Goal: Transaction & Acquisition: Purchase product/service

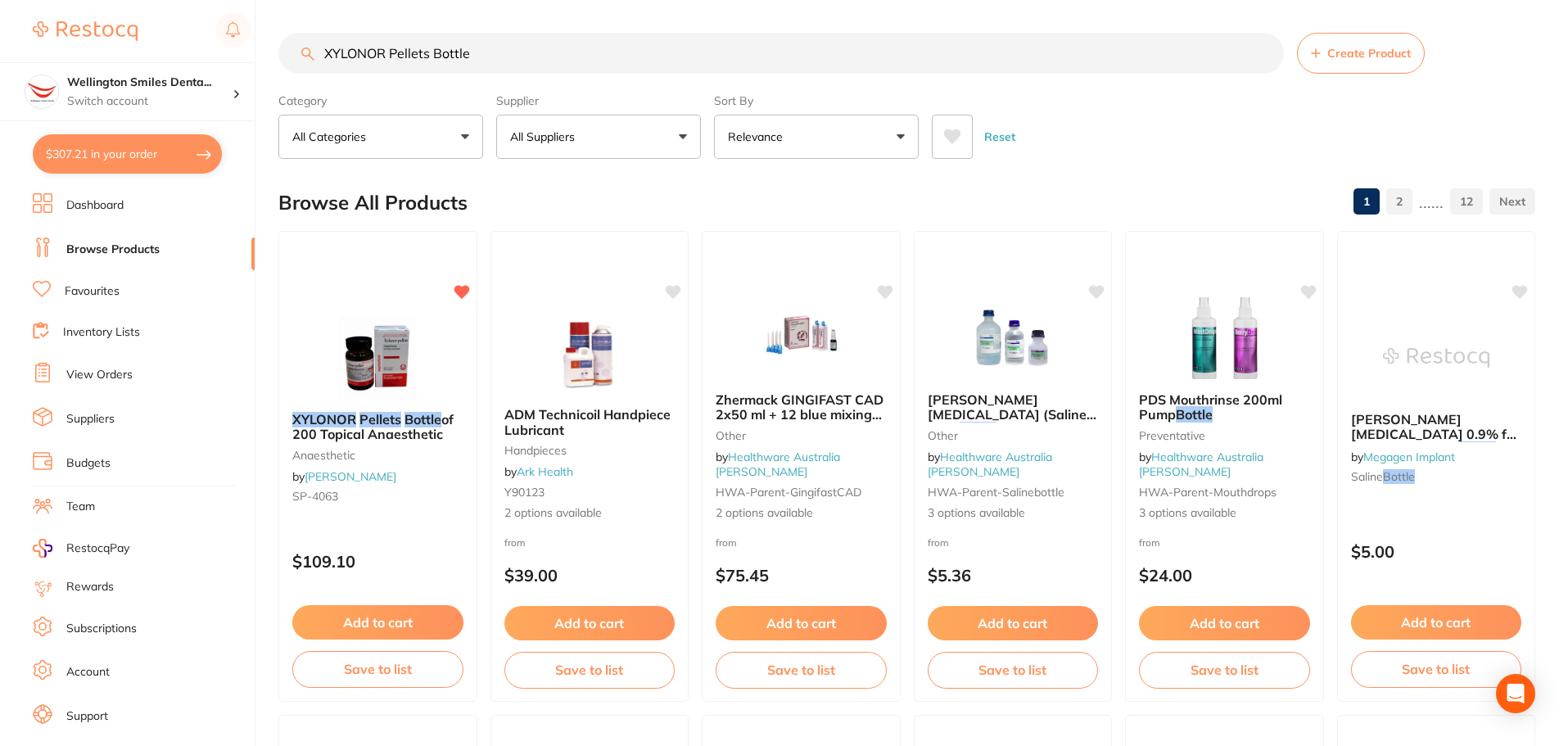
drag, startPoint x: 587, startPoint y: 56, endPoint x: 313, endPoint y: 91, distance: 276.2
click at [313, 91] on section "XYLONOR Pellets Bottle Create Product Category All Categories All Categories an…" at bounding box center [906, 96] width 1257 height 126
type input "bags"
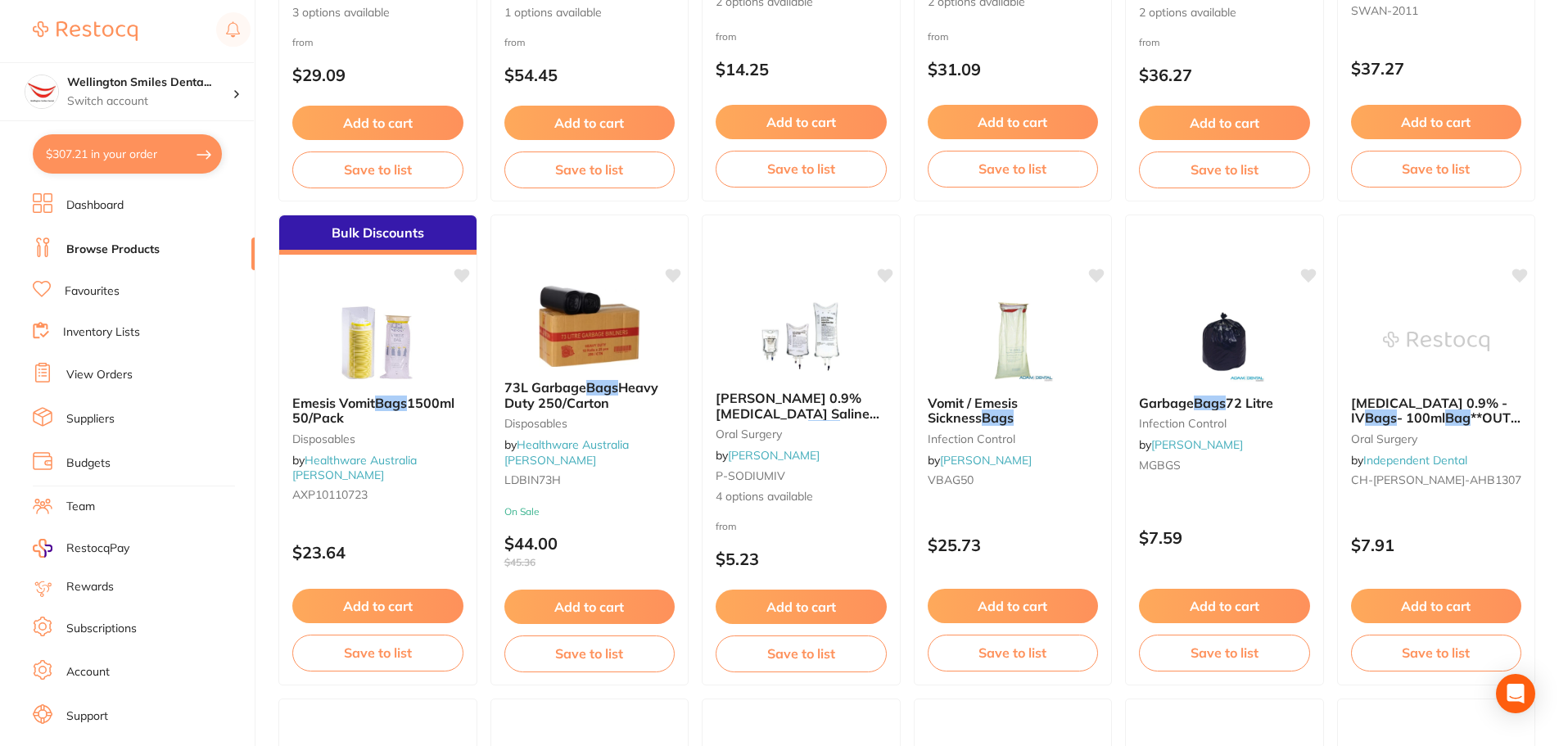
scroll to position [1065, 0]
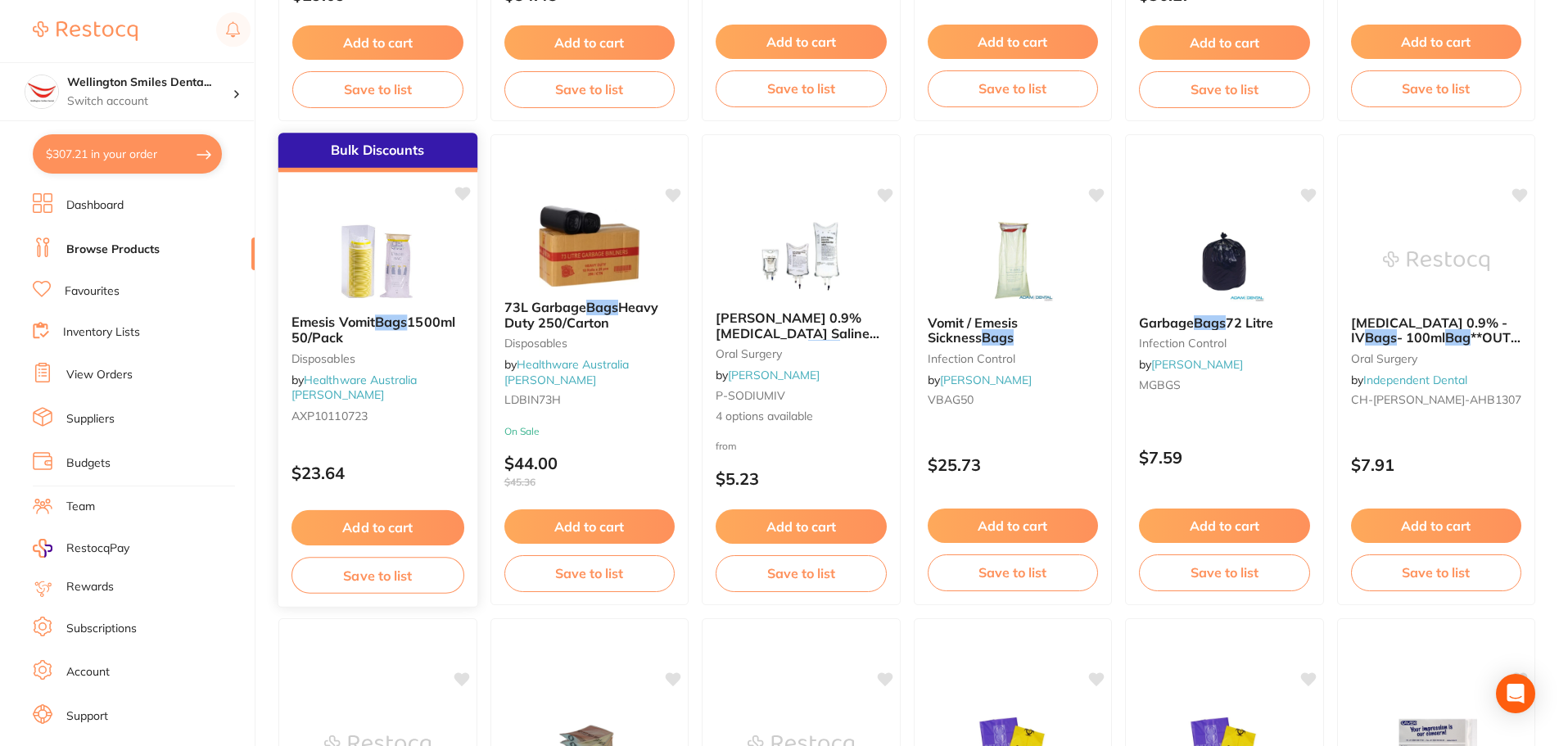
click at [413, 524] on button "Add to cart" at bounding box center [378, 528] width 173 height 35
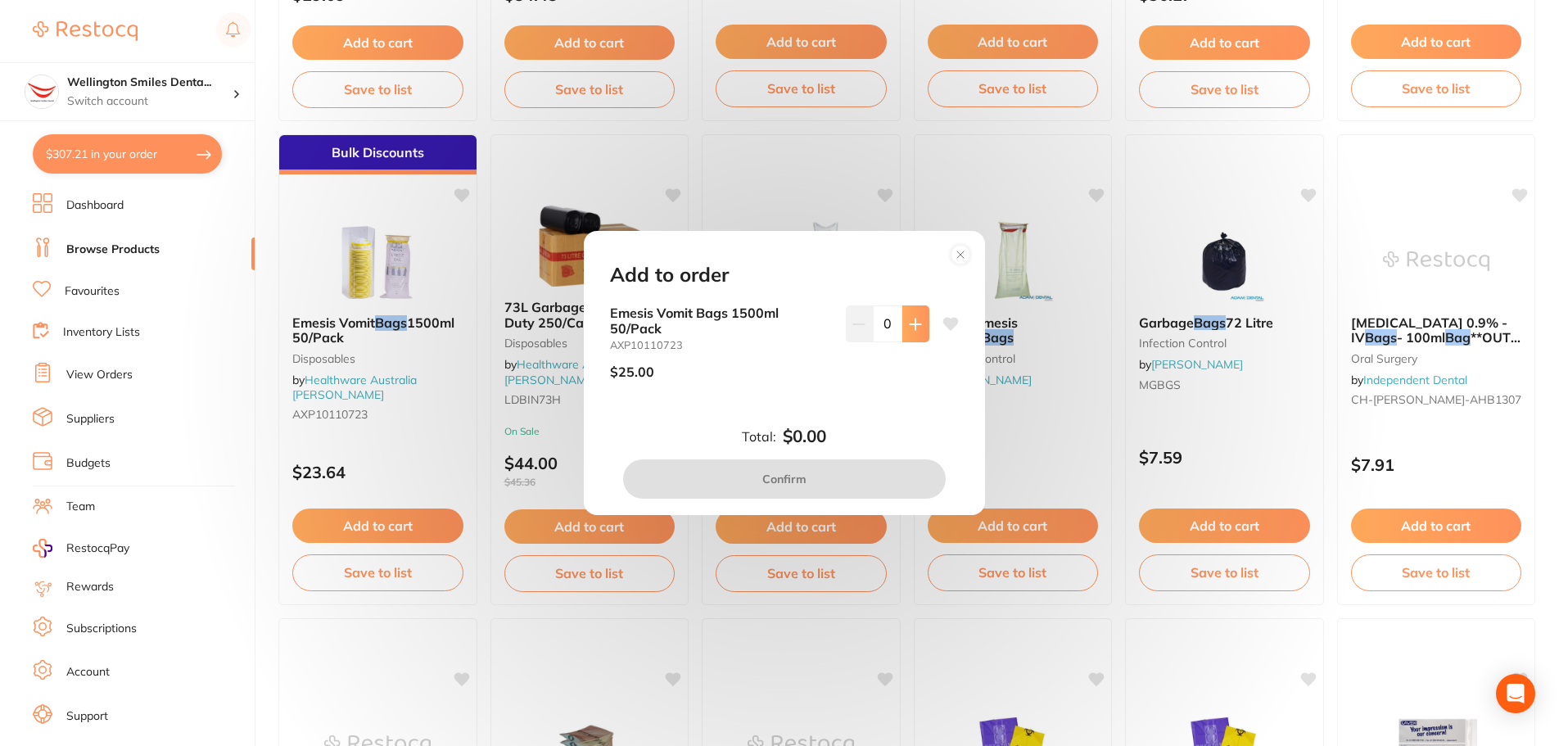
click at [906, 332] on button at bounding box center [915, 324] width 27 height 36
type input "1"
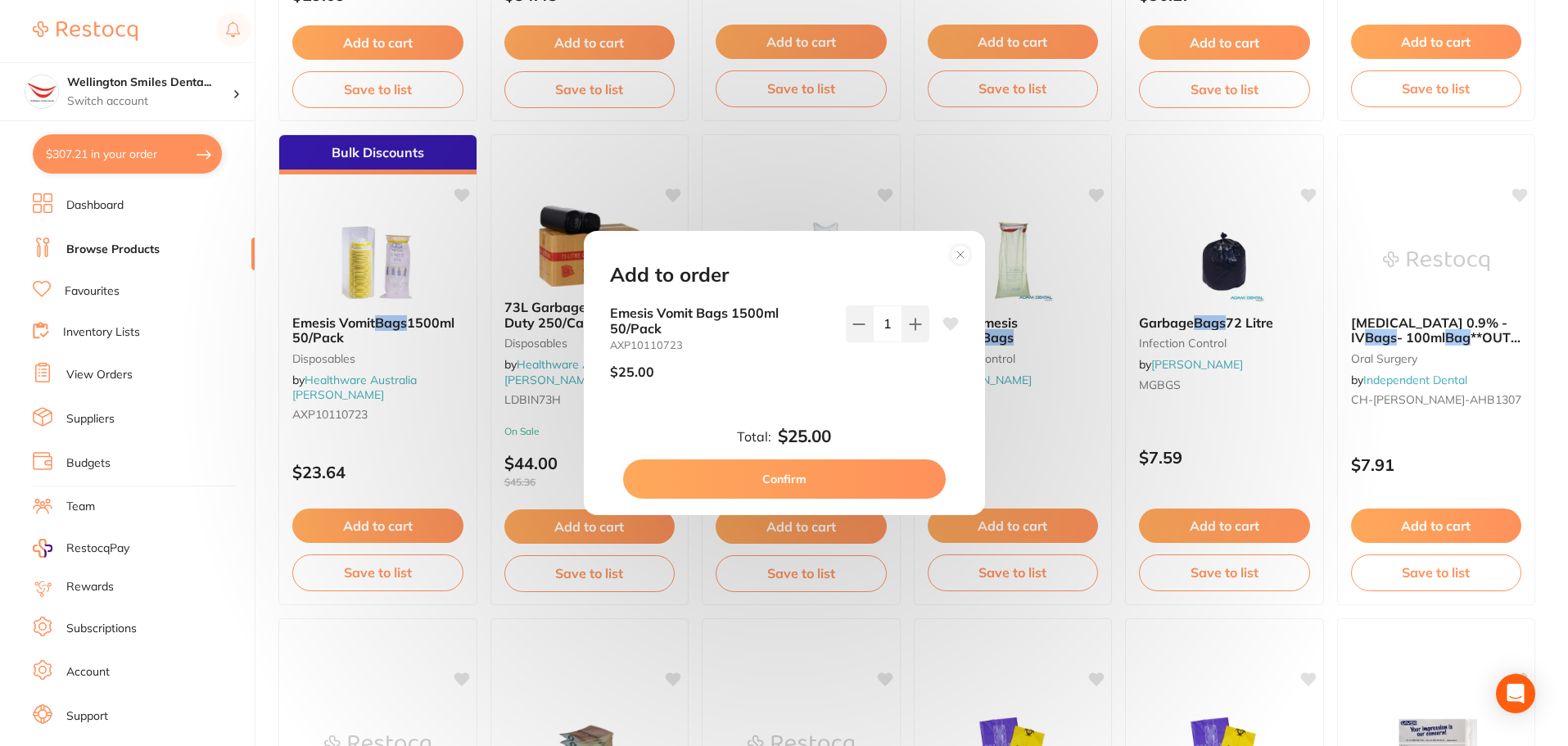
click at [820, 472] on button "Confirm" at bounding box center [784, 478] width 323 height 39
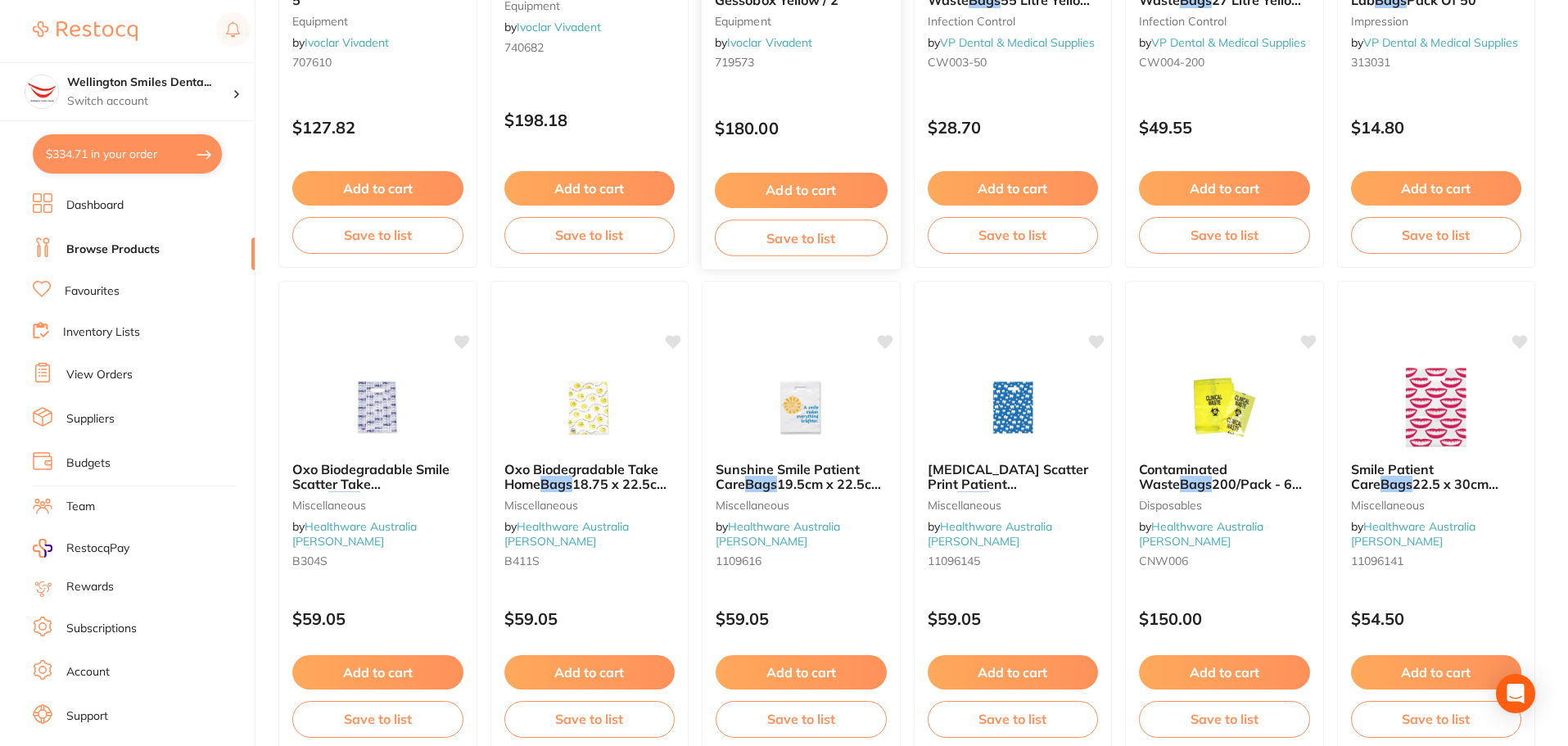
scroll to position [1966, 0]
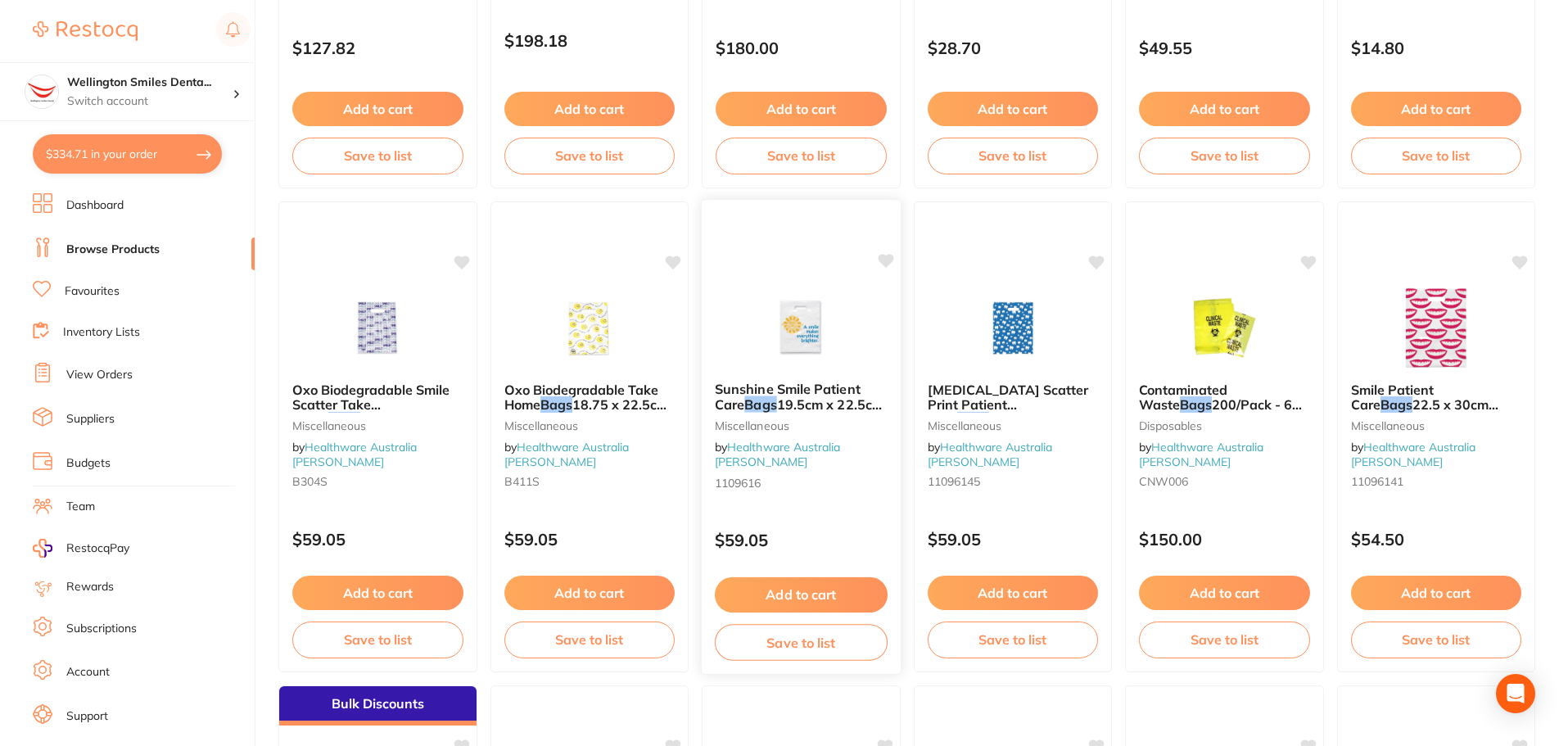
click at [787, 330] on img at bounding box center [801, 326] width 107 height 83
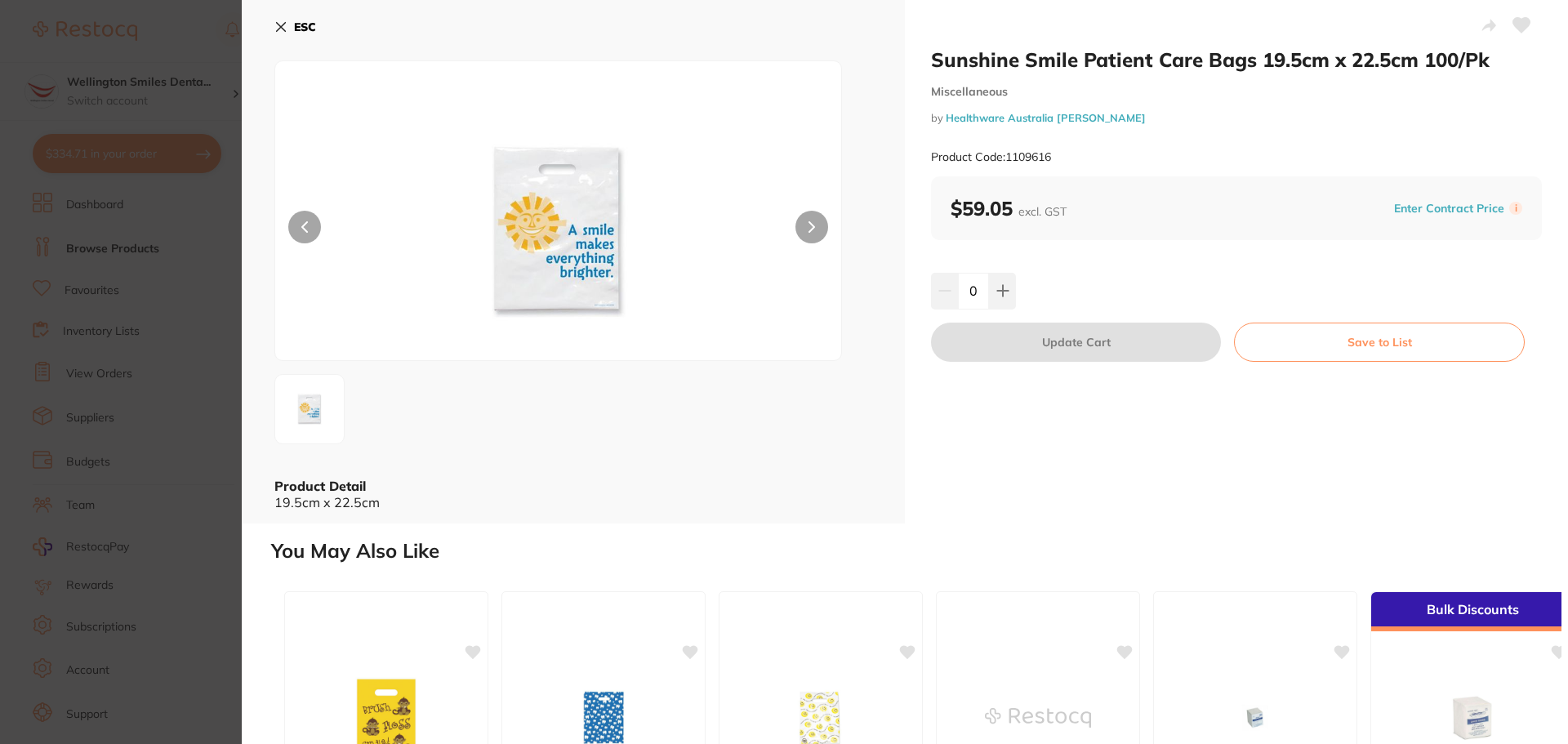
click at [279, 27] on icon at bounding box center [281, 27] width 9 height 9
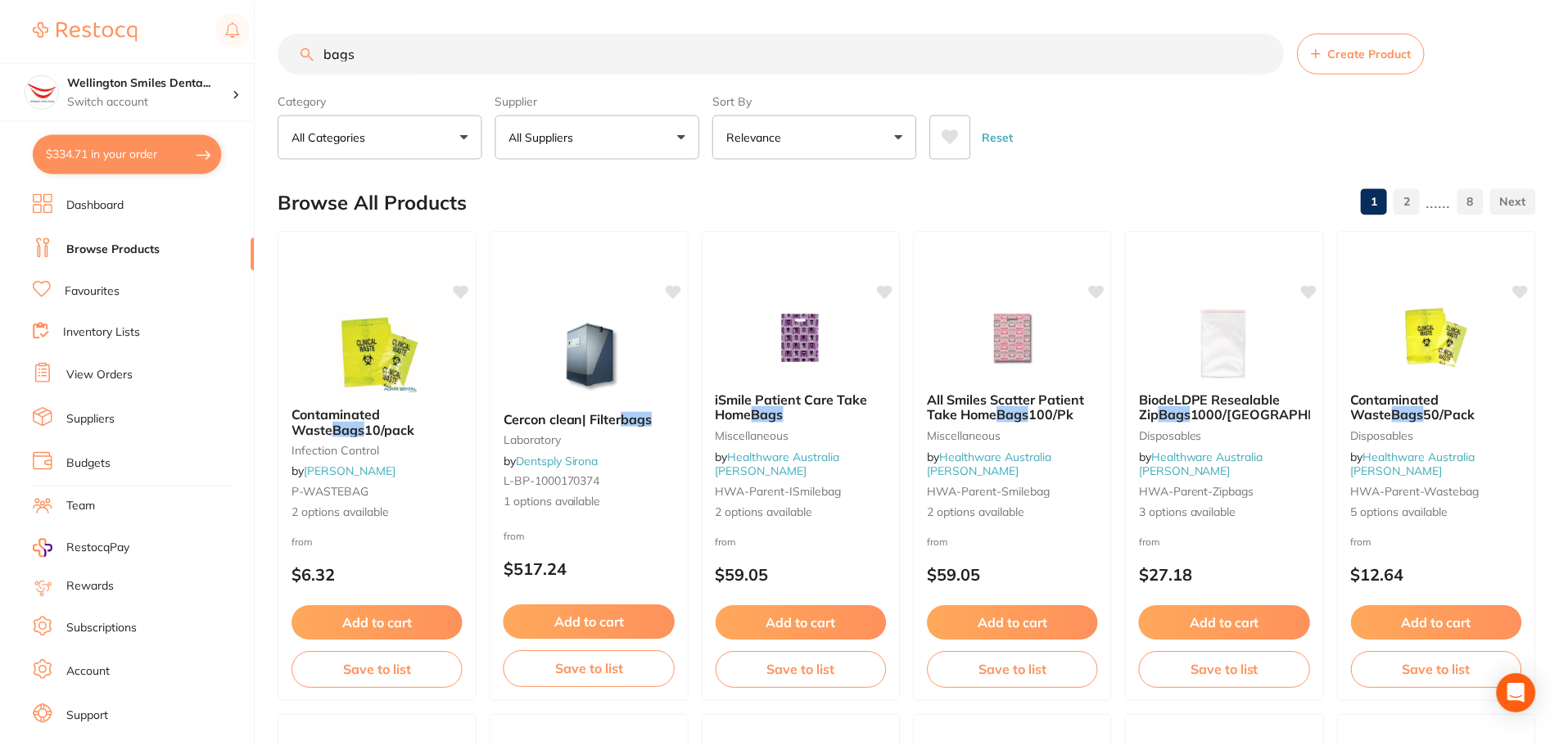
scroll to position [1966, 0]
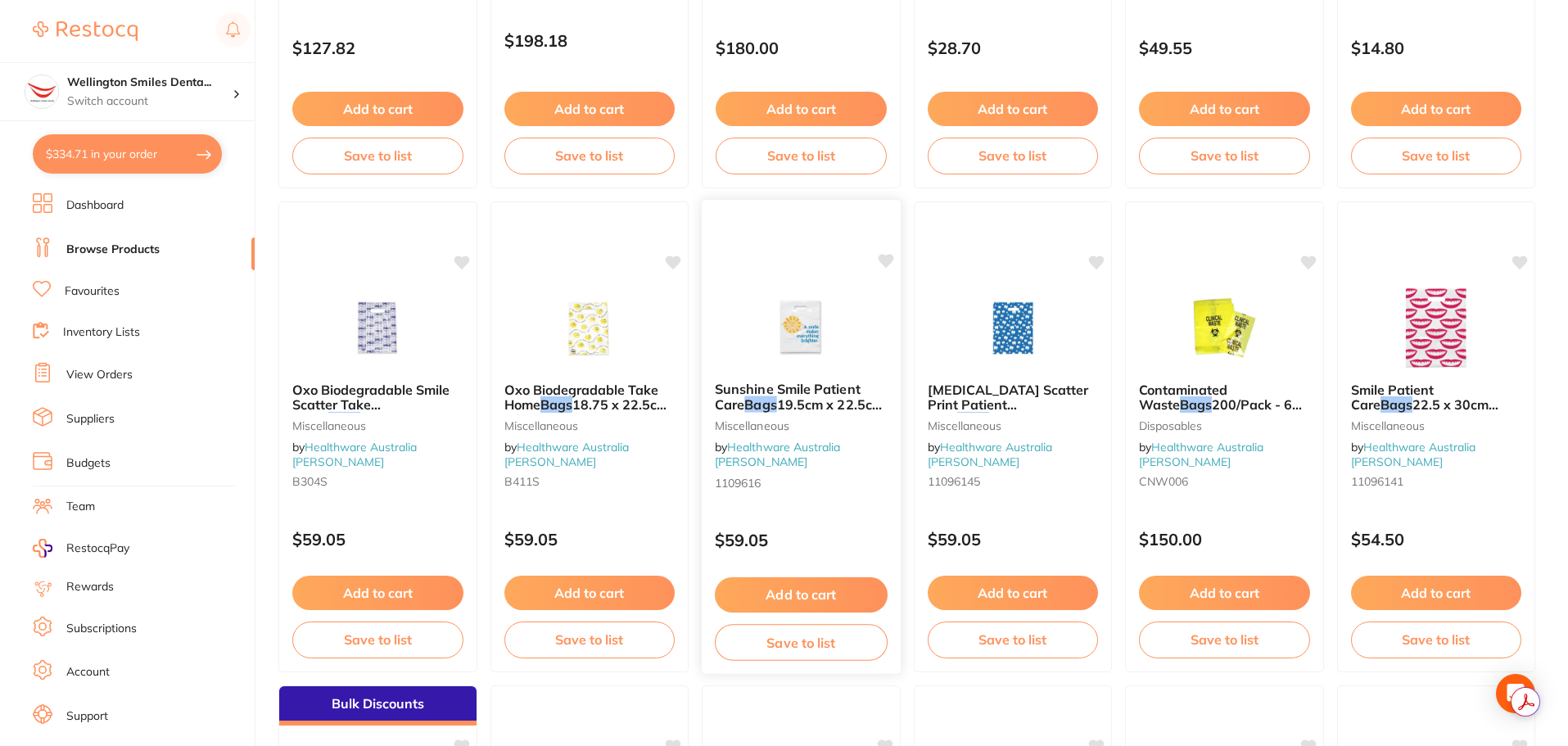
click at [802, 585] on button "Add to cart" at bounding box center [801, 594] width 173 height 35
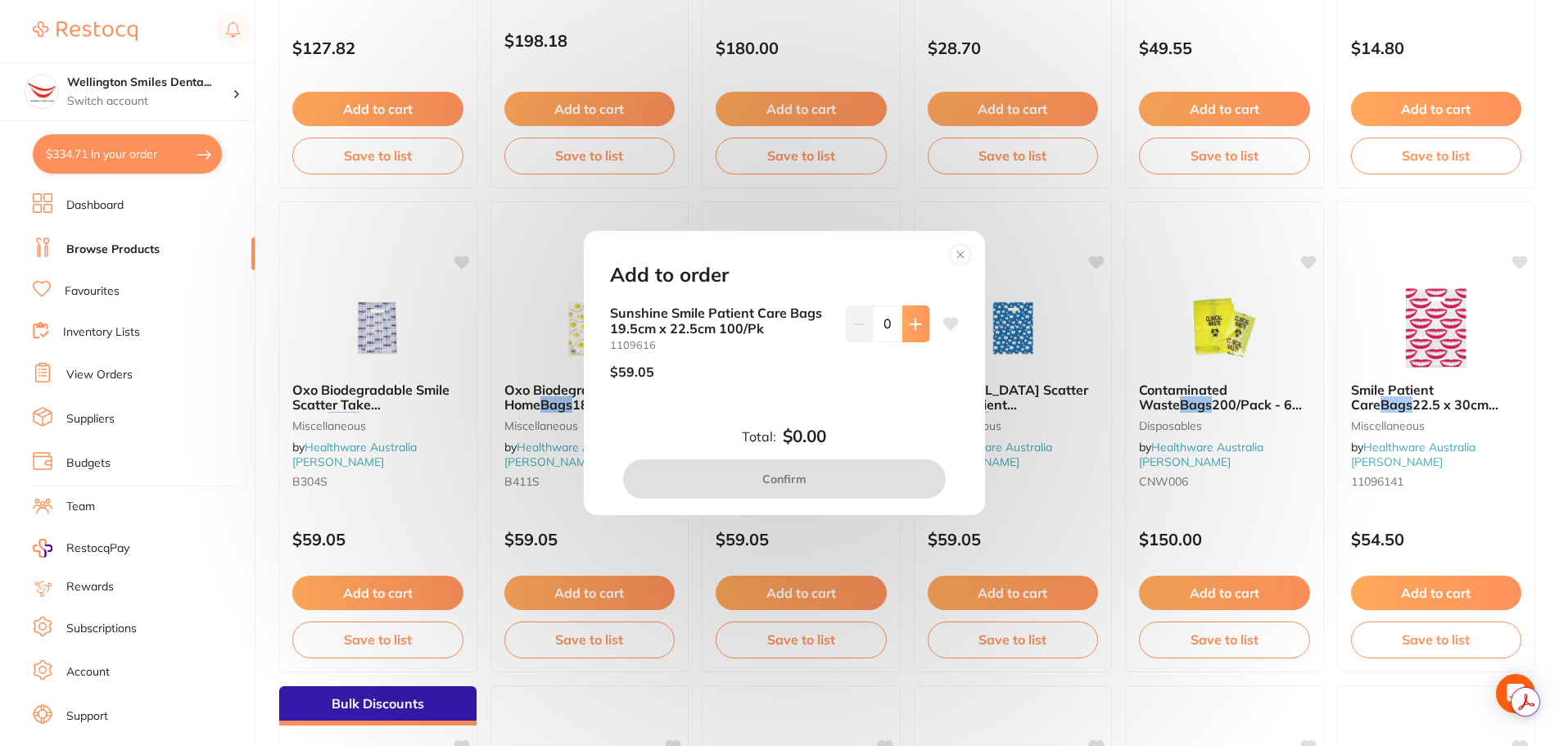
click at [919, 326] on button at bounding box center [915, 324] width 27 height 36
type input "1"
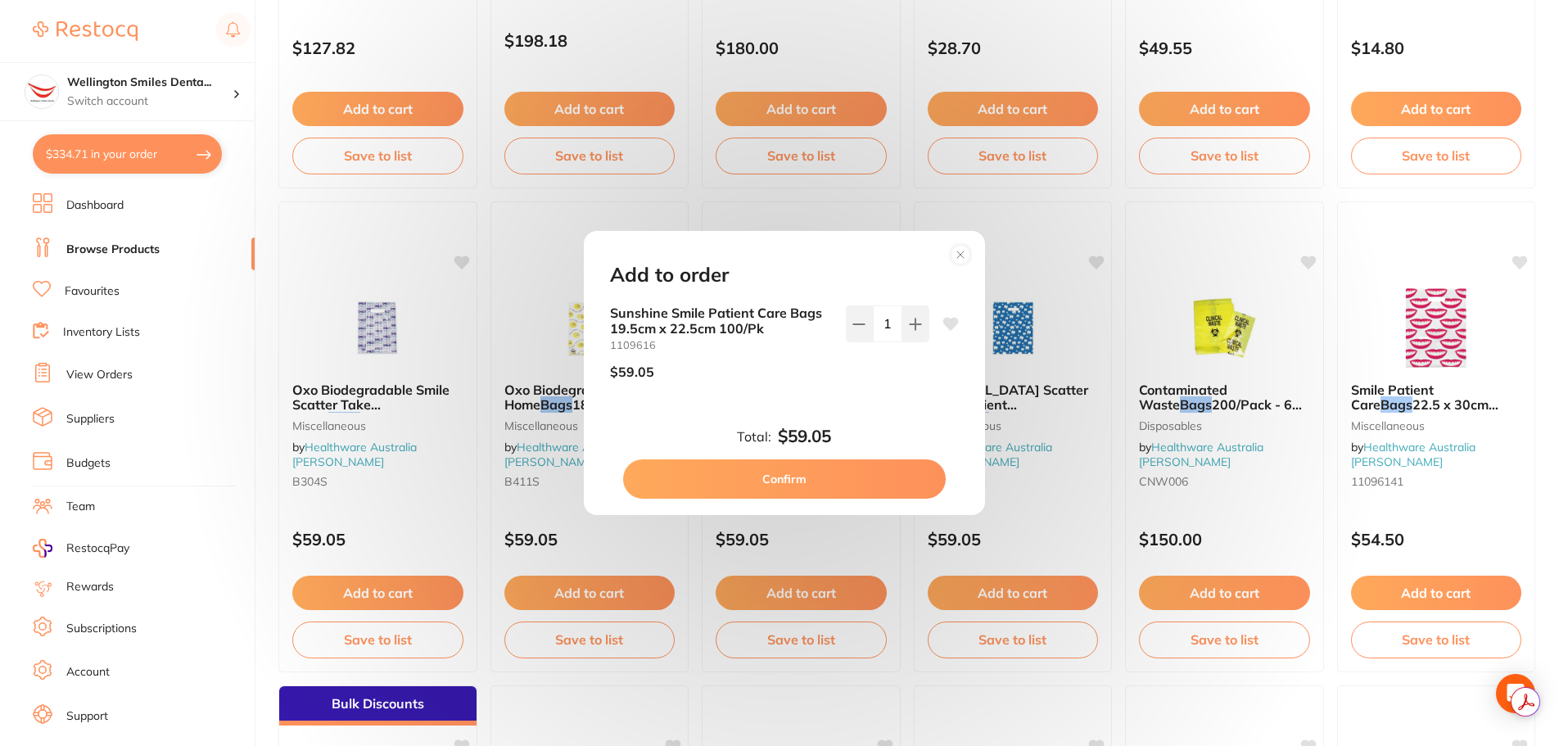
click at [861, 476] on button "Confirm" at bounding box center [784, 478] width 323 height 39
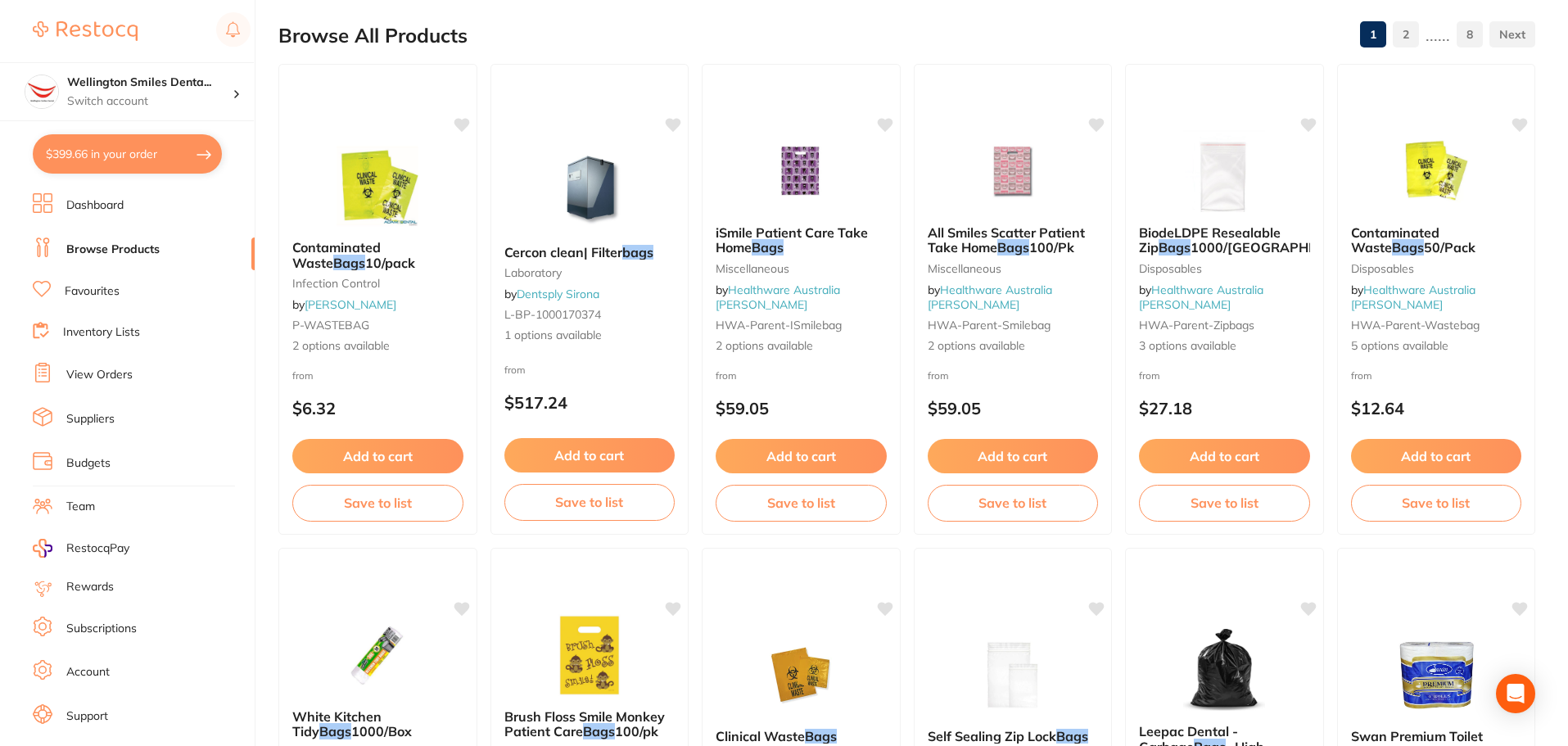
scroll to position [0, 0]
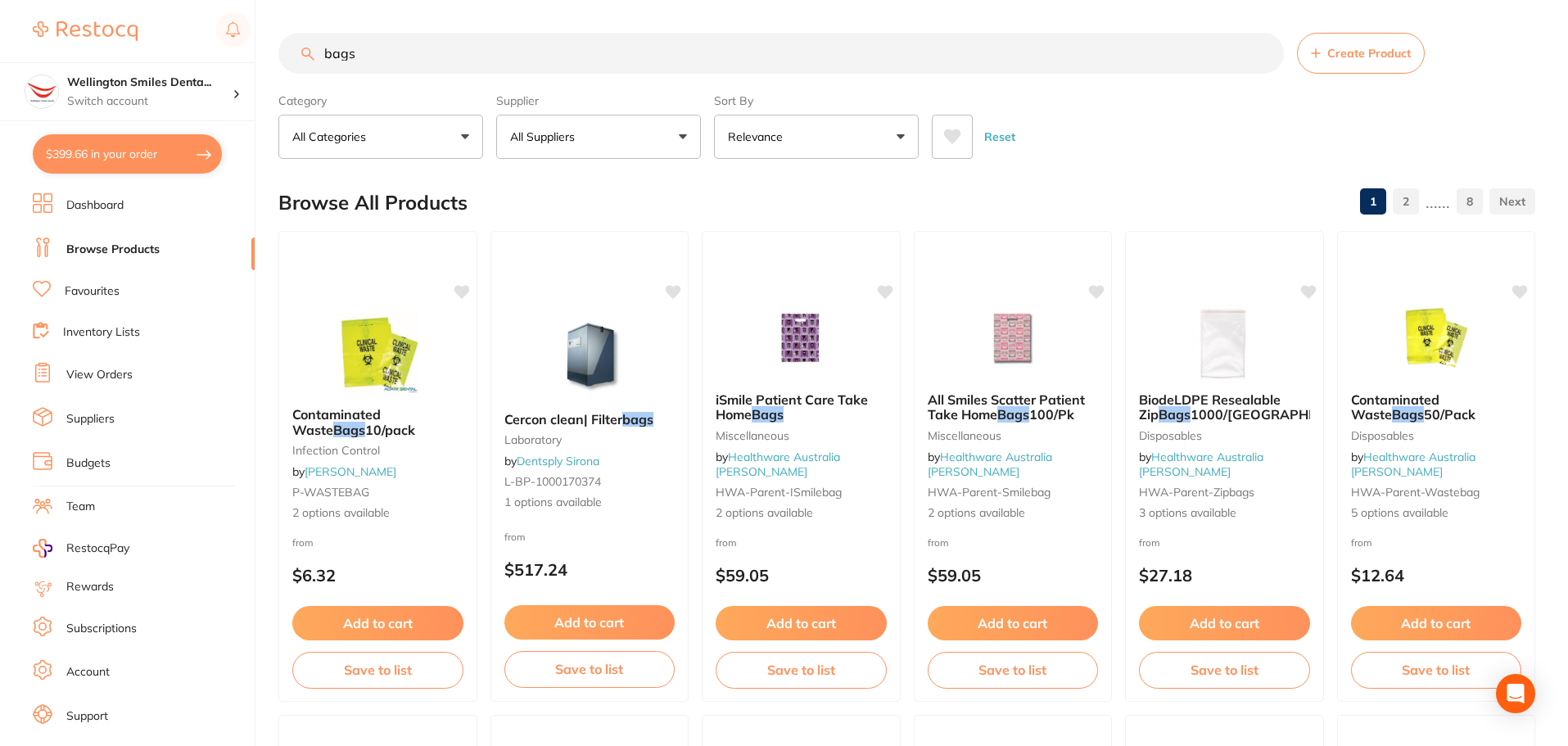
click at [525, 121] on button "All Suppliers" at bounding box center [599, 137] width 205 height 45
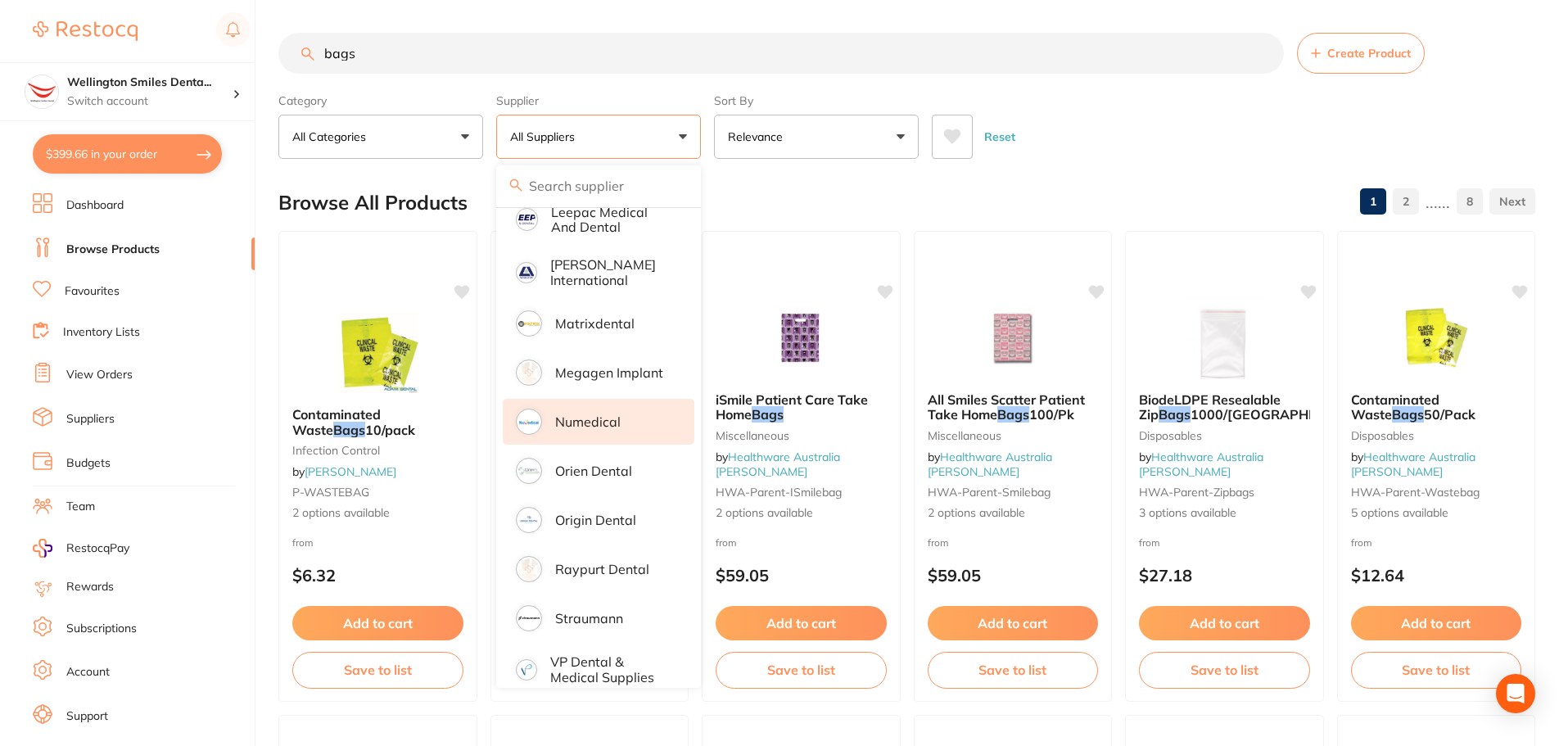
scroll to position [736, 0]
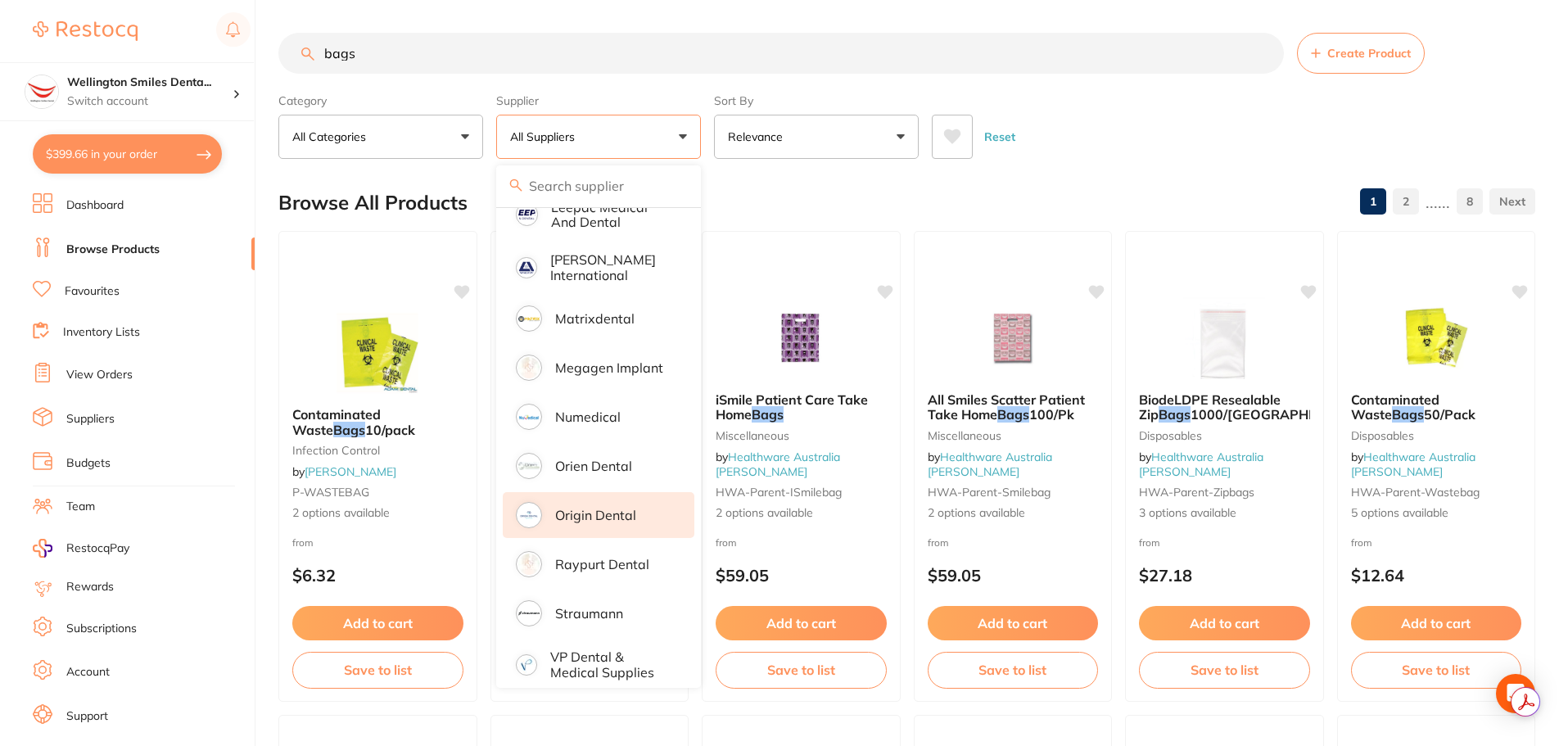
click at [626, 493] on li "Origin Dental" at bounding box center [599, 515] width 192 height 46
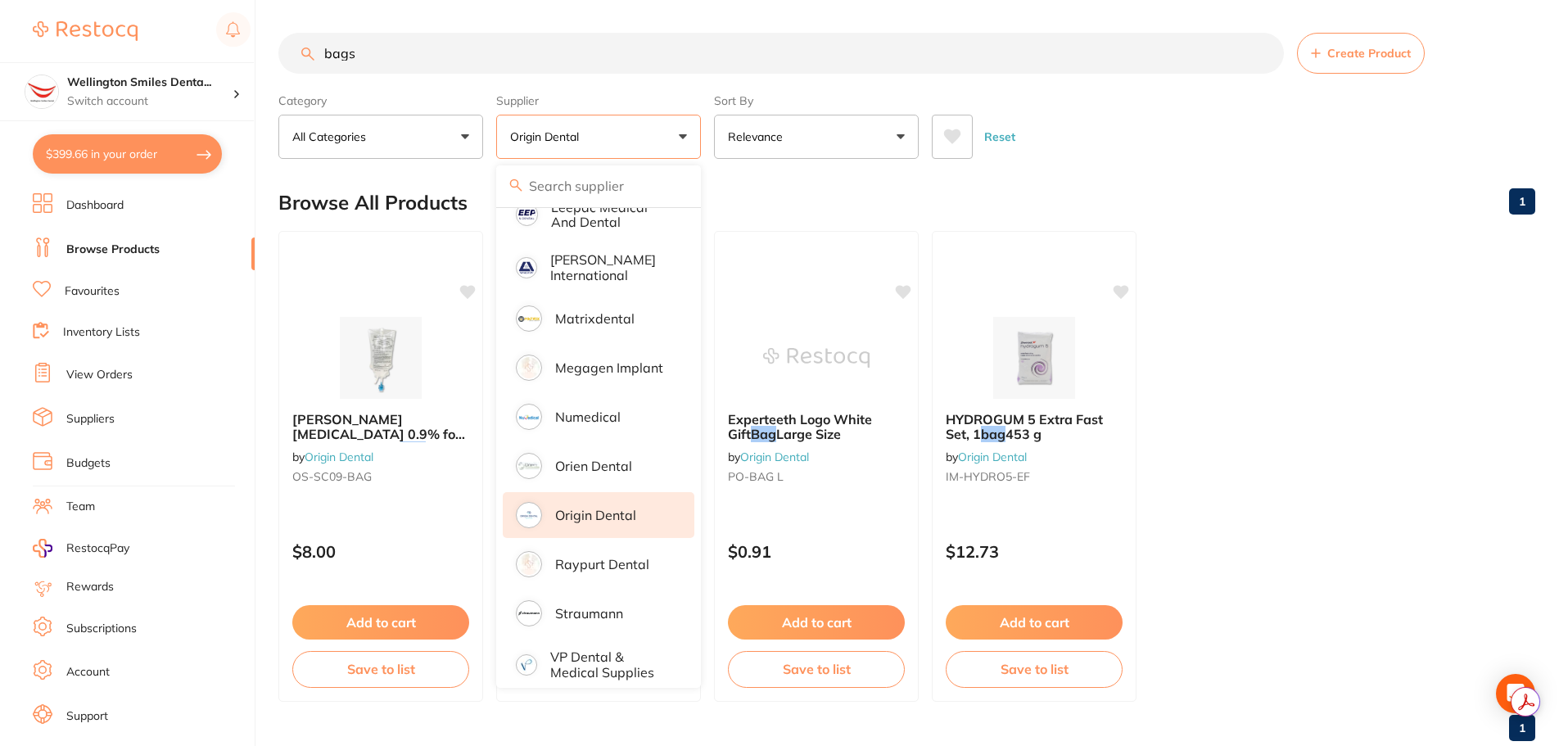
click at [1226, 427] on ul "[PERSON_NAME] [MEDICAL_DATA] 0.9% for Irrigation 1000ml Bag by Origin Dental OS…" at bounding box center [906, 466] width 1257 height 471
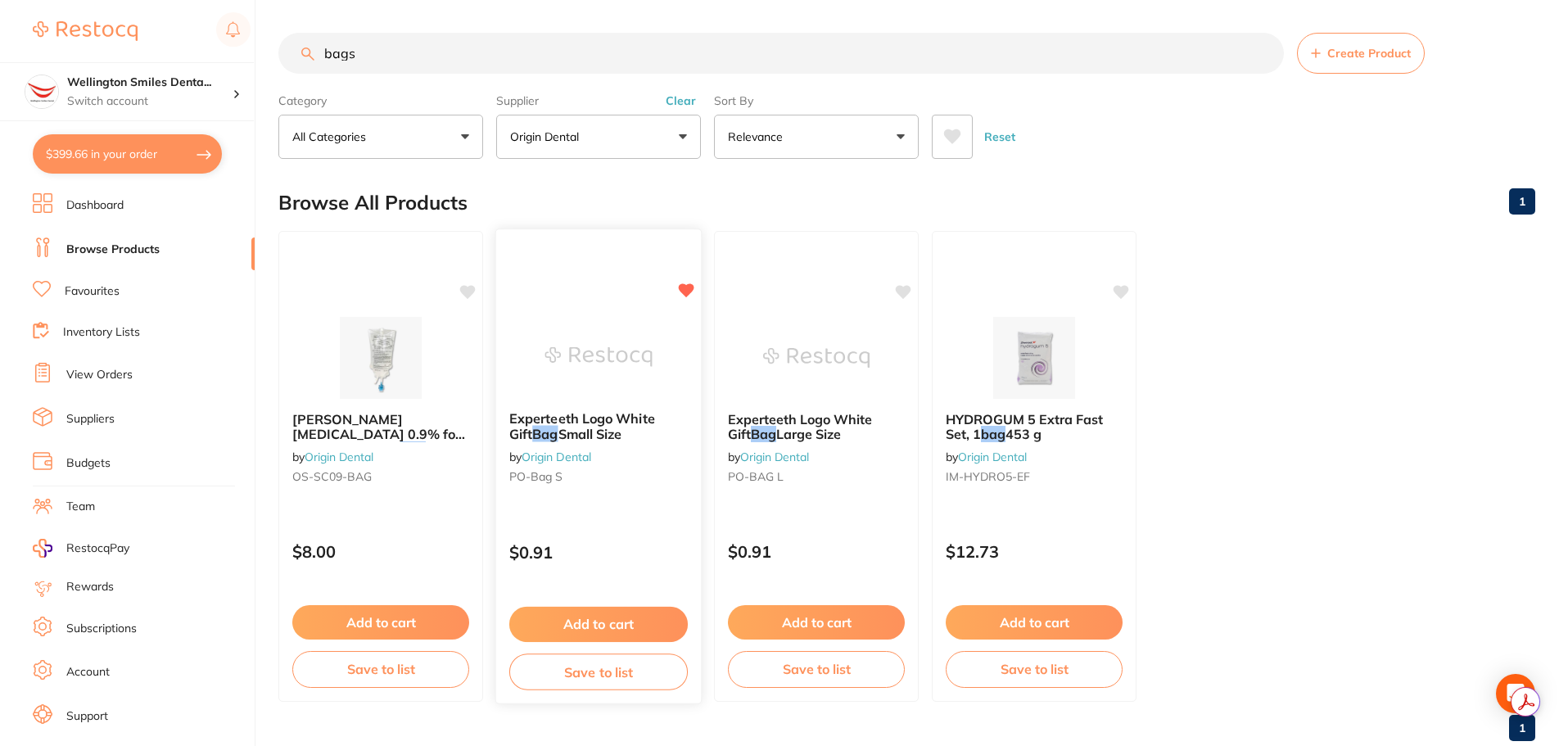
click at [594, 625] on button "Add to cart" at bounding box center [599, 624] width 178 height 35
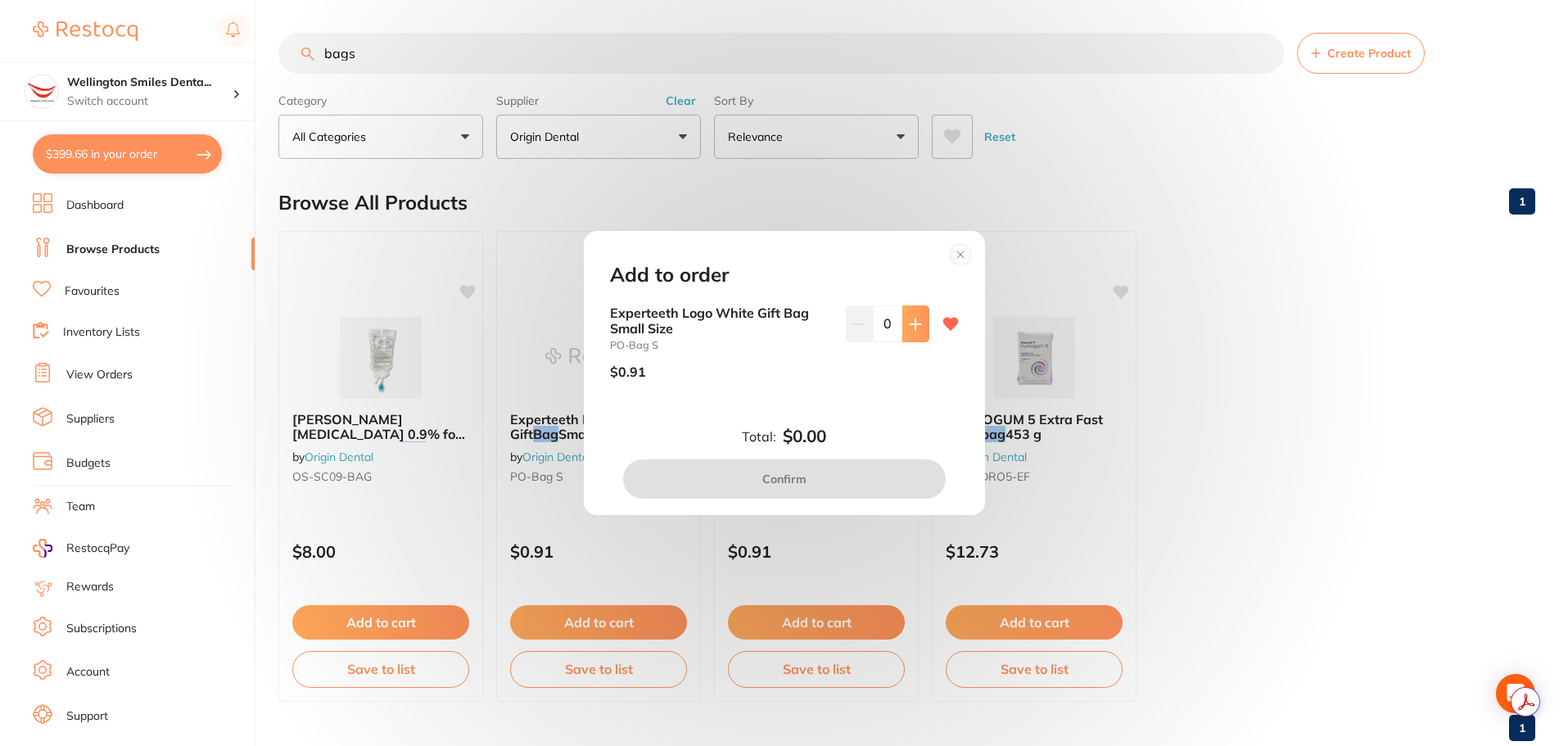
click at [911, 336] on button at bounding box center [915, 324] width 27 height 36
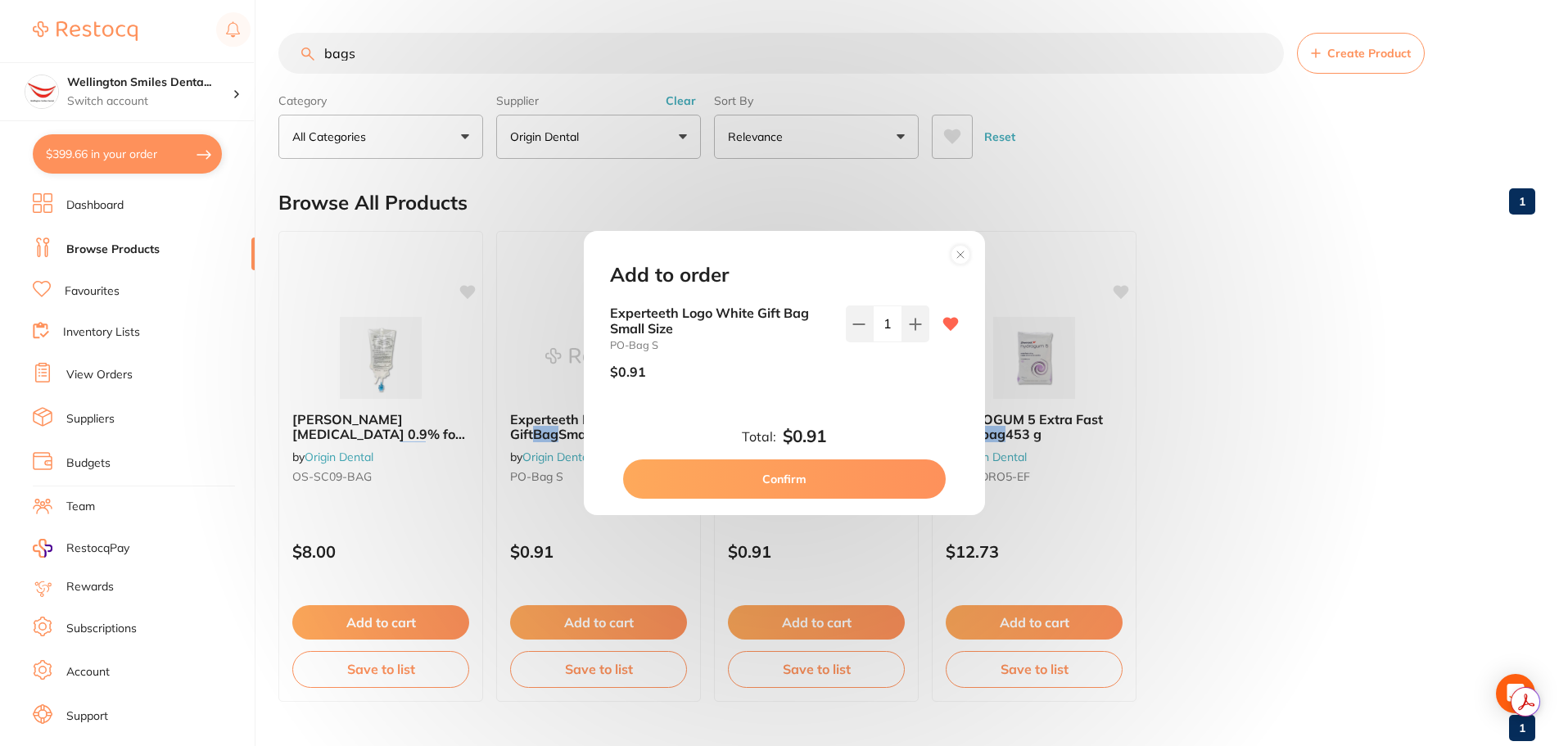
drag, startPoint x: 890, startPoint y: 319, endPoint x: 874, endPoint y: 325, distance: 17.1
click at [874, 325] on input "1" at bounding box center [887, 324] width 29 height 36
type input "20"
click at [866, 477] on button "Confirm" at bounding box center [784, 478] width 323 height 39
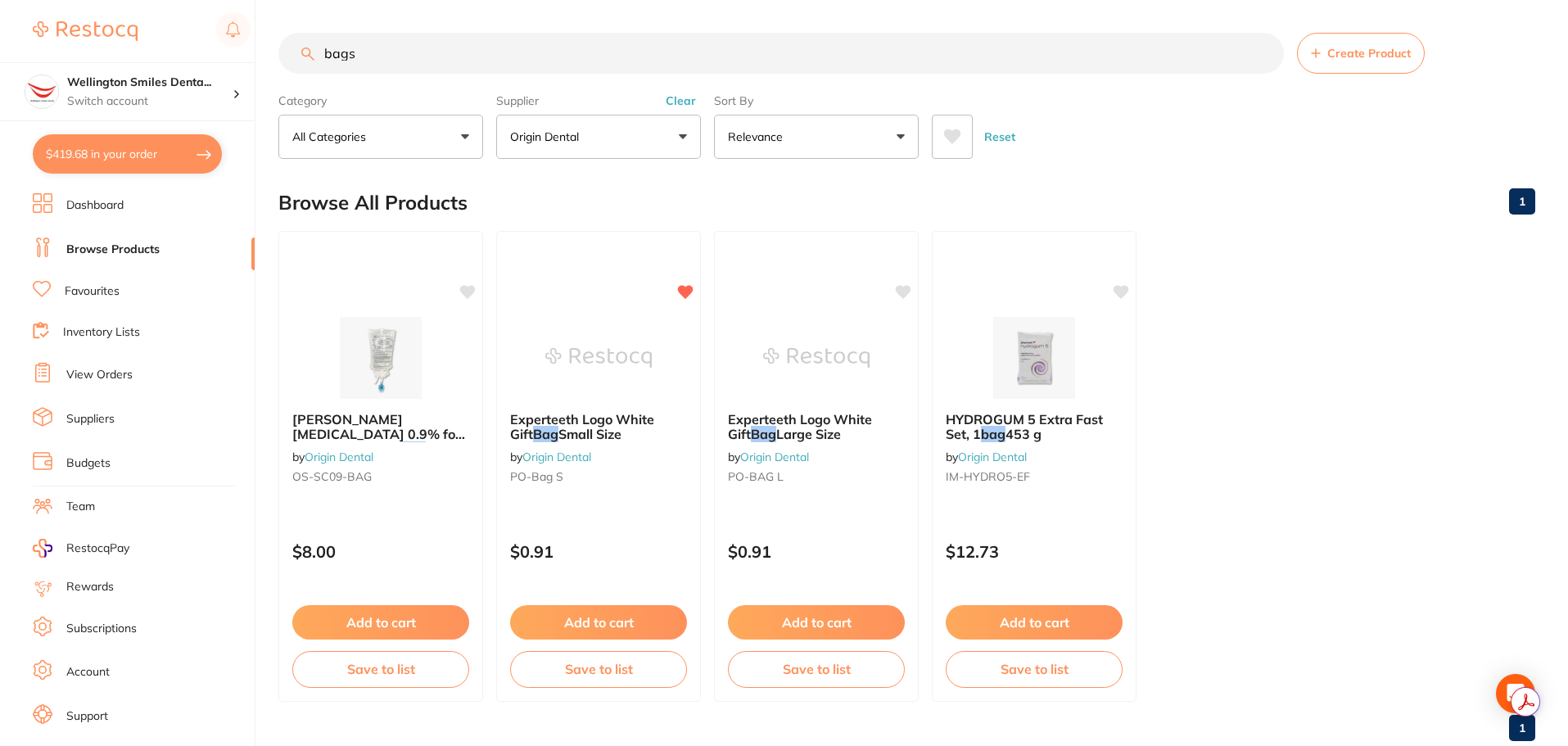
scroll to position [0, 0]
drag, startPoint x: 340, startPoint y: 63, endPoint x: 312, endPoint y: 60, distance: 28.2
click at [314, 60] on input "bags" at bounding box center [781, 53] width 1005 height 41
click at [595, 156] on button "Origin Dental" at bounding box center [599, 137] width 205 height 45
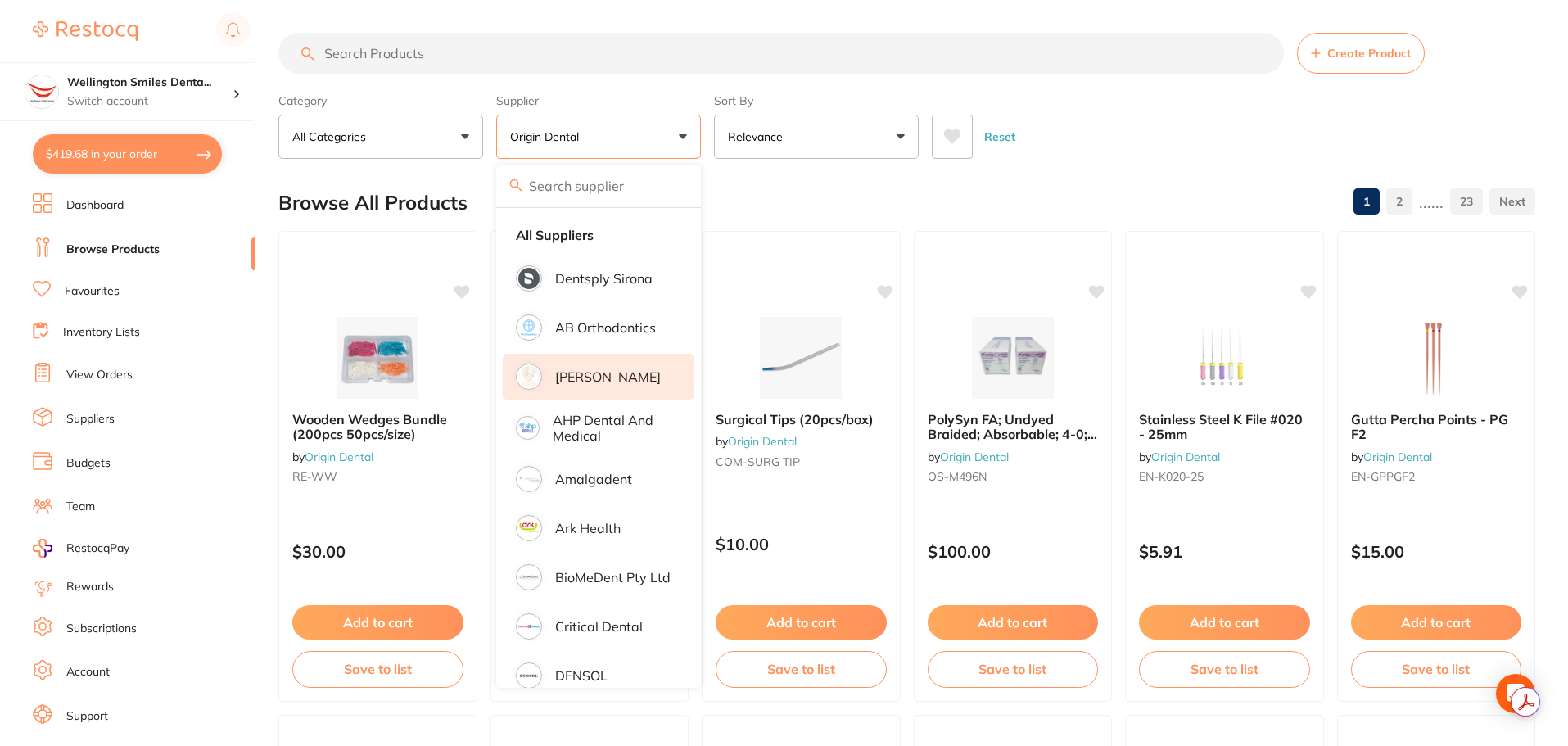
click at [618, 370] on p "[PERSON_NAME]" at bounding box center [607, 377] width 105 height 15
click at [457, 63] on input "search" at bounding box center [781, 53] width 1005 height 41
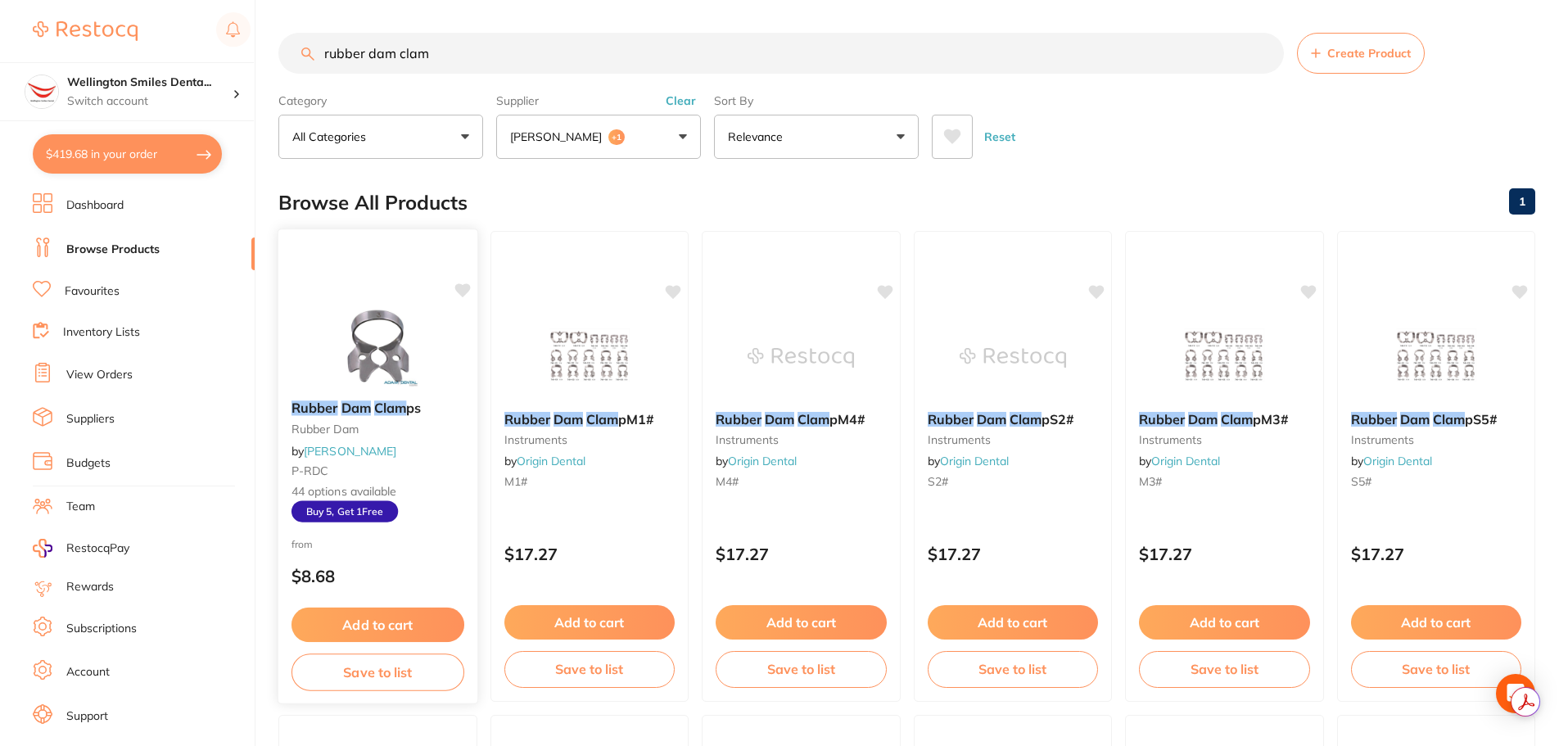
type input "rubber dam clam"
click at [422, 296] on div "Rubber Dam Clam ps rubber dam by [PERSON_NAME] P-RDC 44 options available Buy 5…" at bounding box center [378, 466] width 200 height 476
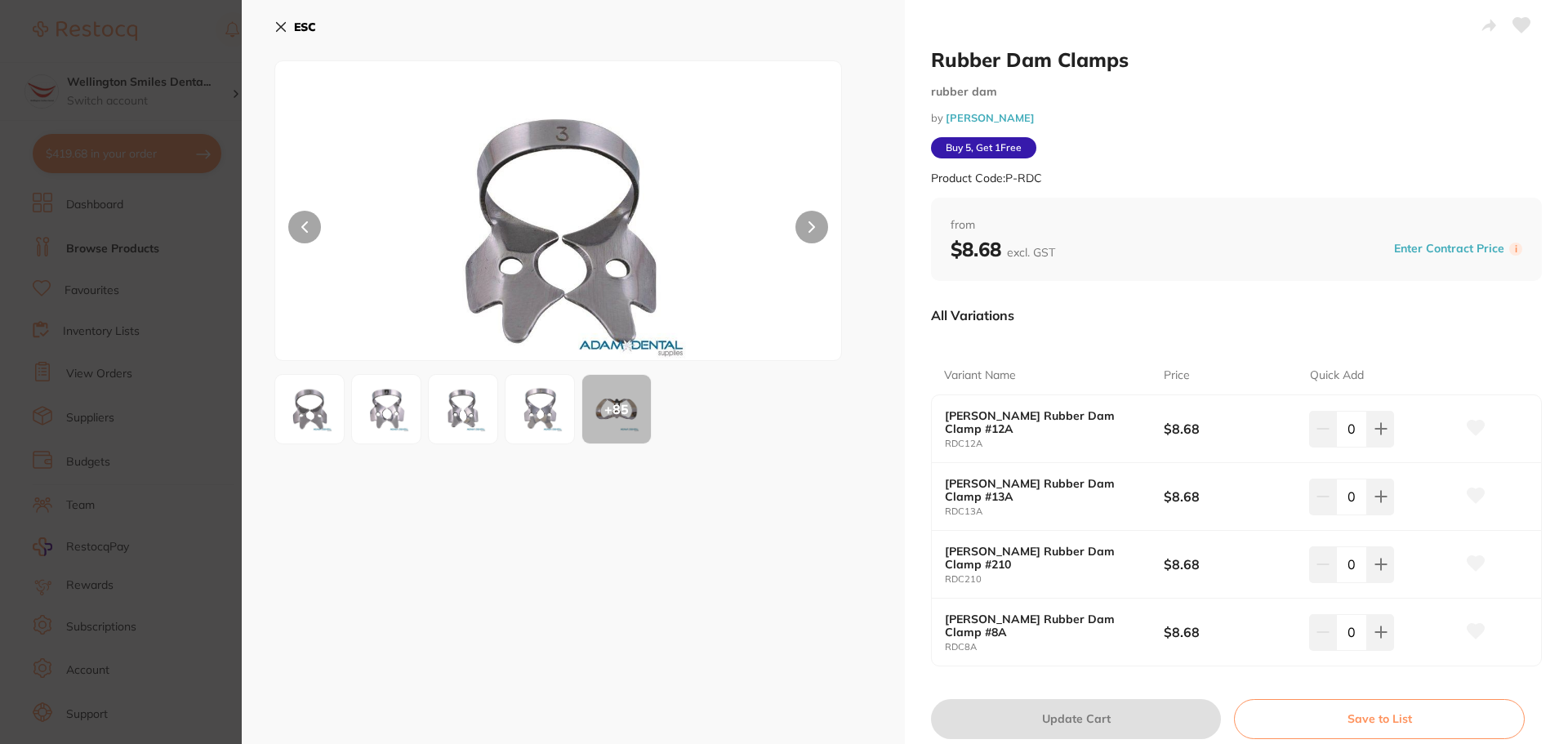
scroll to position [53, 0]
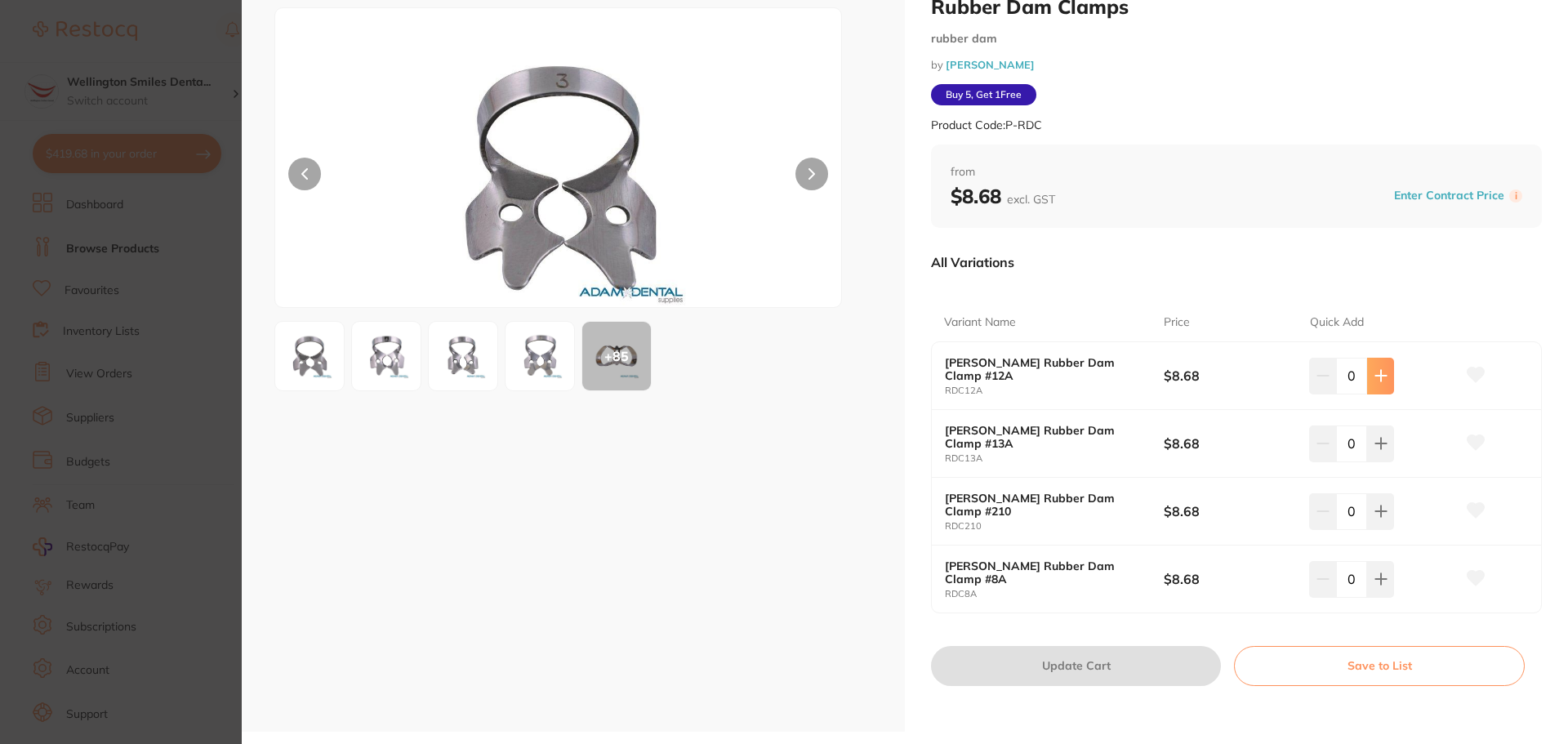
click at [1383, 372] on button at bounding box center [1381, 376] width 26 height 36
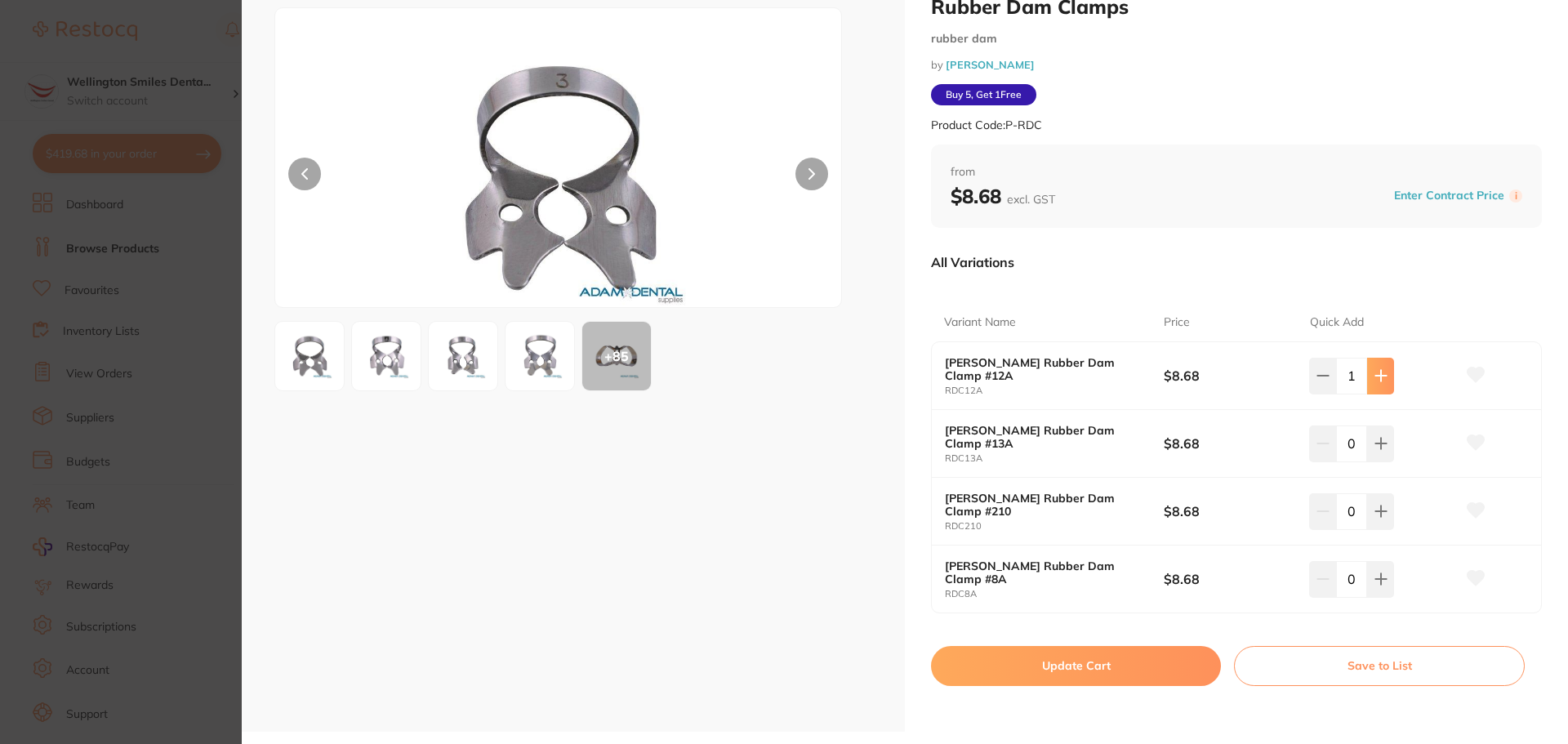
click at [1383, 372] on icon at bounding box center [1381, 376] width 13 height 13
type input "2"
click at [1383, 382] on icon at bounding box center [1381, 376] width 13 height 13
type input "2"
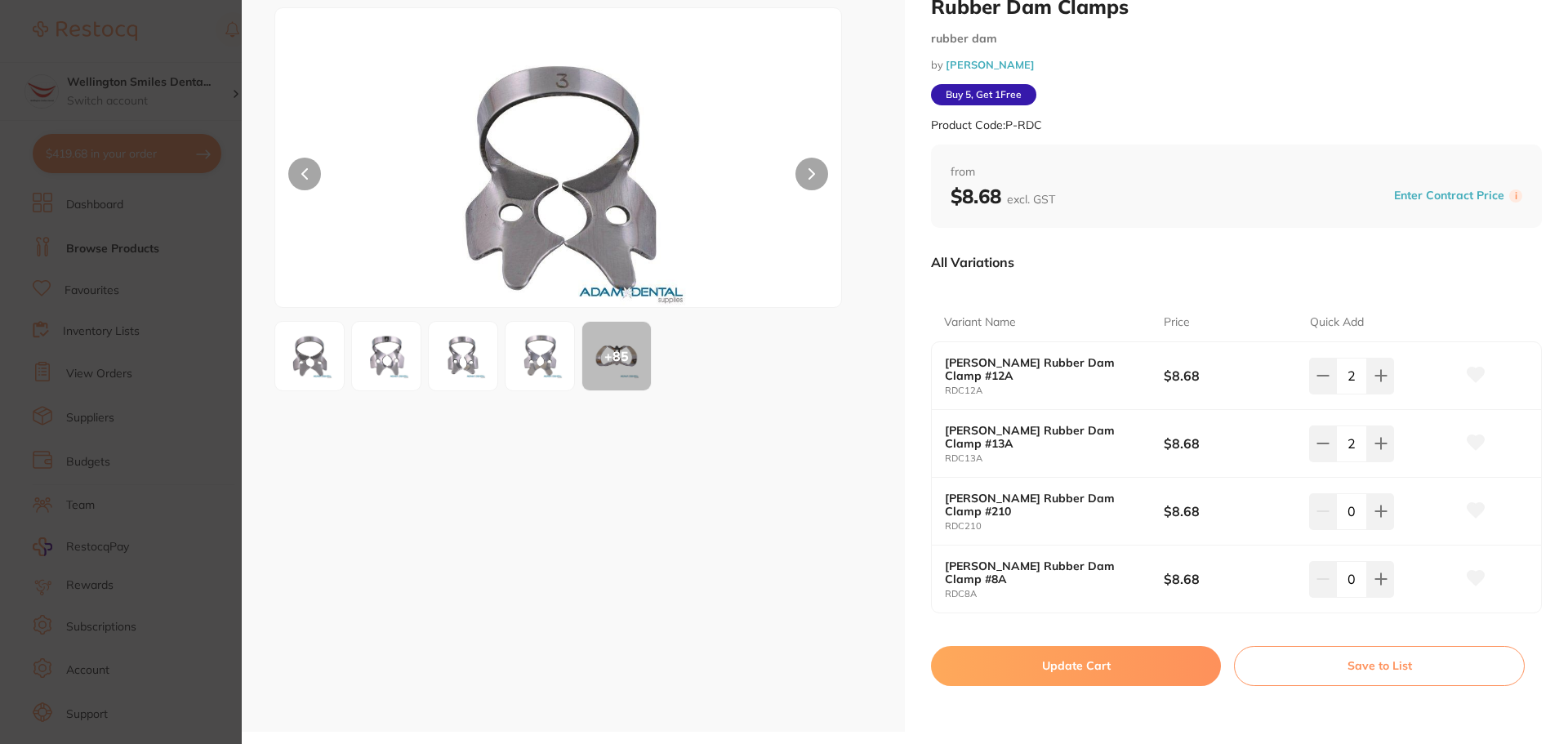
click at [451, 349] on img at bounding box center [463, 356] width 59 height 59
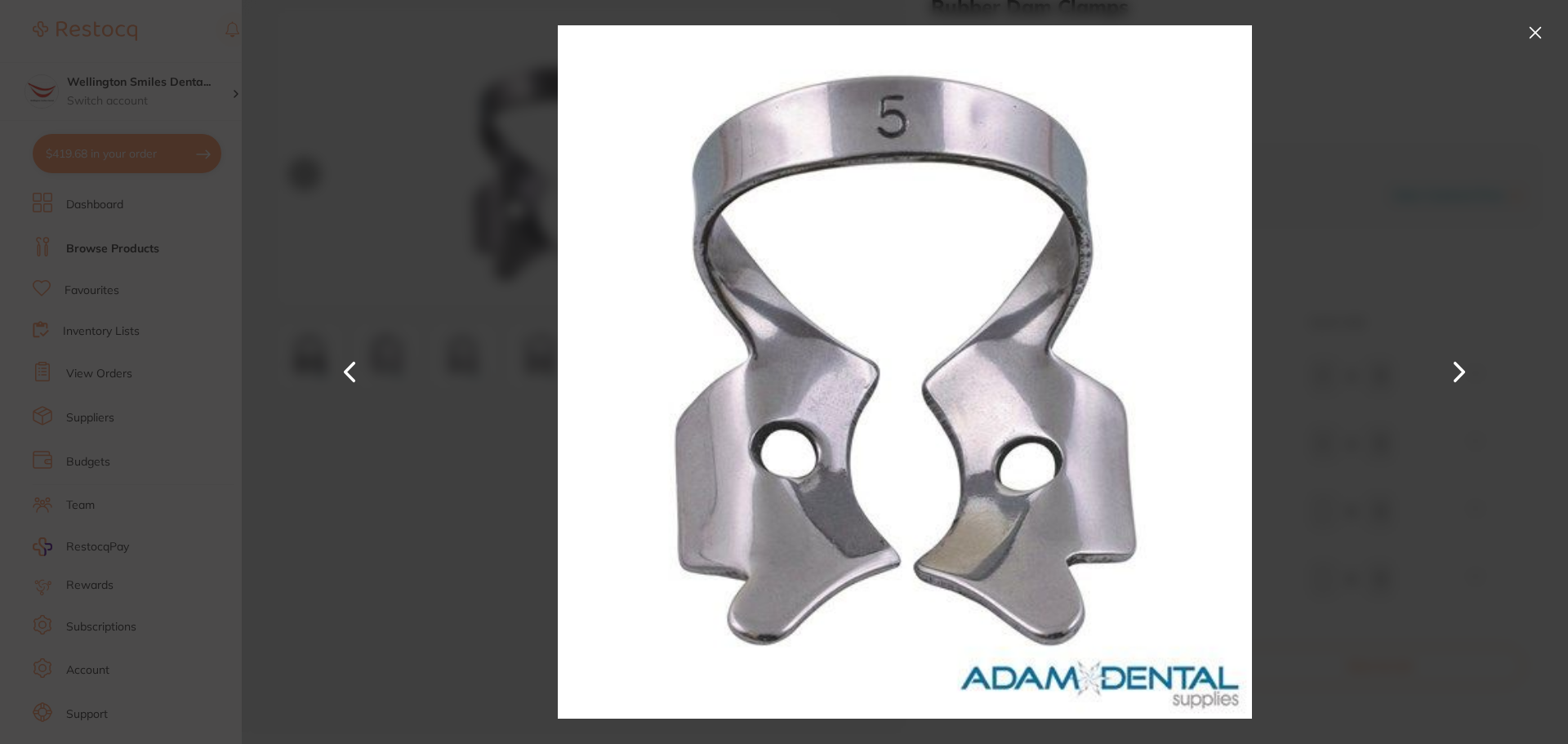
click at [1530, 43] on button at bounding box center [1536, 33] width 26 height 27
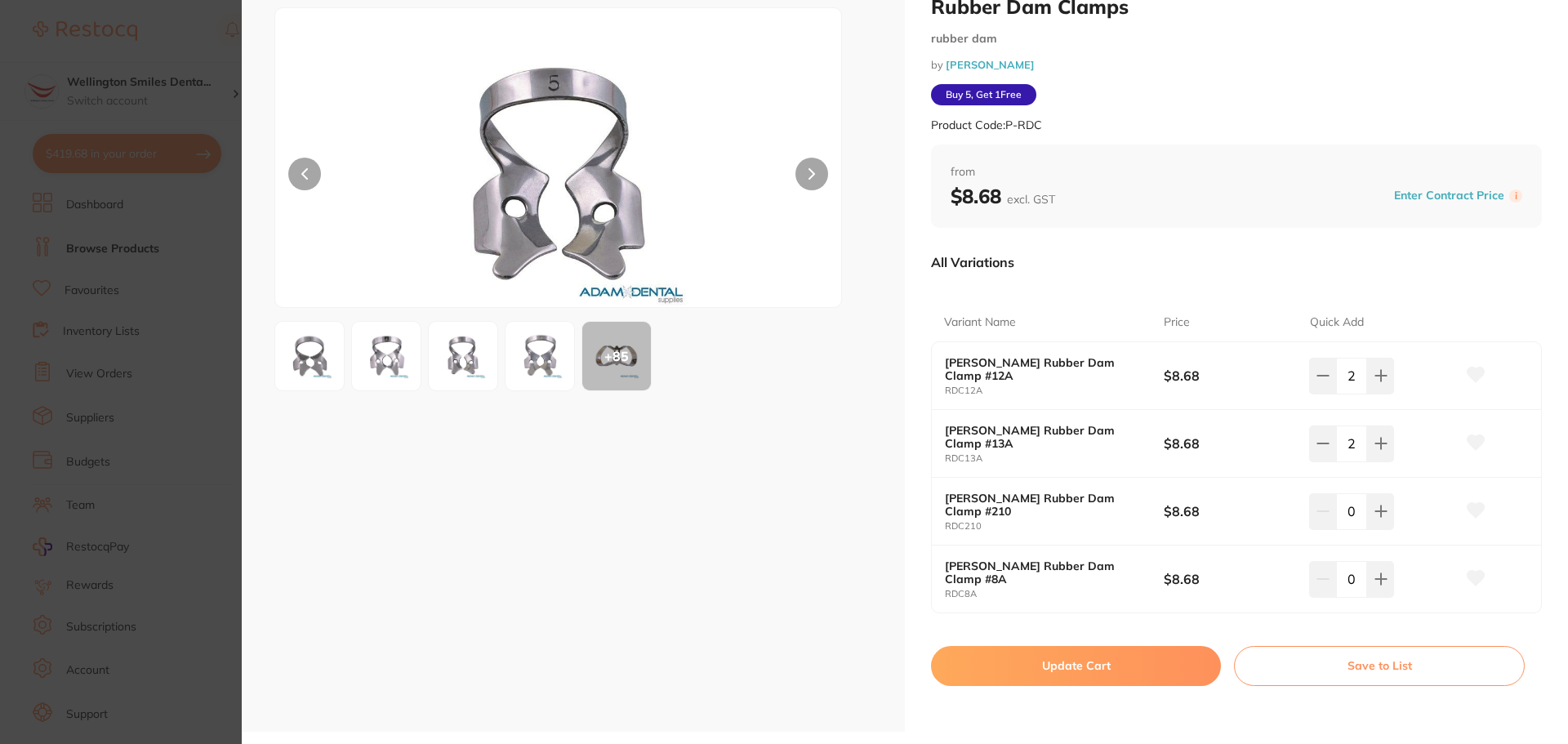
click at [531, 342] on img at bounding box center [539, 356] width 59 height 59
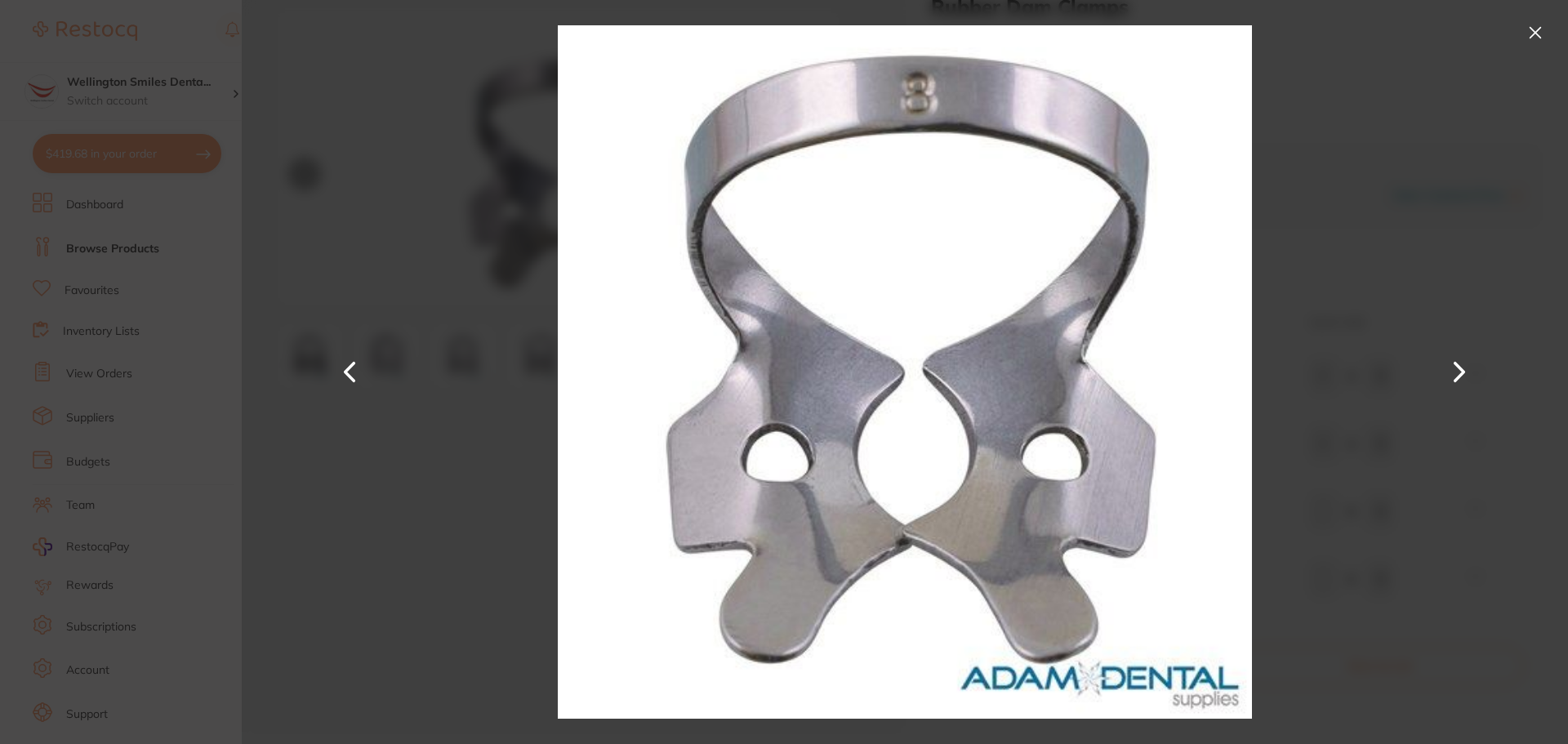
click at [1525, 40] on button at bounding box center [1536, 33] width 26 height 27
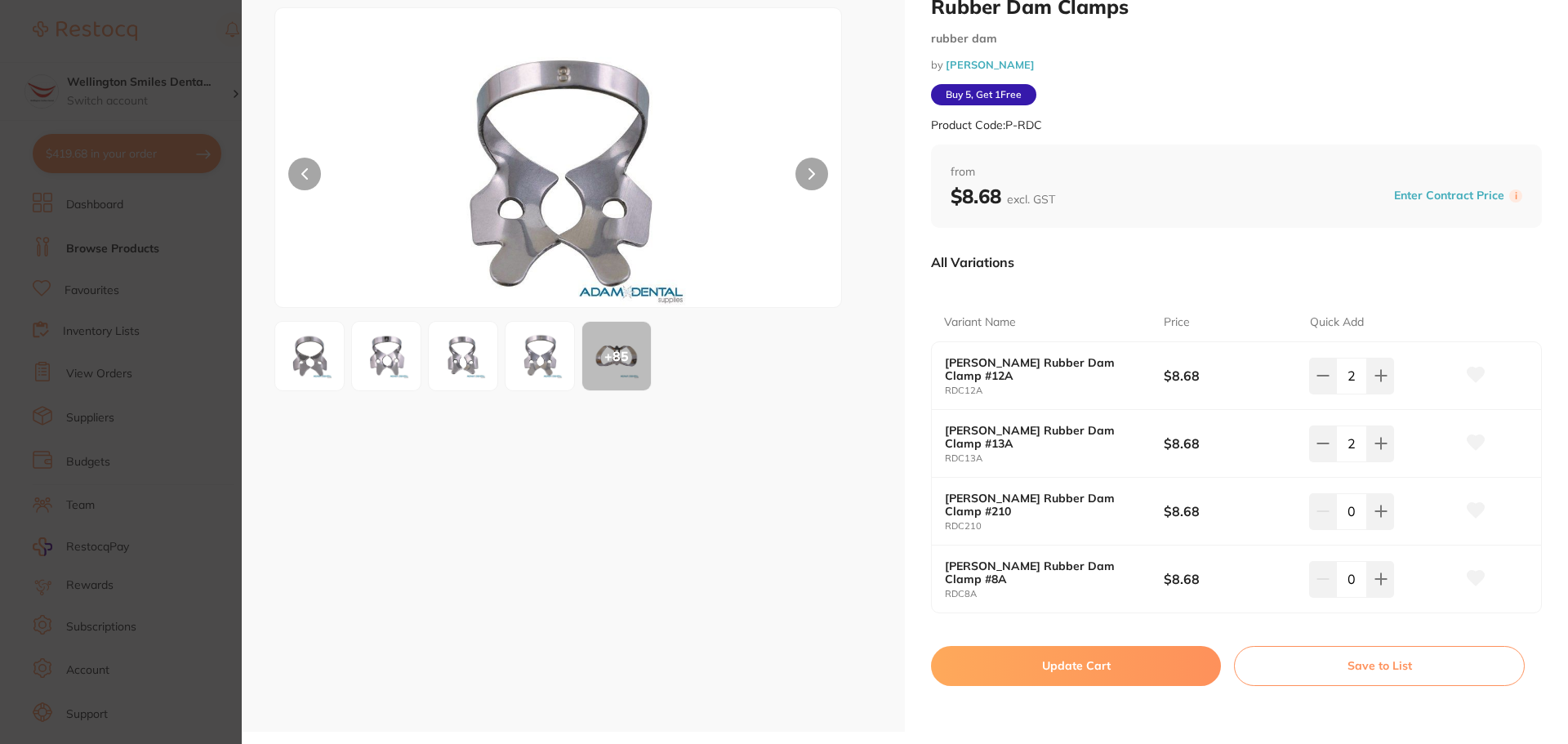
click at [1126, 675] on button "Update Cart" at bounding box center [1076, 665] width 290 height 39
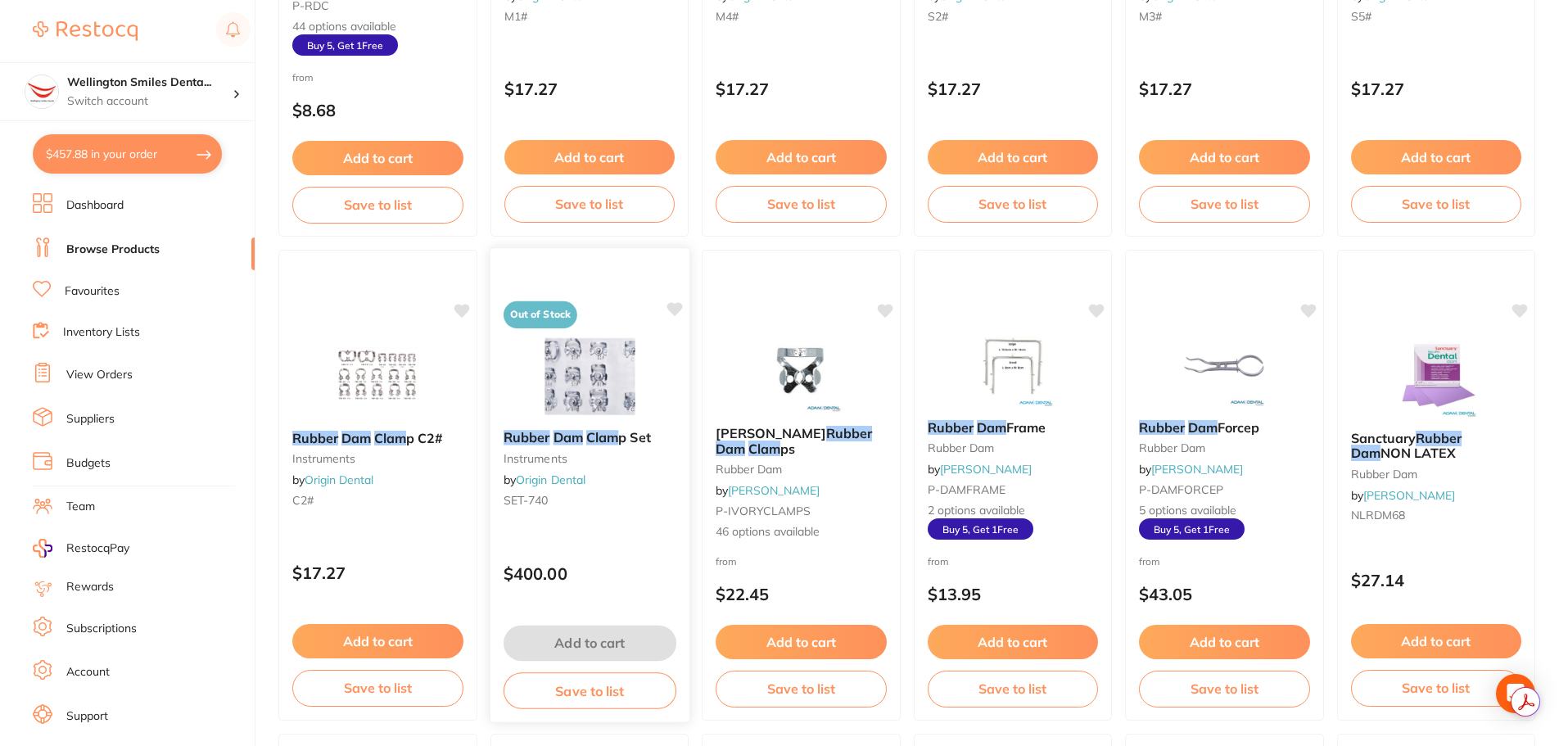
scroll to position [494, 0]
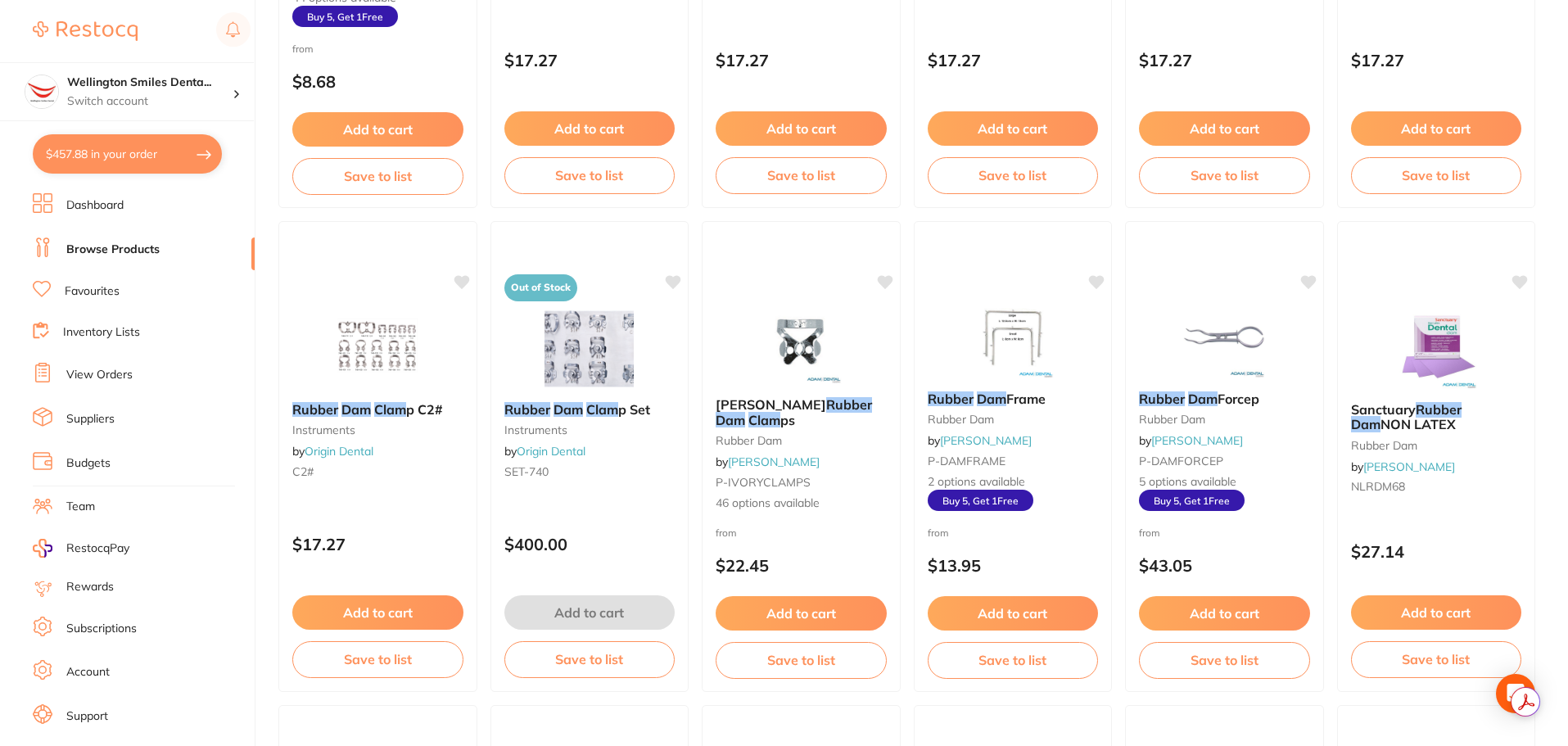
click at [128, 152] on button "$457.88 in your order" at bounding box center [127, 154] width 189 height 39
checkbox input "true"
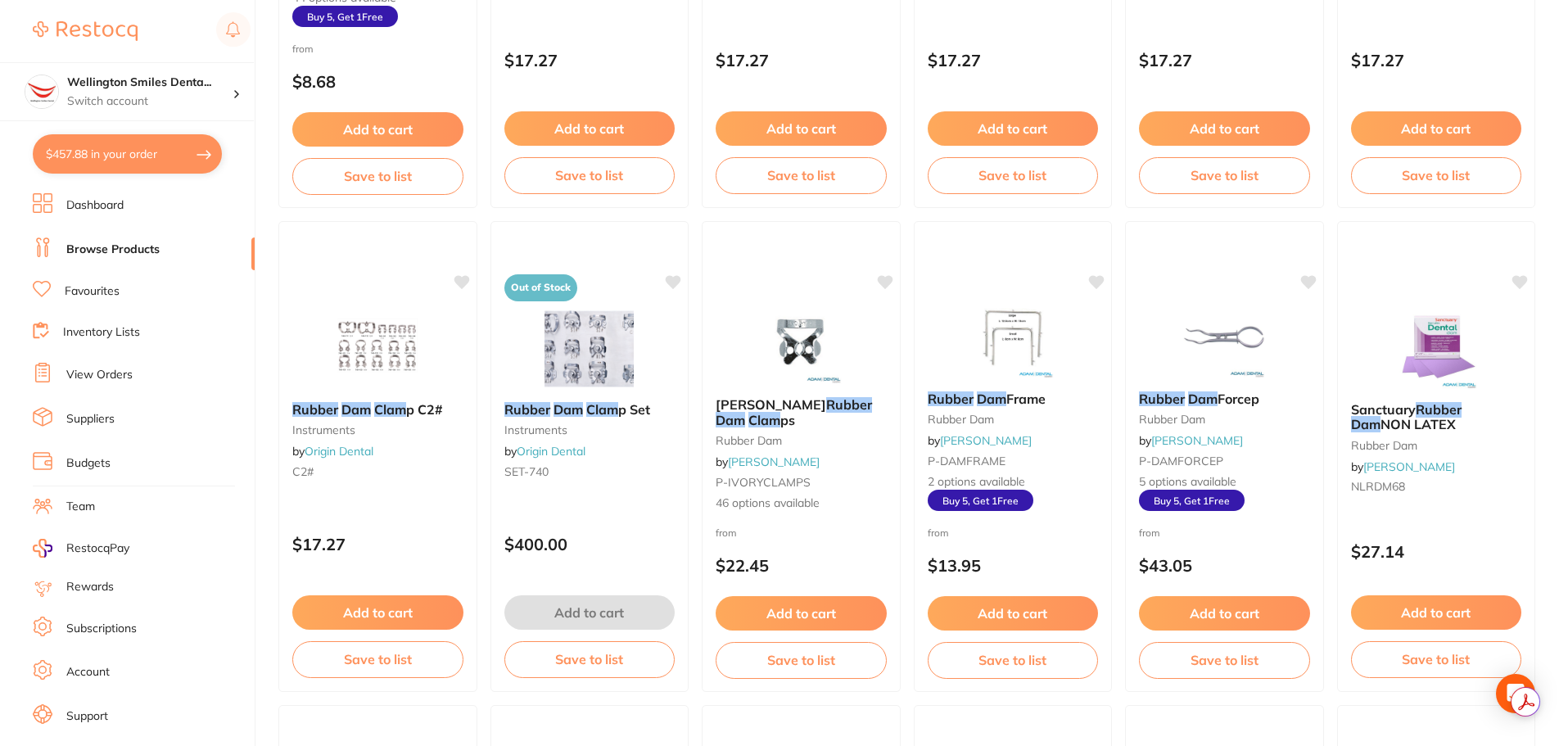
checkbox input "true"
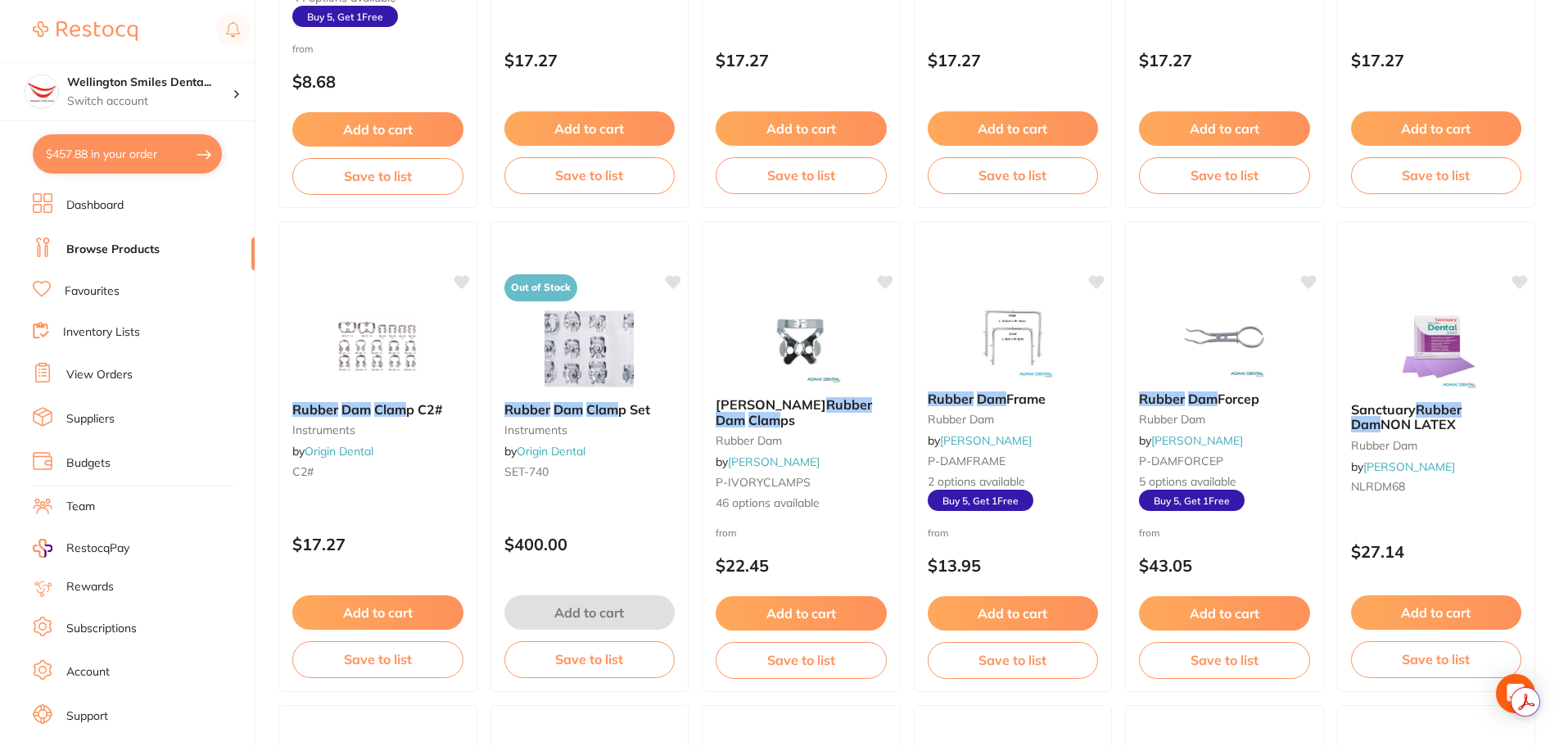
checkbox input "true"
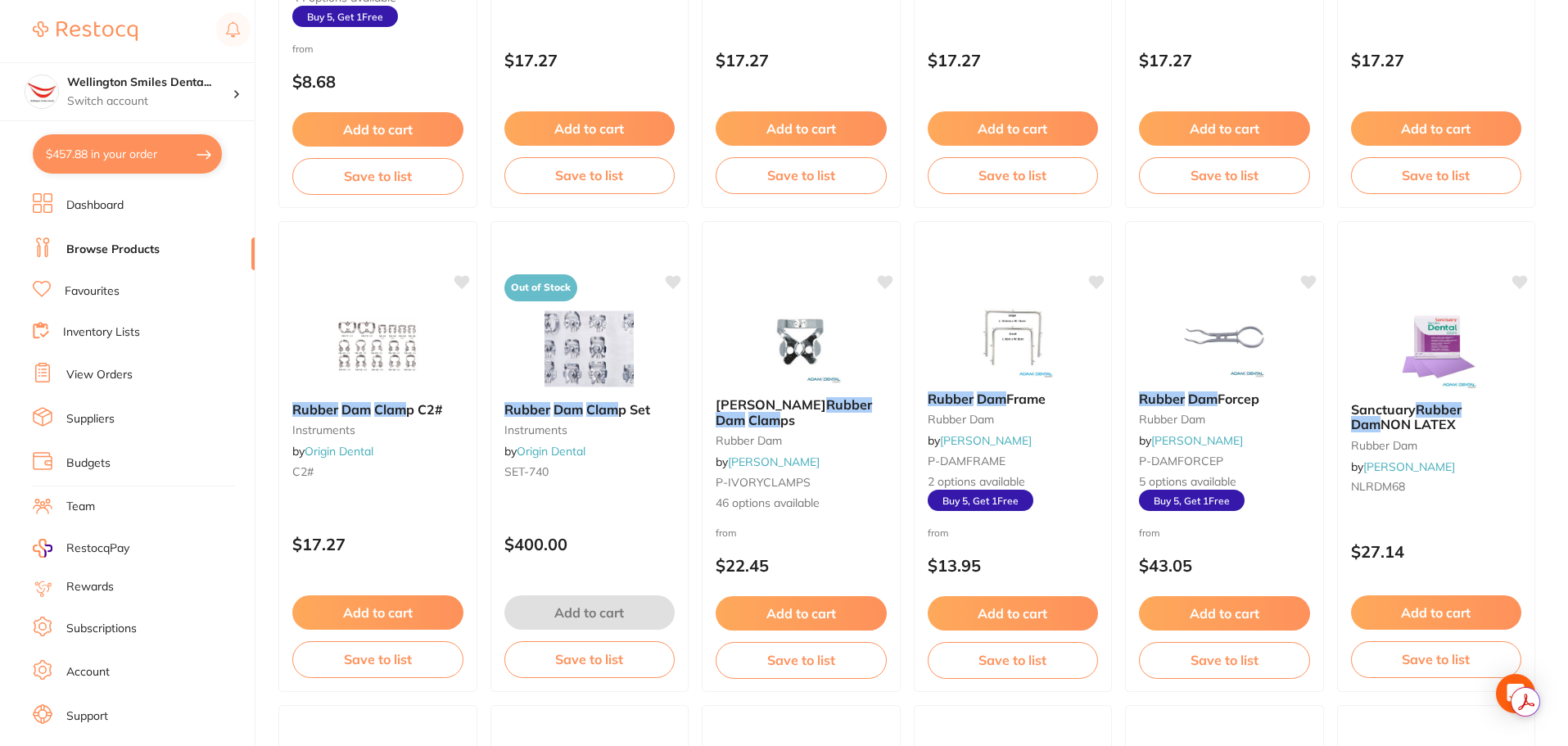
checkbox input "true"
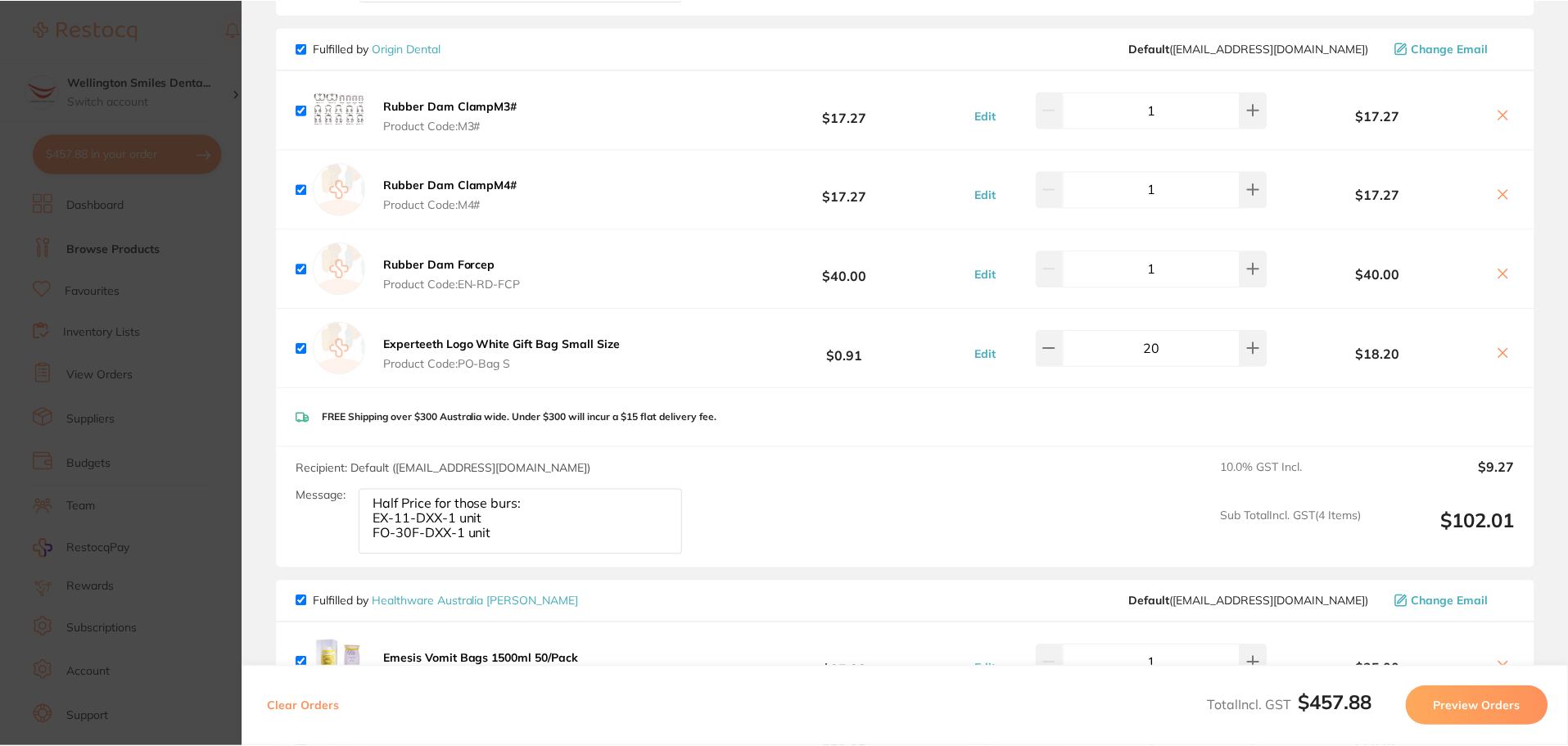
scroll to position [1638, 0]
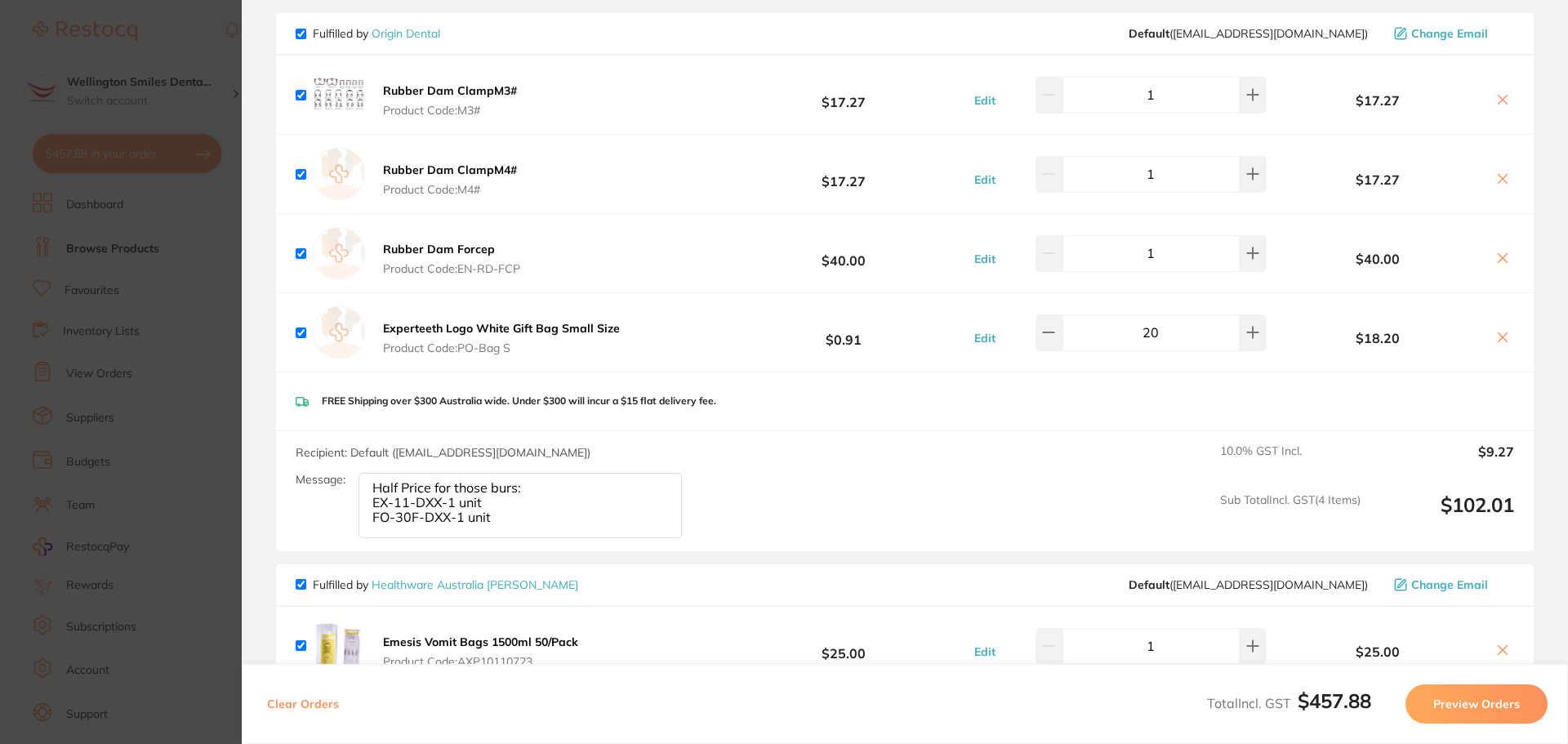
click at [478, 577] on link "Healthware Australia [PERSON_NAME]" at bounding box center [475, 585] width 206 height 15
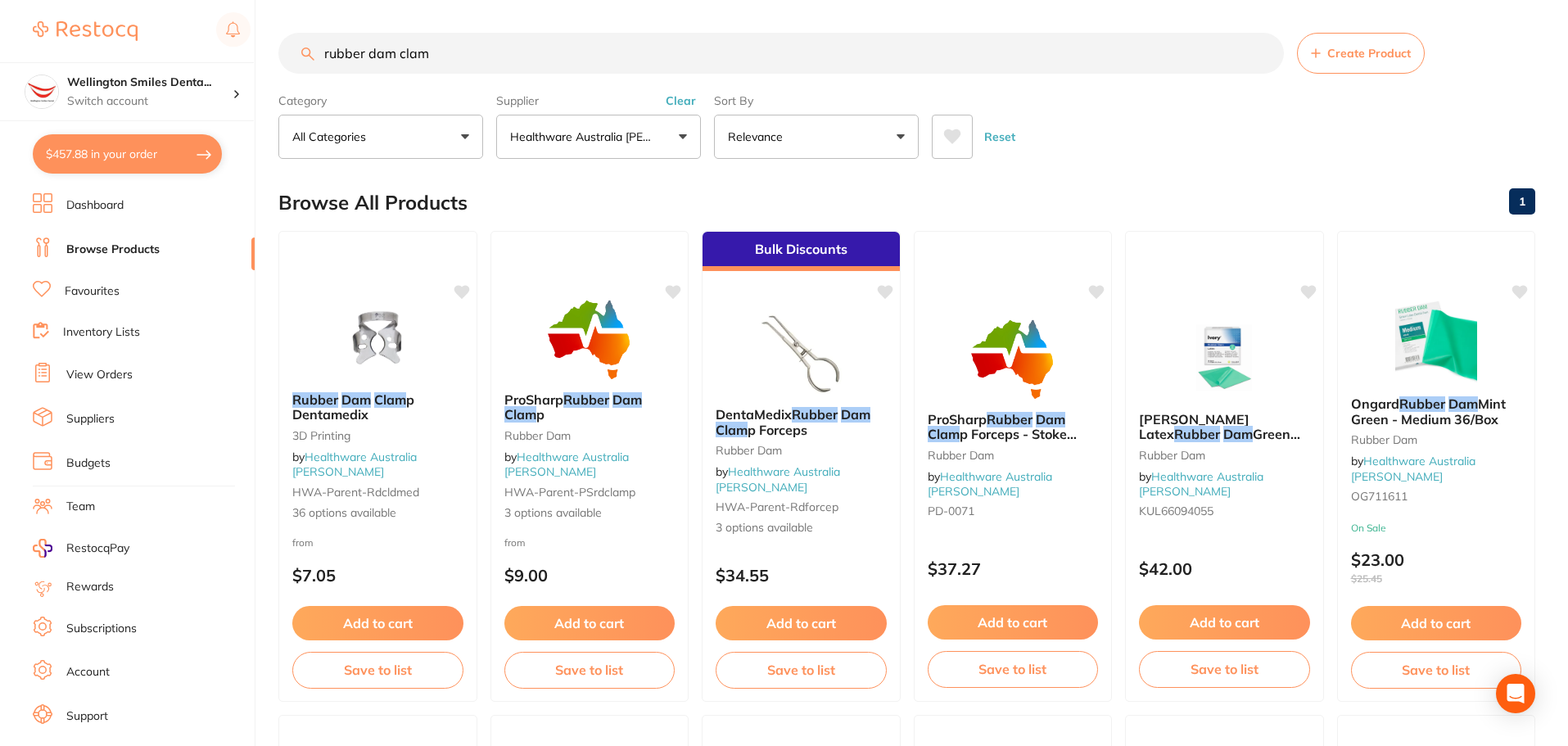
drag, startPoint x: 510, startPoint y: 60, endPoint x: 310, endPoint y: 48, distance: 200.4
click at [310, 48] on div "rubber dam clam Create Product" at bounding box center [906, 53] width 1257 height 41
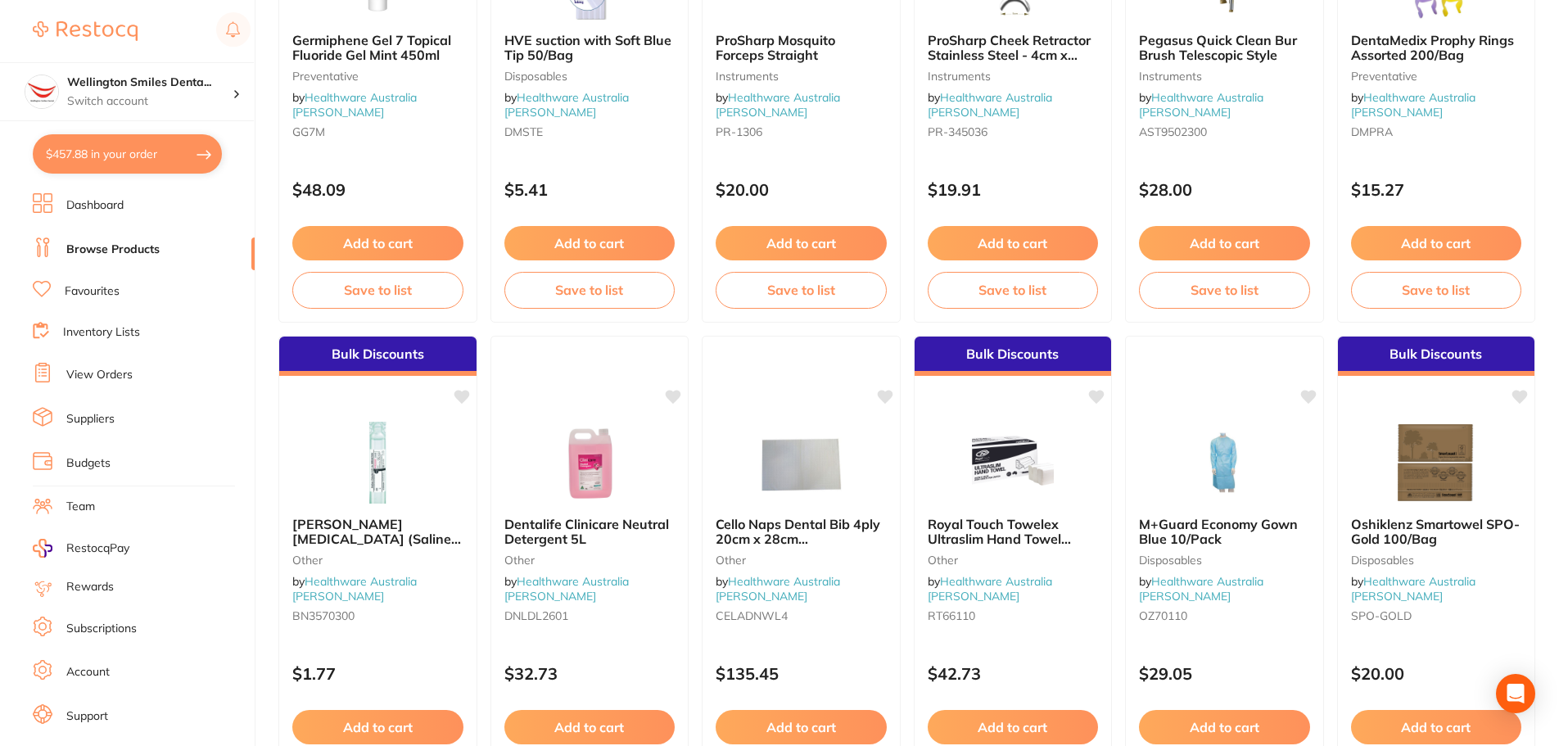
scroll to position [3913, 0]
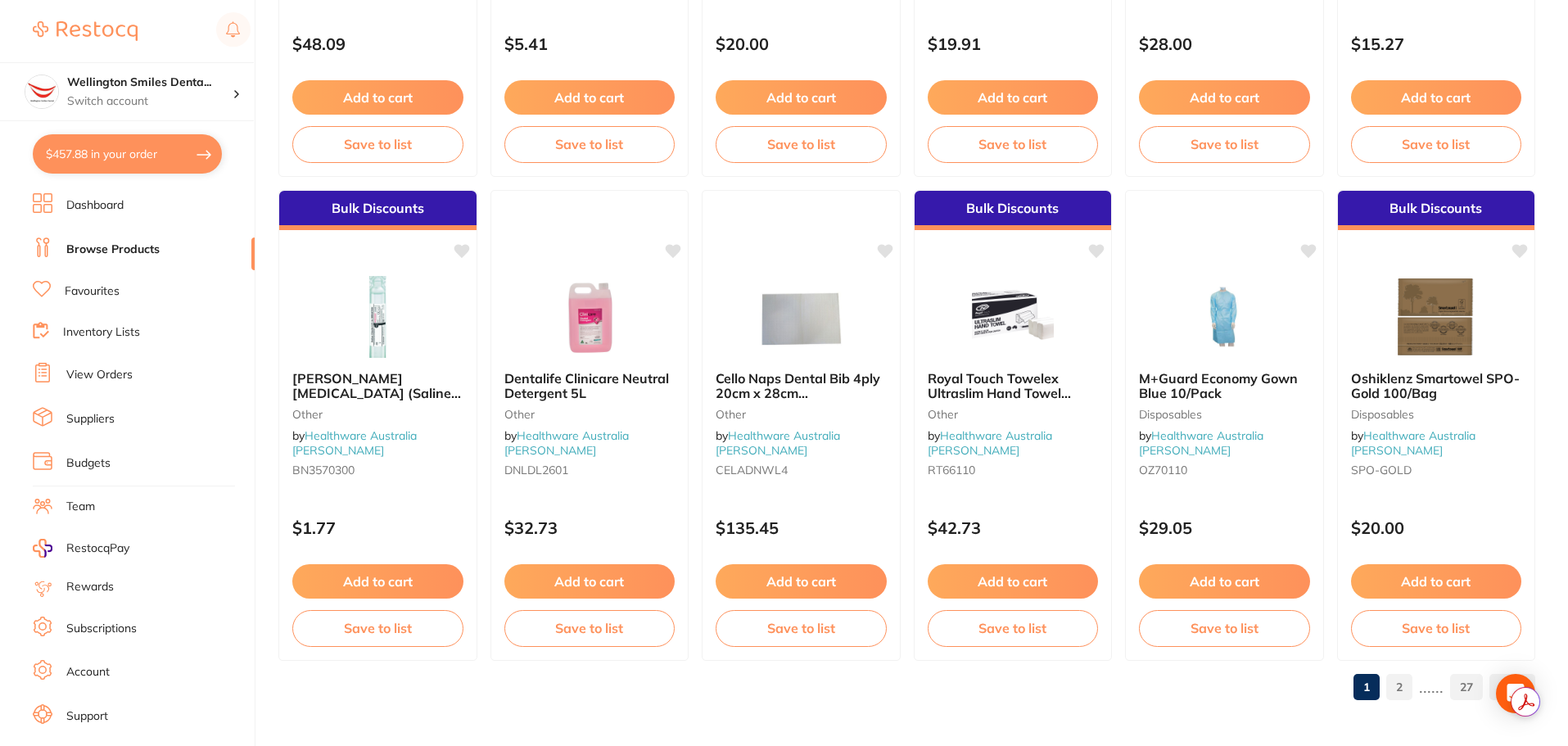
click at [1409, 691] on link "2" at bounding box center [1399, 687] width 27 height 33
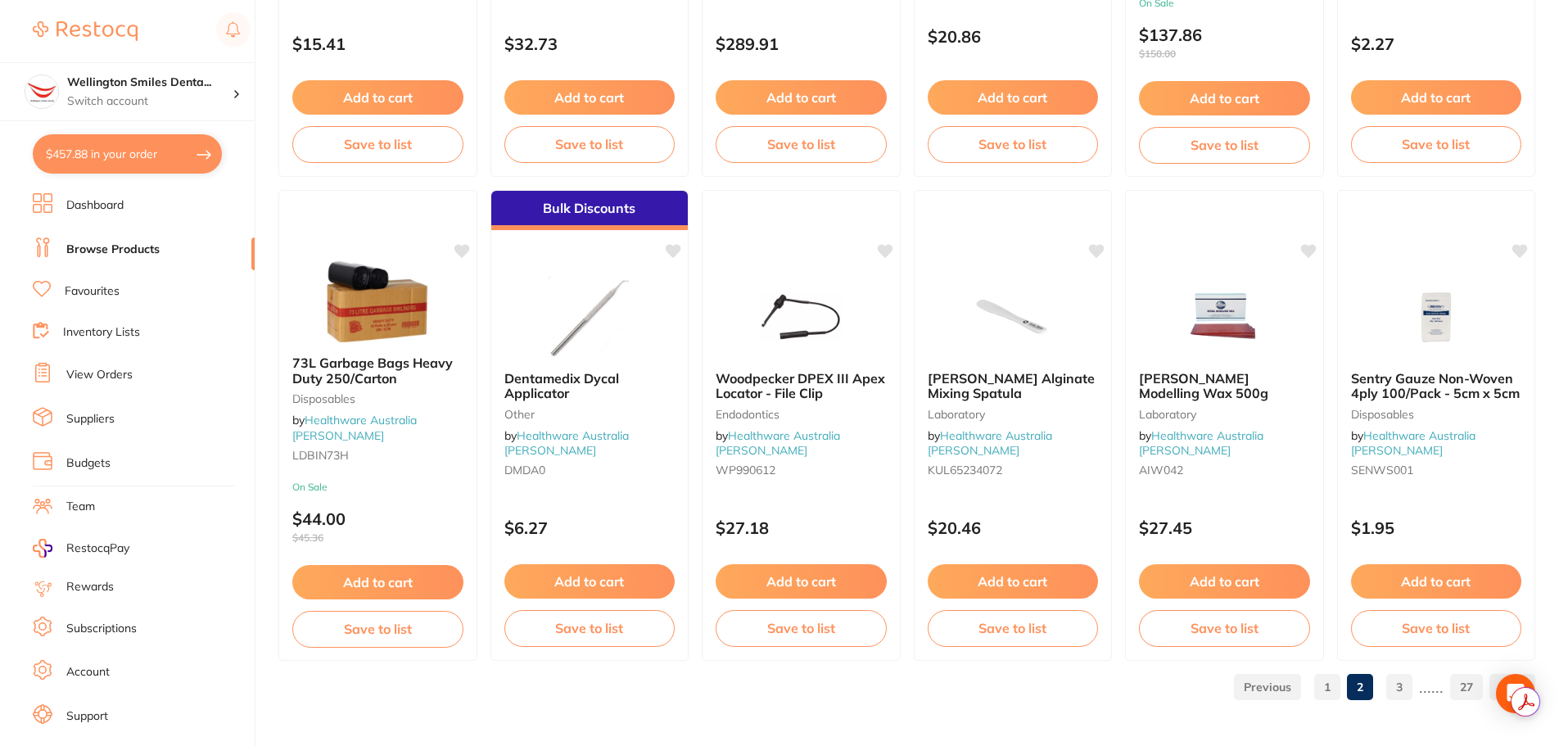
click at [1401, 692] on link "3" at bounding box center [1399, 687] width 27 height 33
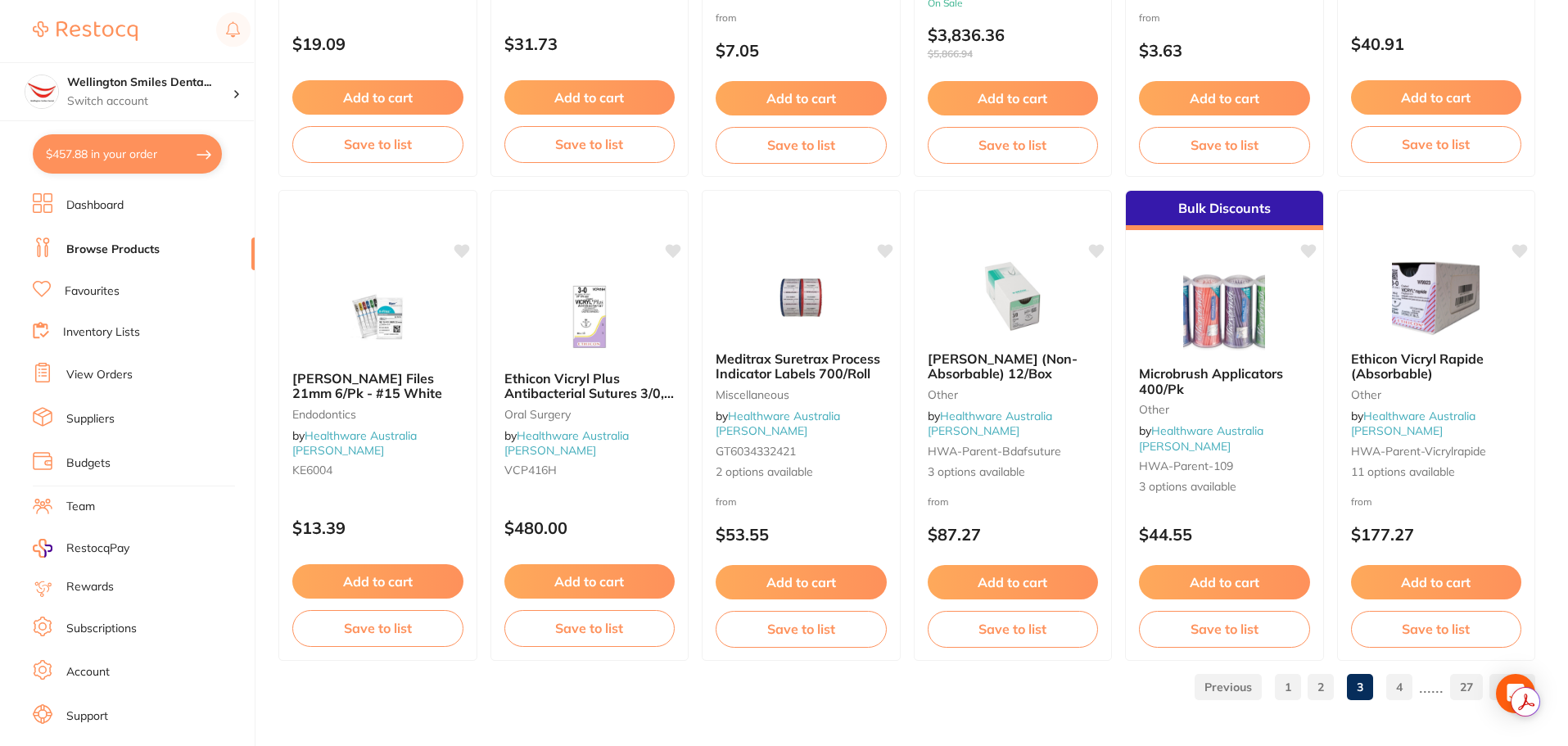
click at [1400, 682] on link "4" at bounding box center [1399, 687] width 27 height 33
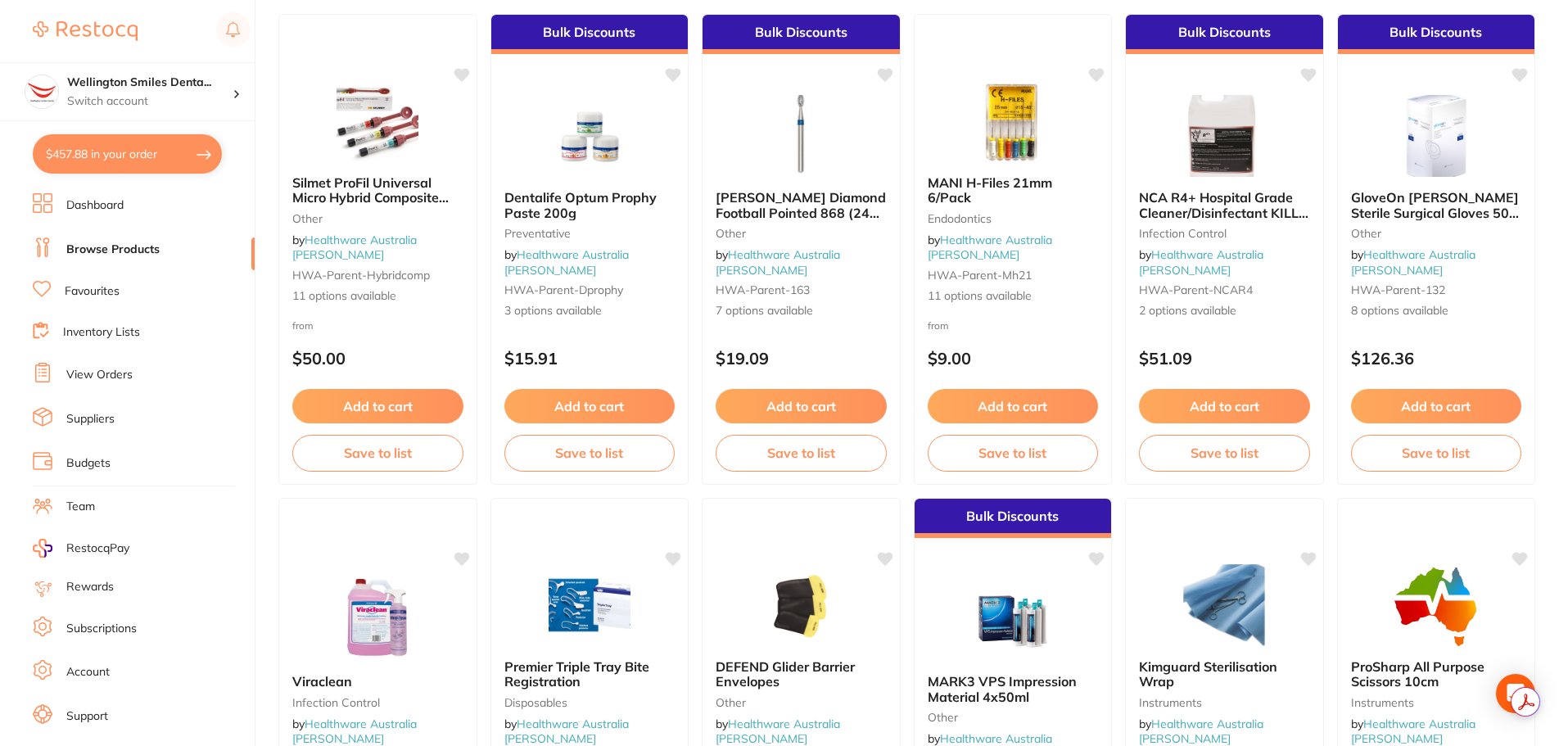
scroll to position [246, 0]
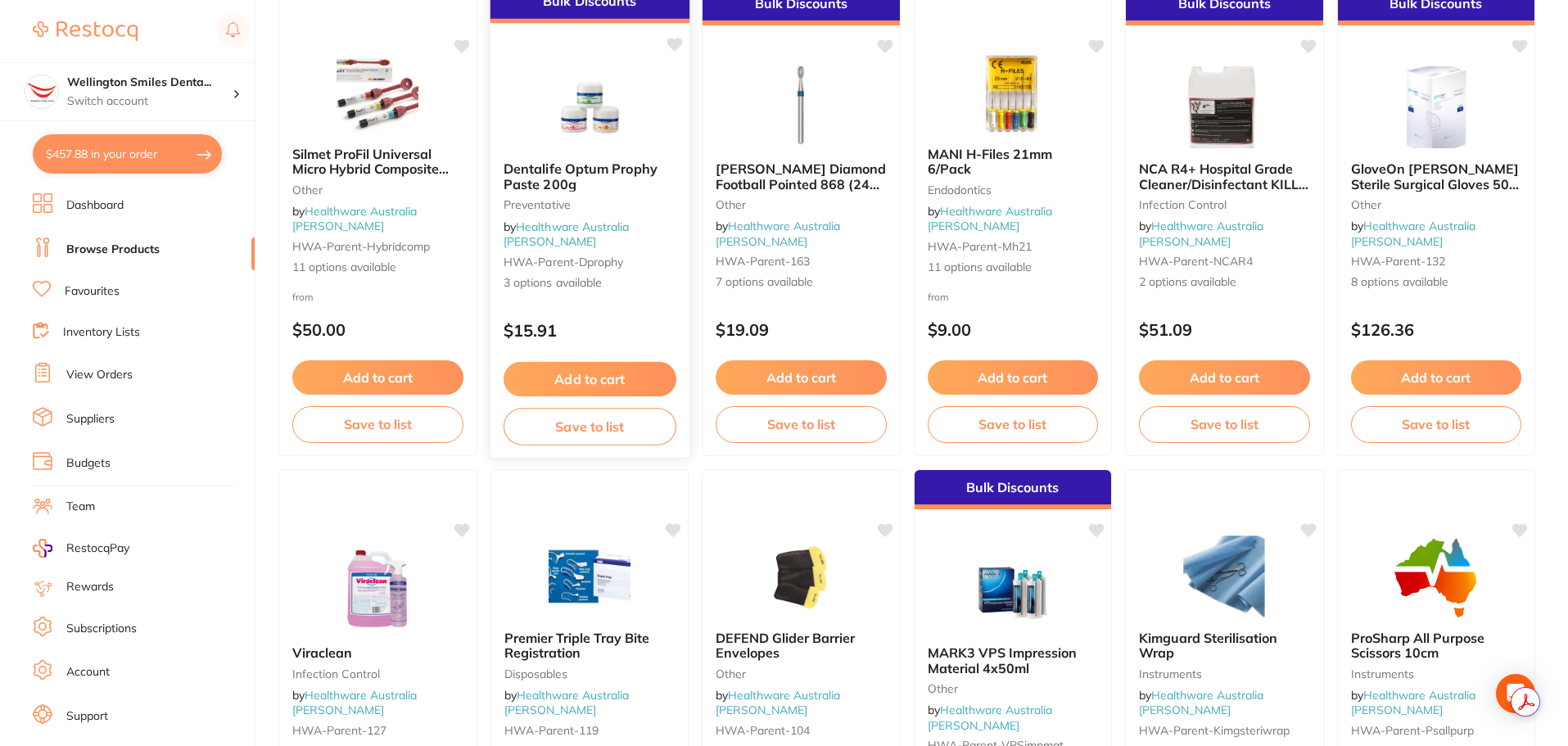
click at [635, 382] on button "Add to cart" at bounding box center [589, 379] width 173 height 35
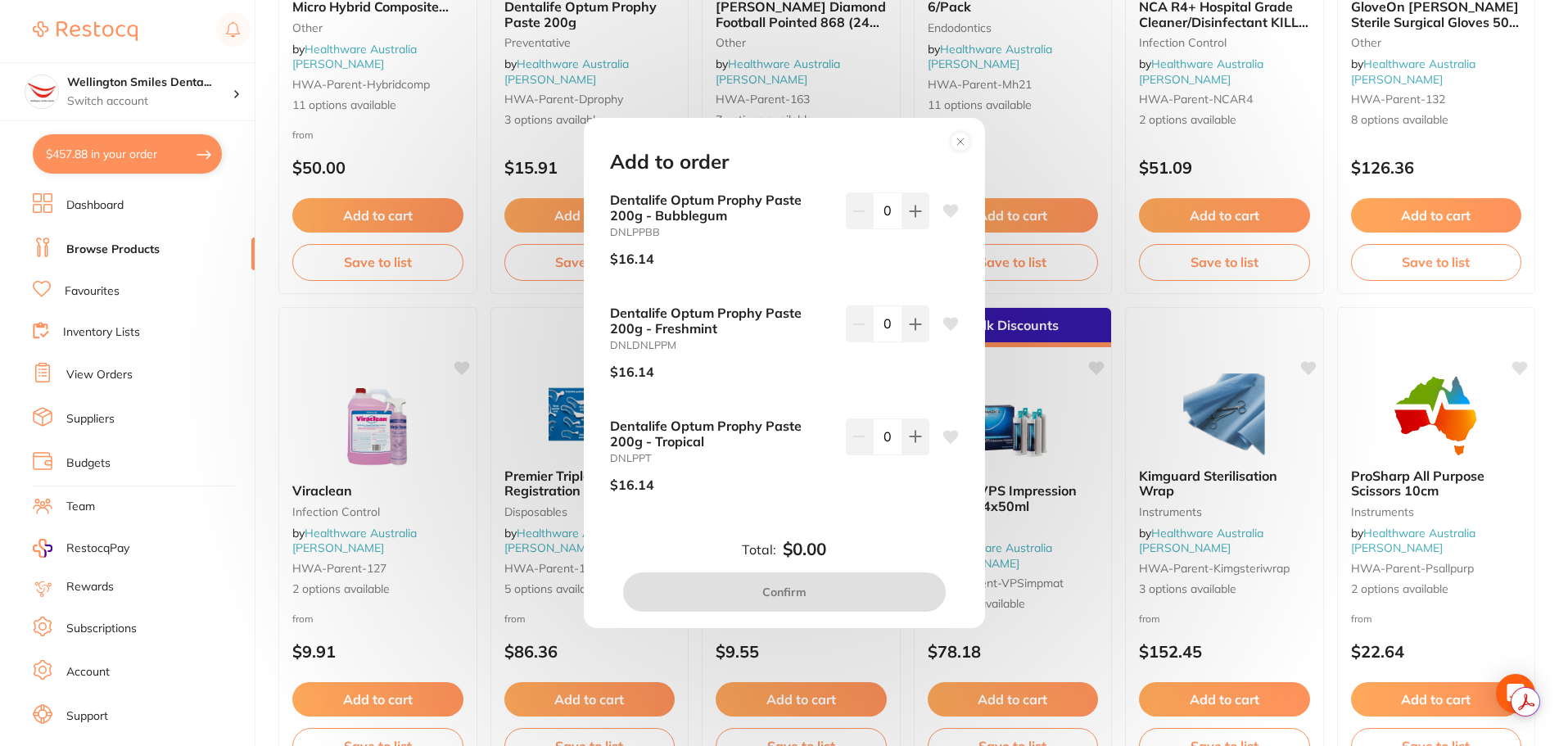
scroll to position [409, 0]
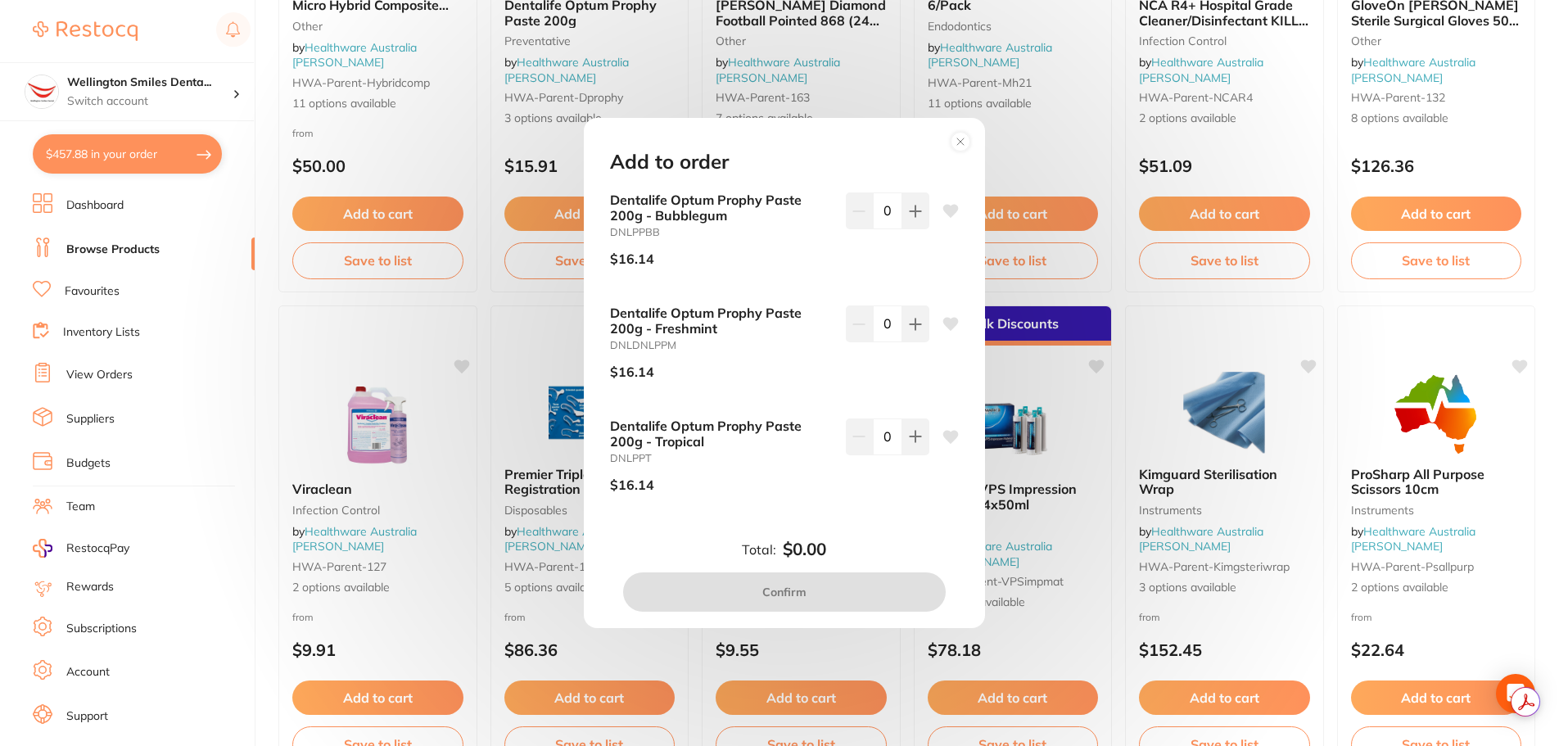
click at [960, 140] on icon at bounding box center [960, 141] width 7 height 7
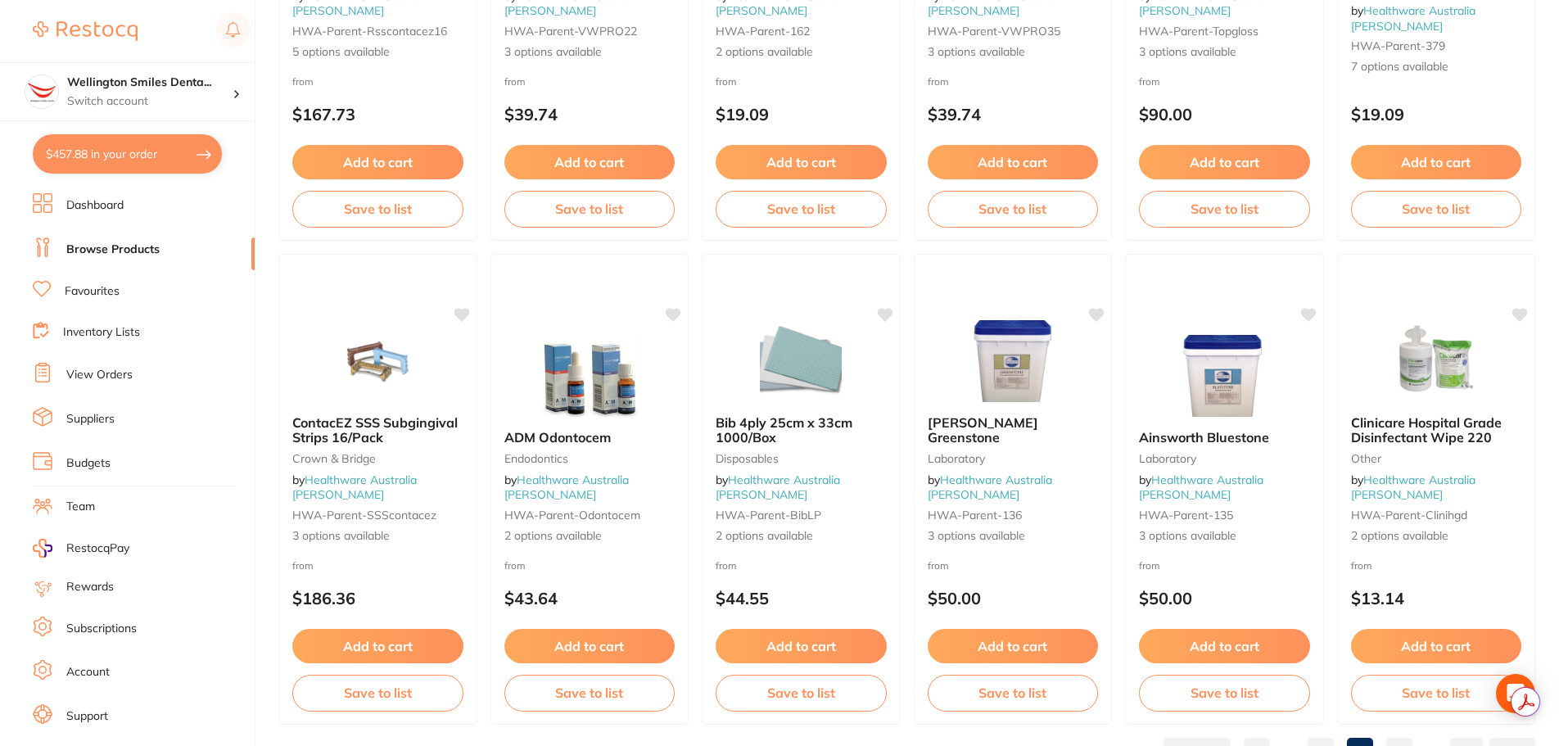
scroll to position [3913, 0]
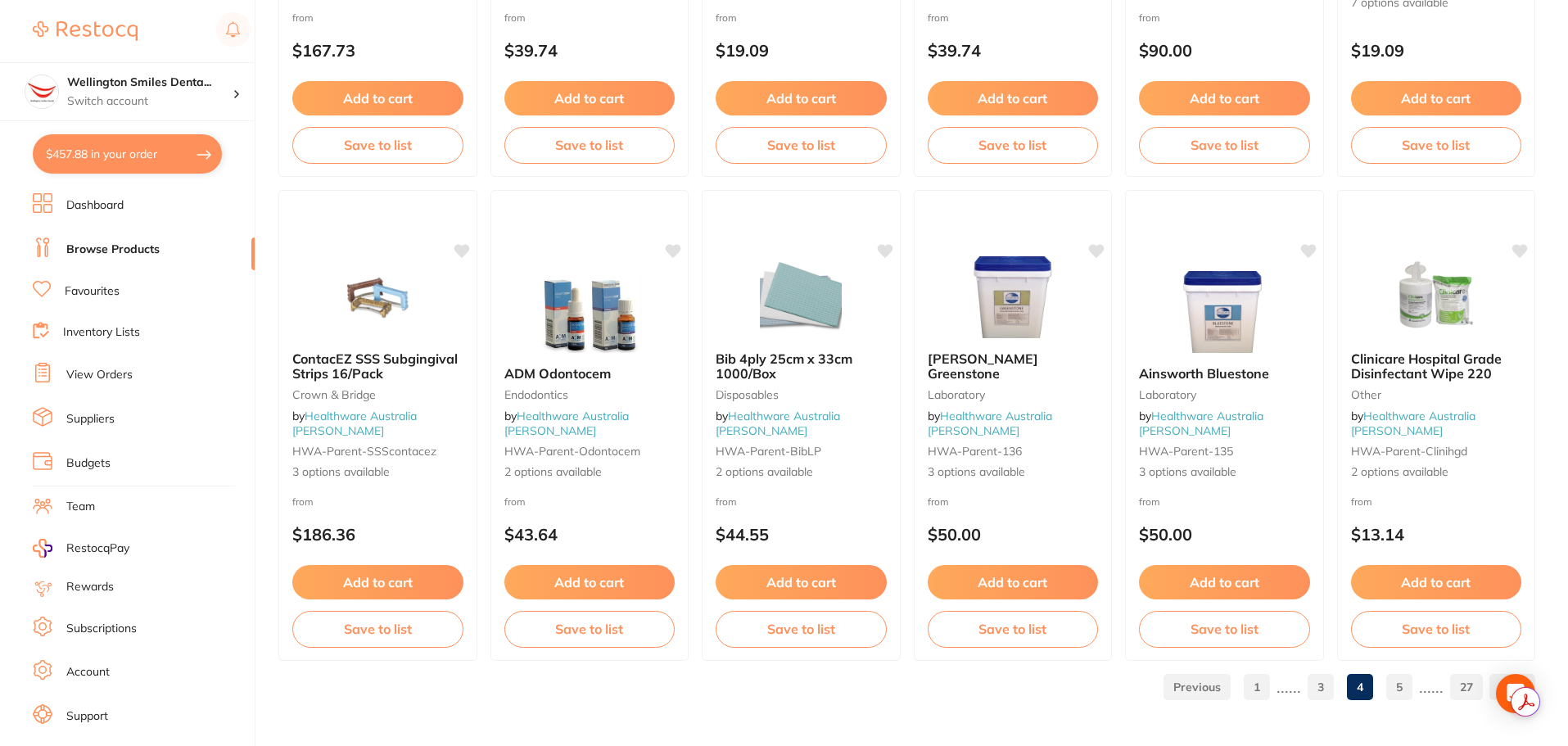
click at [1401, 688] on link "5" at bounding box center [1399, 687] width 27 height 33
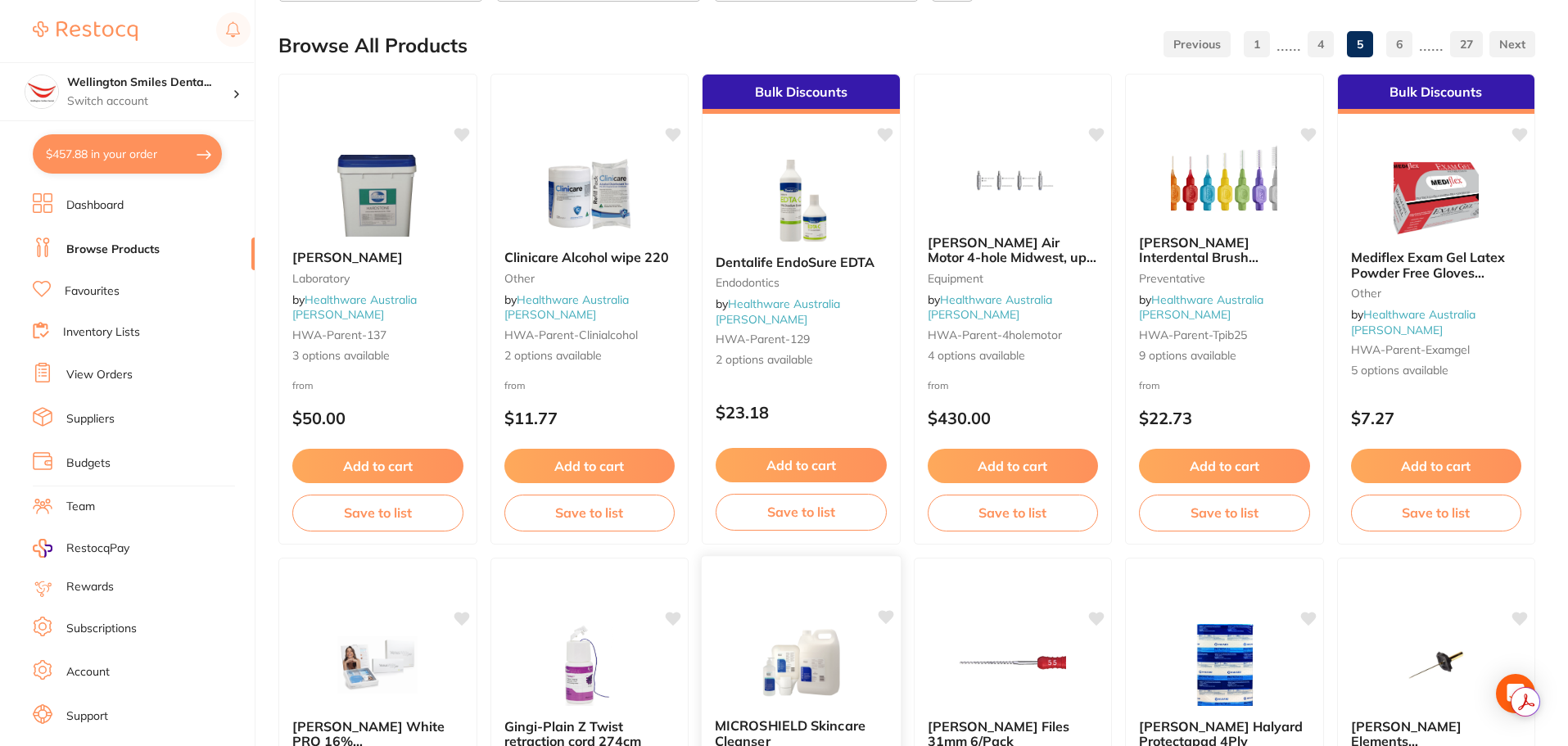
scroll to position [0, 0]
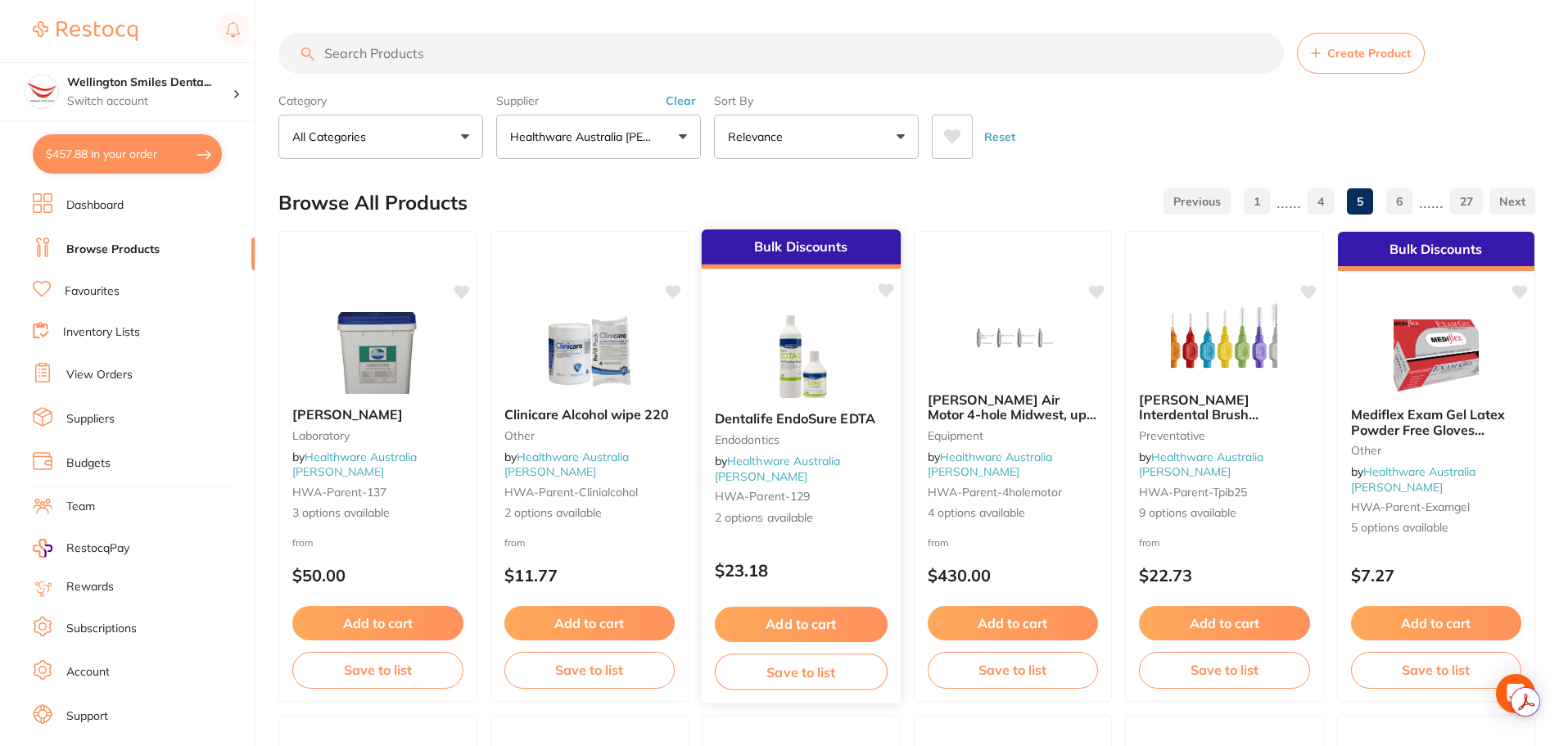
click at [845, 473] on div "Dentalife EndoSure EDTA Endodontics by Healthware Australia [PERSON_NAME]-paren…" at bounding box center [802, 468] width 199 height 141
click at [821, 631] on button "Add to cart" at bounding box center [801, 624] width 173 height 35
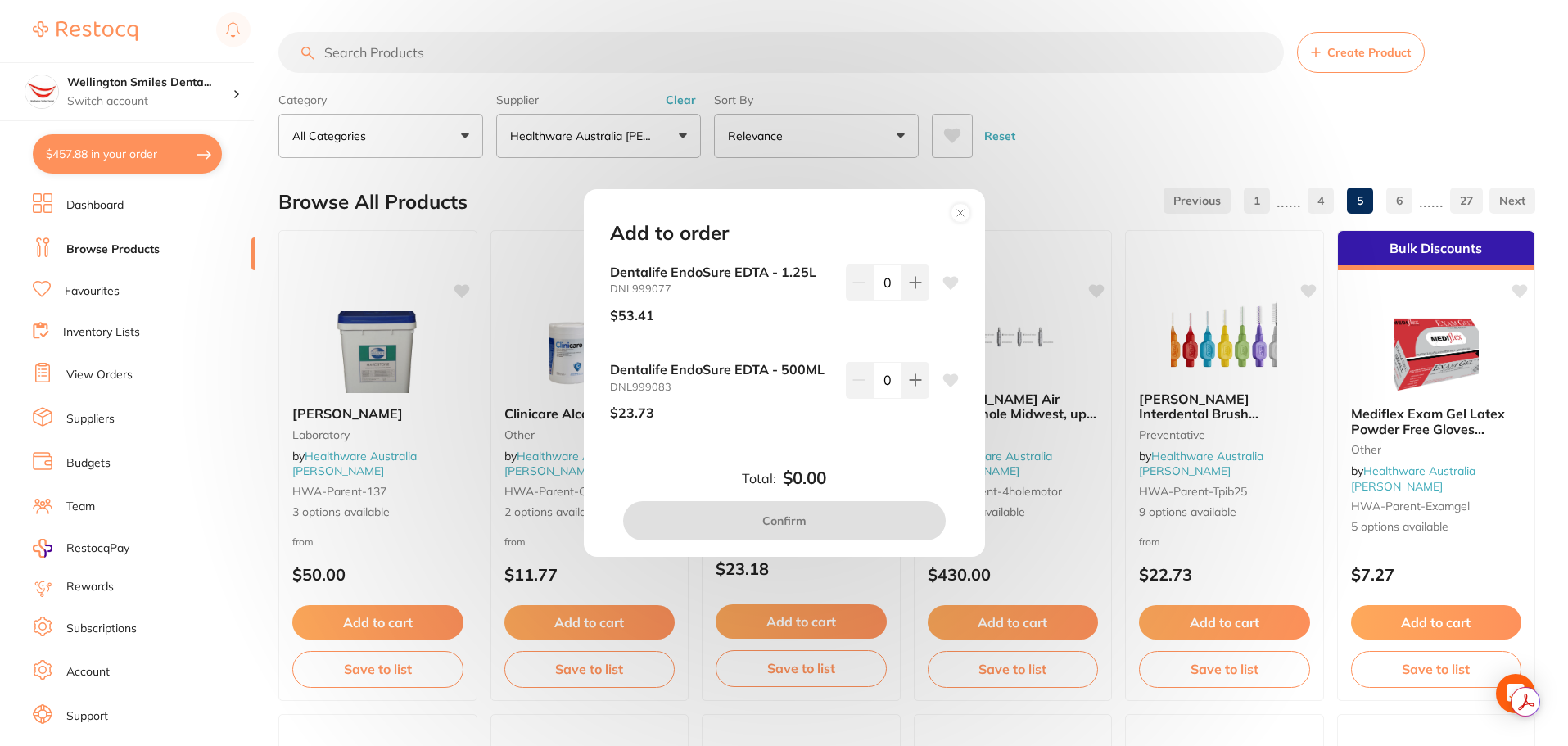
click at [962, 204] on circle at bounding box center [960, 214] width 19 height 19
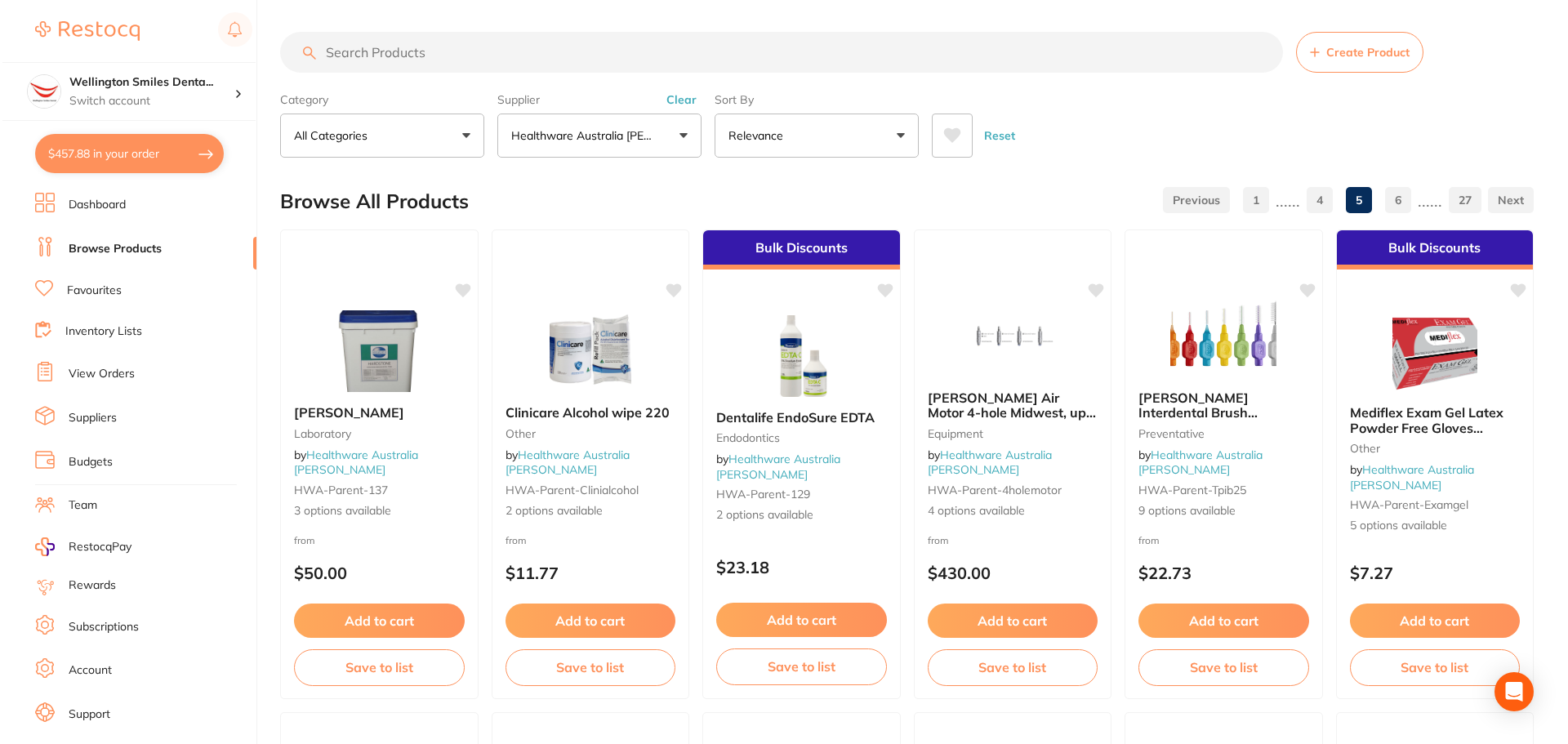
scroll to position [0, 0]
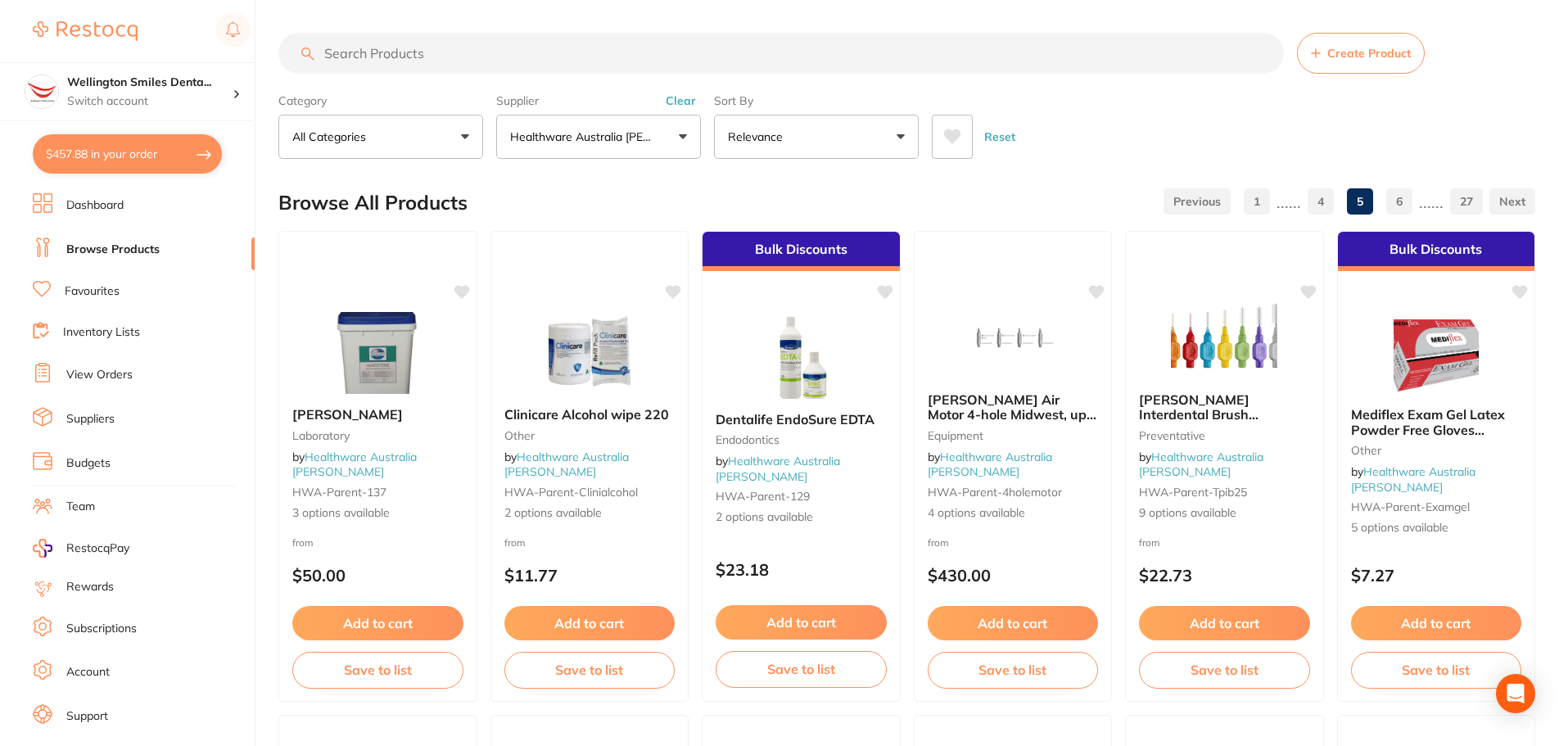
click at [113, 138] on button "$457.88 in your order" at bounding box center [127, 154] width 189 height 39
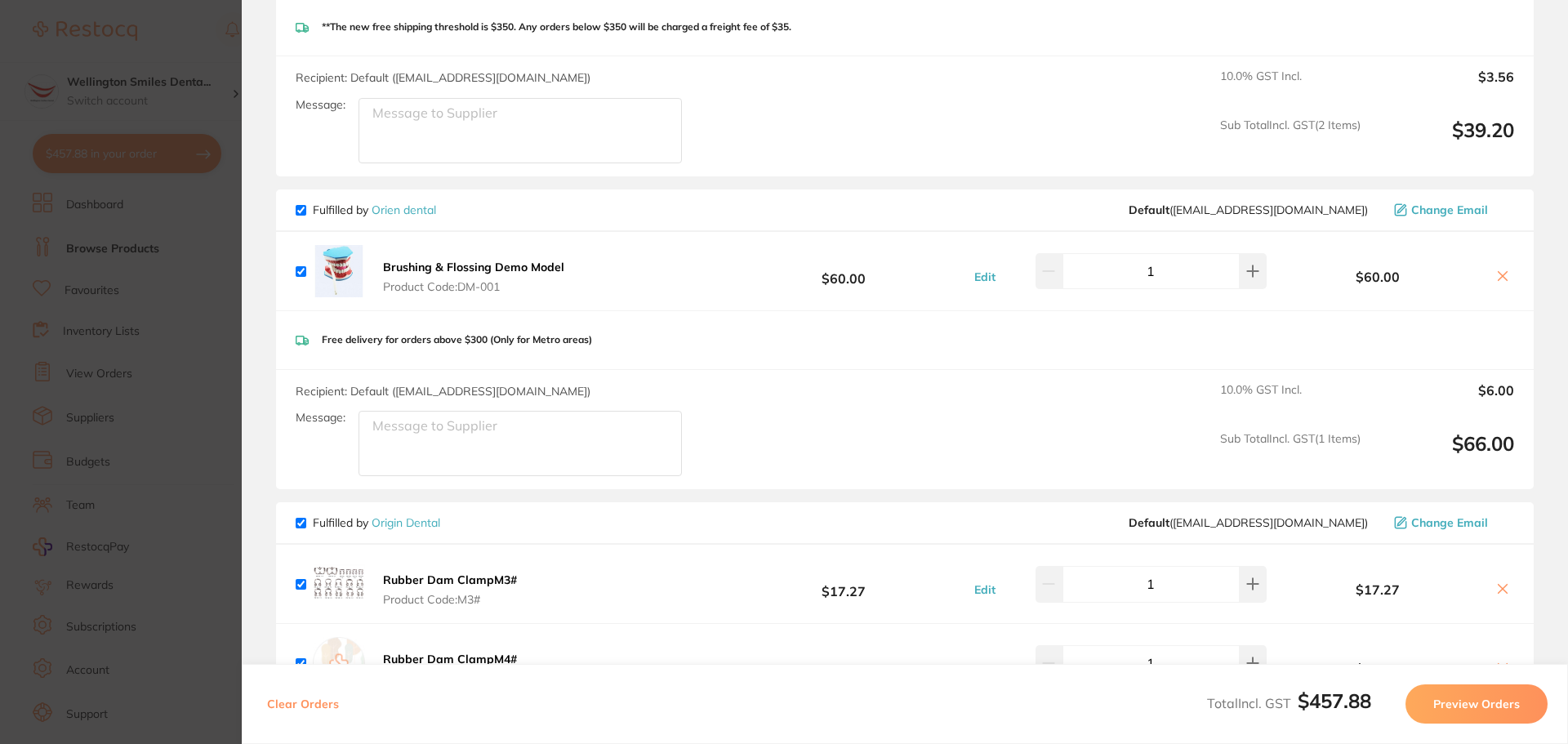
scroll to position [817, 0]
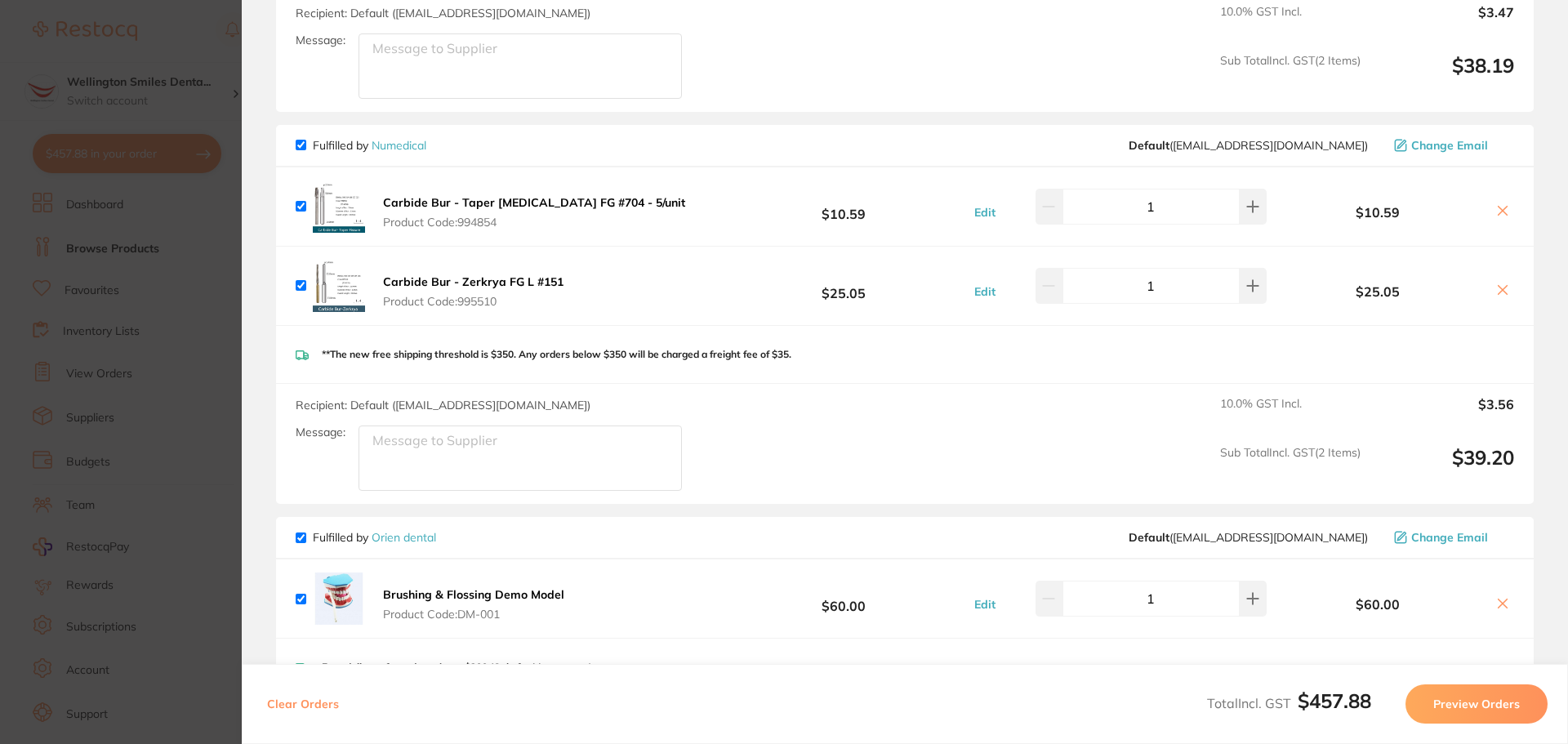
click at [230, 328] on section "Update RRP Set your pre negotiated price for this item. Item Agreed RRP (excl. …" at bounding box center [784, 372] width 1568 height 744
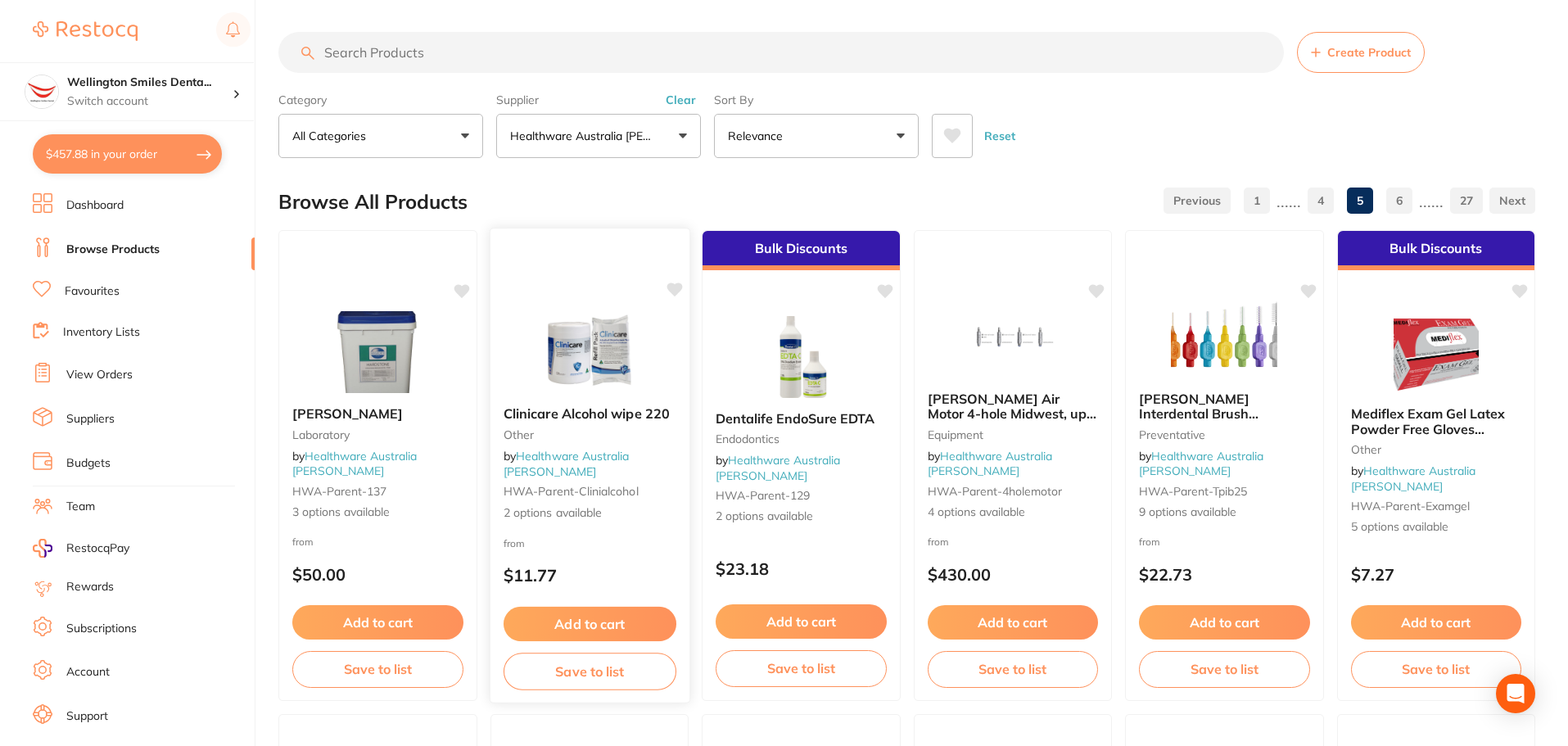
scroll to position [0, 0]
click at [676, 98] on button "Clear" at bounding box center [680, 101] width 40 height 15
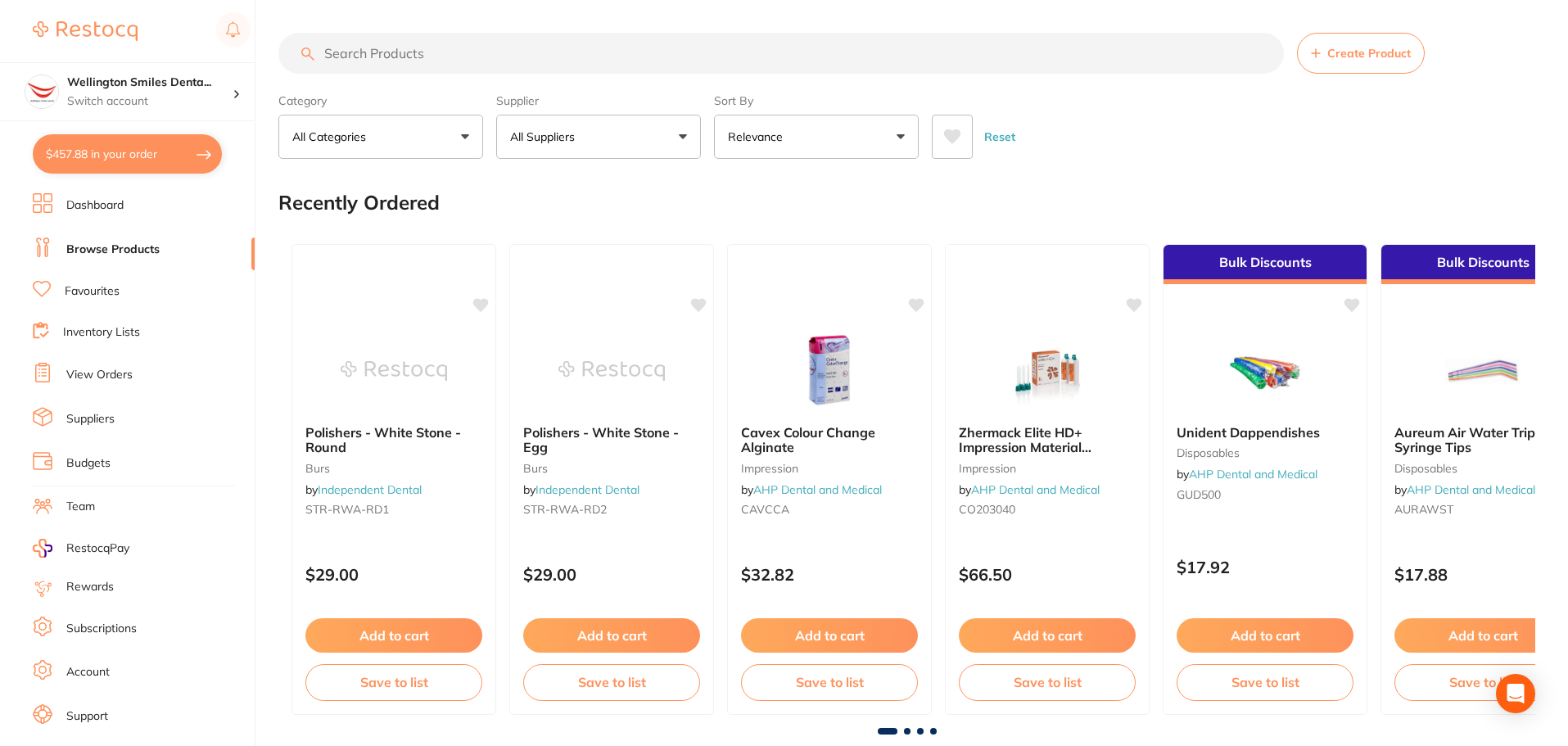
click at [585, 63] on input "search" at bounding box center [781, 53] width 1005 height 41
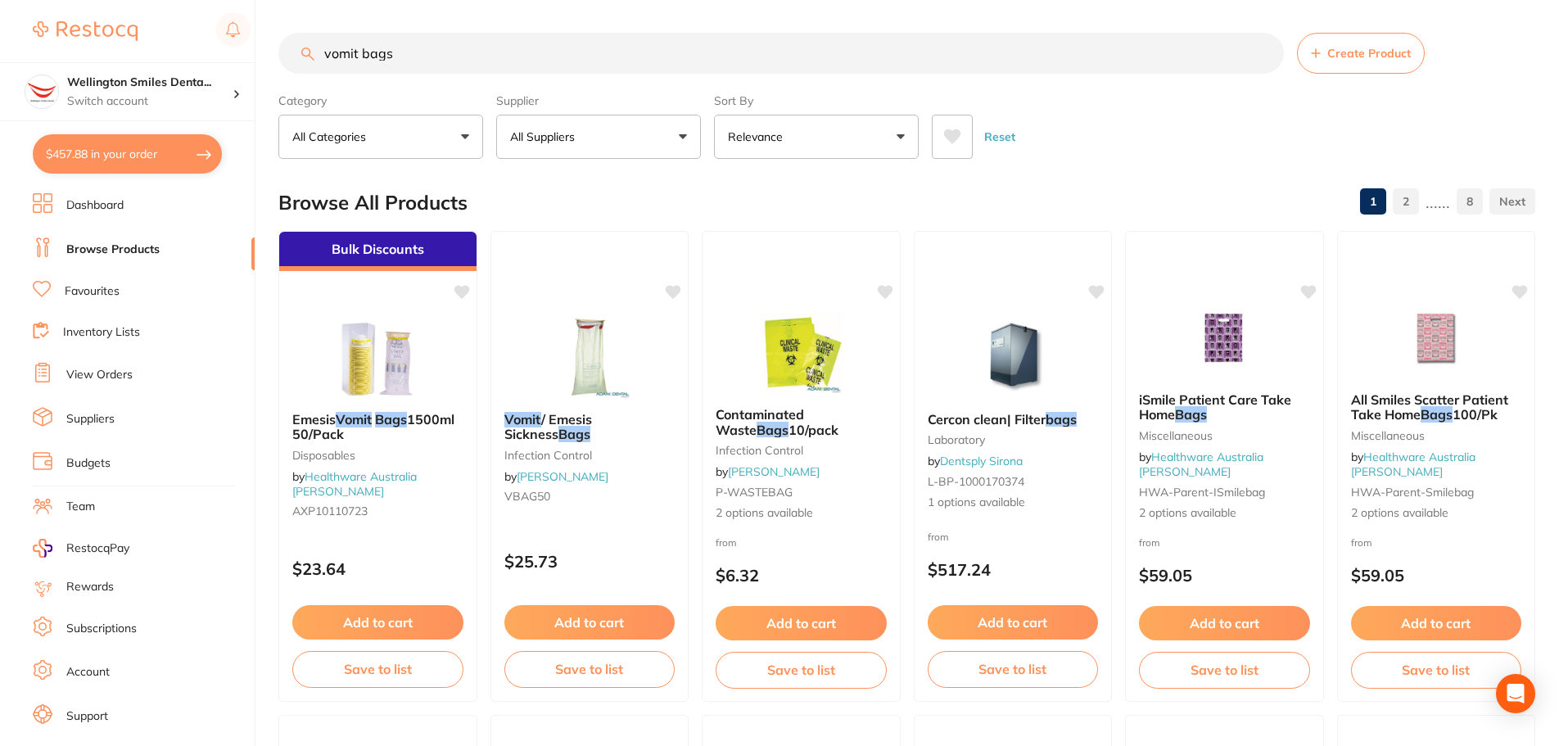
click at [172, 140] on button "$457.88 in your order" at bounding box center [127, 154] width 189 height 39
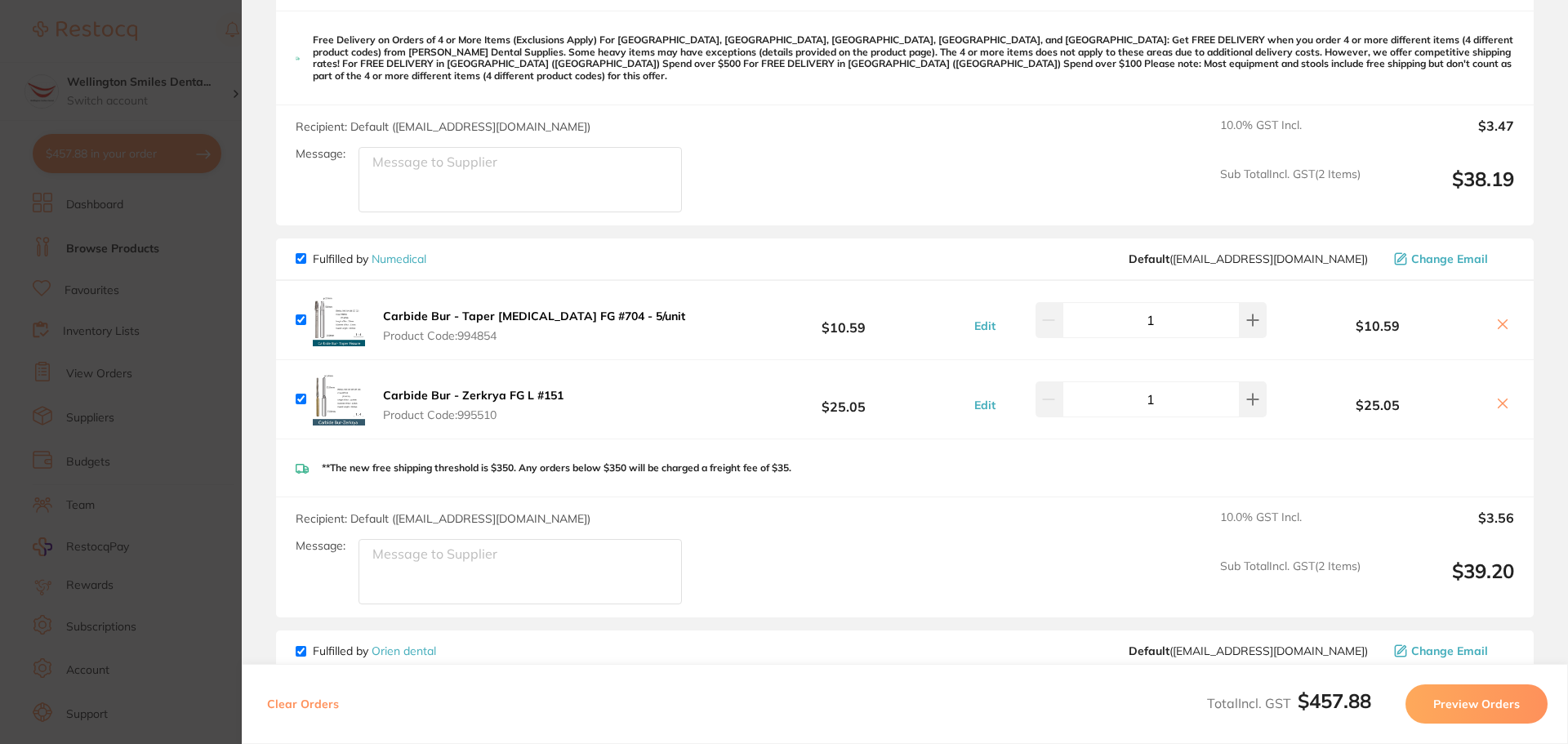
scroll to position [572, 0]
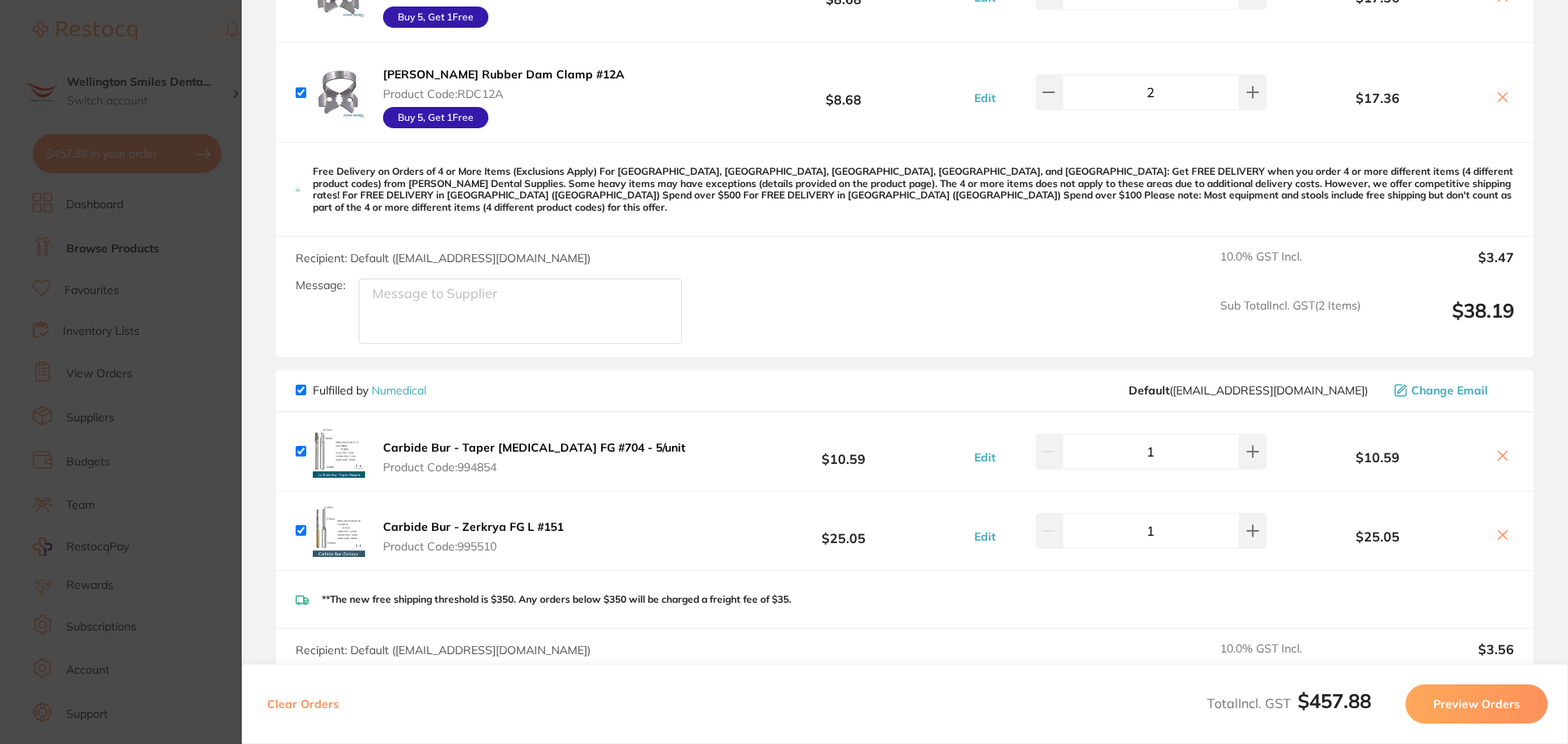
click at [209, 221] on section "Update RRP Set your pre negotiated price for this item. Item Agreed RRP (excl. …" at bounding box center [784, 372] width 1568 height 744
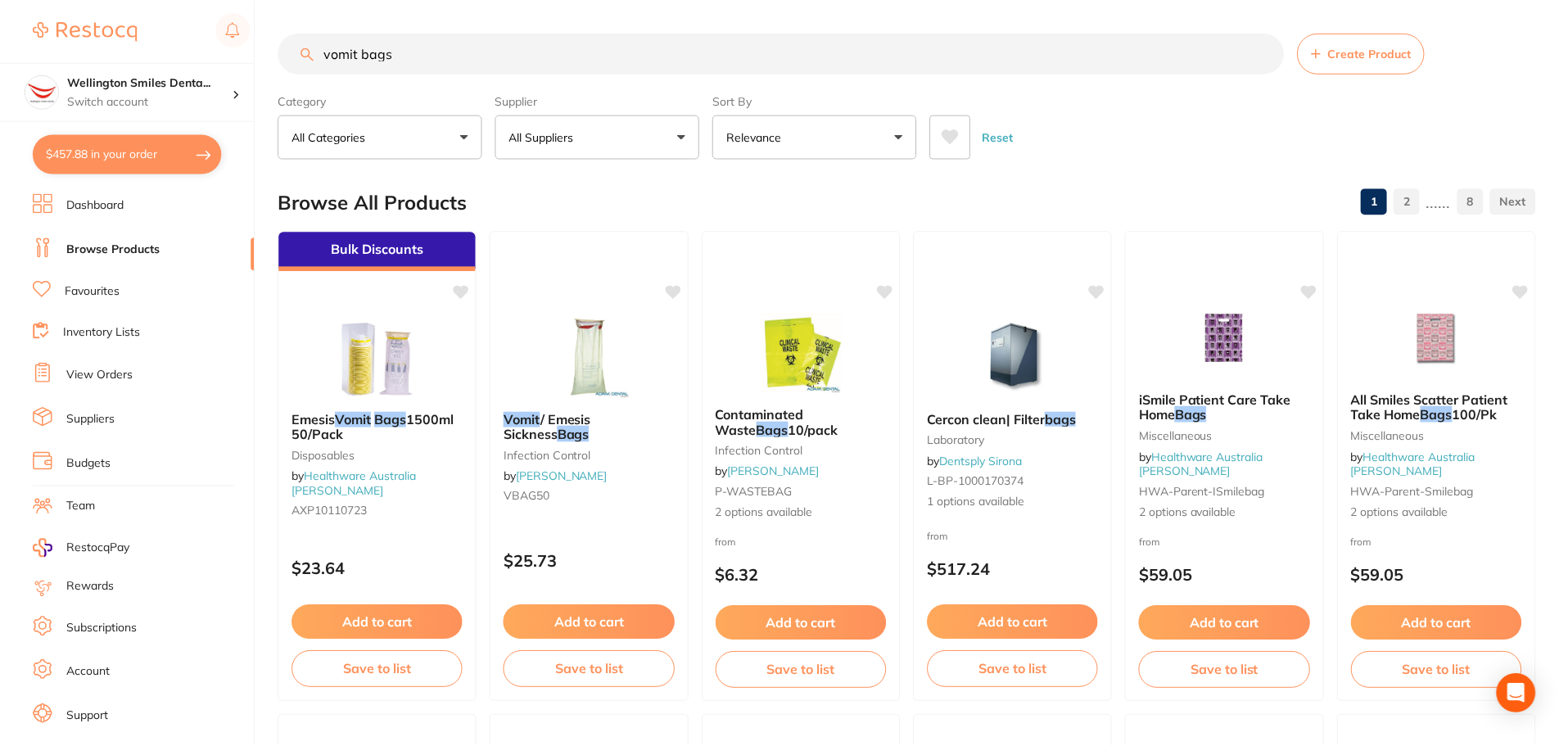
scroll to position [1, 0]
drag, startPoint x: 449, startPoint y: 44, endPoint x: 255, endPoint y: 61, distance: 194.7
click at [255, 61] on div "$457.88 Wellington Smiles Denta... Switch account Wellington Smiles Dental $457…" at bounding box center [784, 372] width 1568 height 746
type input "model"
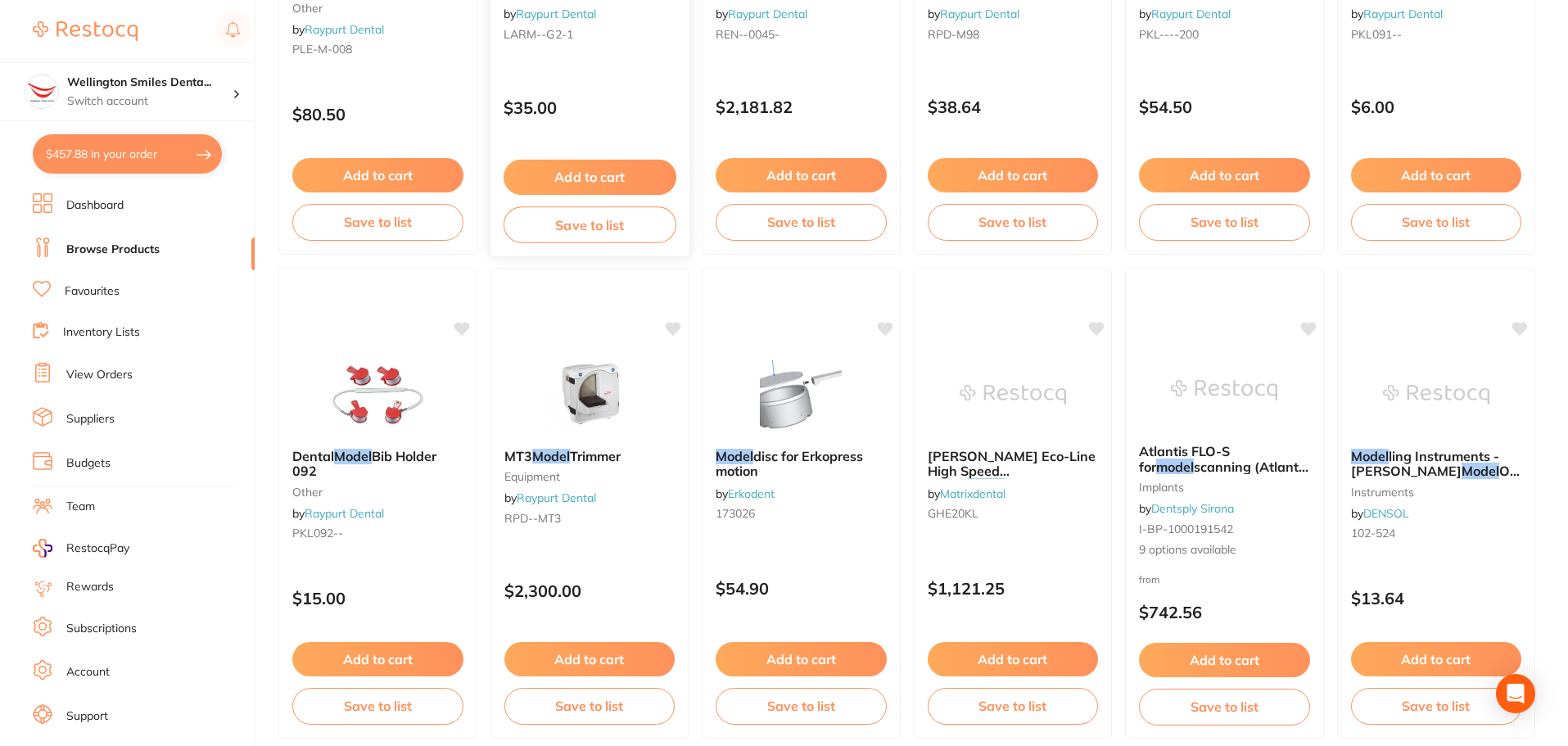
scroll to position [3913, 0]
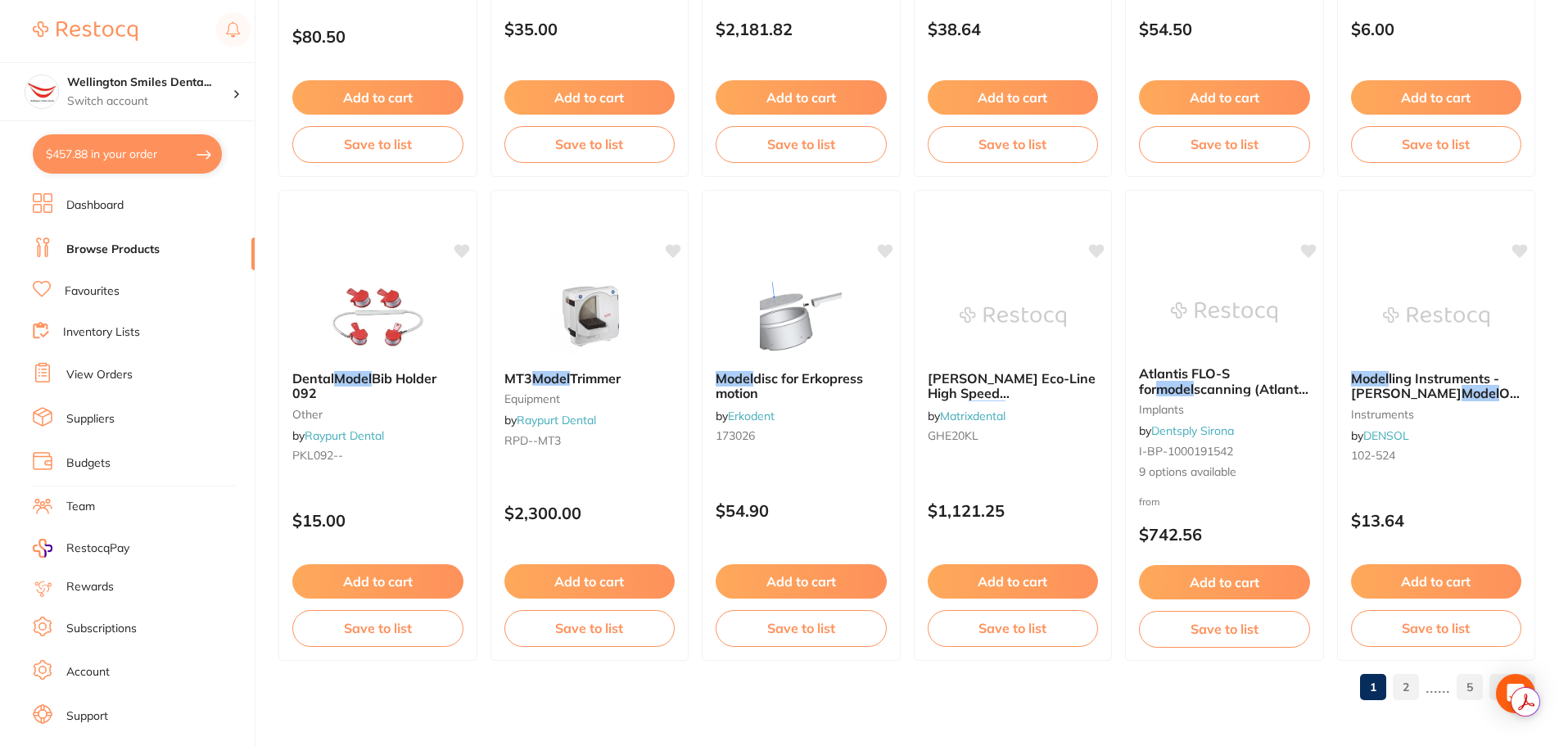
click at [1401, 689] on link "2" at bounding box center [1406, 687] width 27 height 33
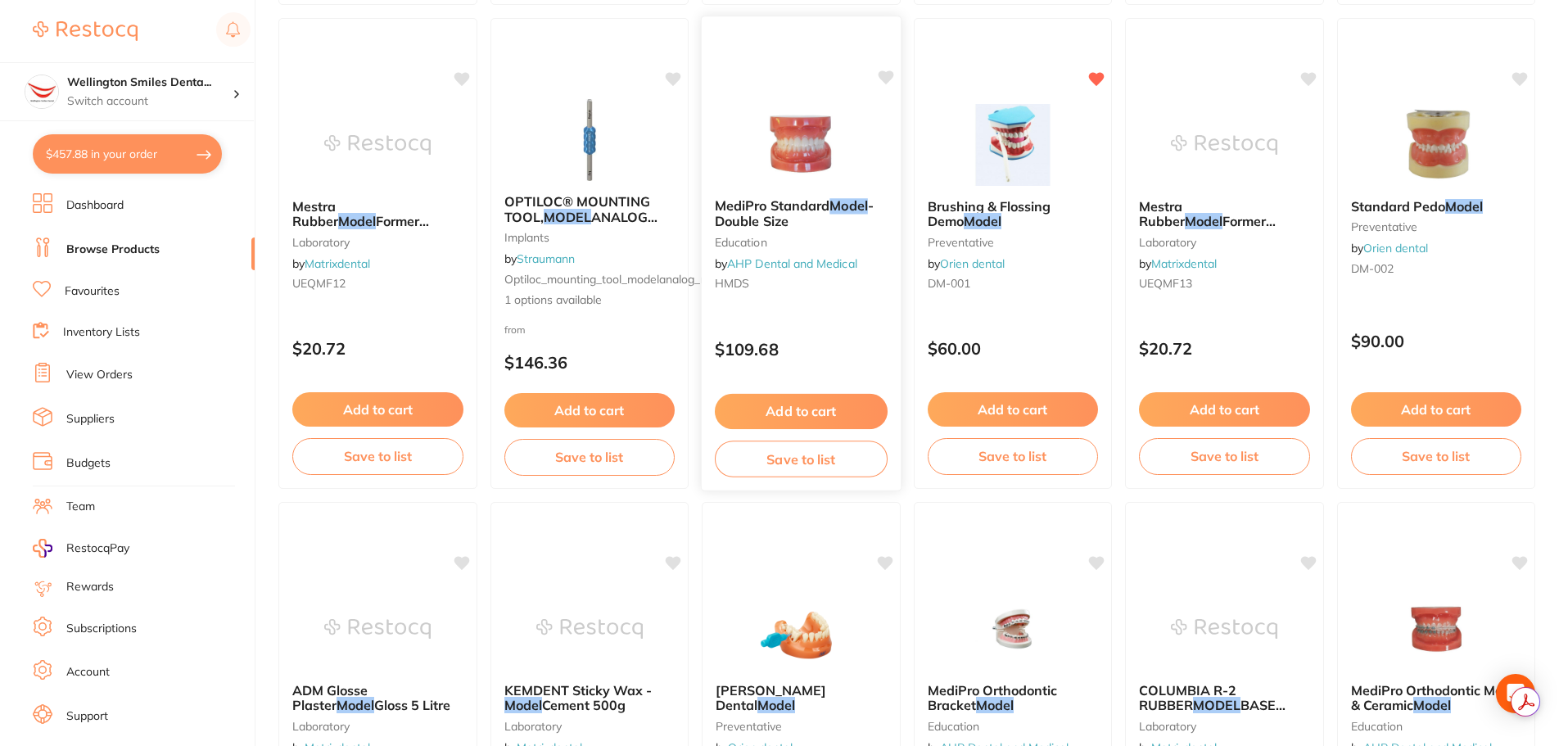
scroll to position [573, 0]
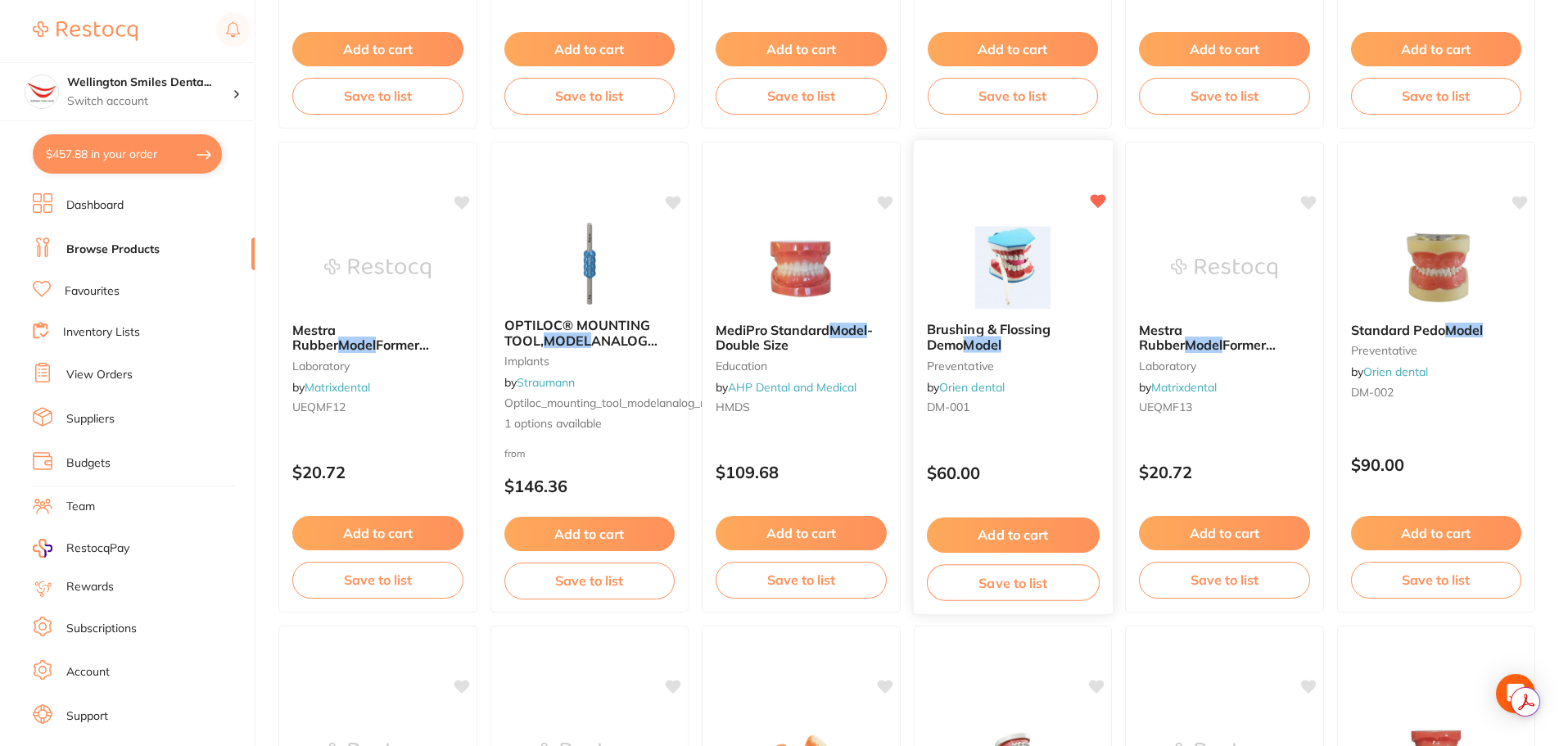
click at [989, 384] on link "Orien dental" at bounding box center [971, 387] width 65 height 15
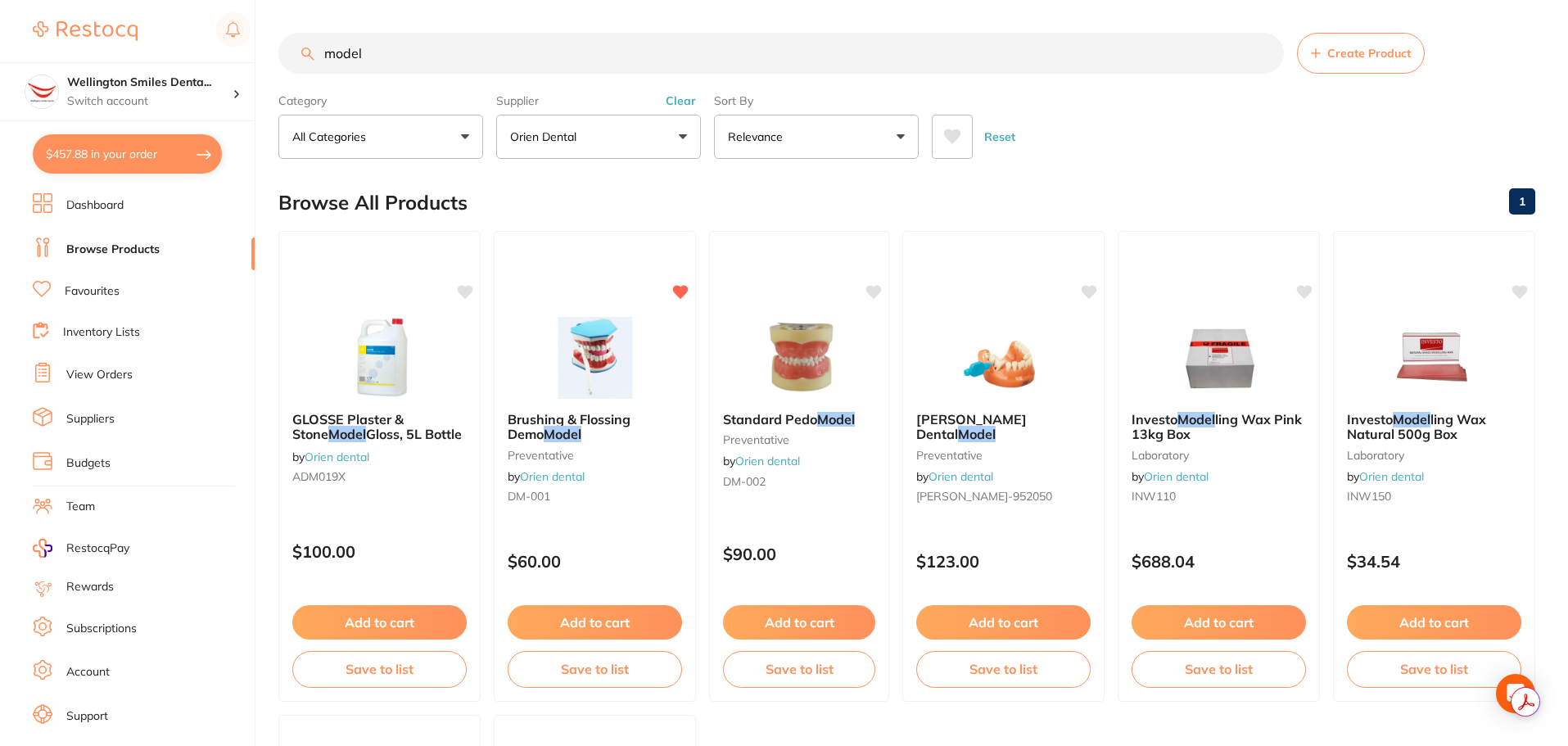
drag, startPoint x: 403, startPoint y: 31, endPoint x: 258, endPoint y: 54, distance: 146.8
click at [258, 54] on div "$457.88 Wellington Smiles Denta... Switch account Wellington Smiles Dental $457…" at bounding box center [784, 373] width 1568 height 746
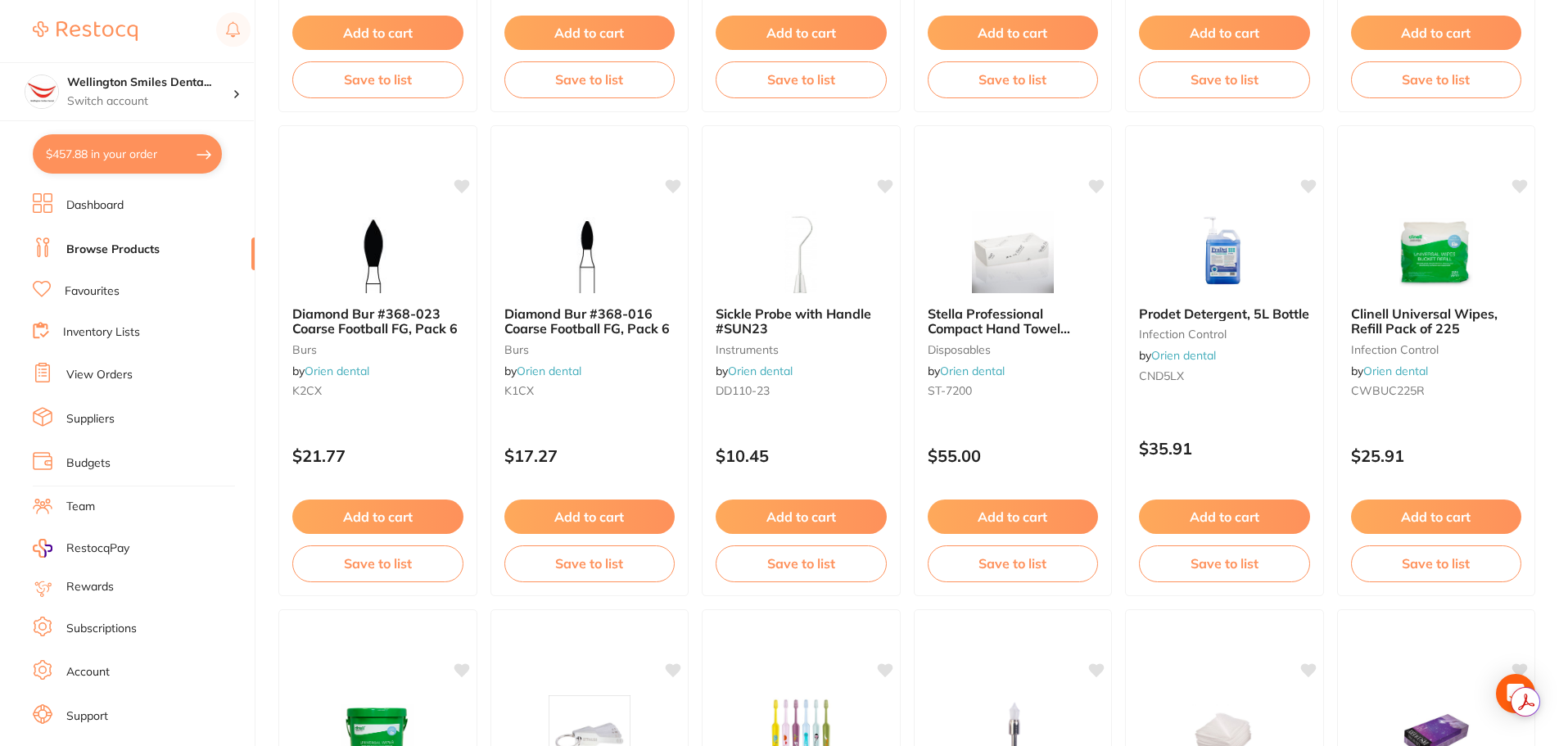
scroll to position [2047, 0]
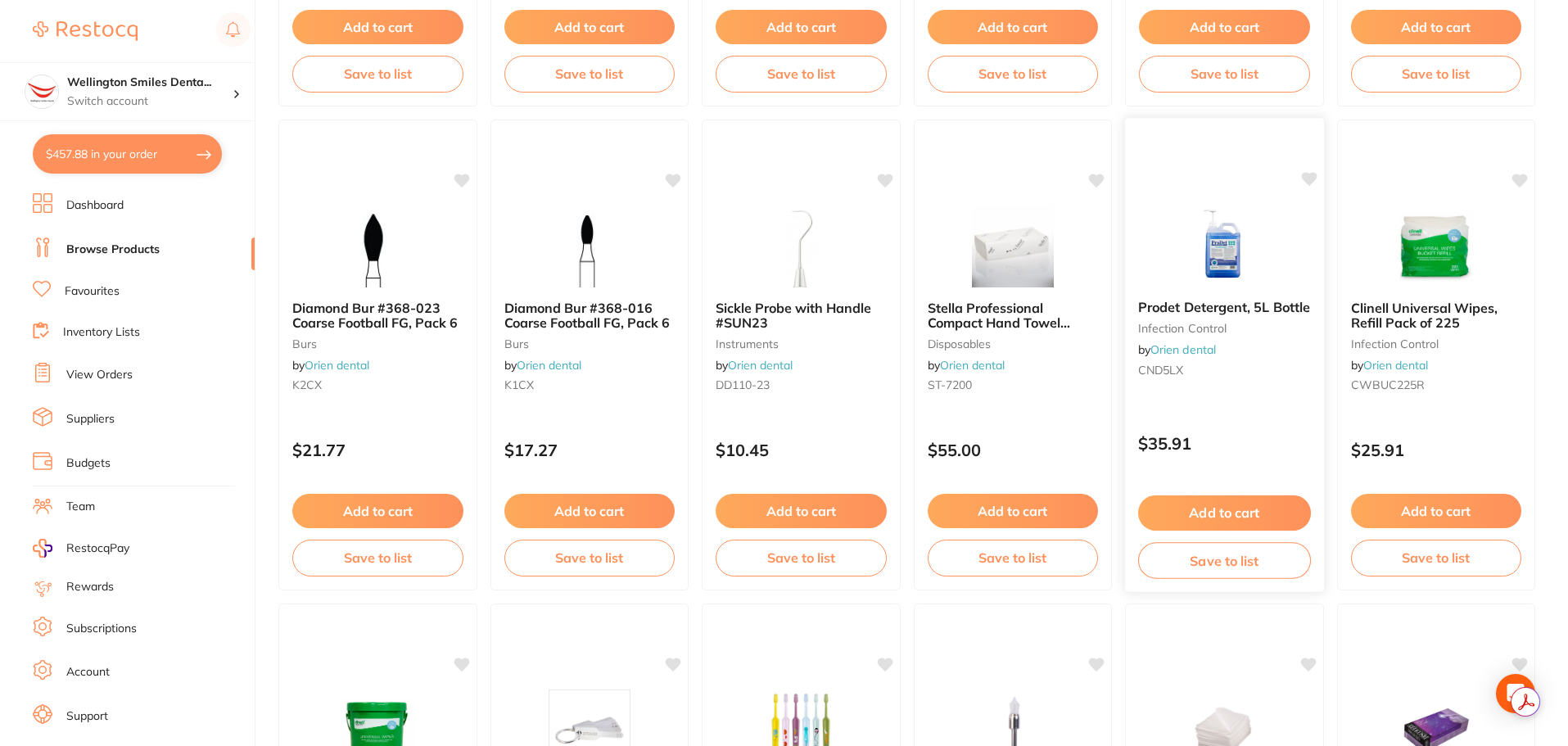
click at [1275, 383] on div "Prodet Detergent, 5L Bottle infection control by Orien dental CND5LX" at bounding box center [1225, 342] width 199 height 110
click at [1209, 239] on img at bounding box center [1224, 245] width 107 height 83
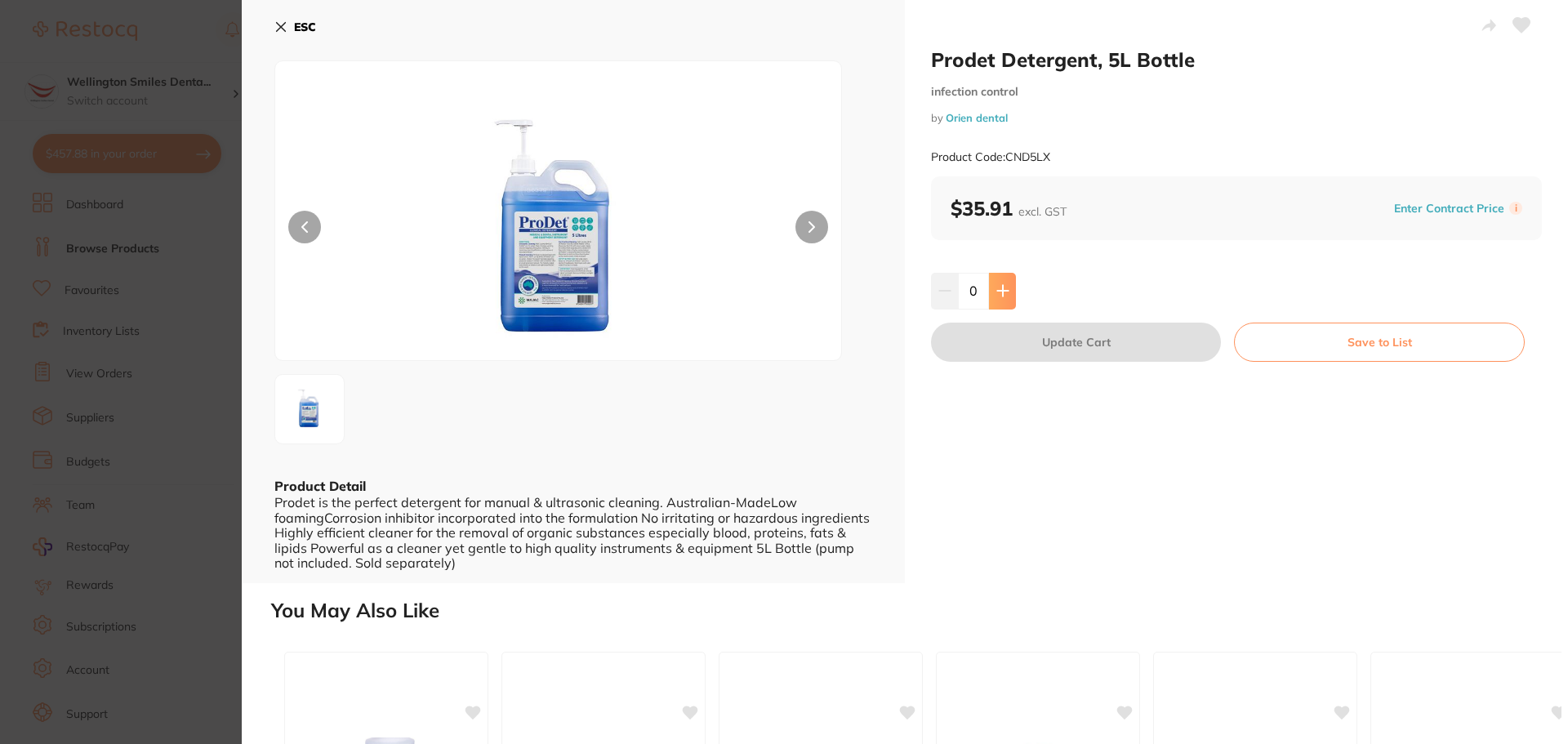
click at [1010, 295] on button at bounding box center [1002, 291] width 26 height 36
type input "1"
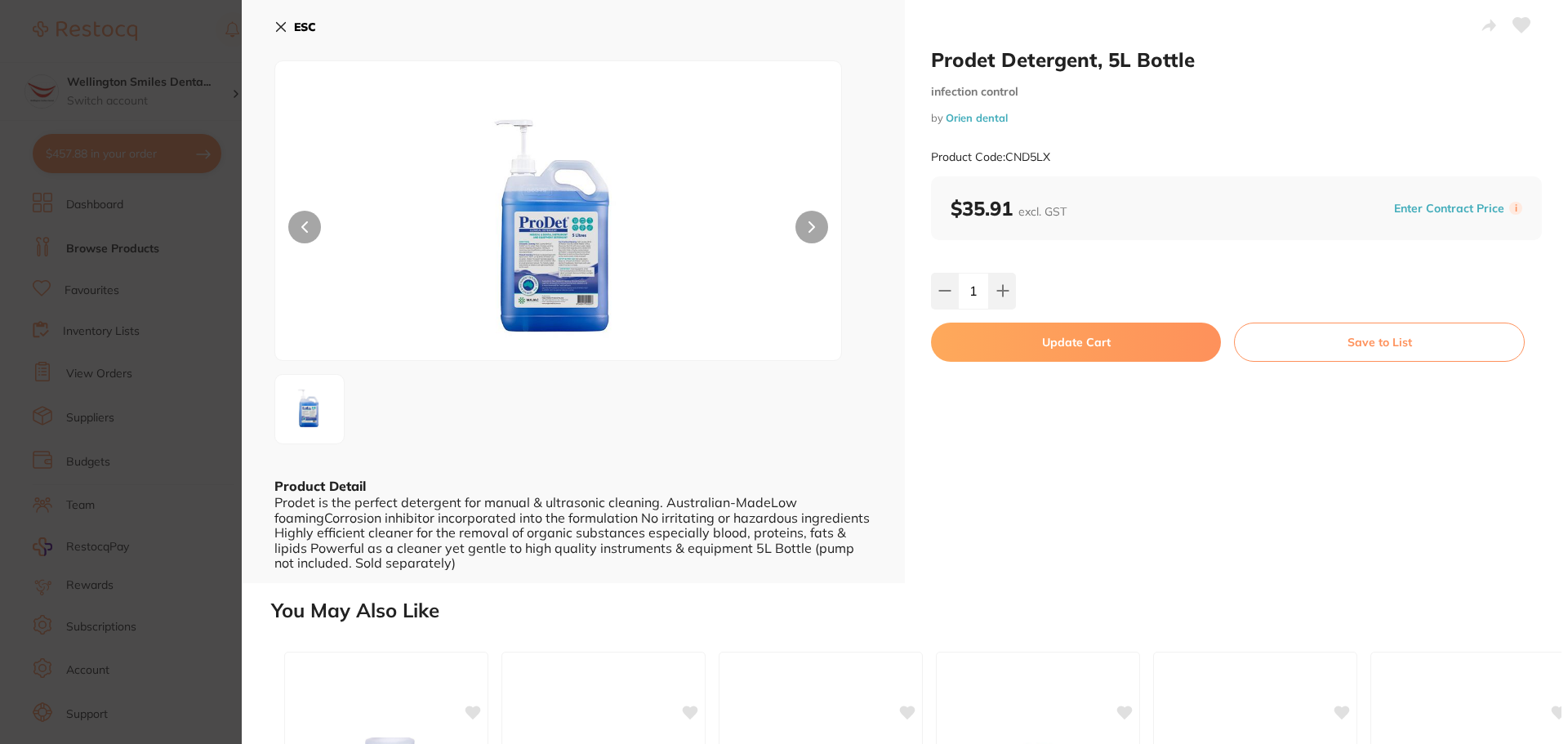
click at [1035, 348] on button "Update Cart" at bounding box center [1076, 342] width 290 height 39
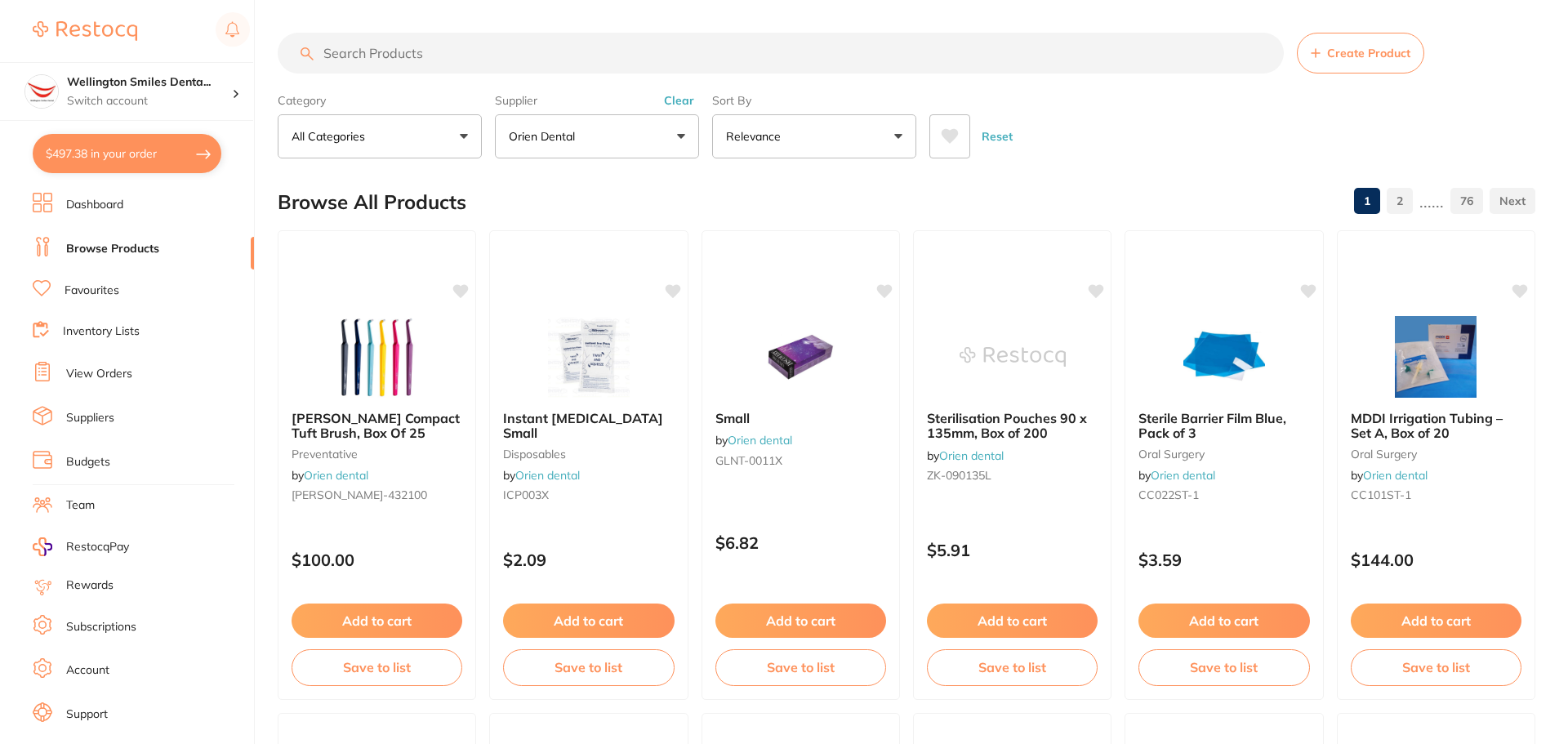
checkbox input "false"
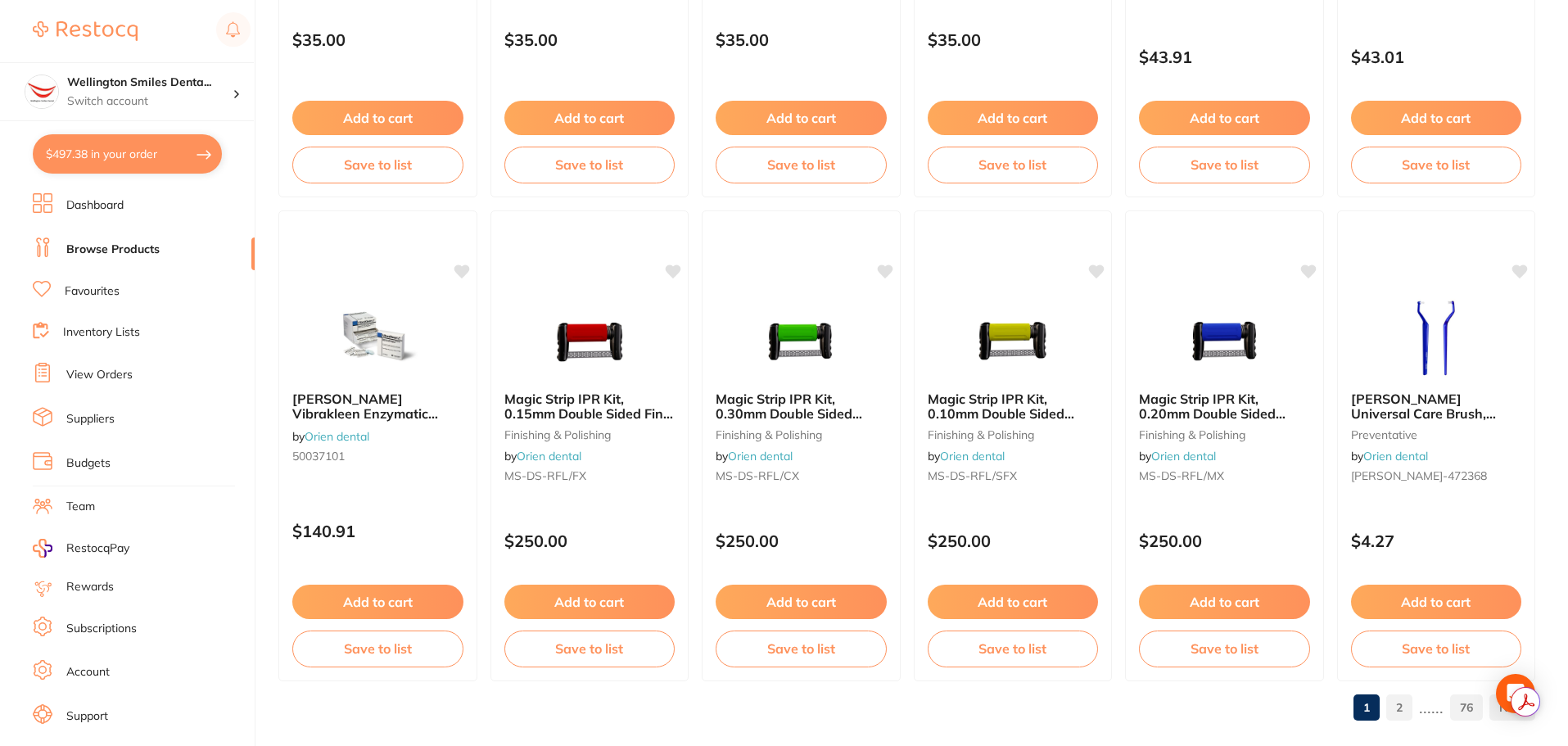
scroll to position [3913, 0]
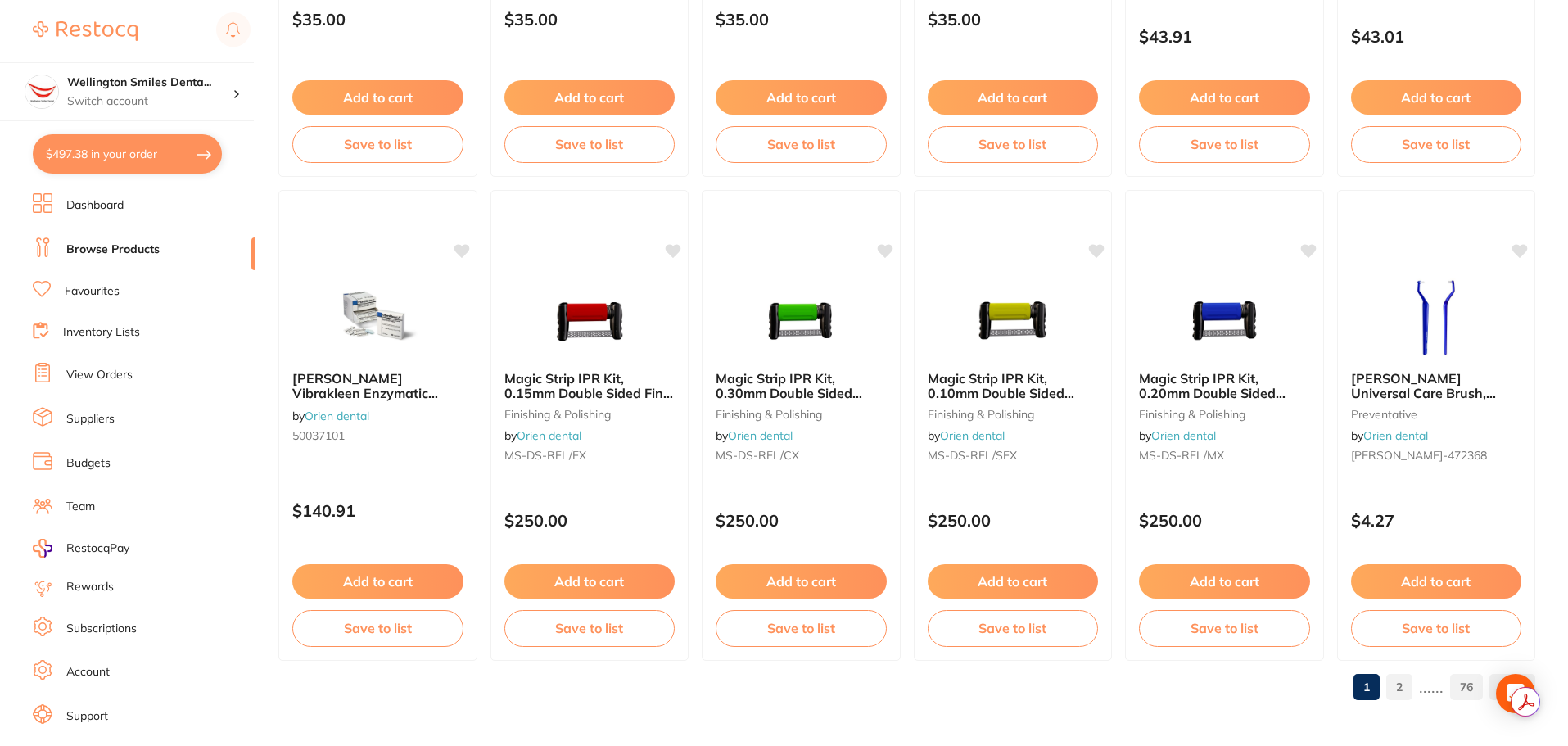
click at [1394, 688] on link "2" at bounding box center [1399, 687] width 27 height 33
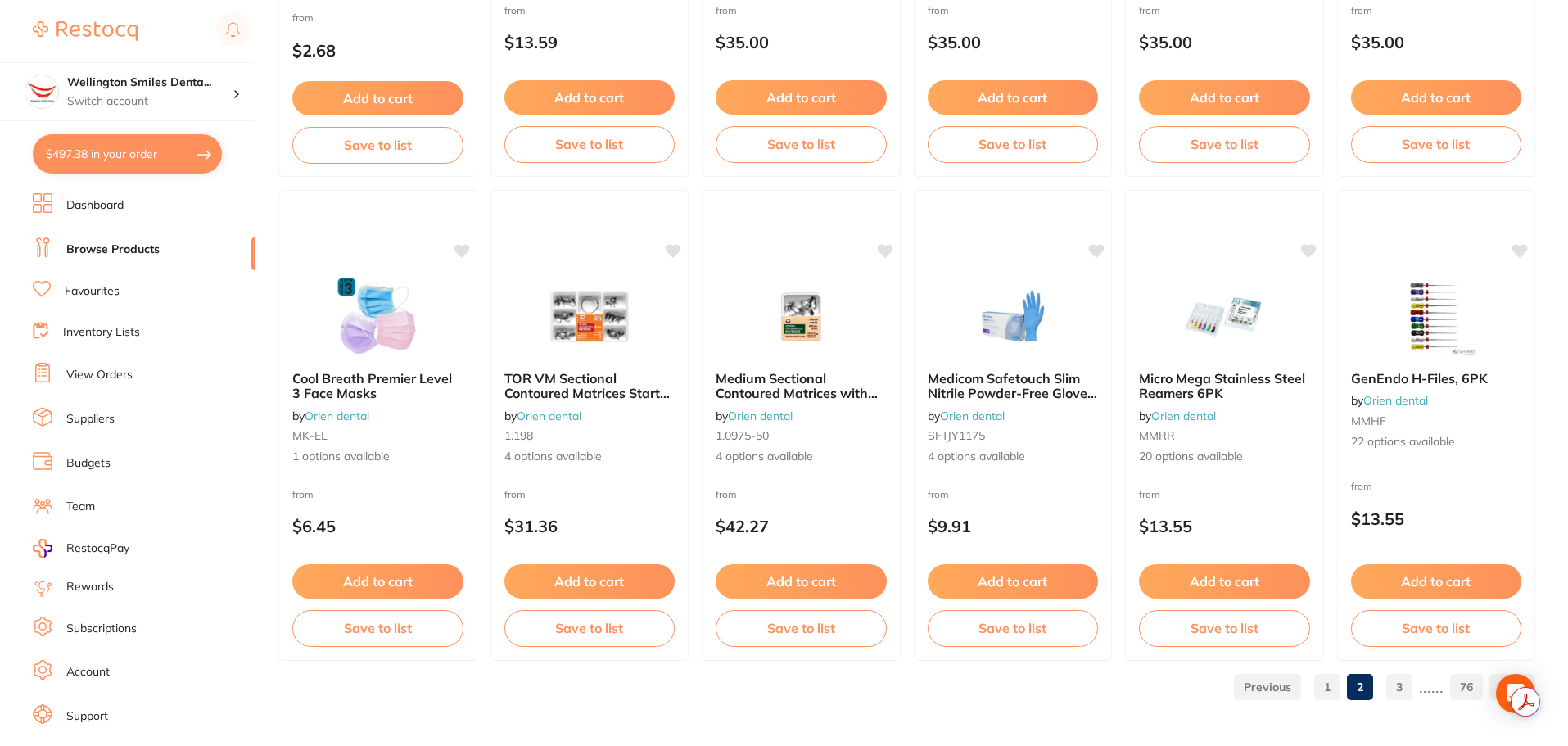
click at [1398, 683] on link "3" at bounding box center [1399, 687] width 27 height 33
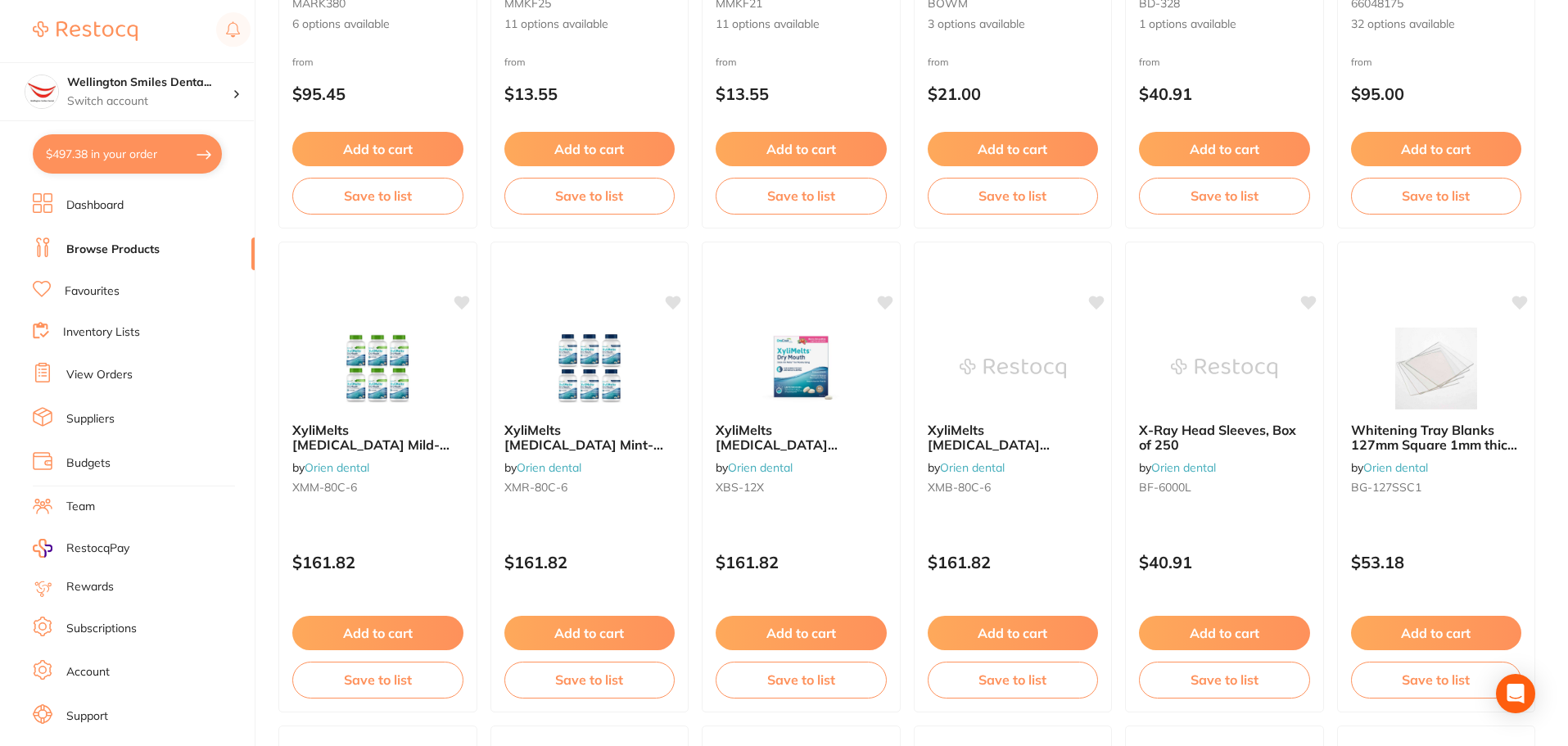
scroll to position [0, 0]
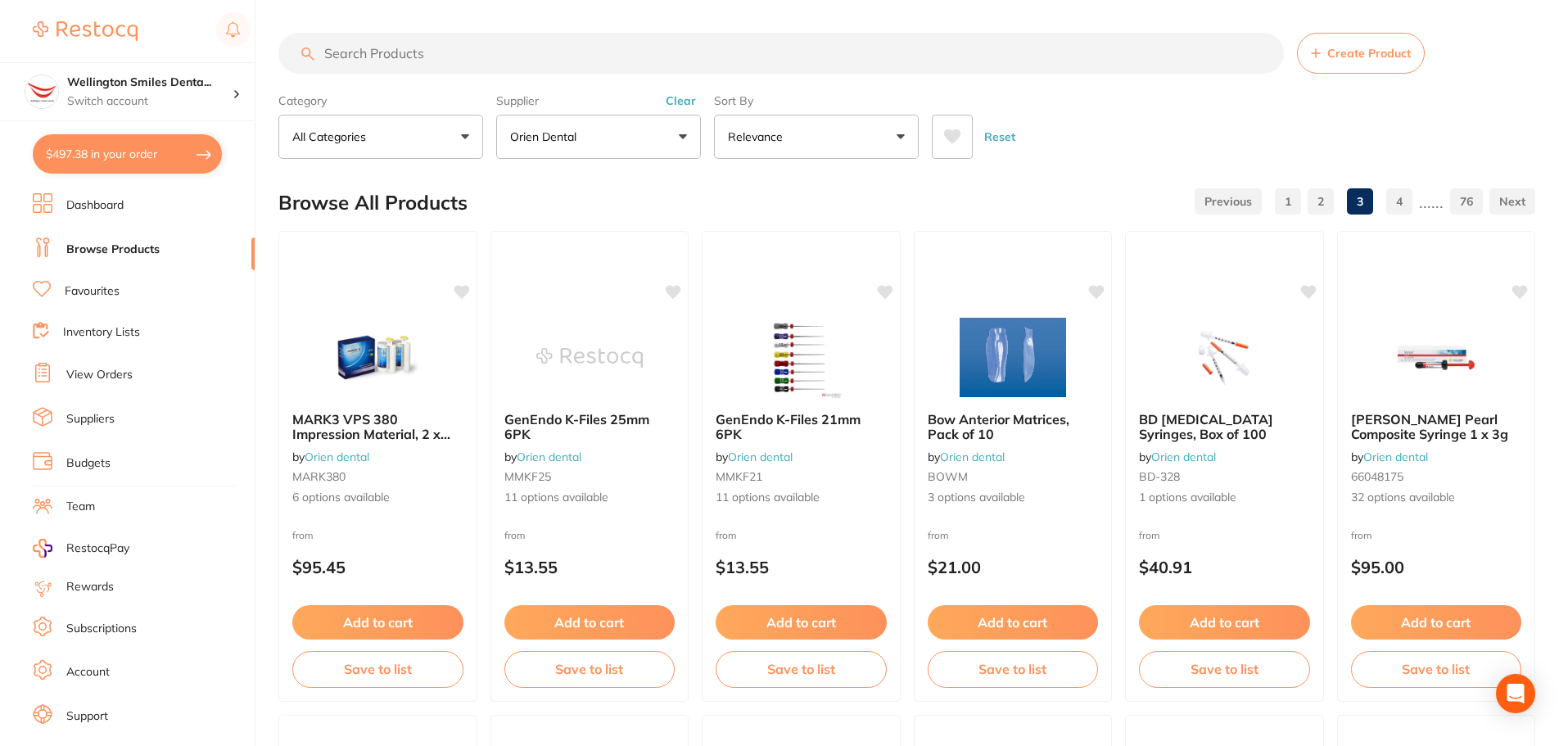
click at [430, 51] on input "search" at bounding box center [781, 53] width 1005 height 41
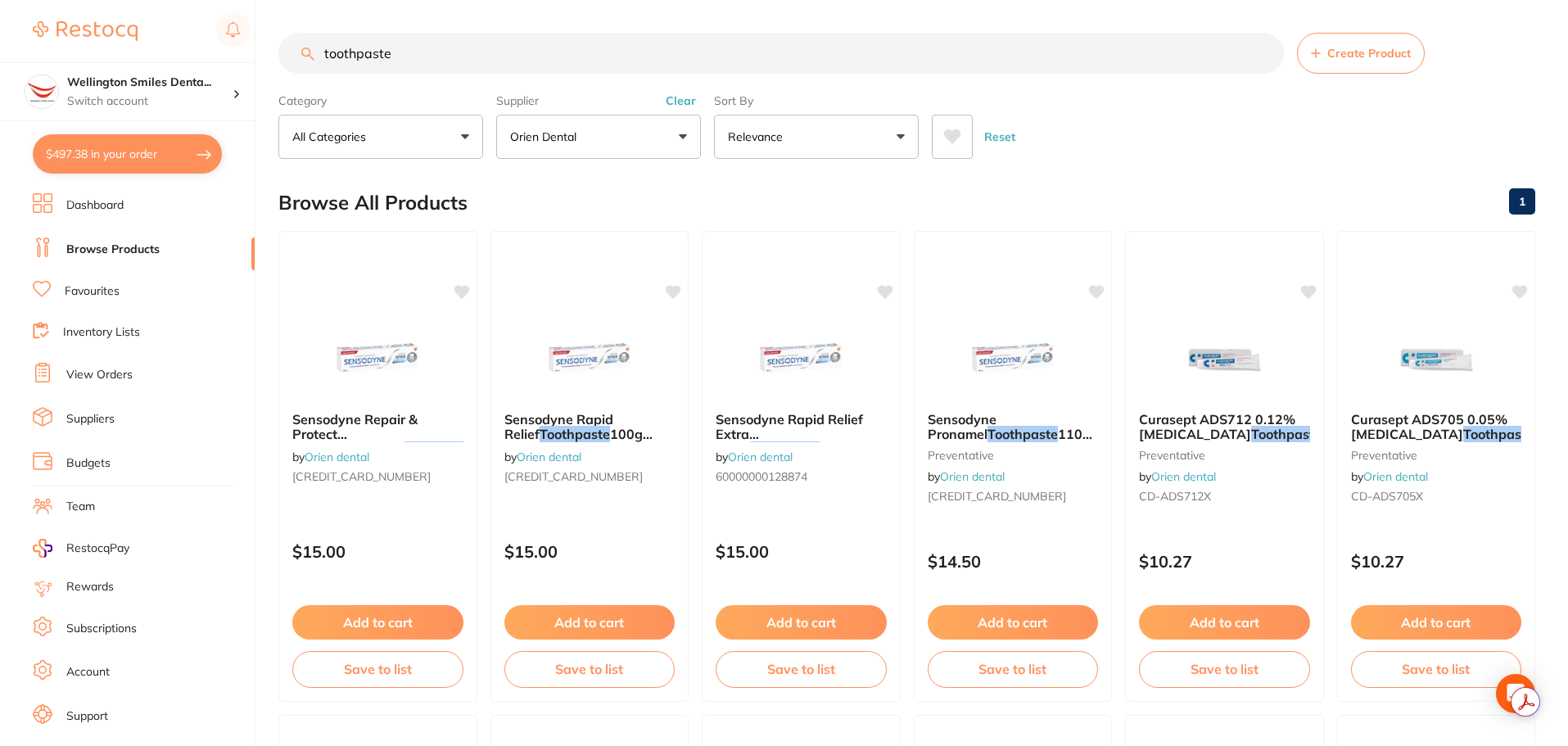
type input "toothpaste"
click at [537, 119] on button "Orien dental" at bounding box center [599, 137] width 205 height 45
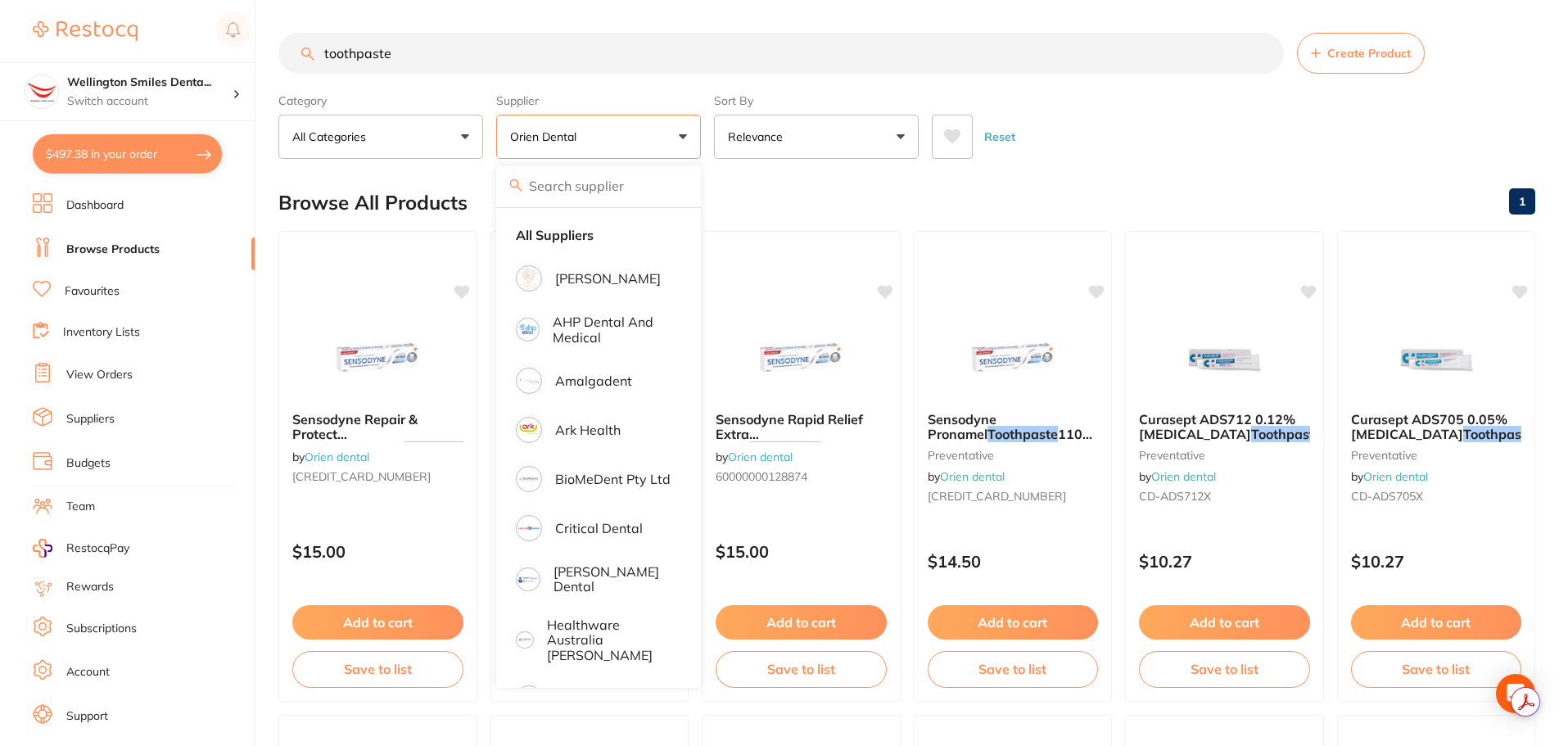
click at [653, 102] on label "Supplier" at bounding box center [599, 101] width 205 height 15
click at [744, 185] on div "Browse All Products 1" at bounding box center [906, 203] width 1257 height 55
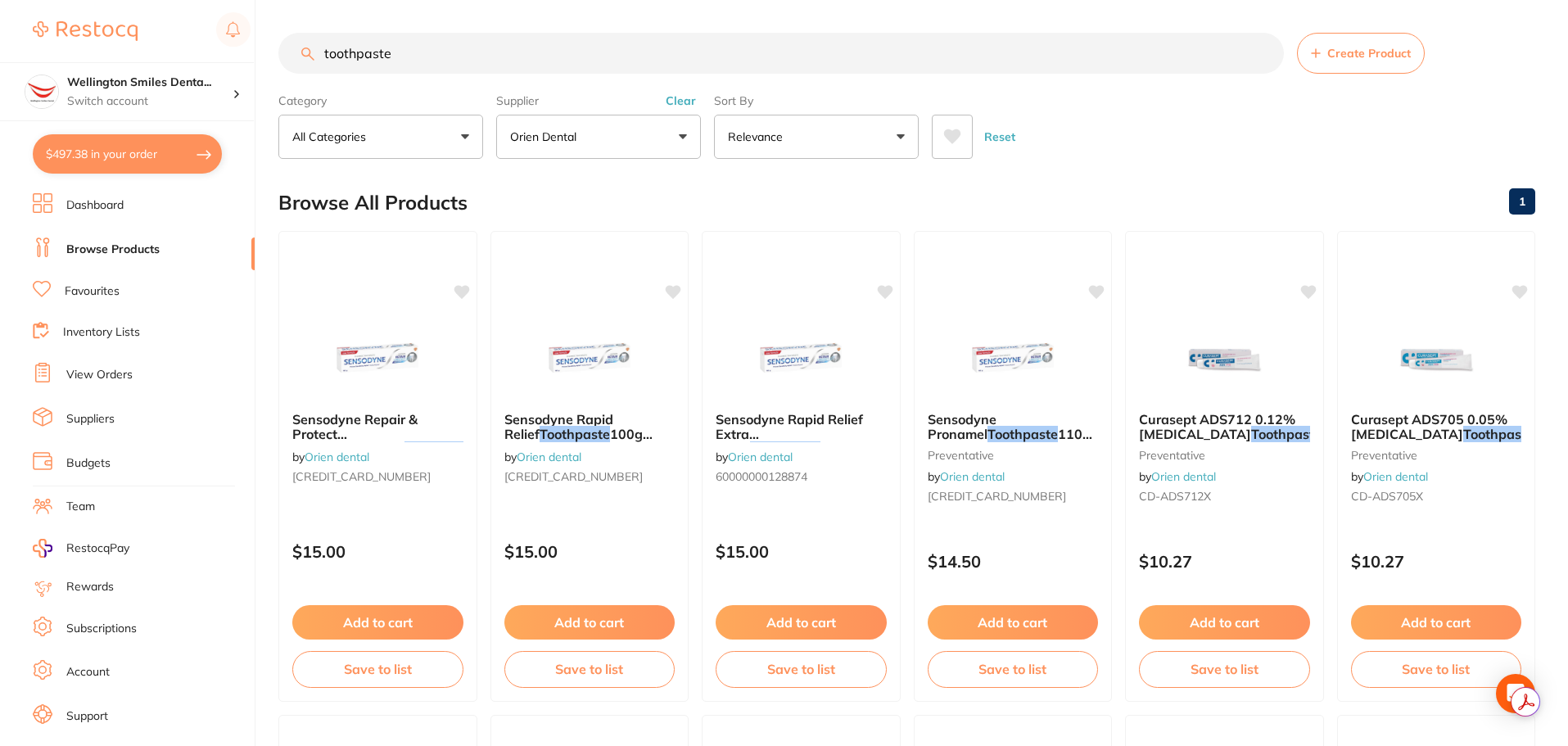
click at [672, 100] on button "Clear" at bounding box center [680, 101] width 40 height 15
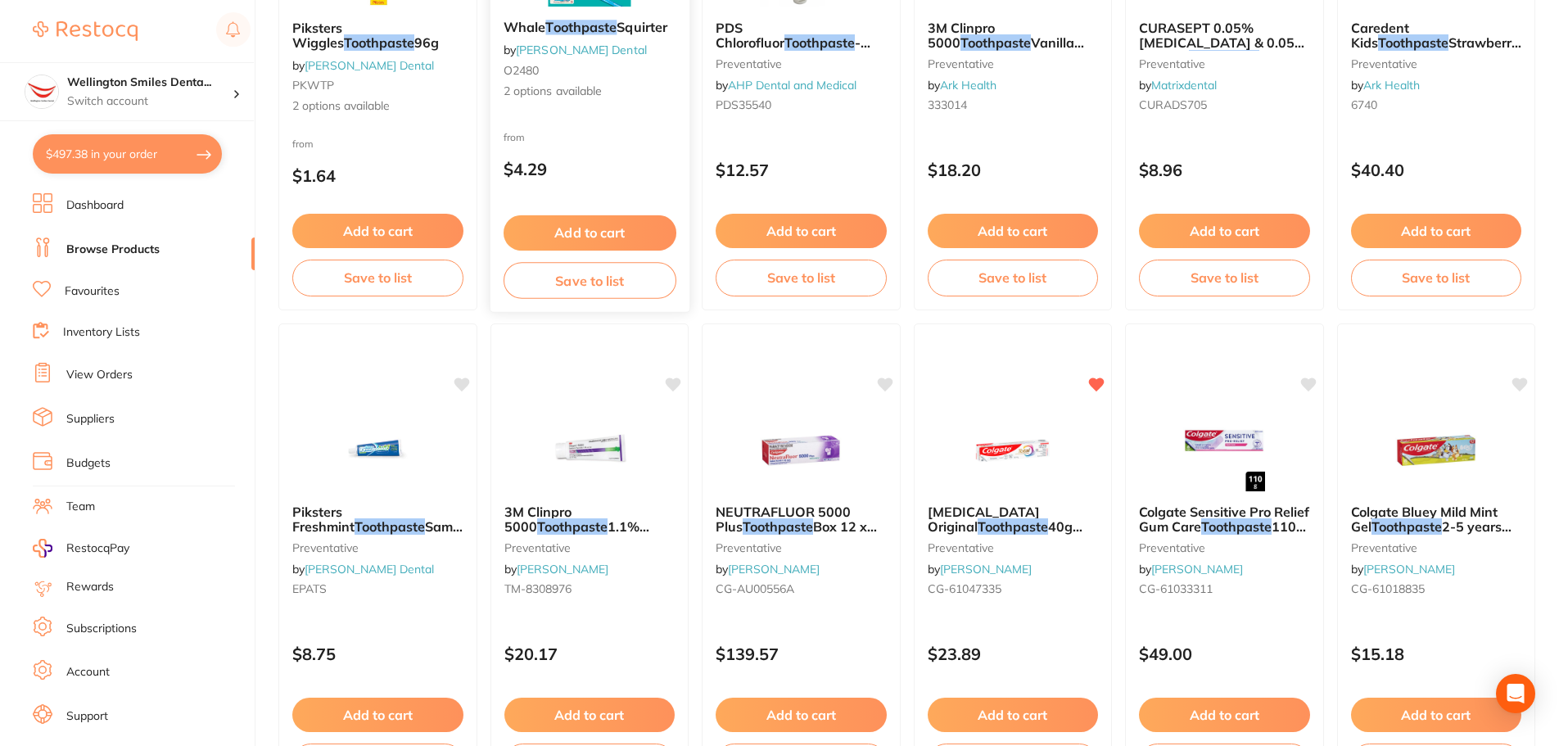
scroll to position [409, 0]
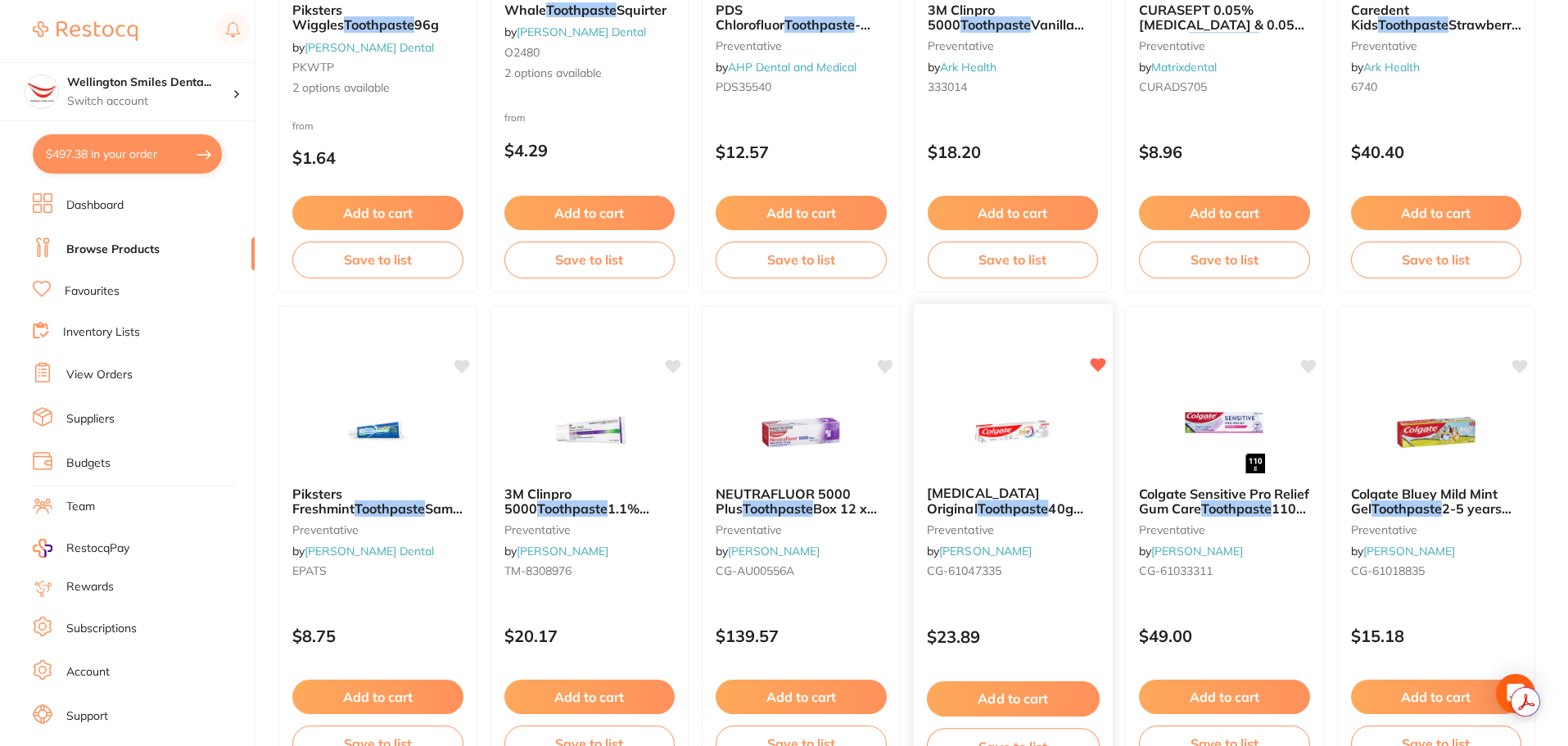
click at [1054, 443] on img at bounding box center [1012, 431] width 107 height 83
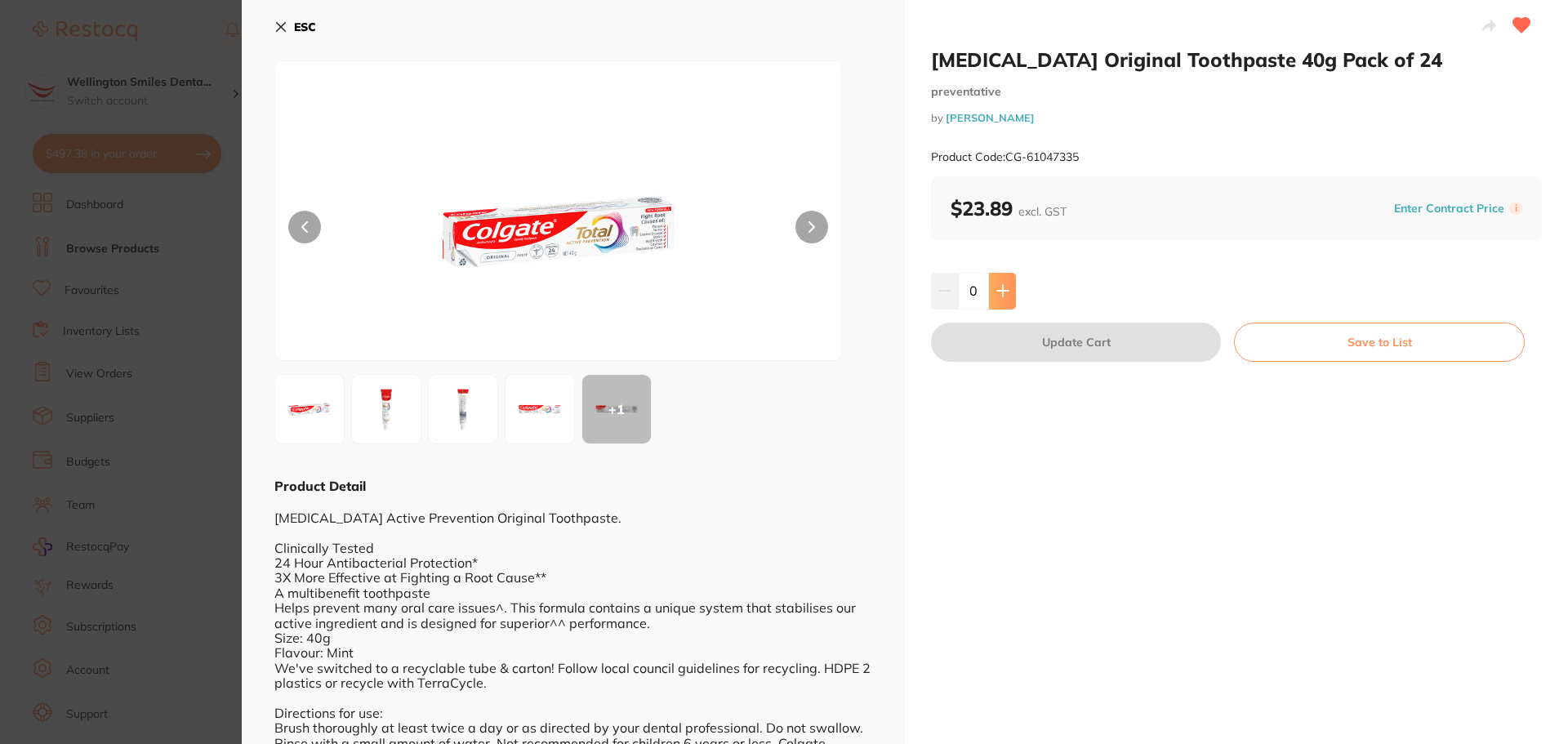
click at [996, 296] on icon at bounding box center [1003, 291] width 13 height 13
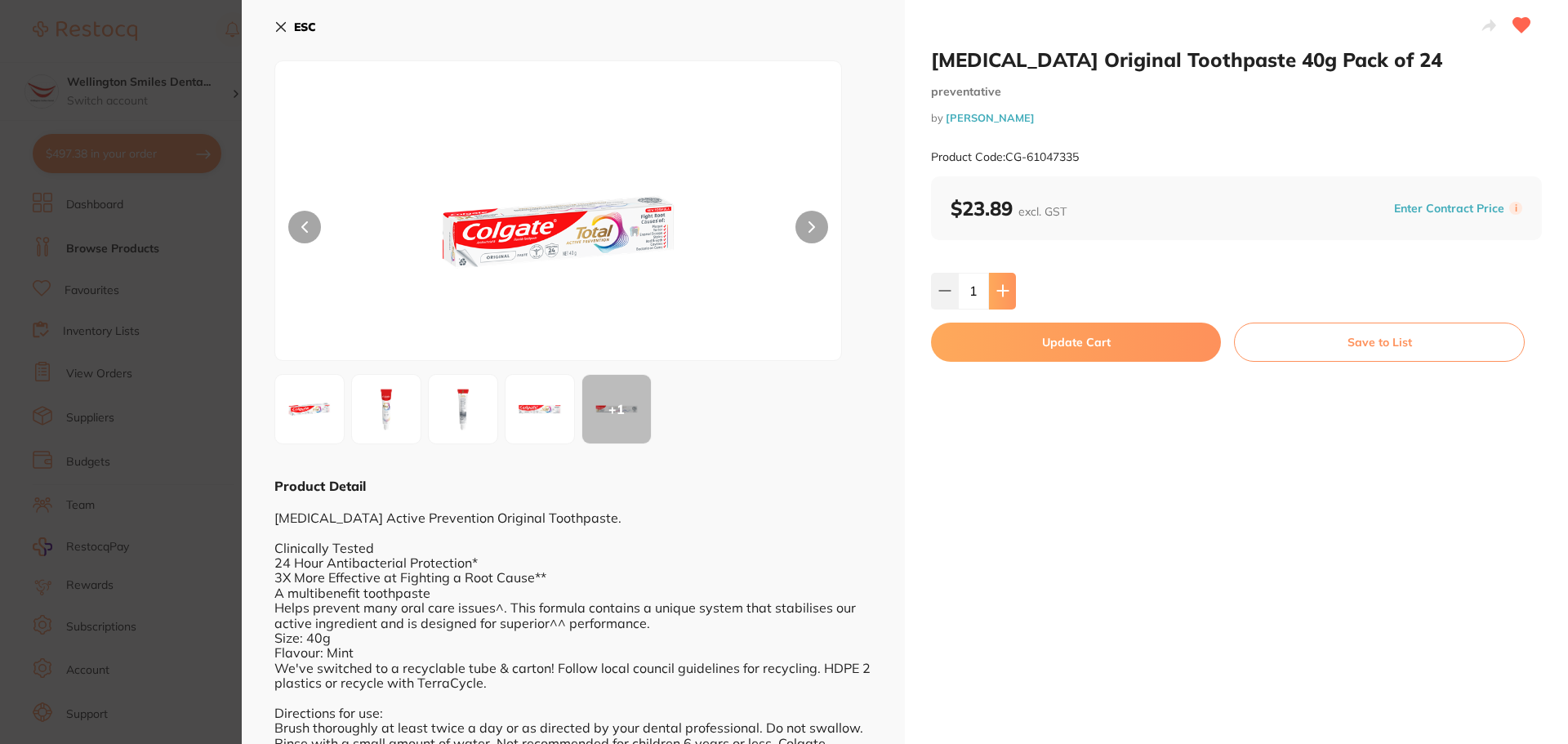
click at [996, 296] on icon at bounding box center [1003, 291] width 13 height 13
type input "2"
click at [1022, 345] on button "Update Cart" at bounding box center [1076, 342] width 290 height 39
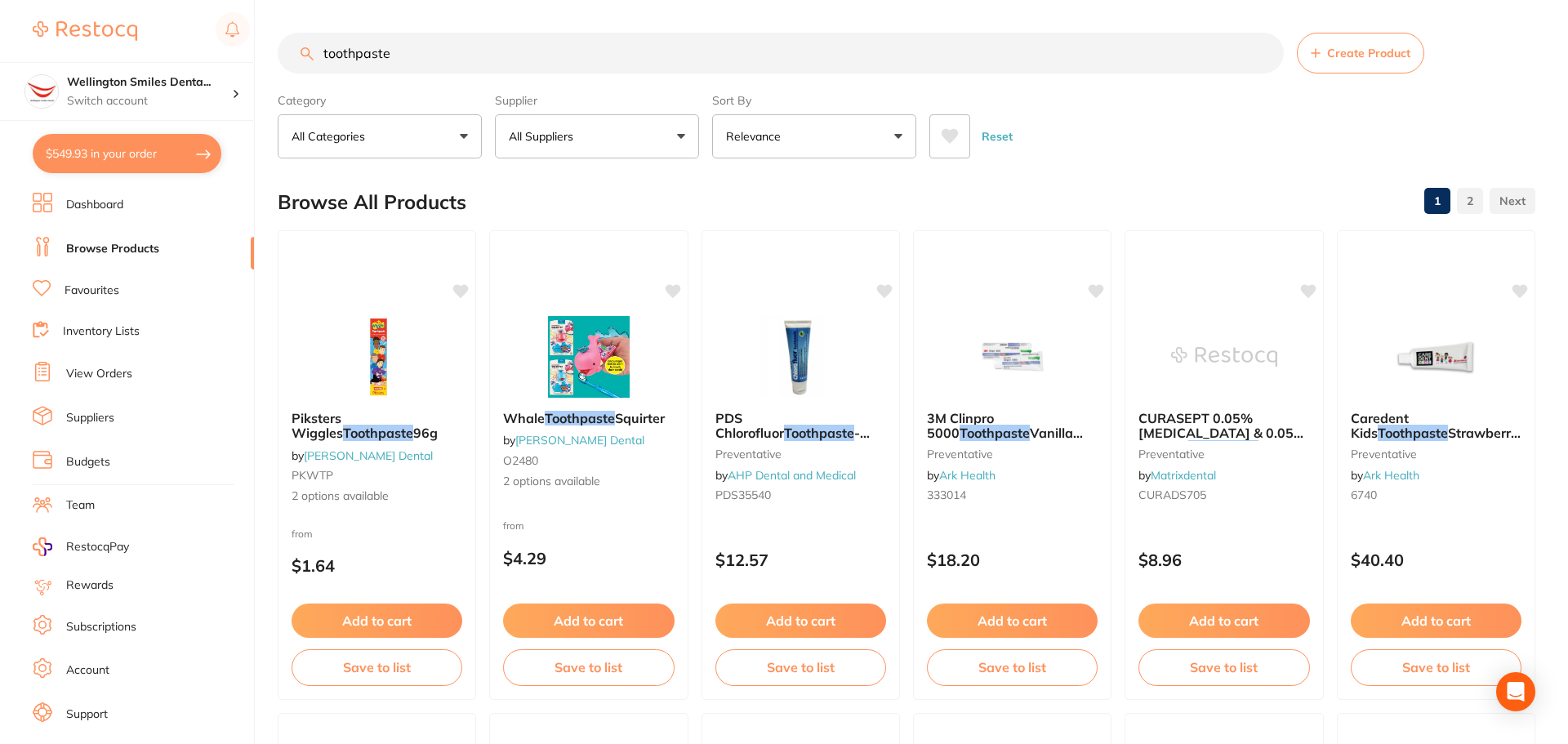
checkbox input "false"
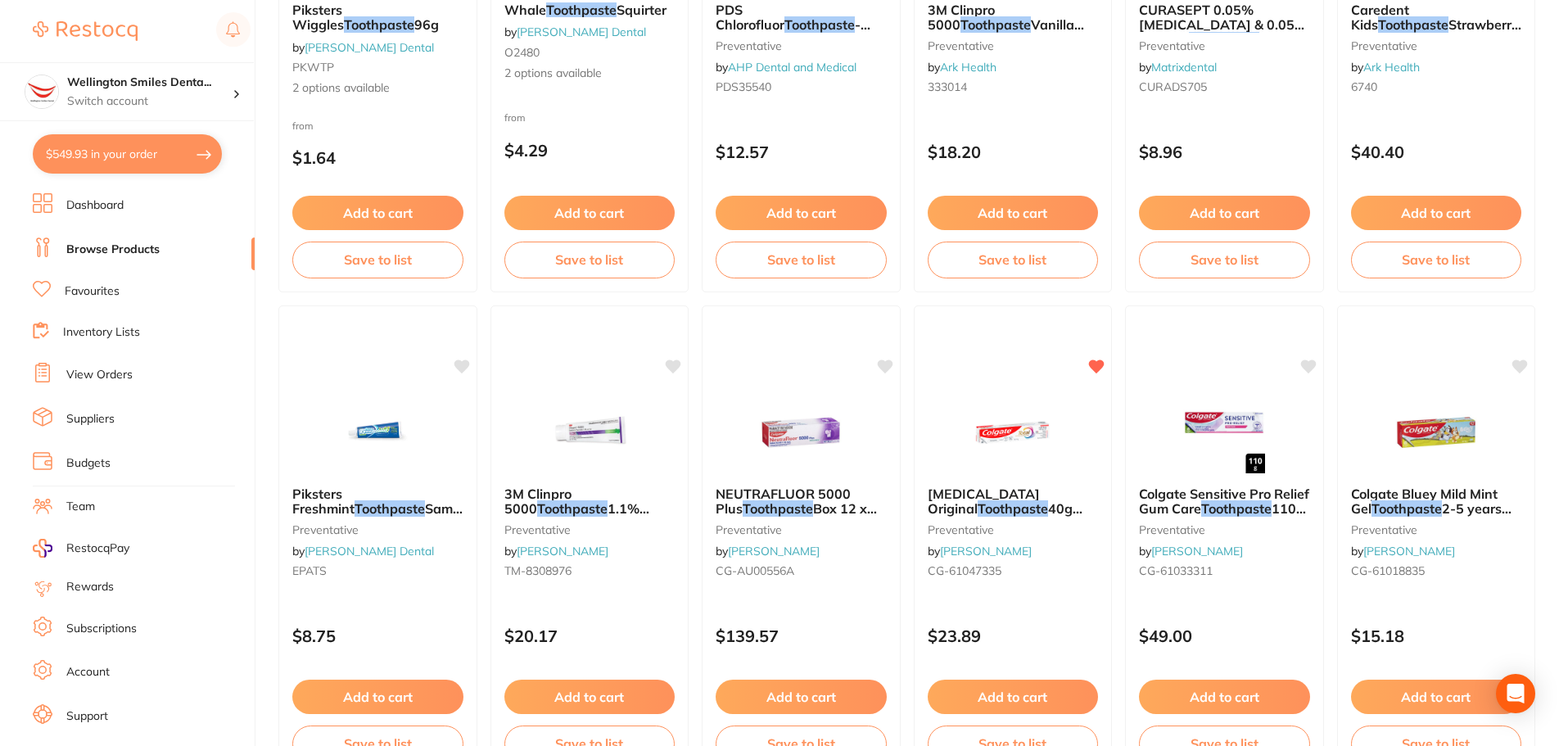
scroll to position [653, 0]
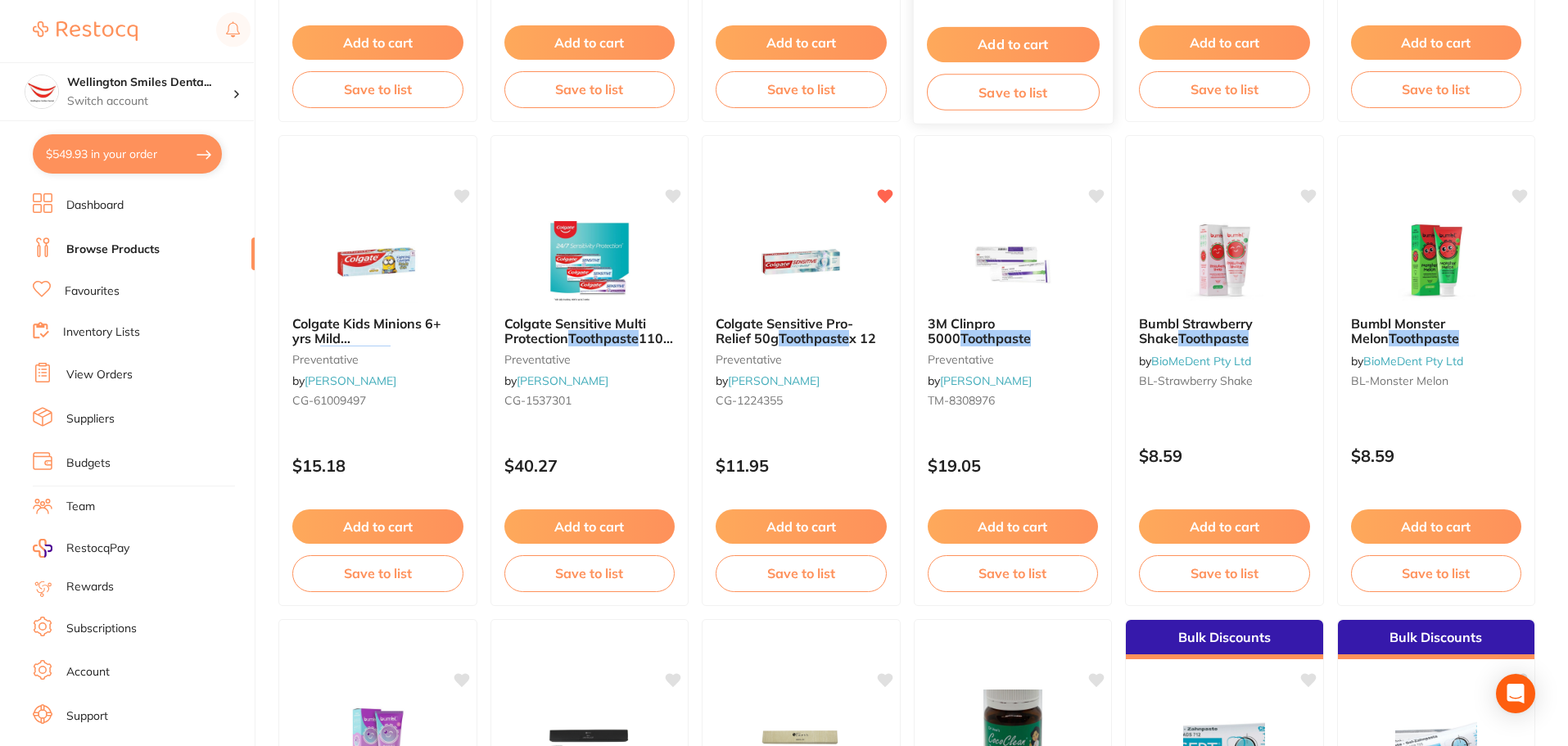
scroll to position [1065, 0]
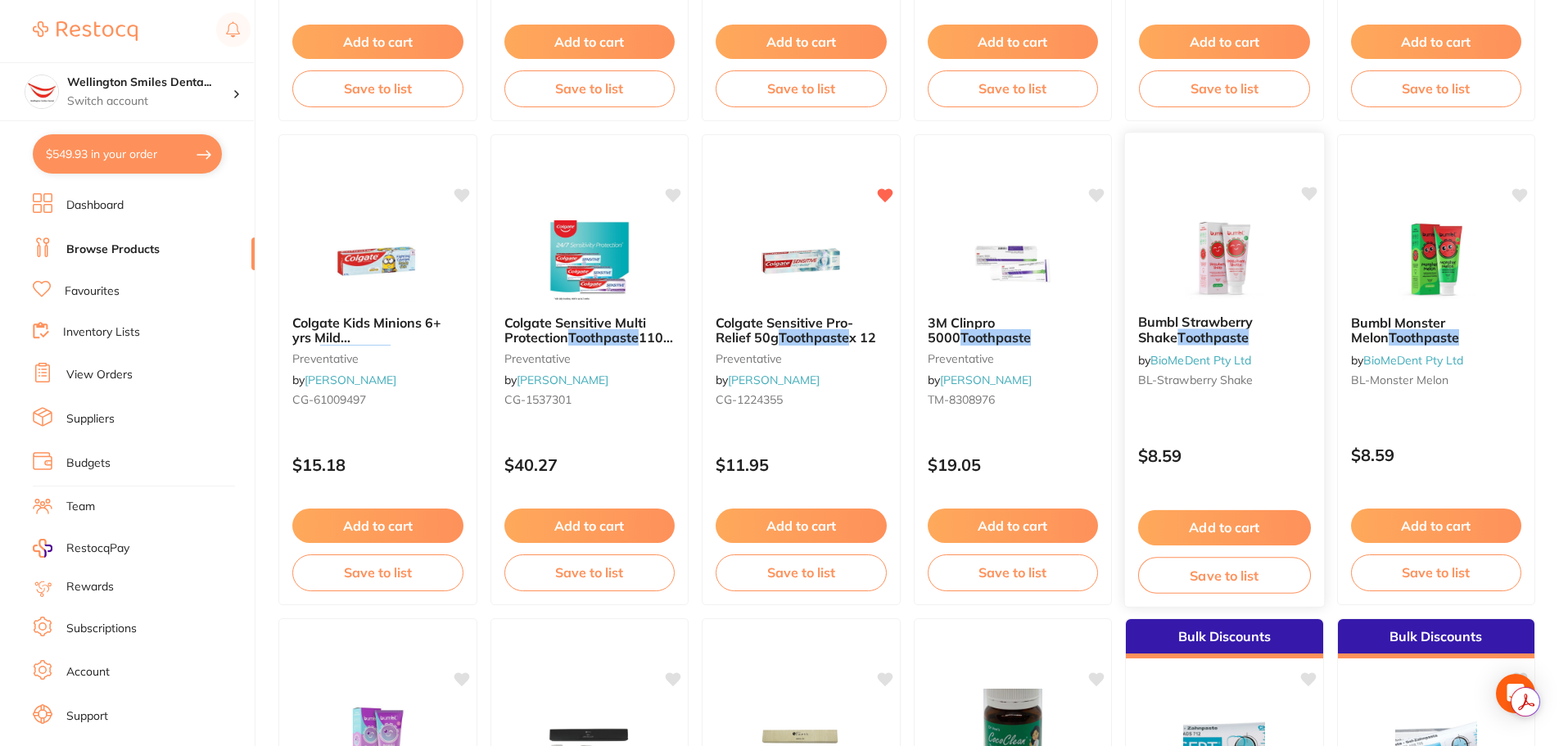
click at [1246, 272] on img at bounding box center [1224, 259] width 107 height 83
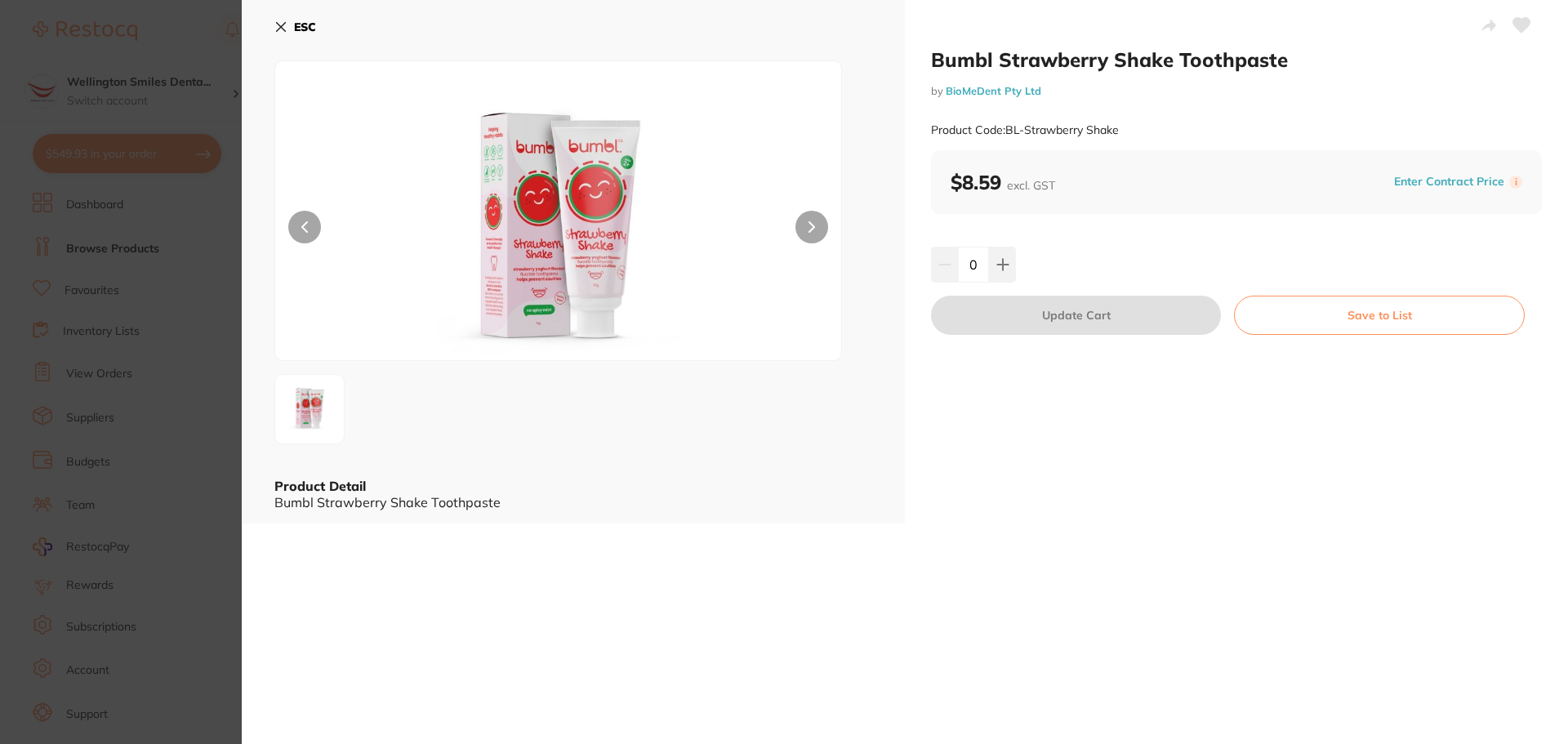
click at [816, 232] on button at bounding box center [812, 227] width 33 height 33
click at [274, 19] on button "ESC" at bounding box center [295, 27] width 42 height 27
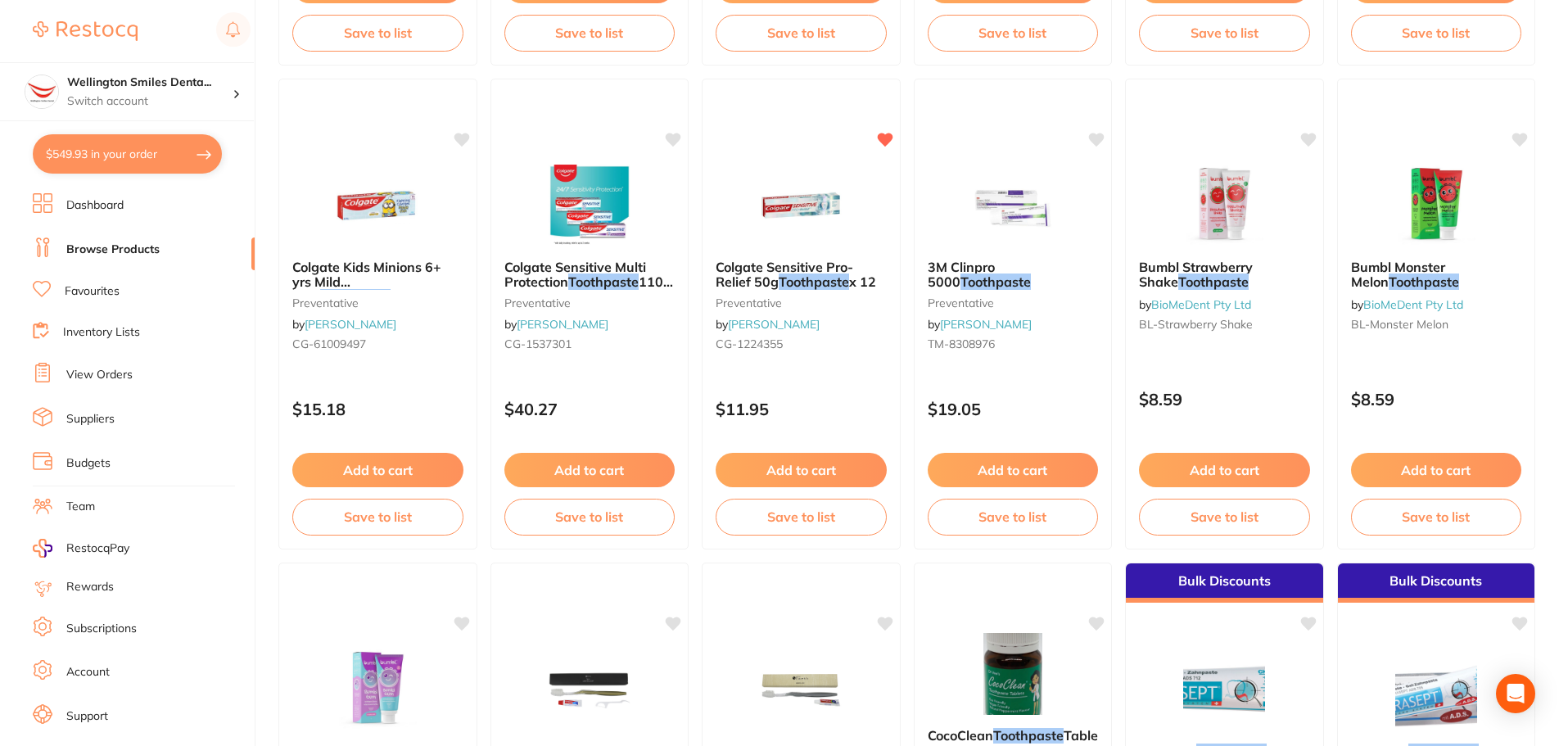
scroll to position [1228, 0]
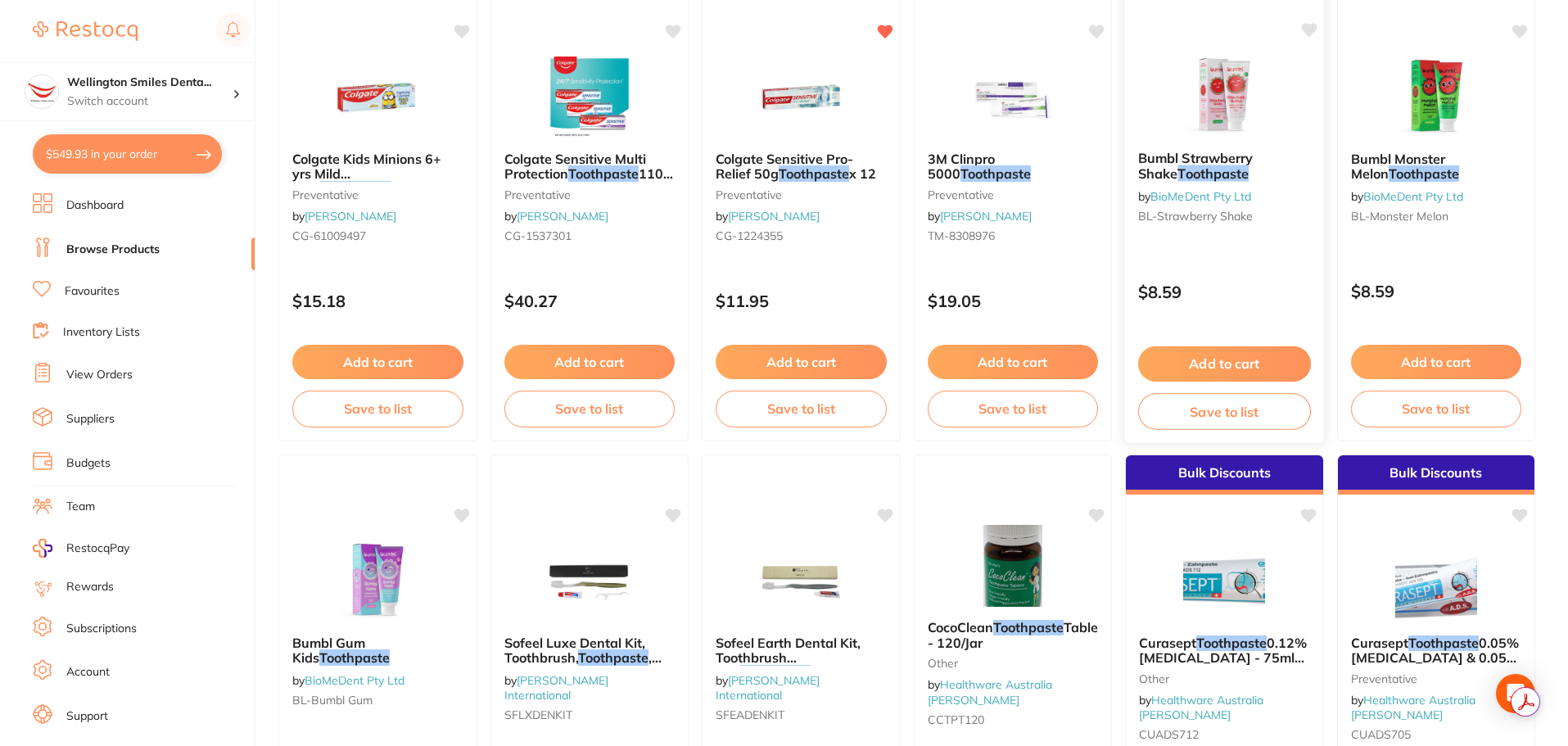
click at [1307, 32] on icon at bounding box center [1308, 29] width 15 height 14
click at [1517, 27] on icon at bounding box center [1521, 29] width 15 height 14
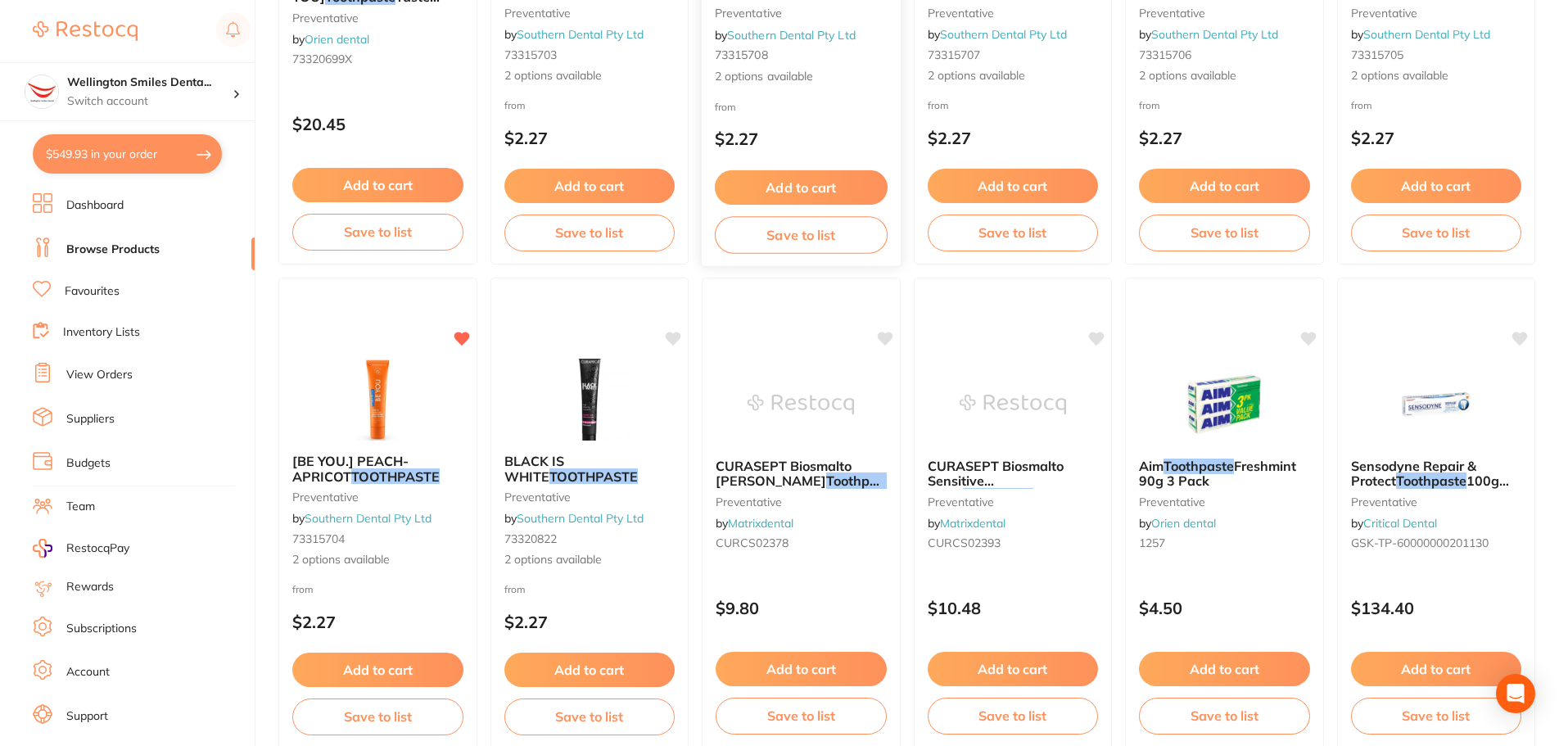
scroll to position [3913, 0]
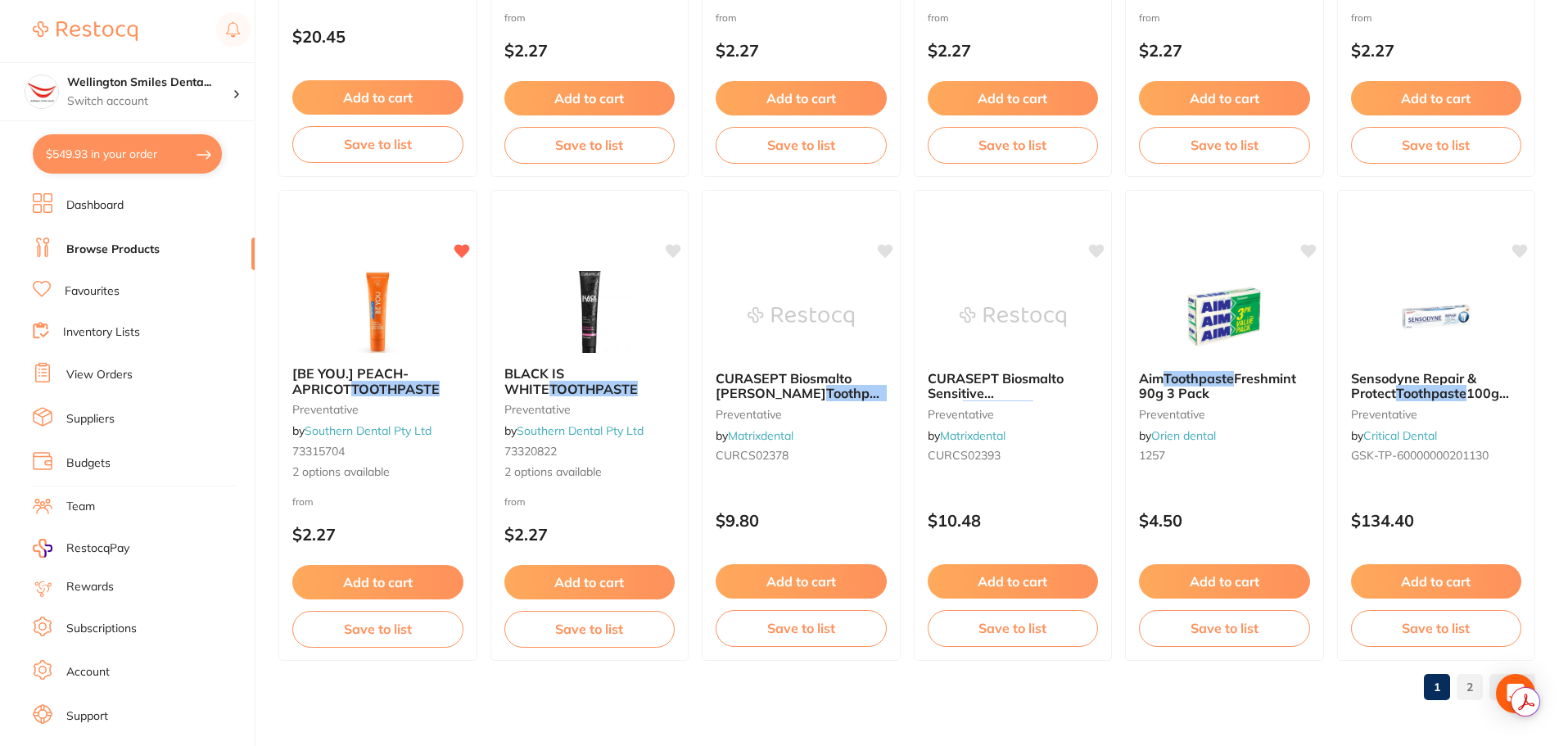
click at [379, 570] on button "Add to cart" at bounding box center [378, 582] width 171 height 34
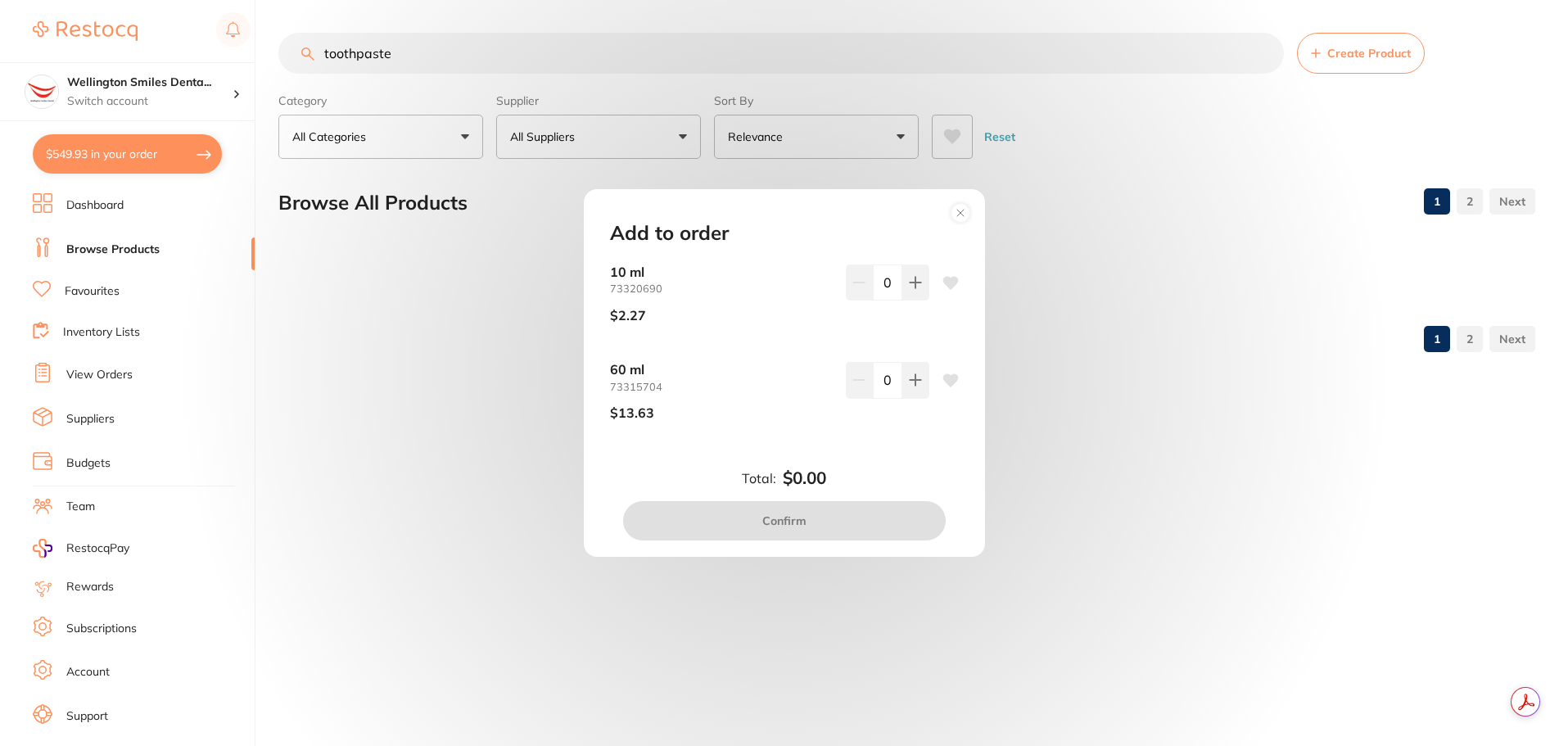
scroll to position [0, 0]
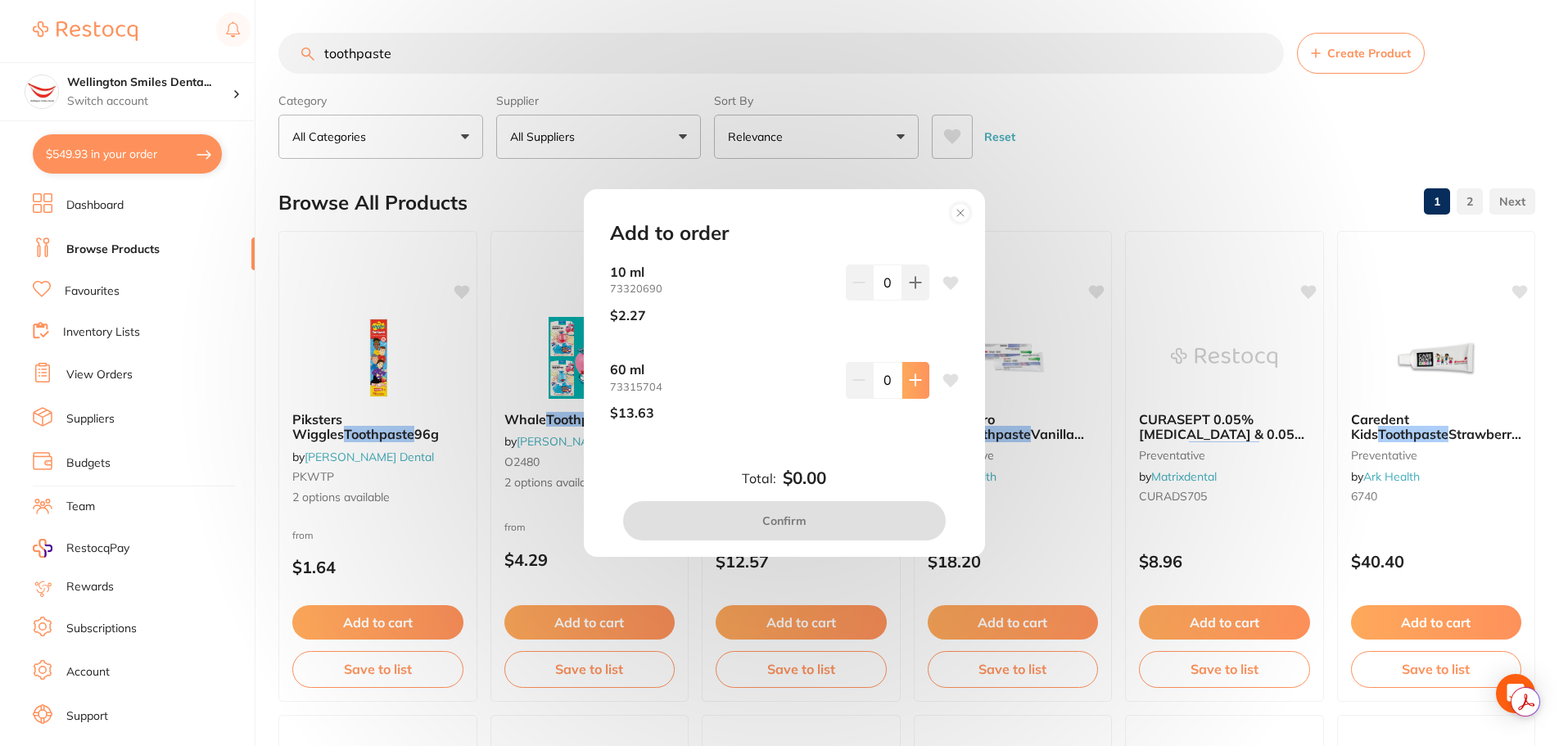
click at [919, 301] on button at bounding box center [915, 283] width 27 height 36
type input "2"
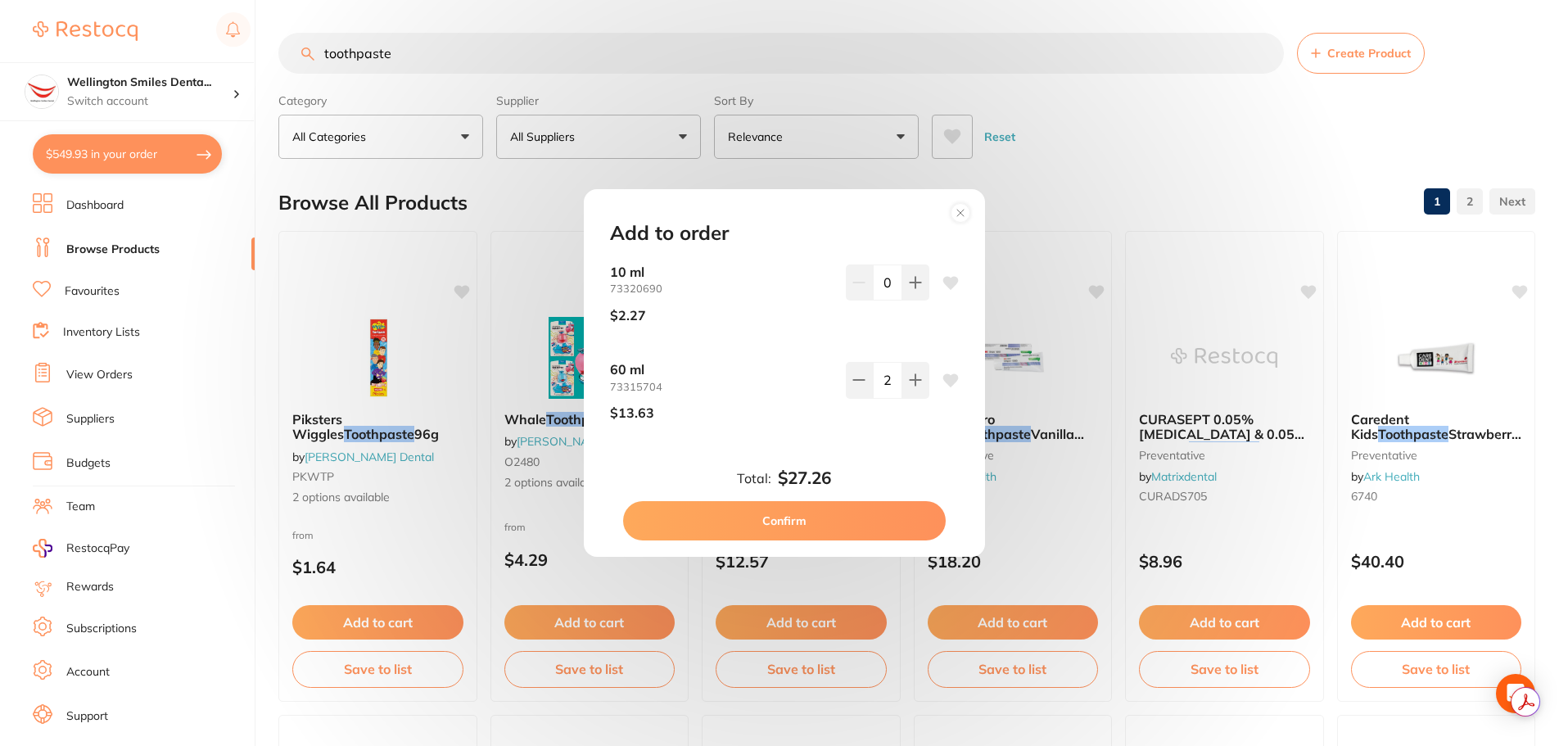
click at [883, 513] on button "Confirm" at bounding box center [784, 520] width 323 height 39
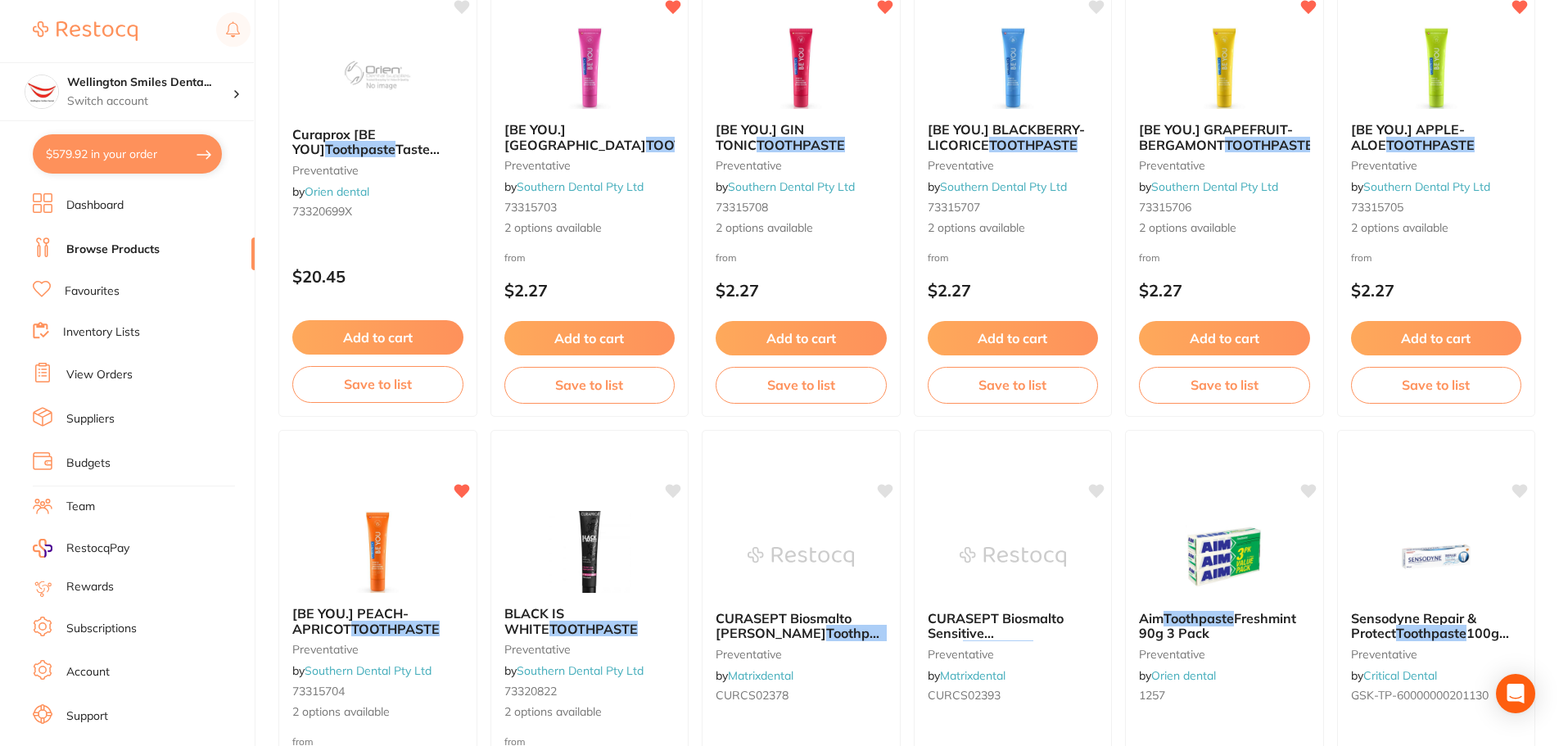
scroll to position [3685, 0]
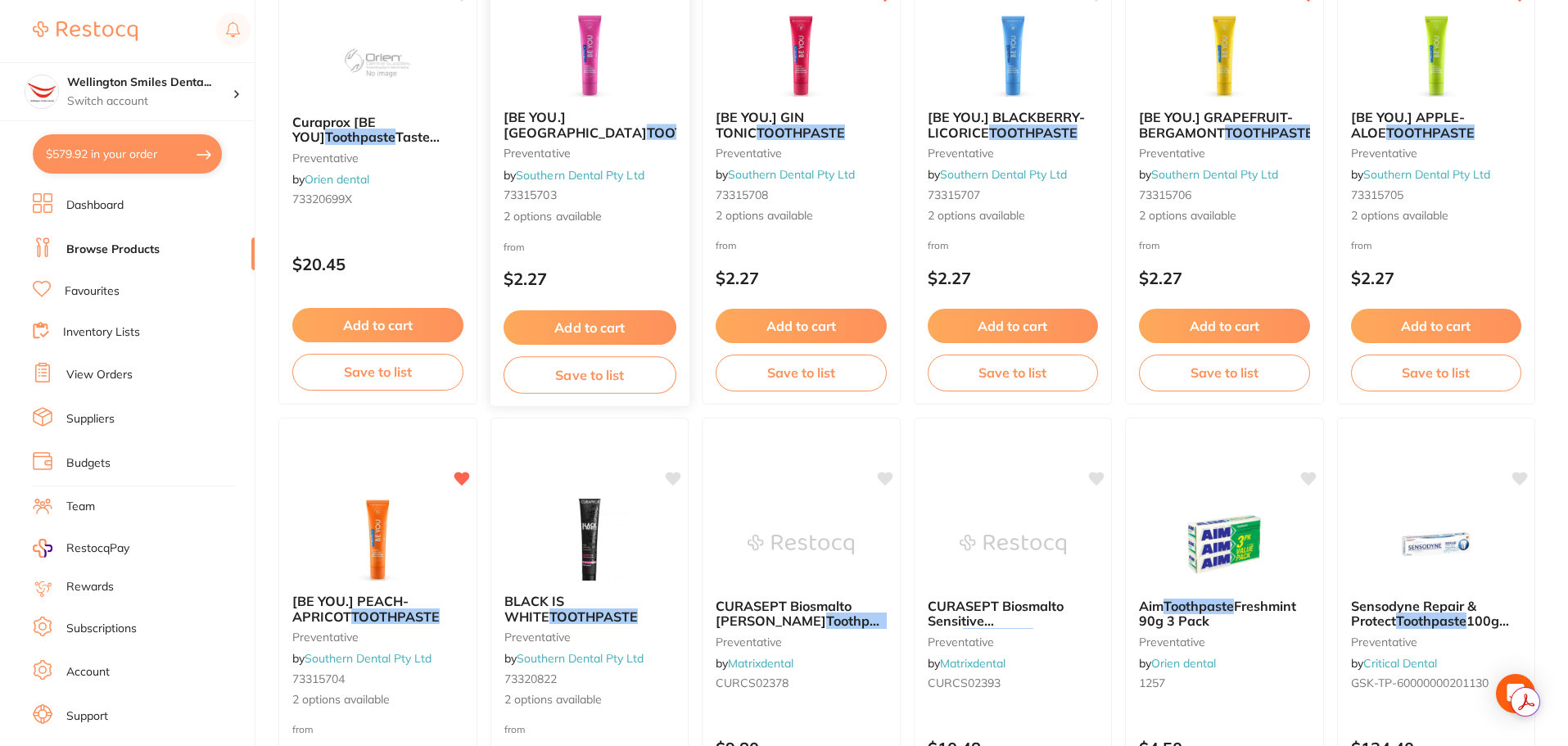
click at [613, 328] on button "Add to cart" at bounding box center [589, 327] width 173 height 35
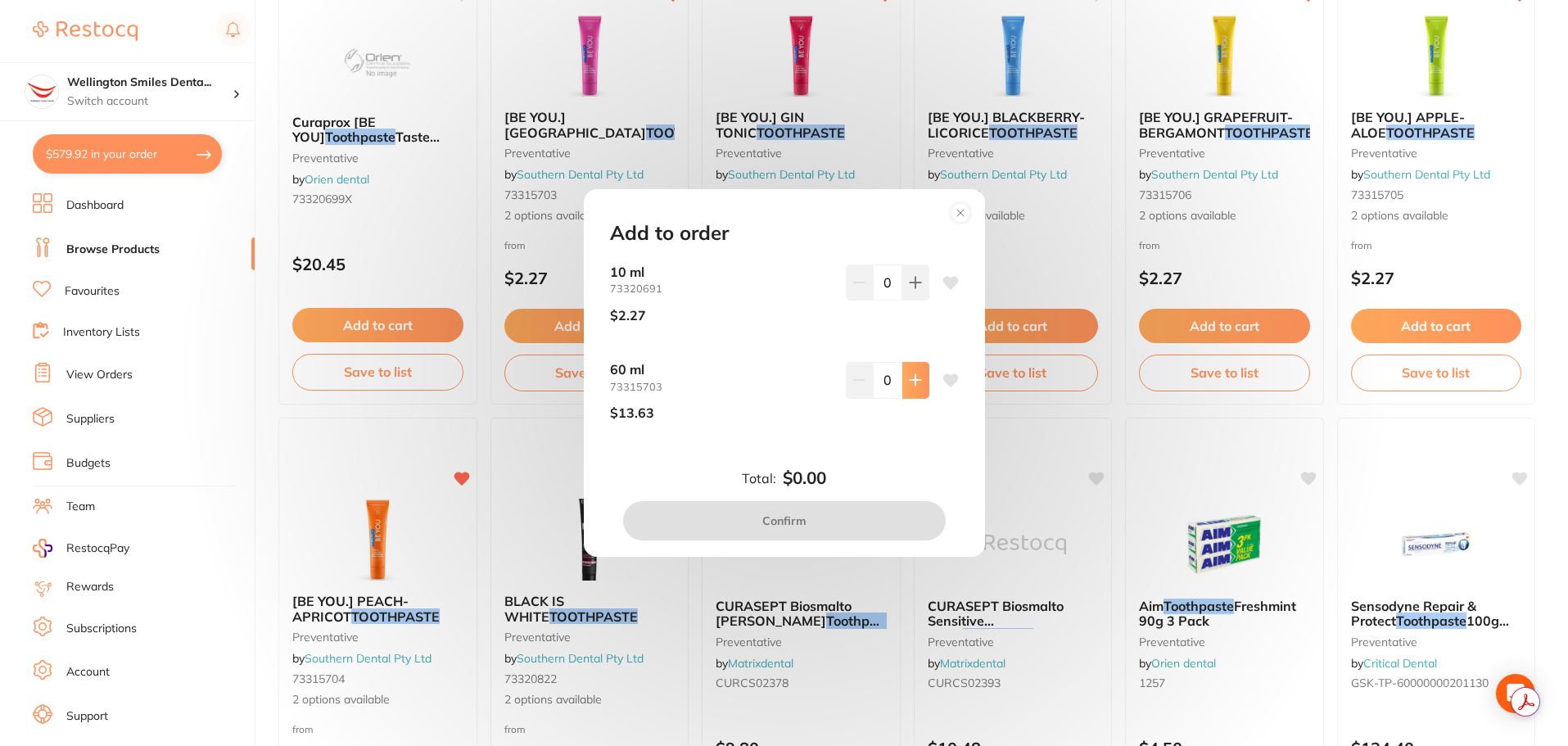
click at [909, 289] on icon at bounding box center [915, 283] width 13 height 13
type input "2"
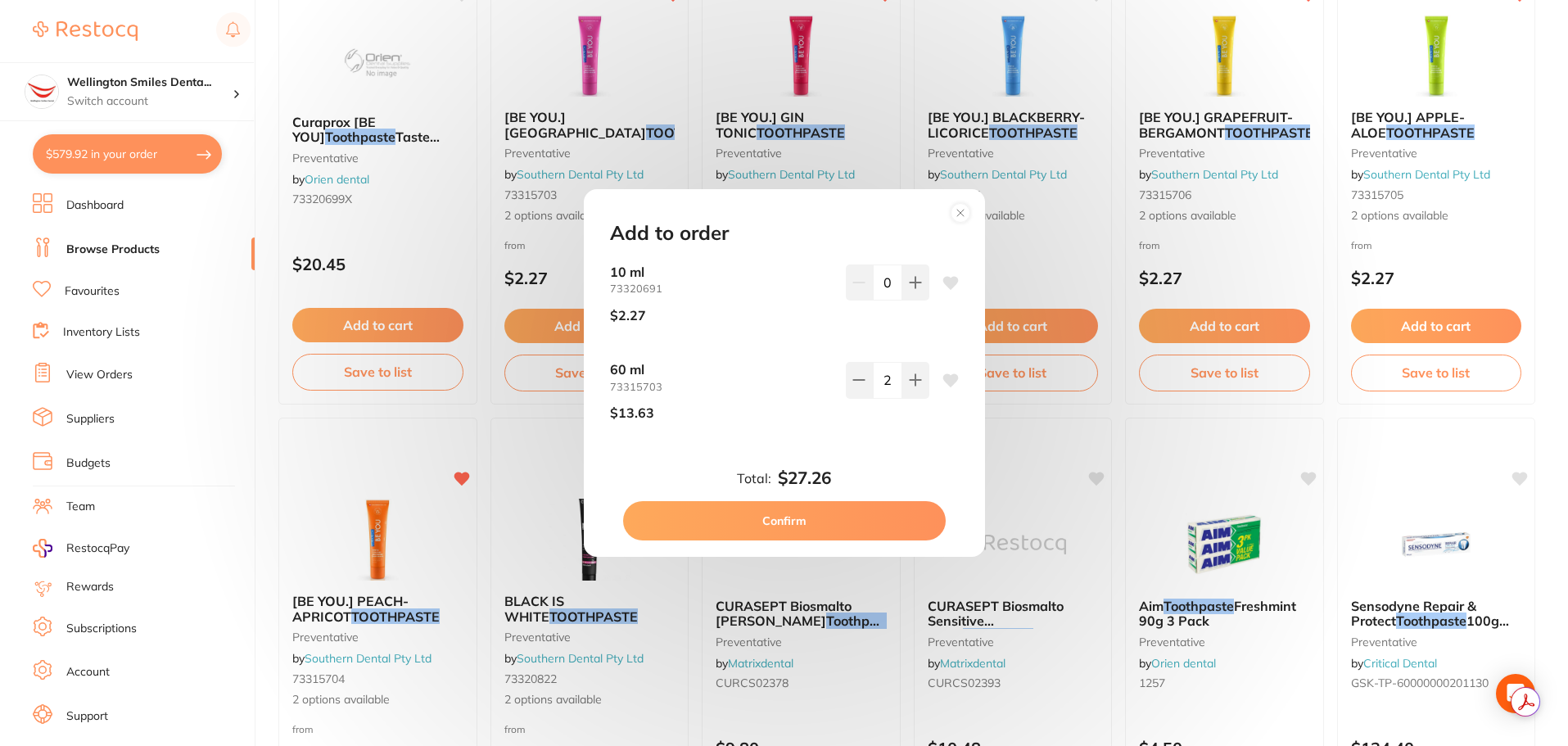
click at [824, 519] on button "Confirm" at bounding box center [784, 520] width 323 height 39
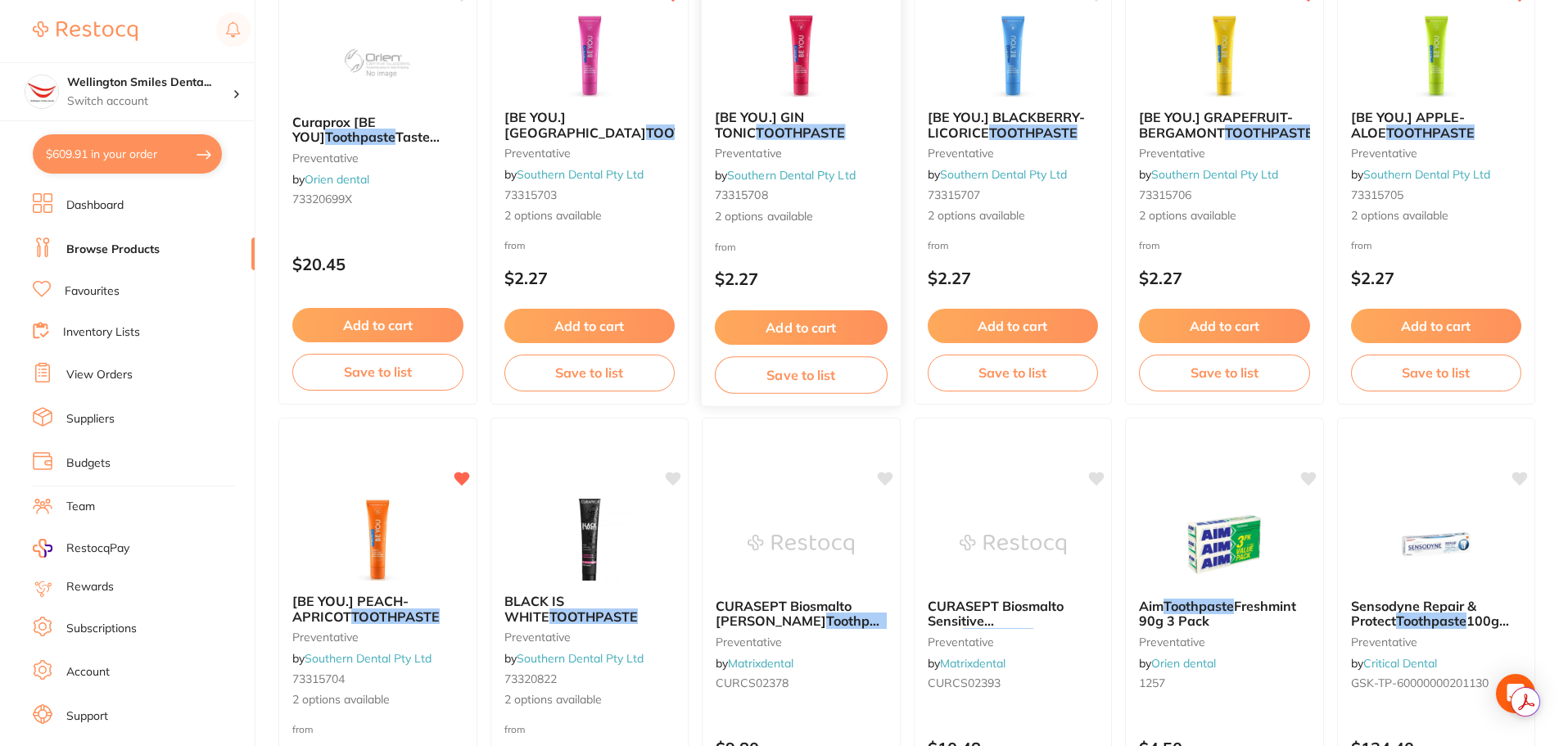
click at [806, 340] on button "Add to cart" at bounding box center [801, 327] width 173 height 35
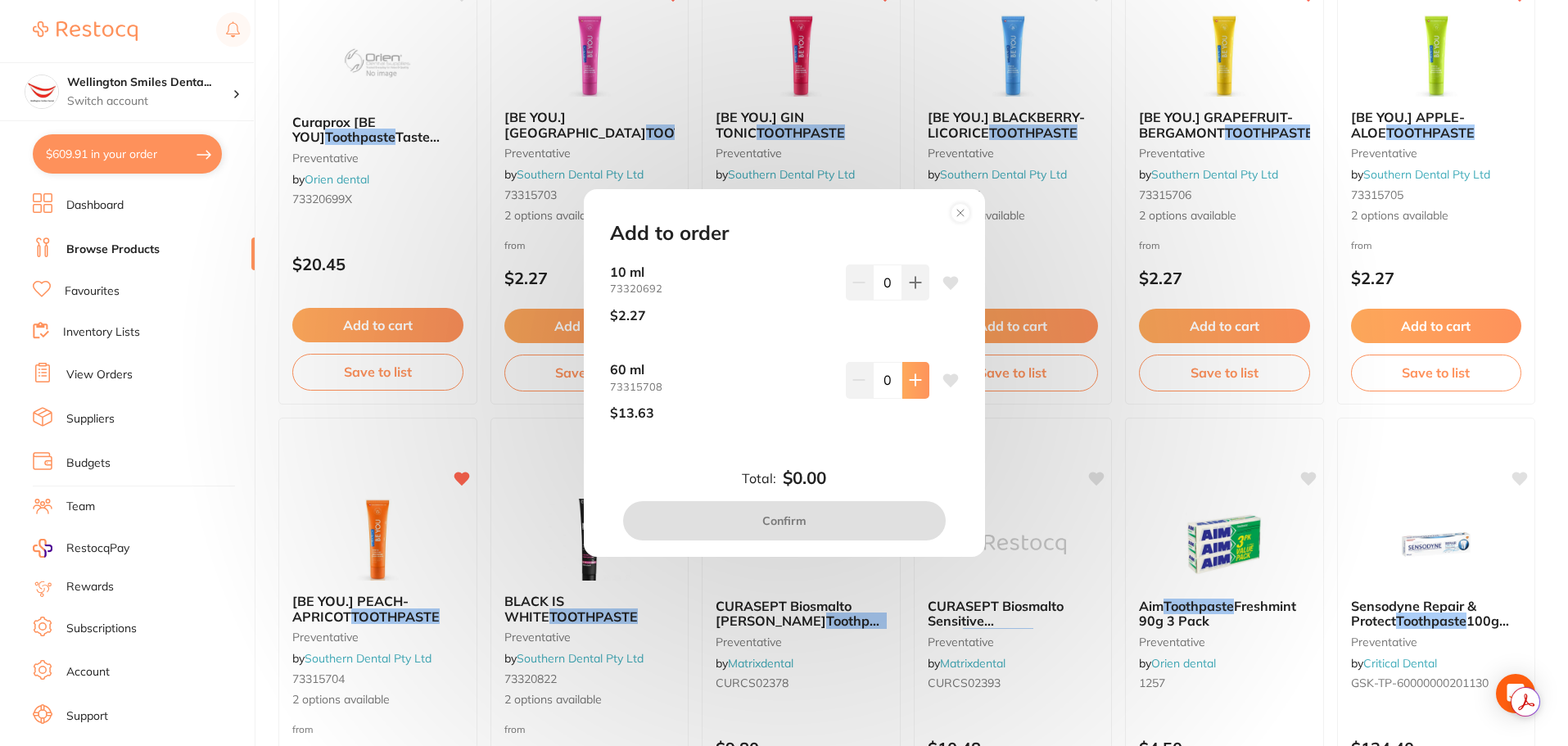
click at [920, 301] on button at bounding box center [915, 283] width 27 height 36
type input "2"
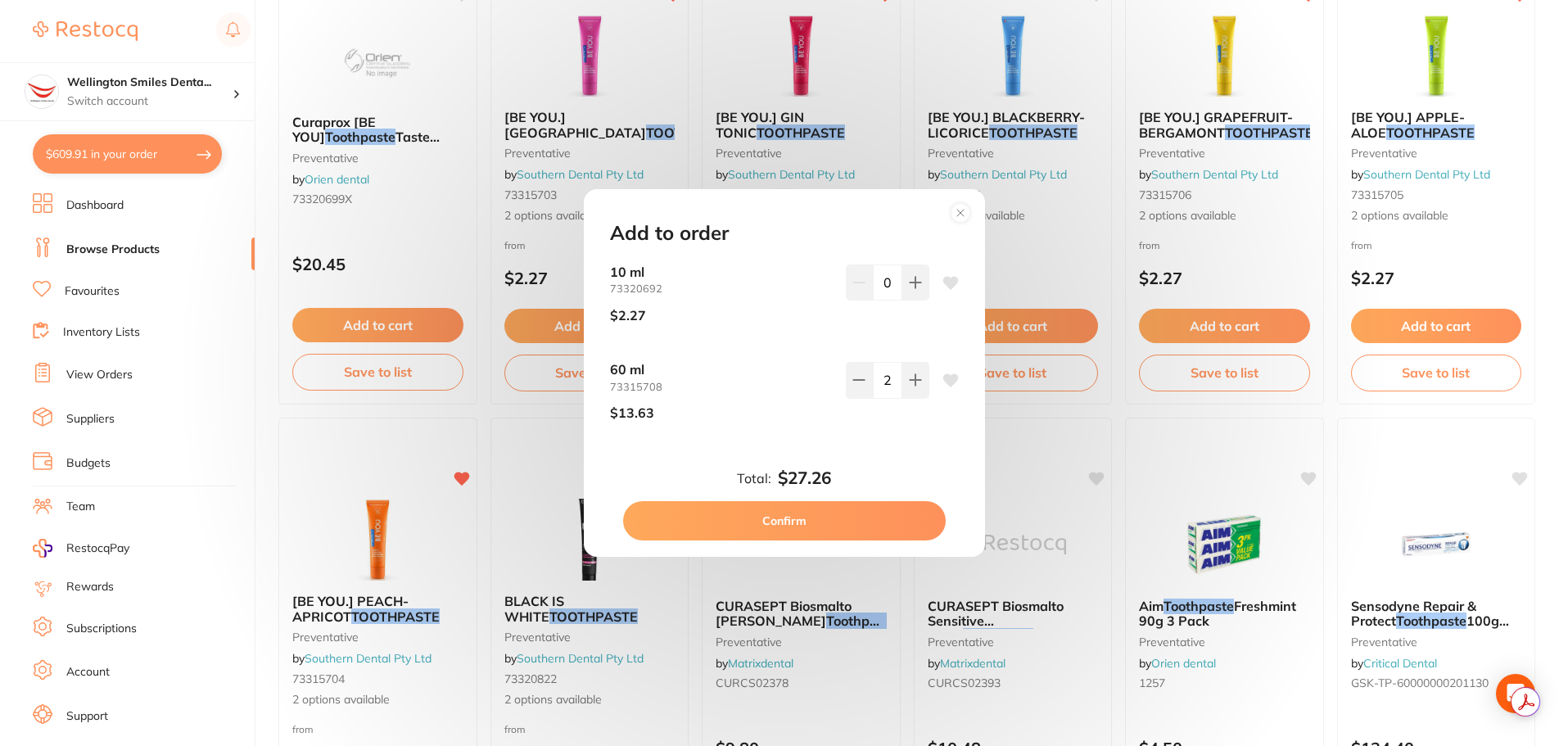
click at [869, 501] on button "Confirm" at bounding box center [784, 520] width 323 height 39
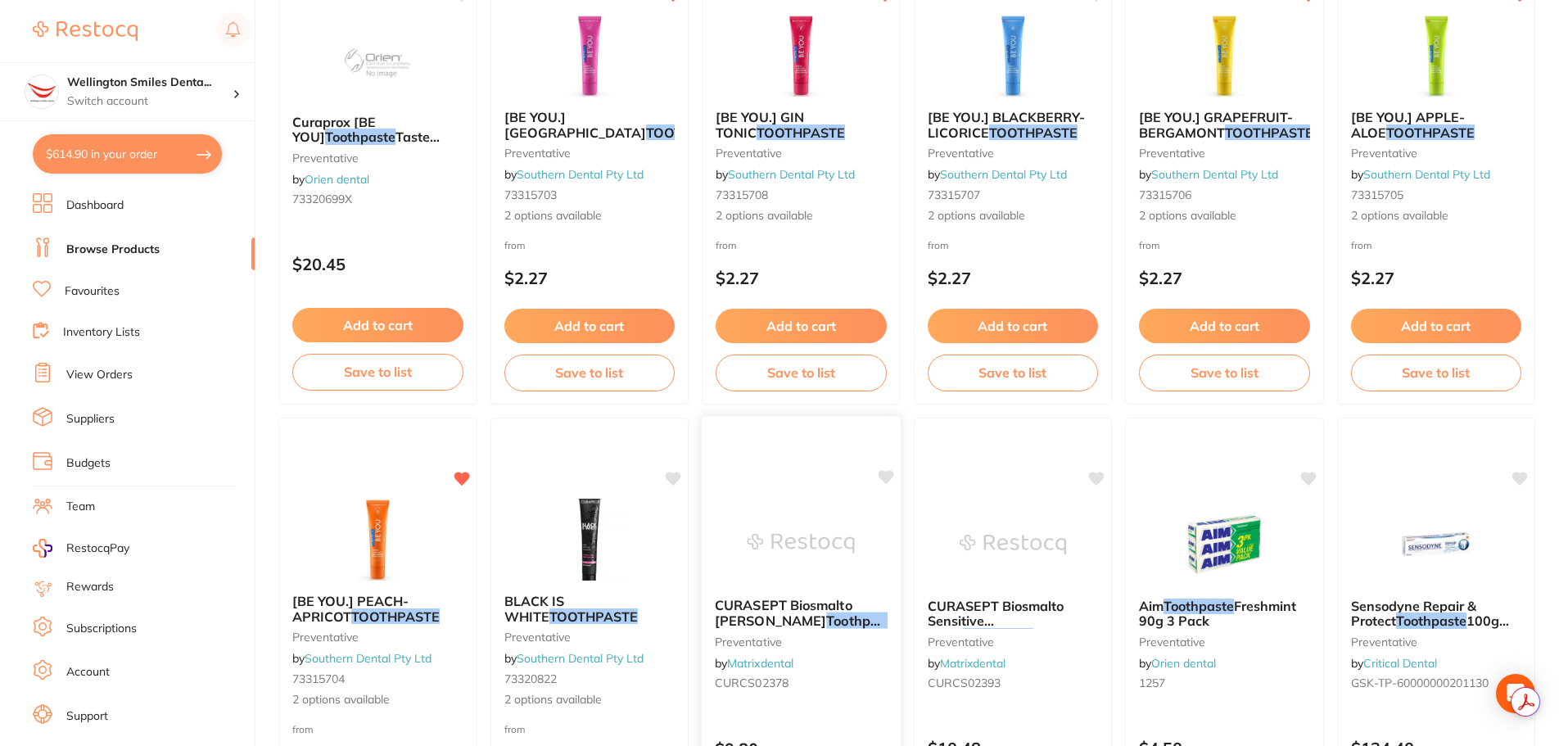
click at [865, 519] on div at bounding box center [802, 543] width 199 height 83
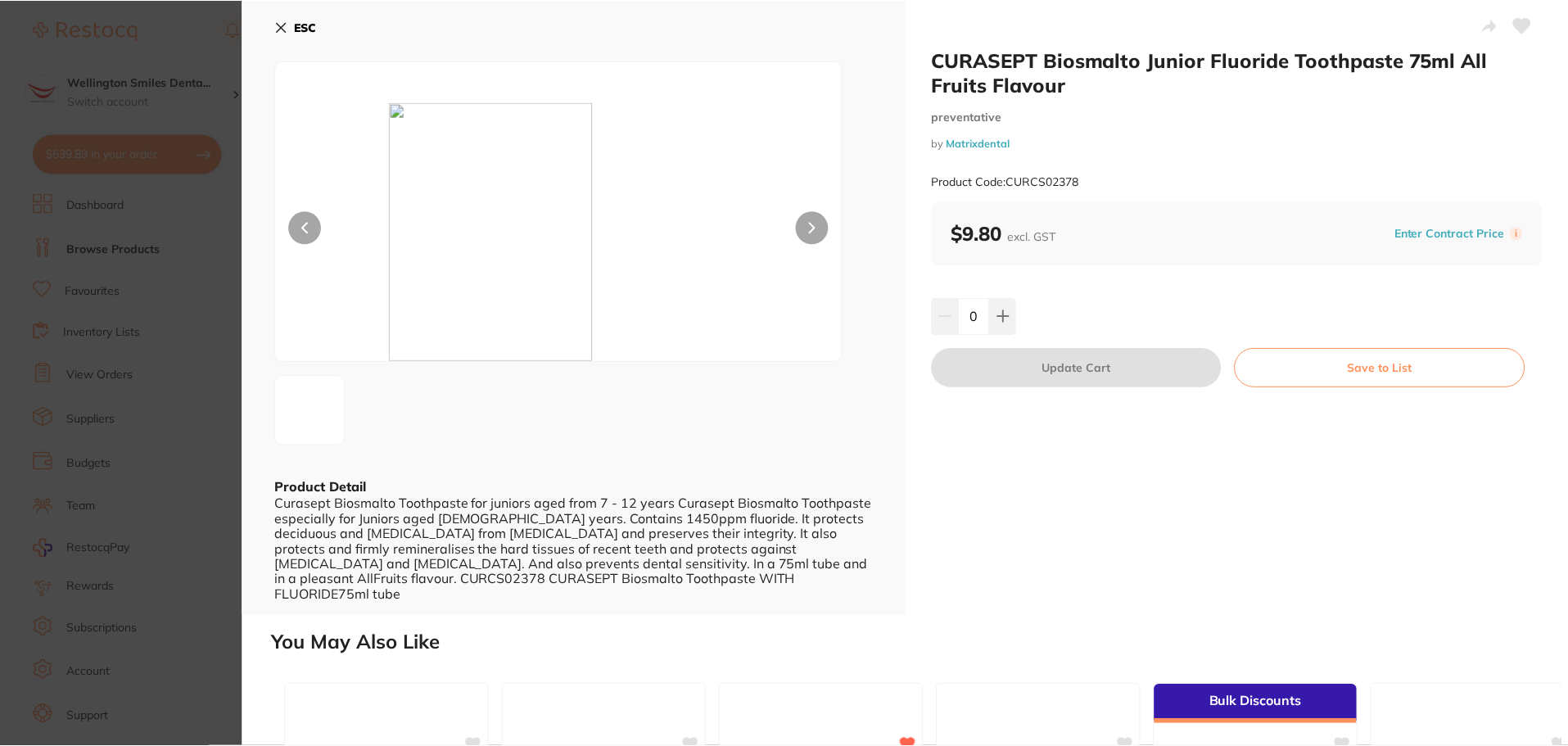
scroll to position [3685, 0]
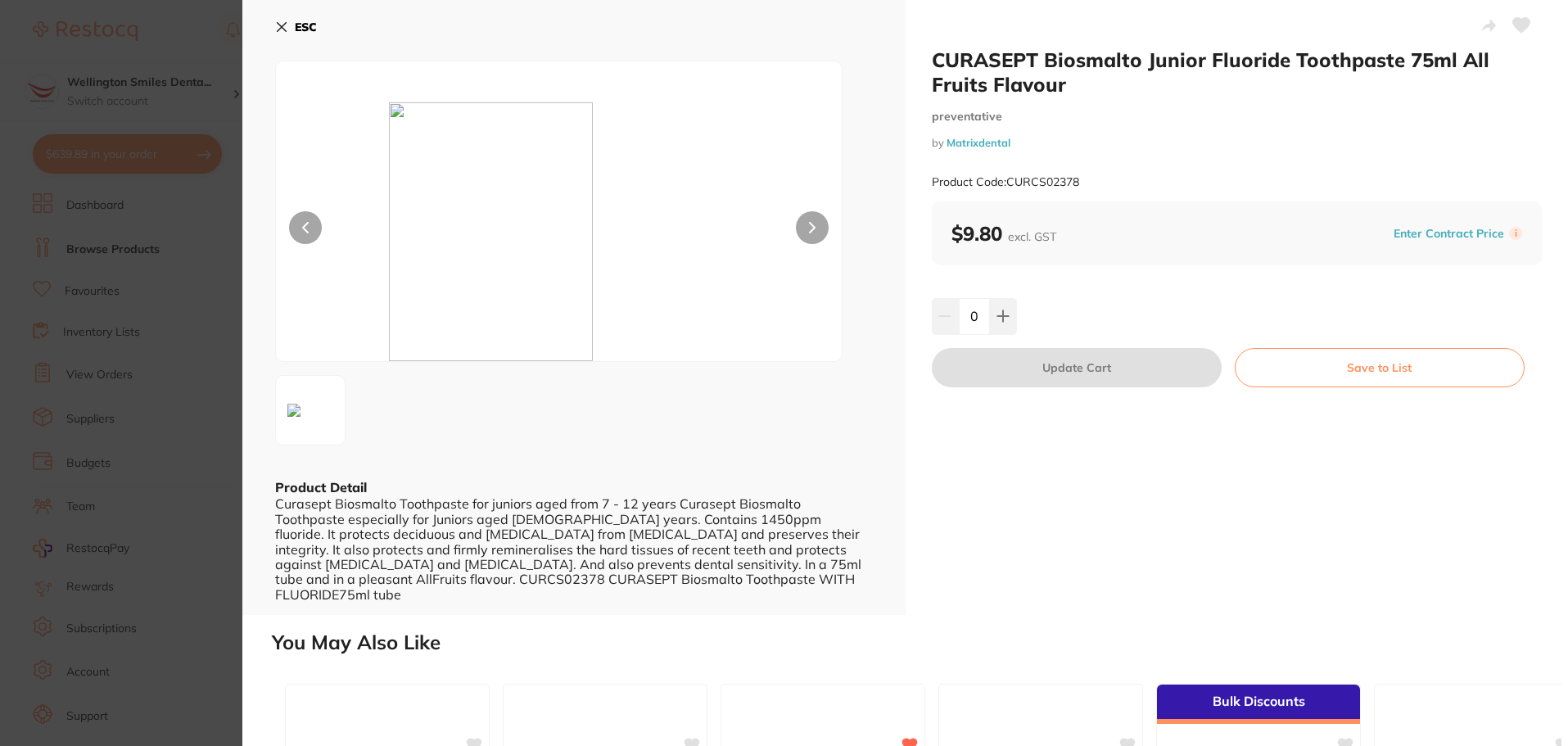
click at [283, 21] on icon at bounding box center [282, 28] width 13 height 13
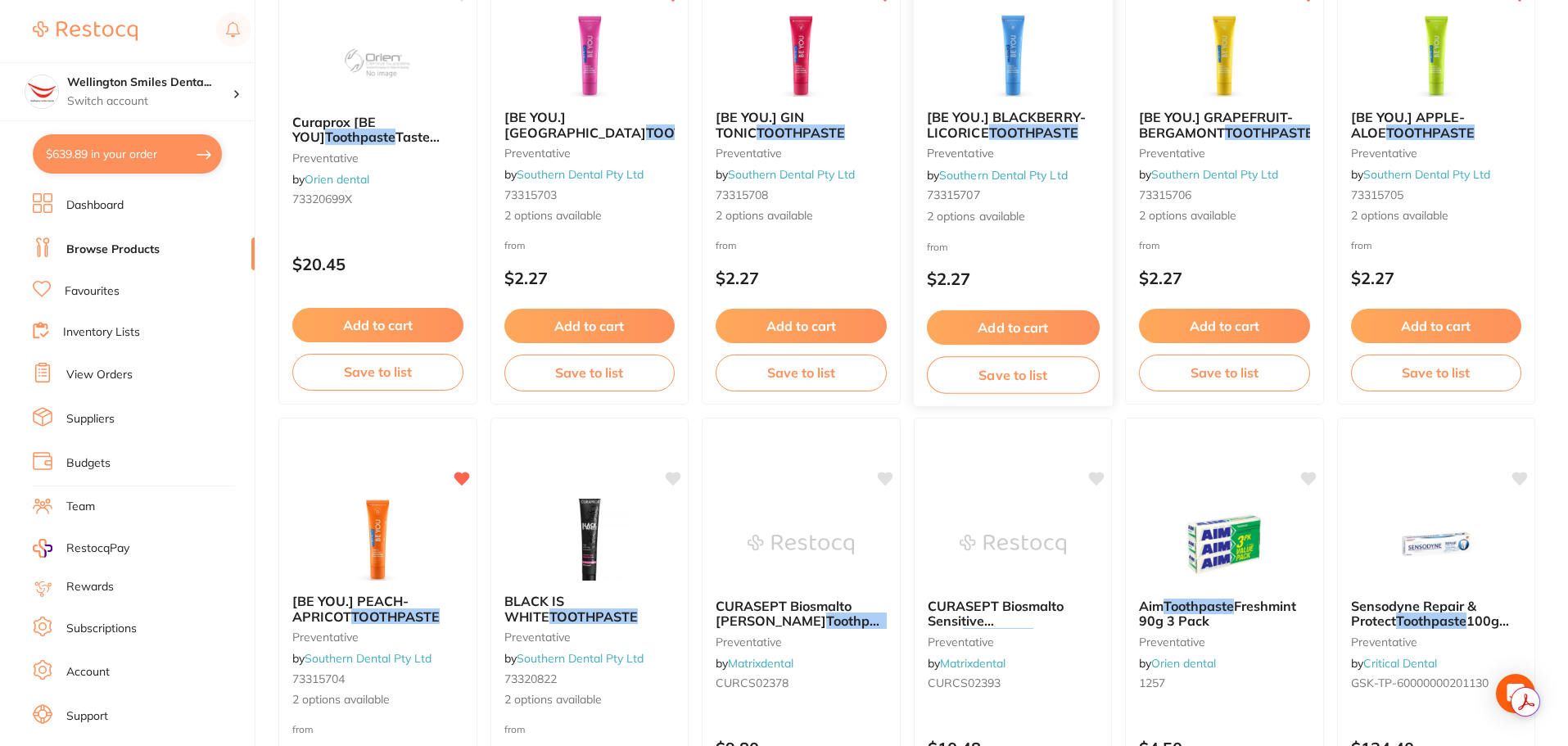
click at [1045, 323] on button "Add to cart" at bounding box center [1012, 327] width 173 height 35
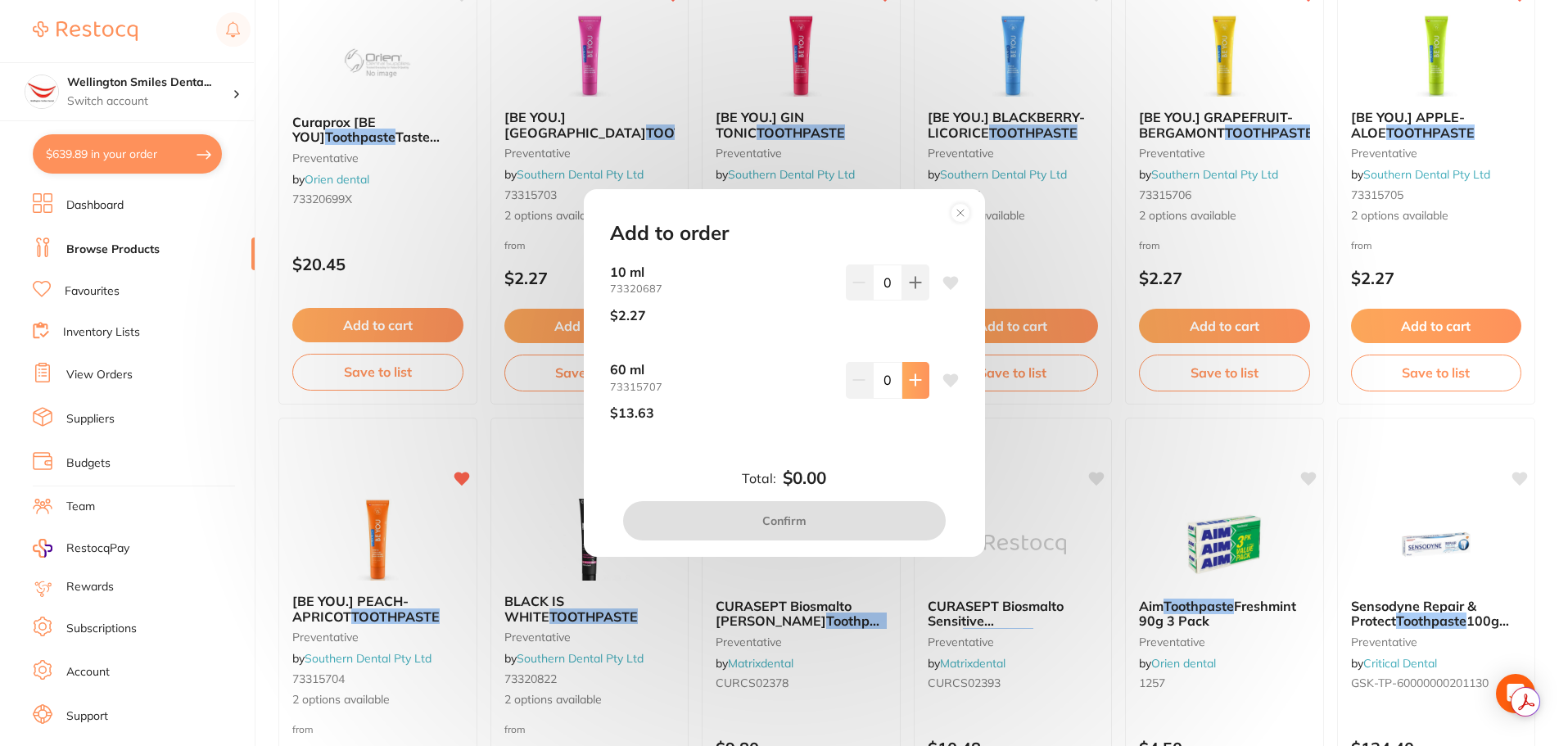
click at [918, 301] on button at bounding box center [915, 283] width 27 height 36
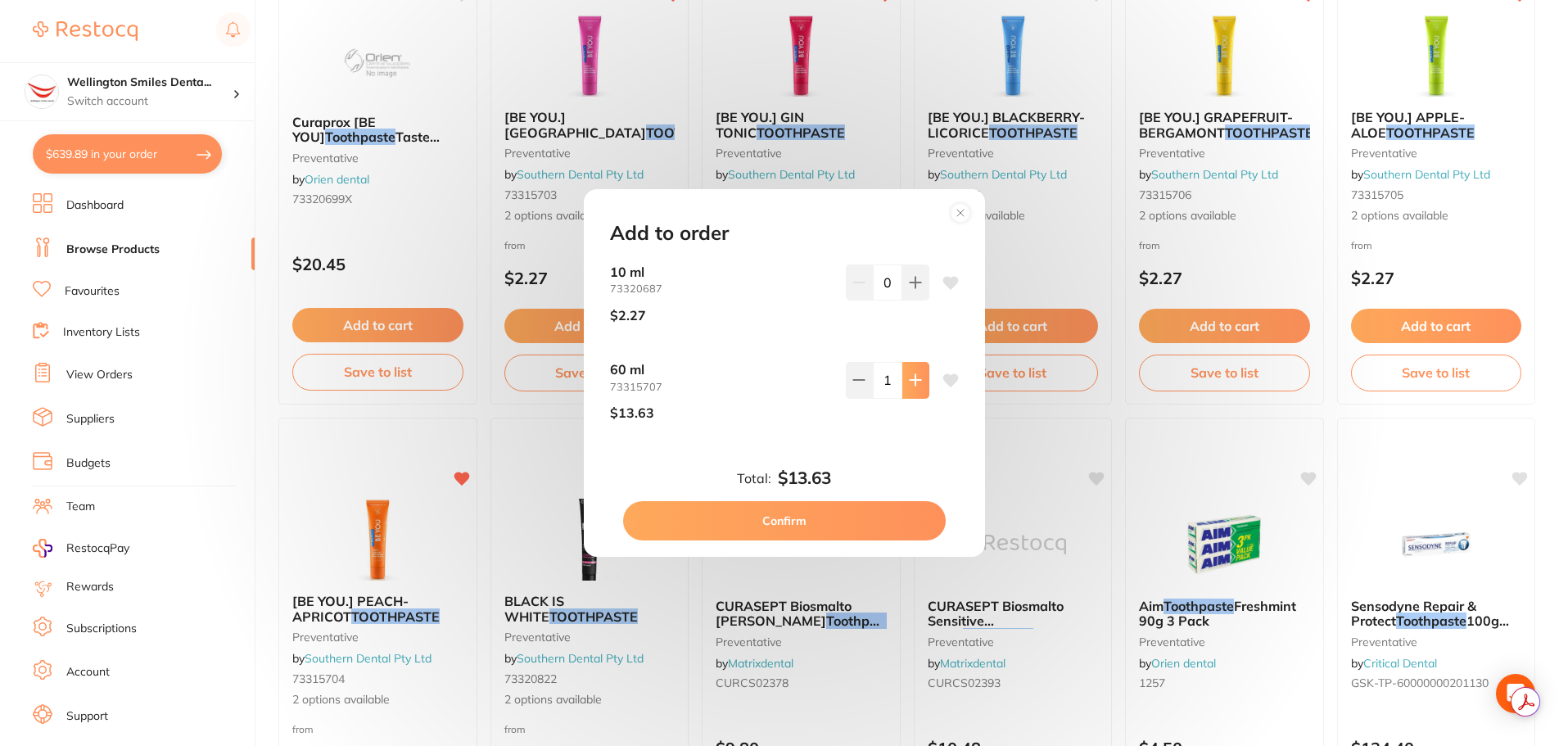
click at [918, 301] on button at bounding box center [915, 283] width 27 height 36
type input "2"
click at [898, 505] on button "Confirm" at bounding box center [784, 520] width 323 height 39
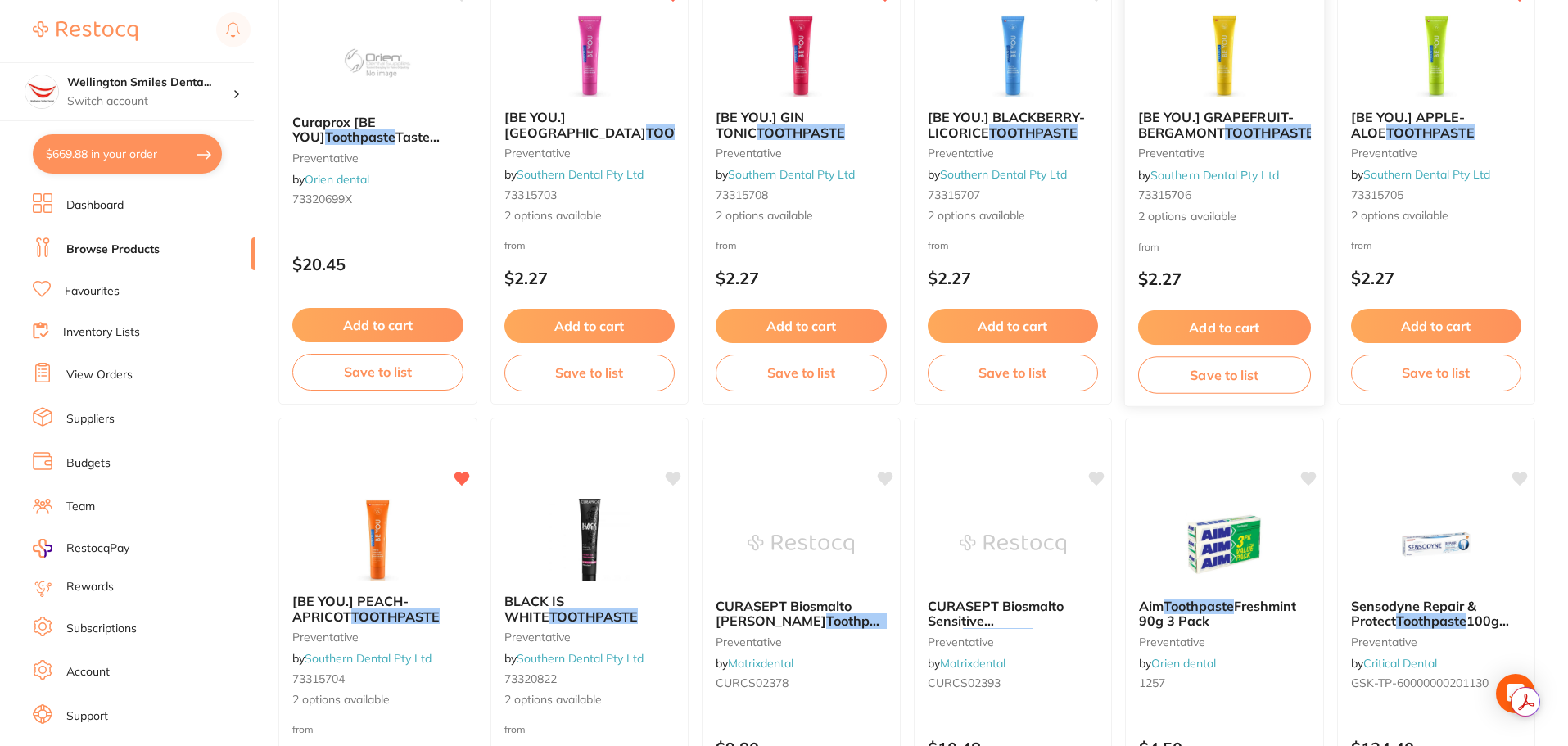
click at [1227, 320] on button "Add to cart" at bounding box center [1225, 327] width 173 height 35
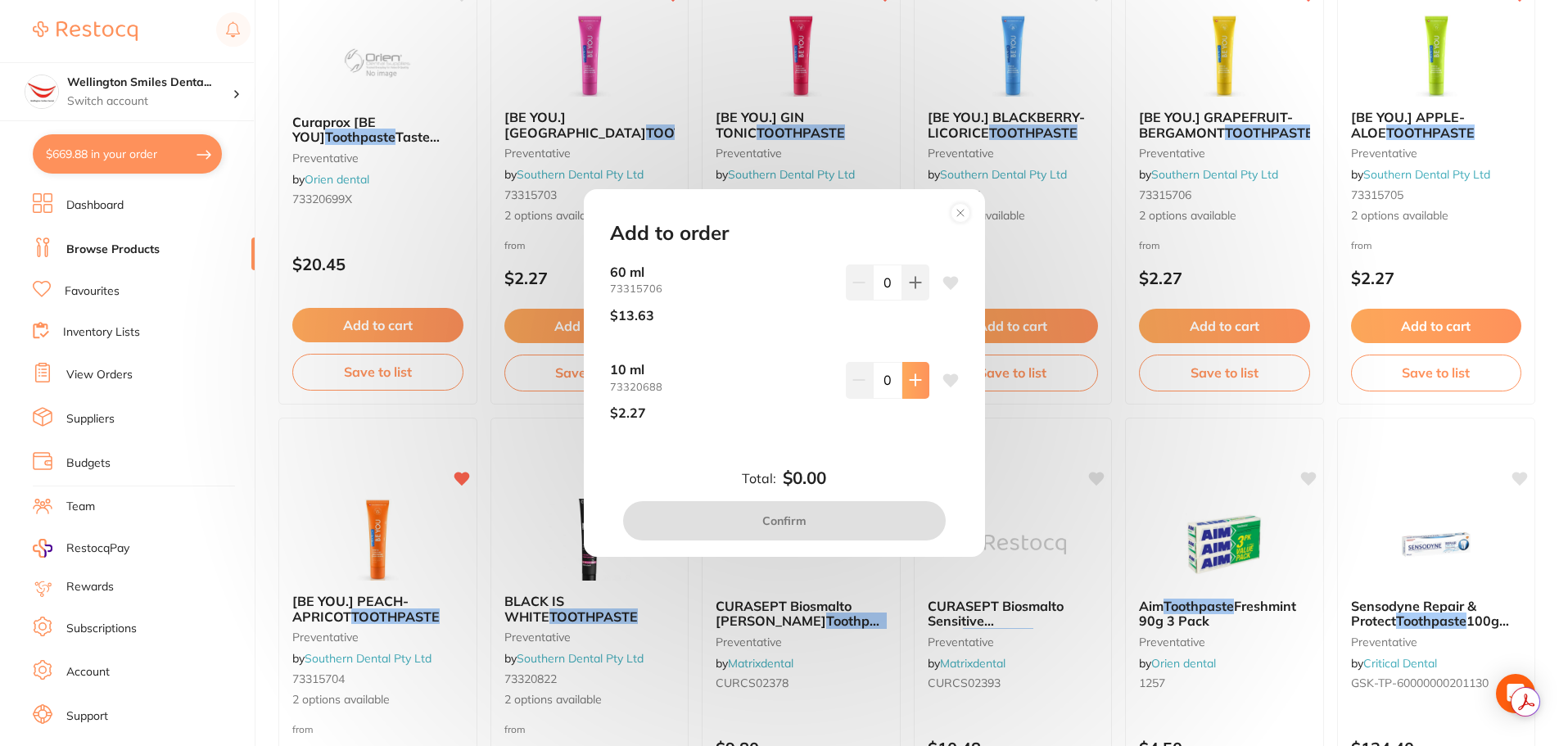
click at [917, 289] on icon at bounding box center [915, 283] width 13 height 13
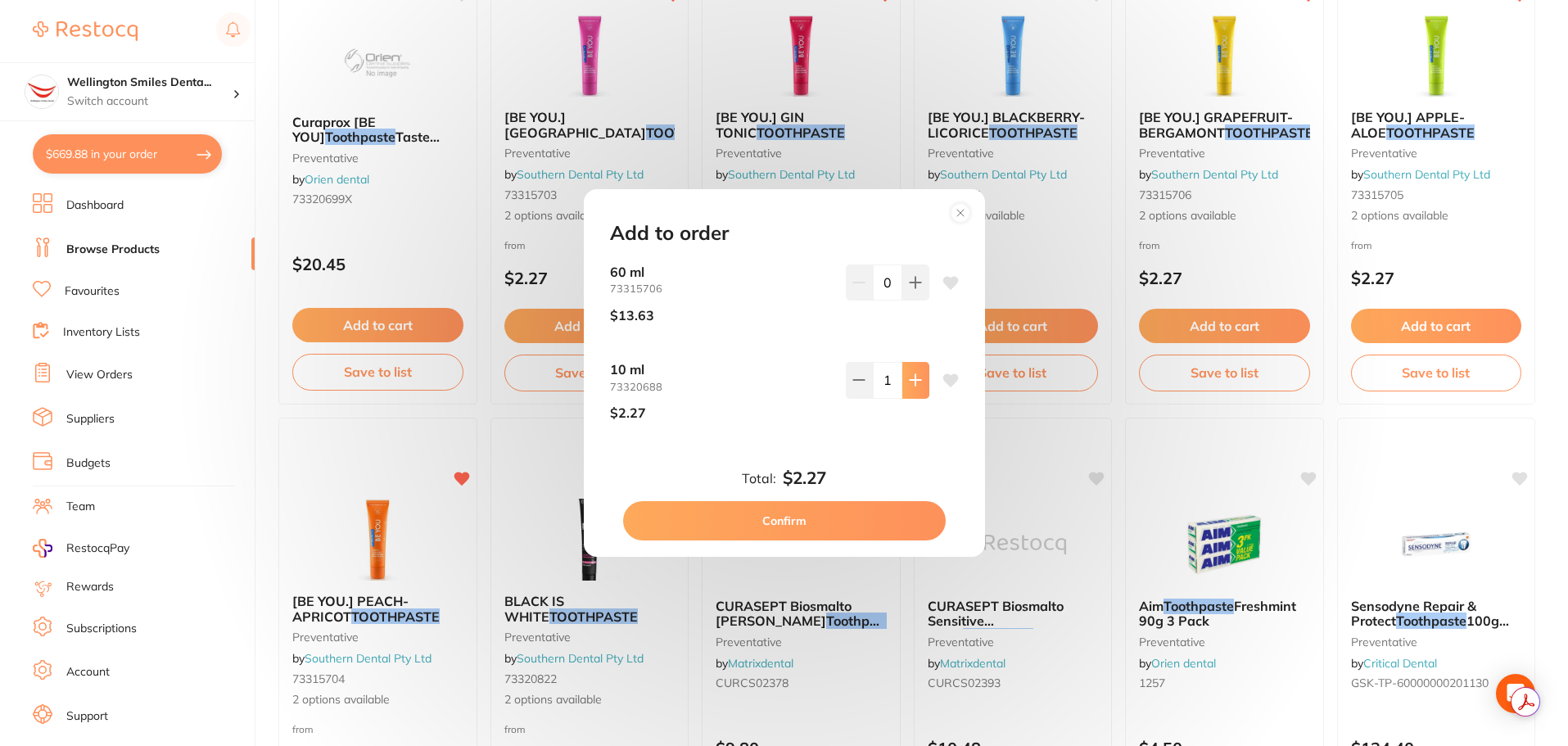
click at [917, 289] on icon at bounding box center [915, 283] width 13 height 13
type input "2"
click at [833, 514] on button "Confirm" at bounding box center [784, 520] width 323 height 39
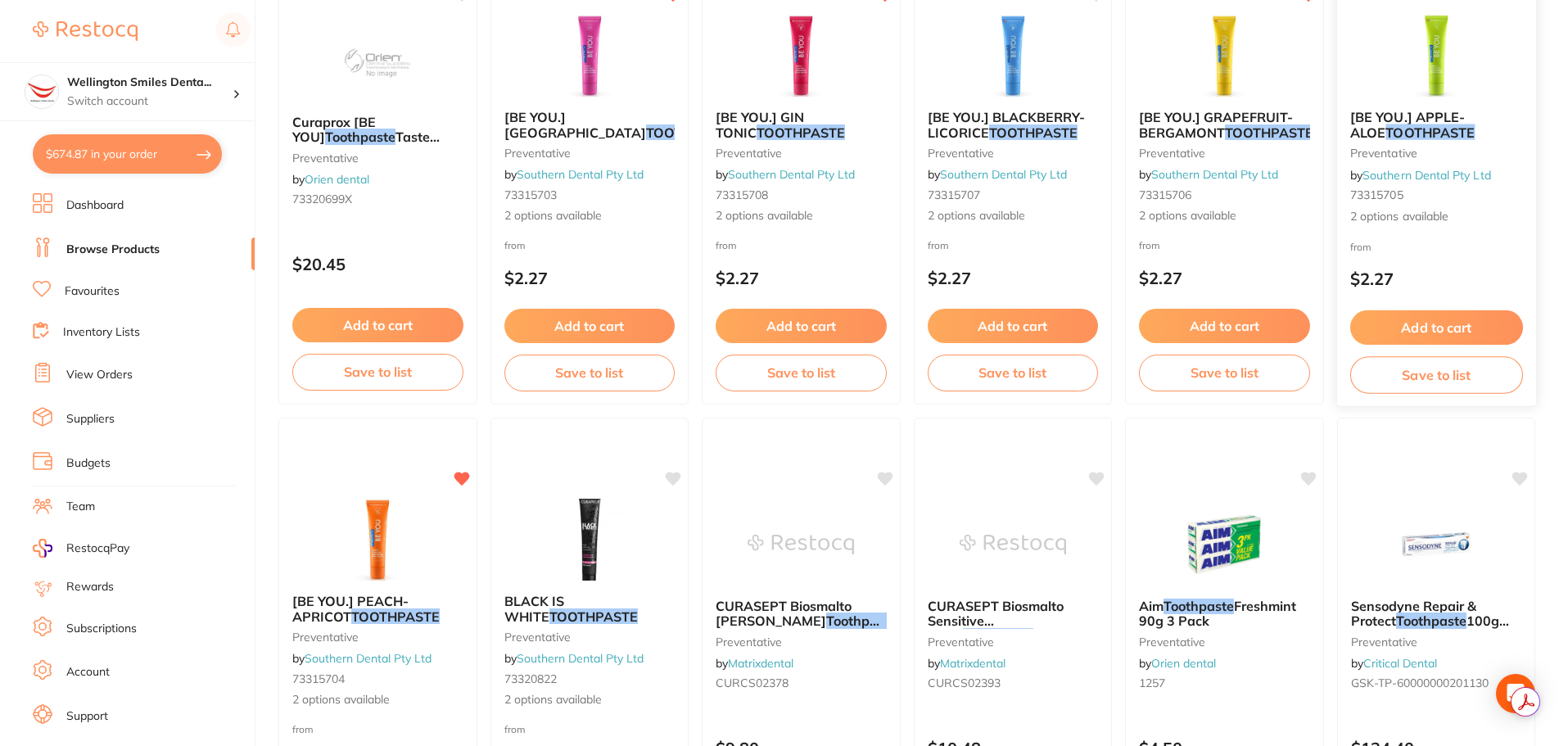
click at [1443, 317] on button "Add to cart" at bounding box center [1435, 327] width 173 height 35
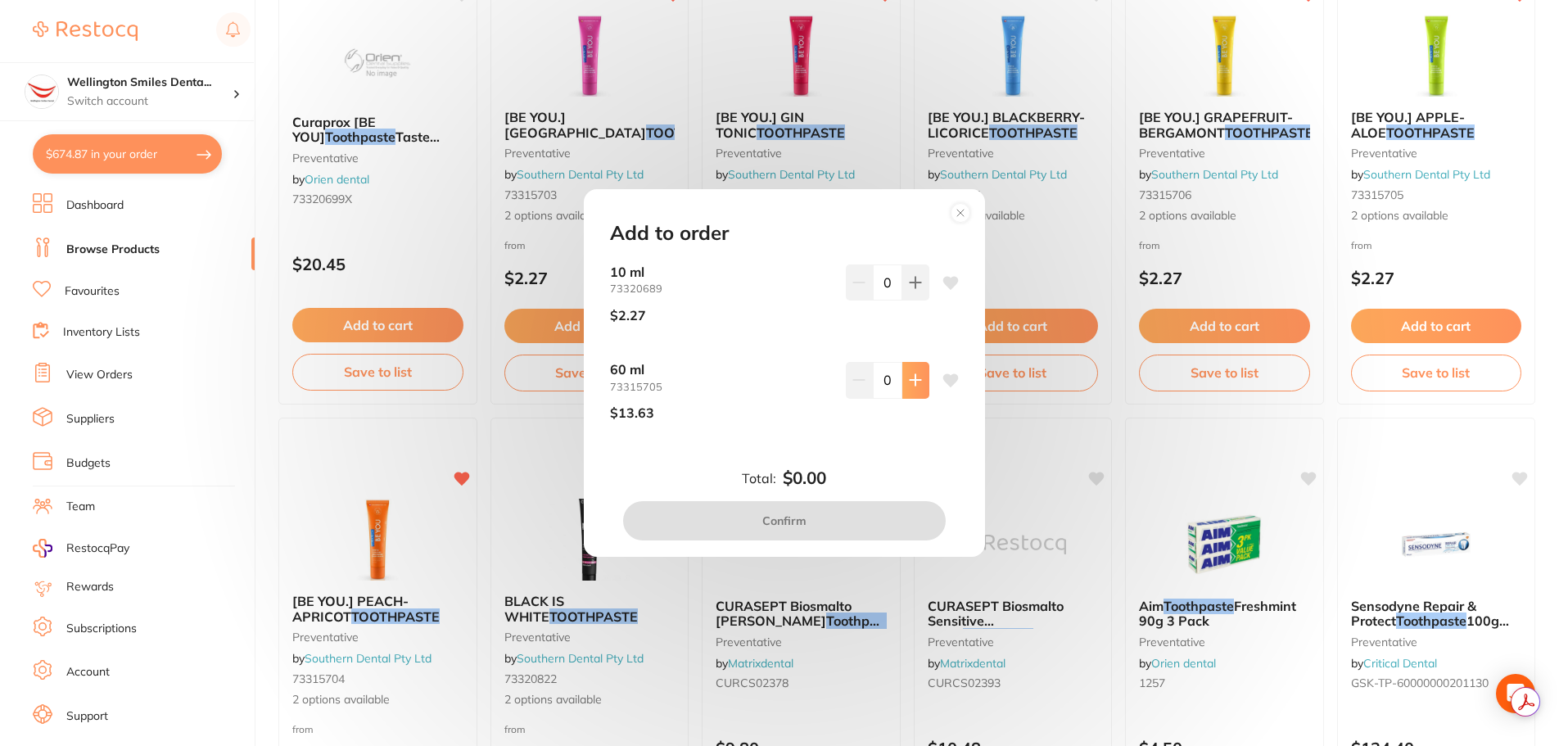
click at [916, 289] on icon at bounding box center [915, 283] width 13 height 13
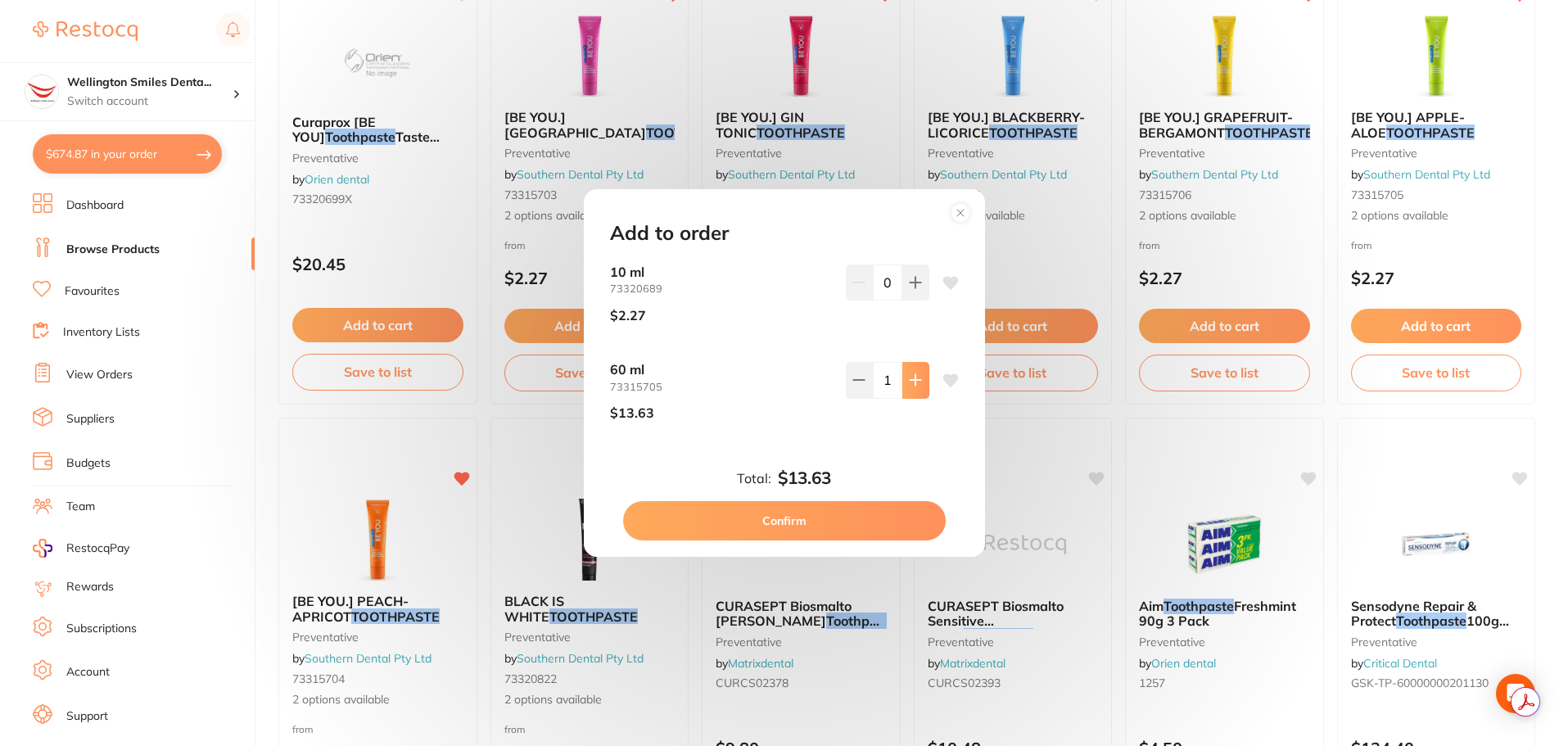
click at [916, 289] on icon at bounding box center [915, 283] width 13 height 13
type input "2"
click at [830, 526] on button "Confirm" at bounding box center [784, 520] width 323 height 39
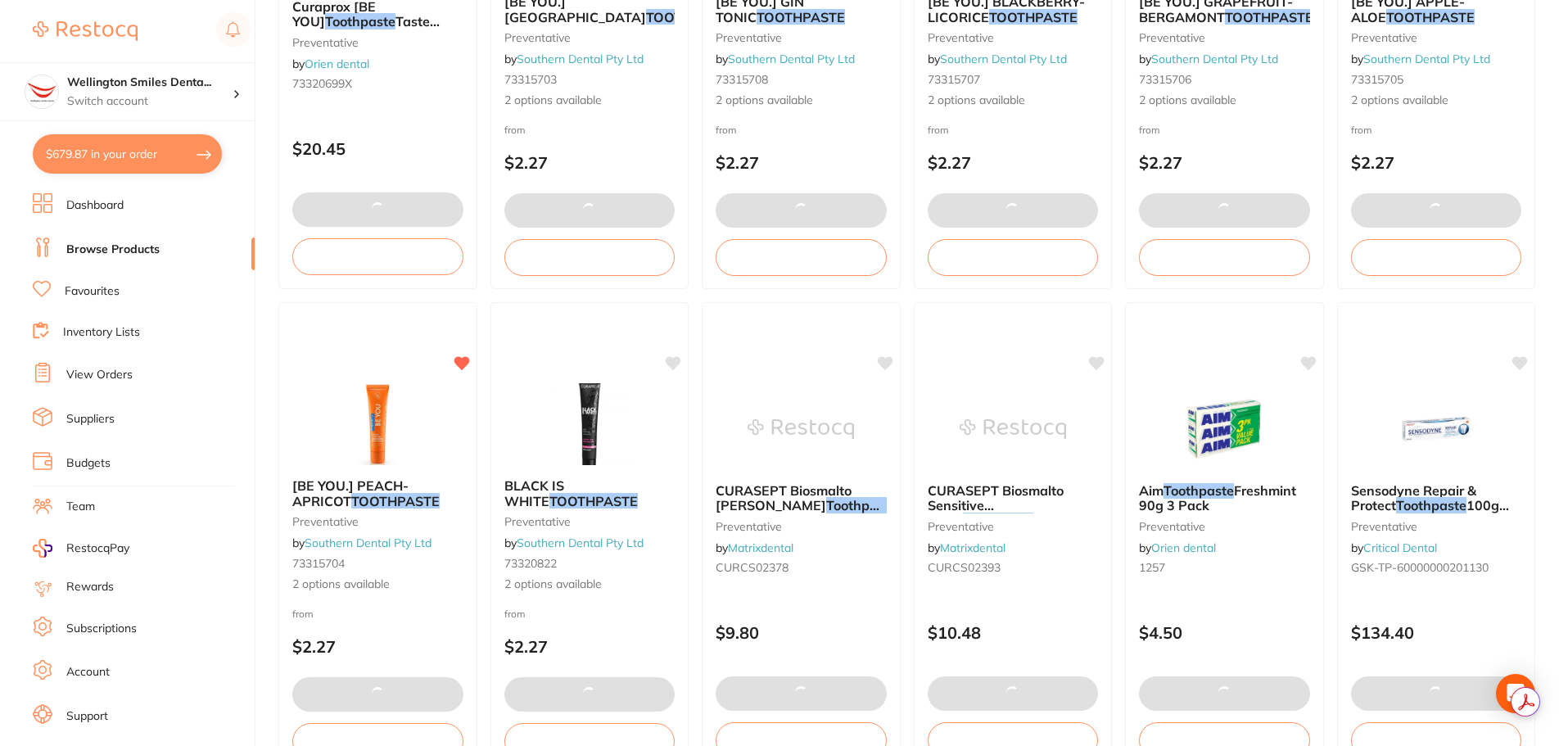
scroll to position [3913, 0]
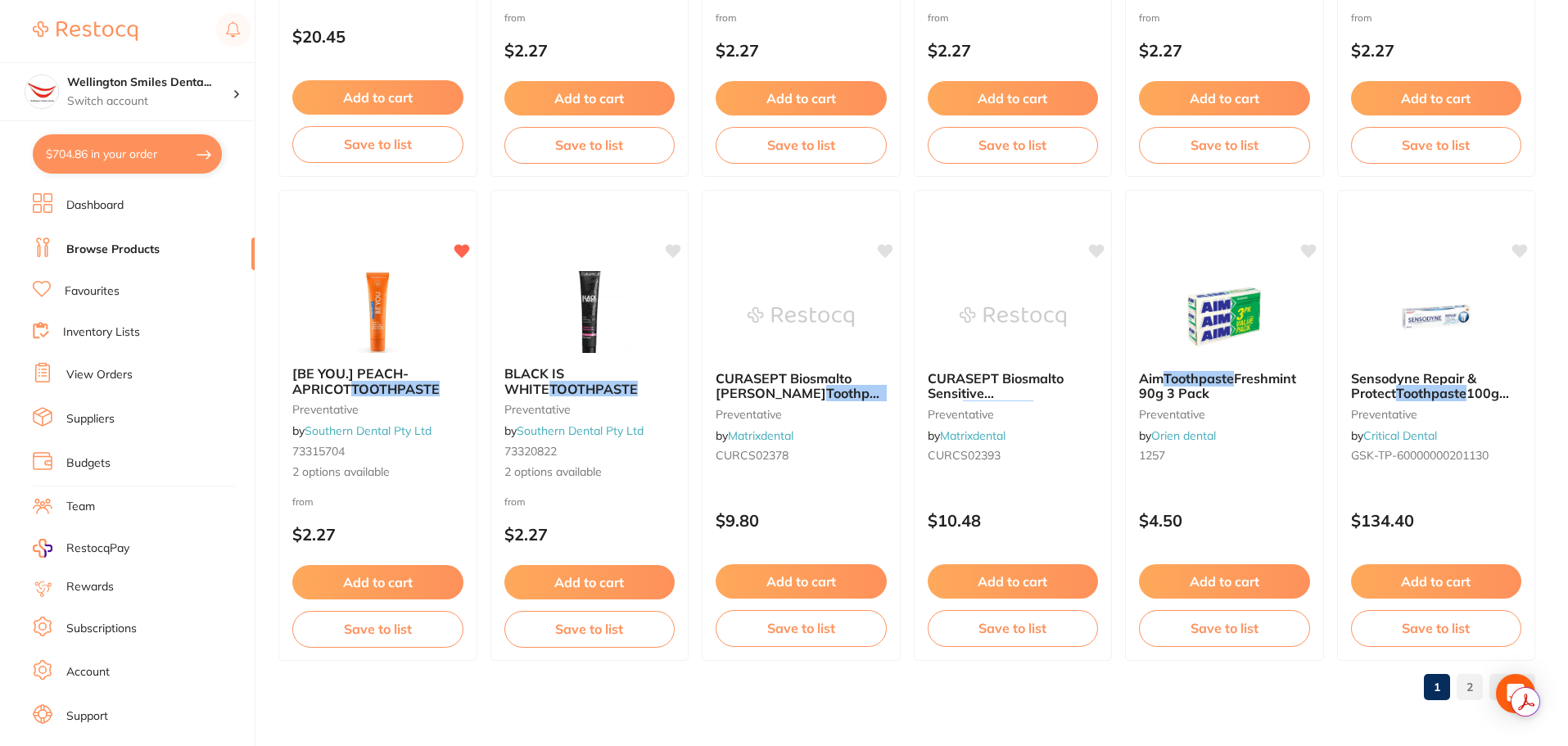
click at [1467, 690] on link "2" at bounding box center [1469, 687] width 27 height 33
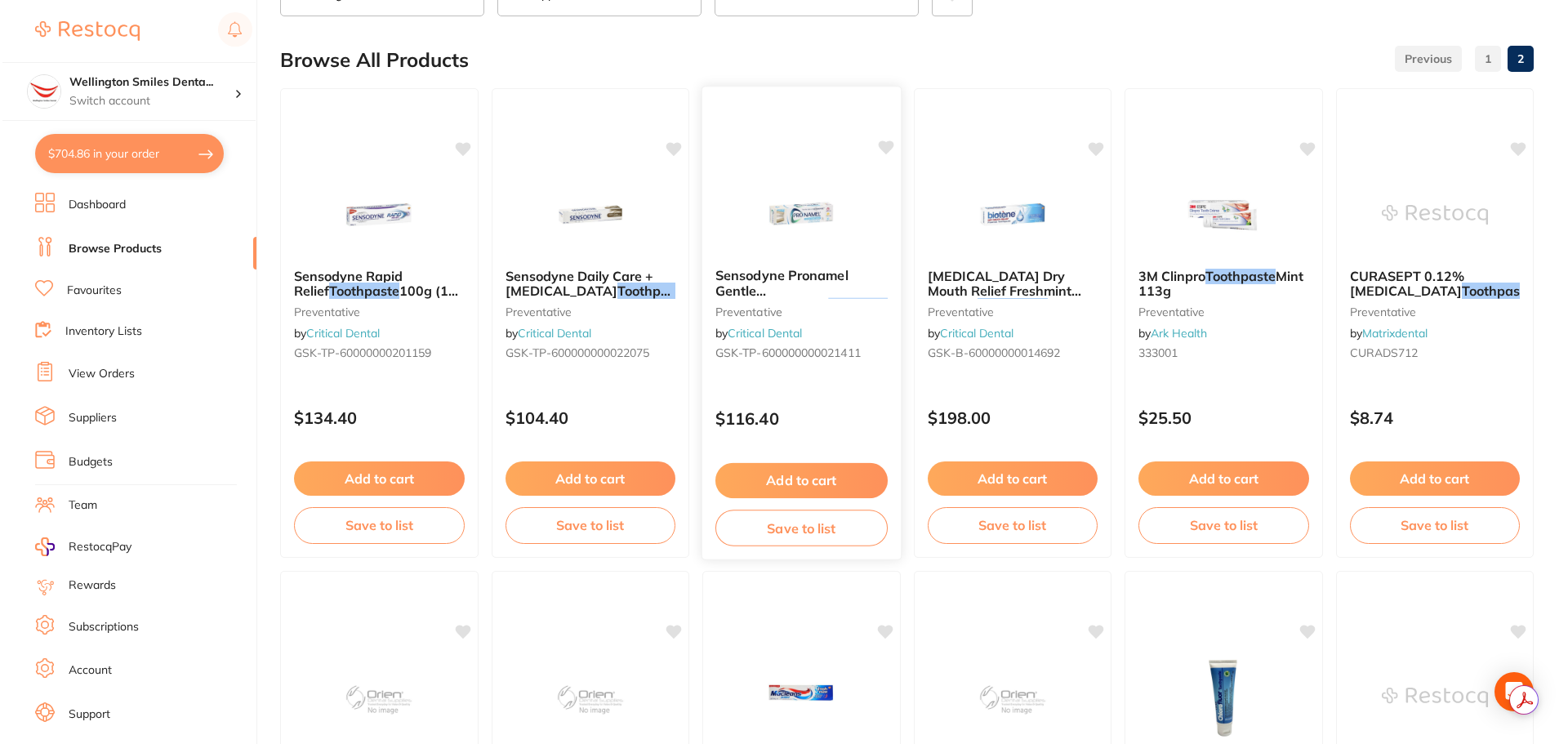
scroll to position [0, 0]
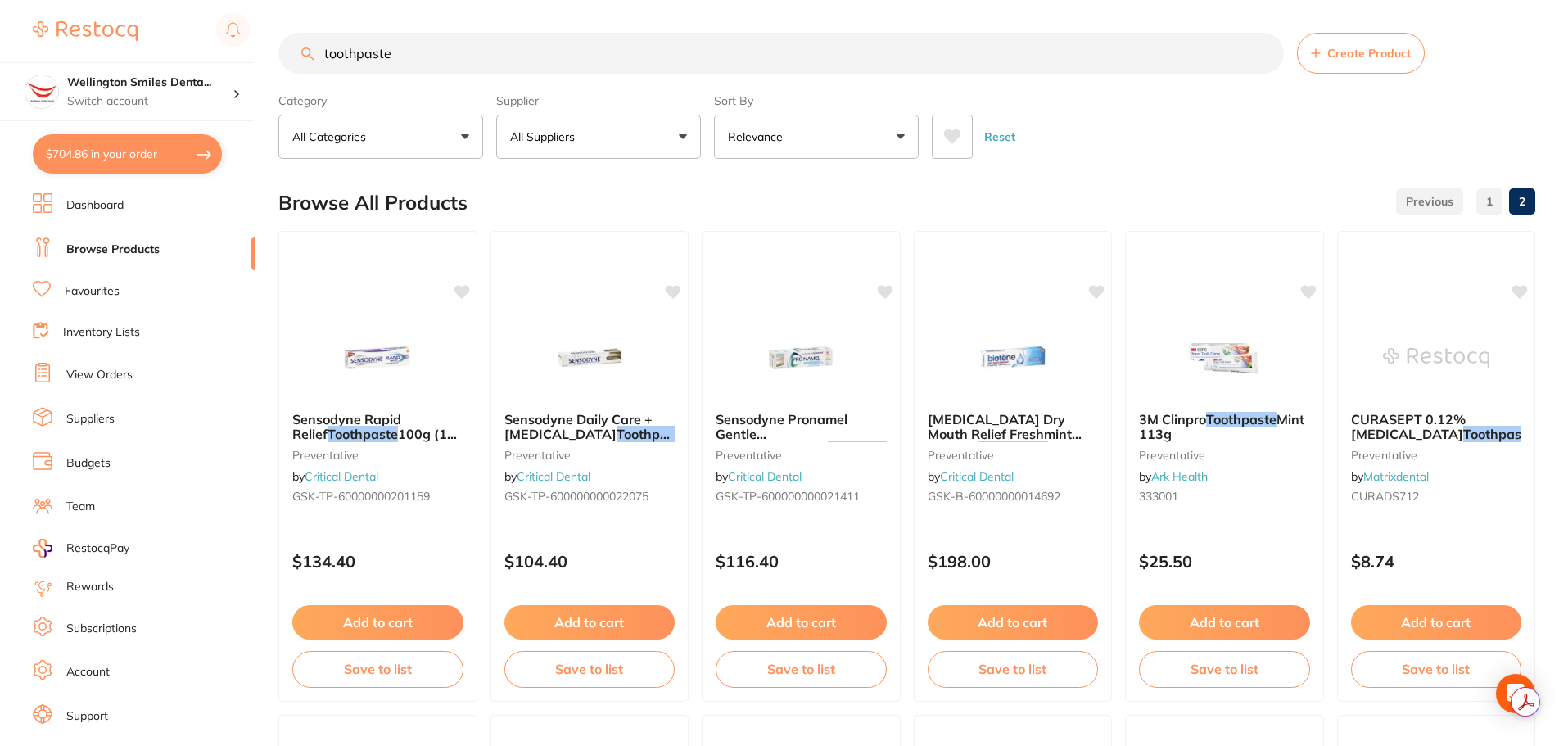
click at [96, 149] on button "$704.86 in your order" at bounding box center [127, 154] width 189 height 39
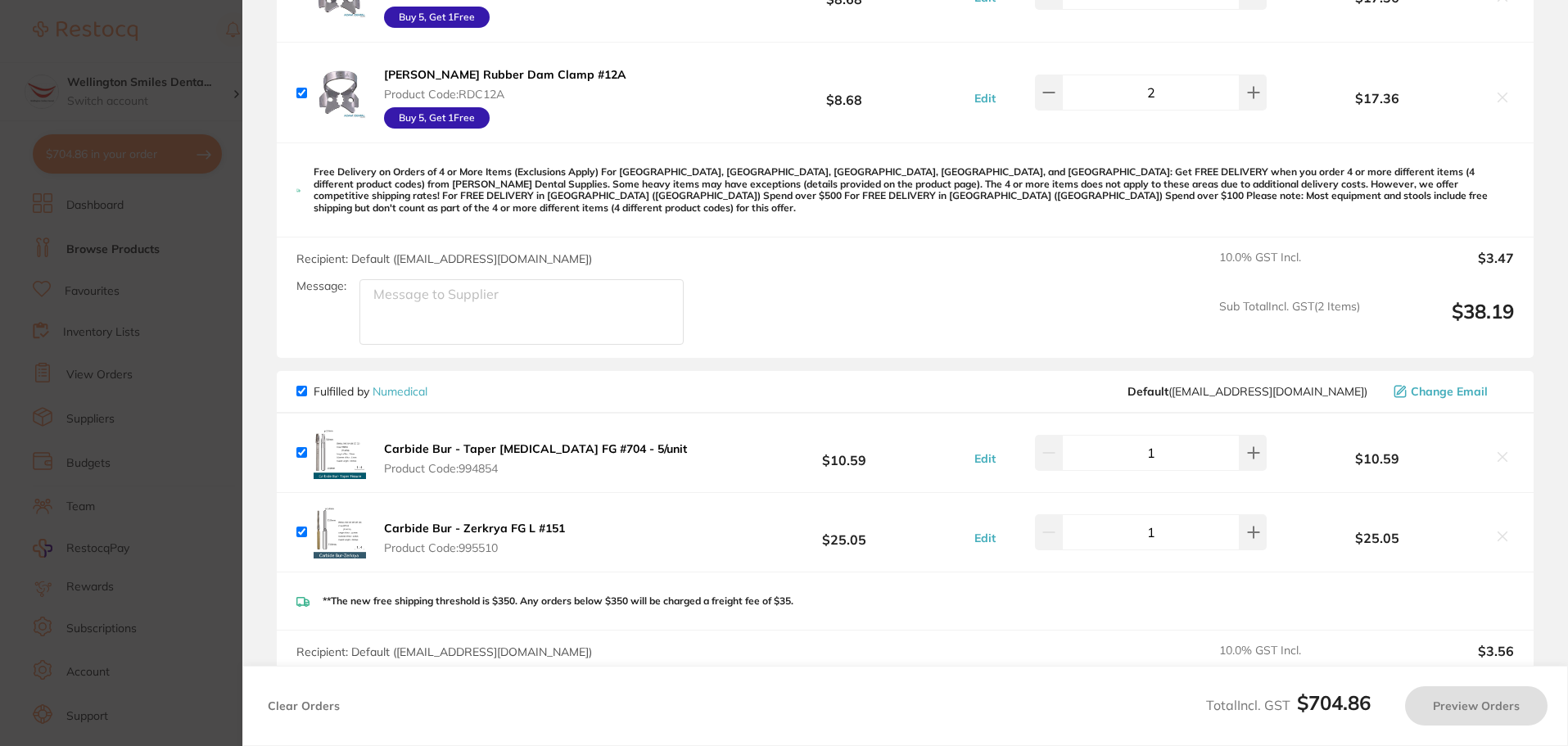
checkbox input "true"
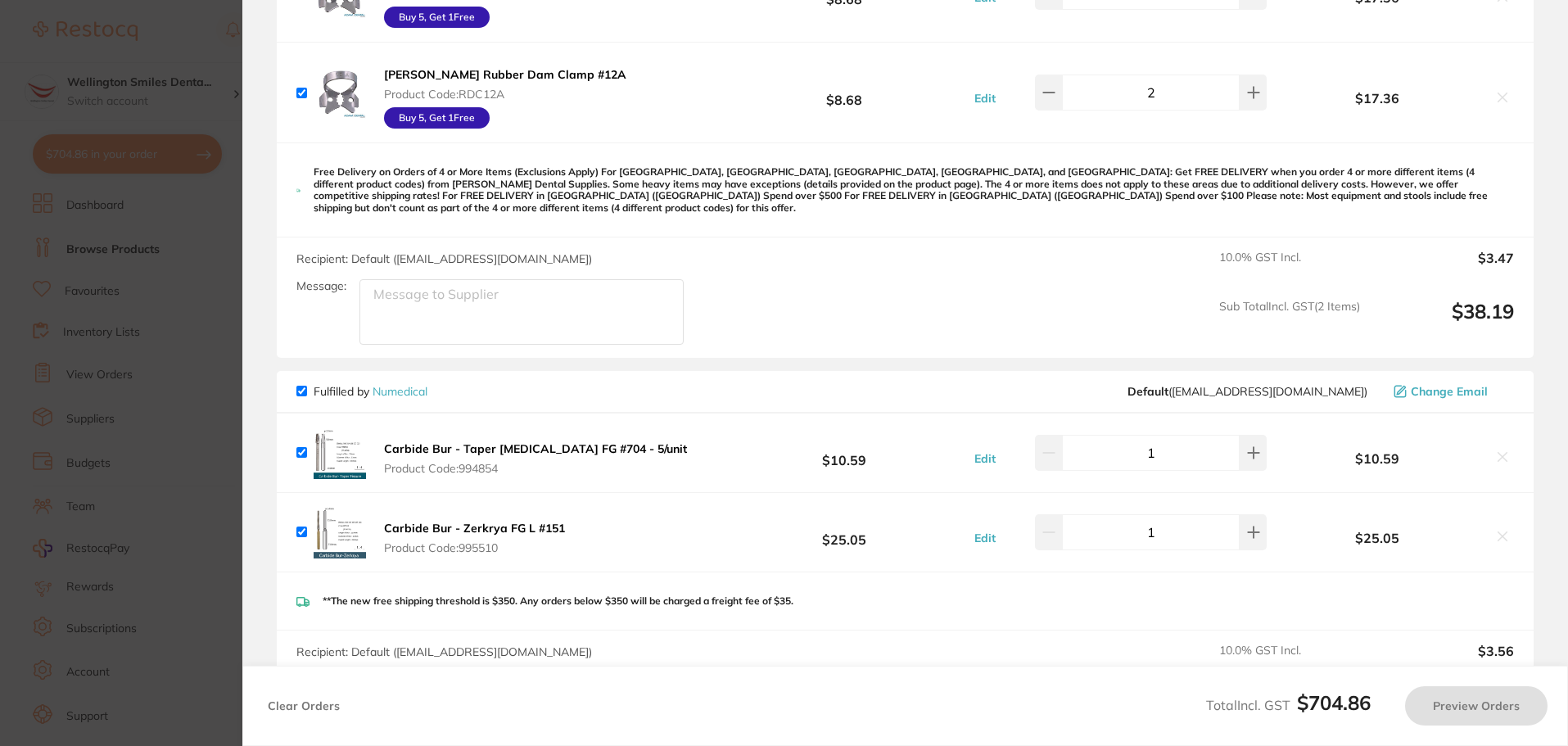
checkbox input "true"
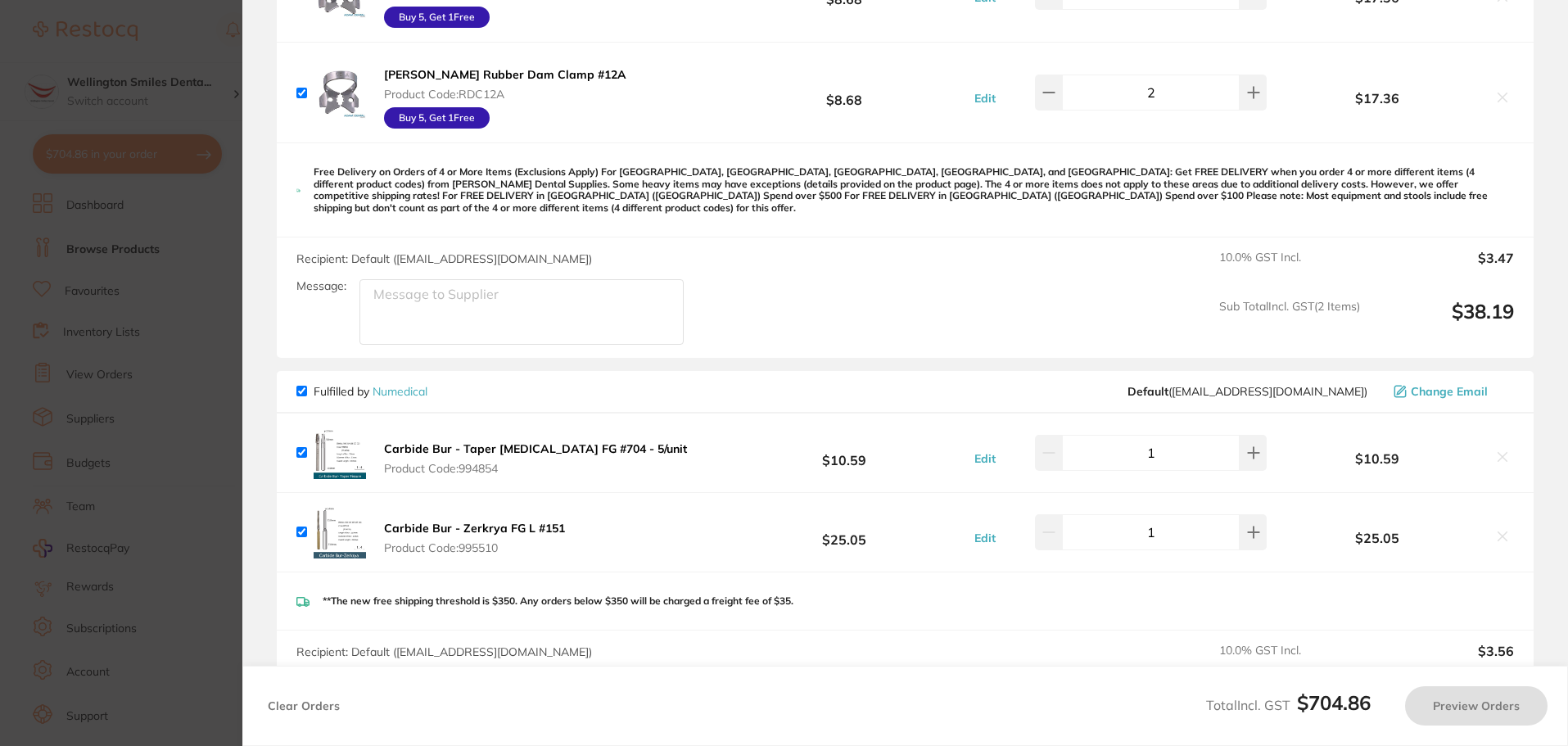
checkbox input "true"
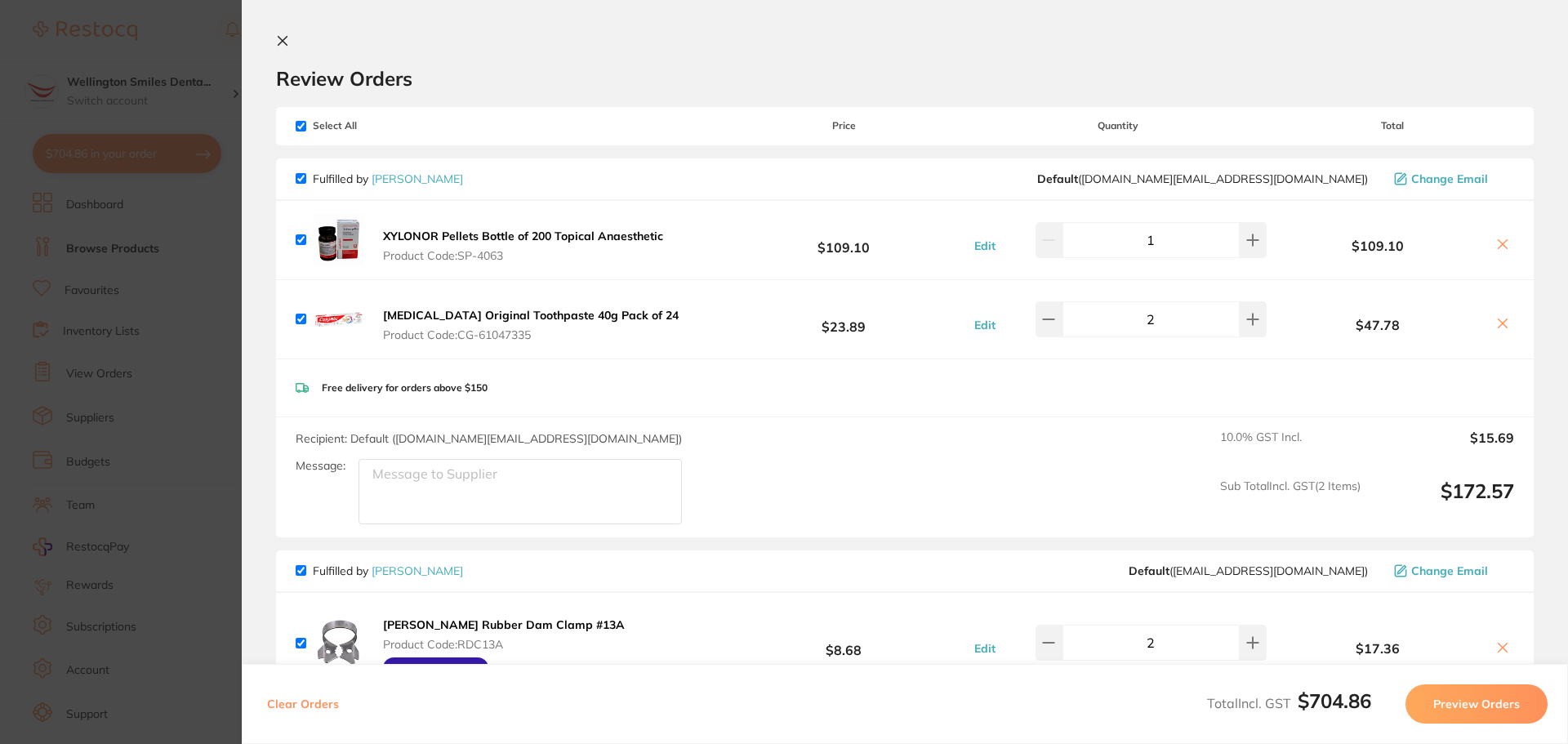
scroll to position [164, 0]
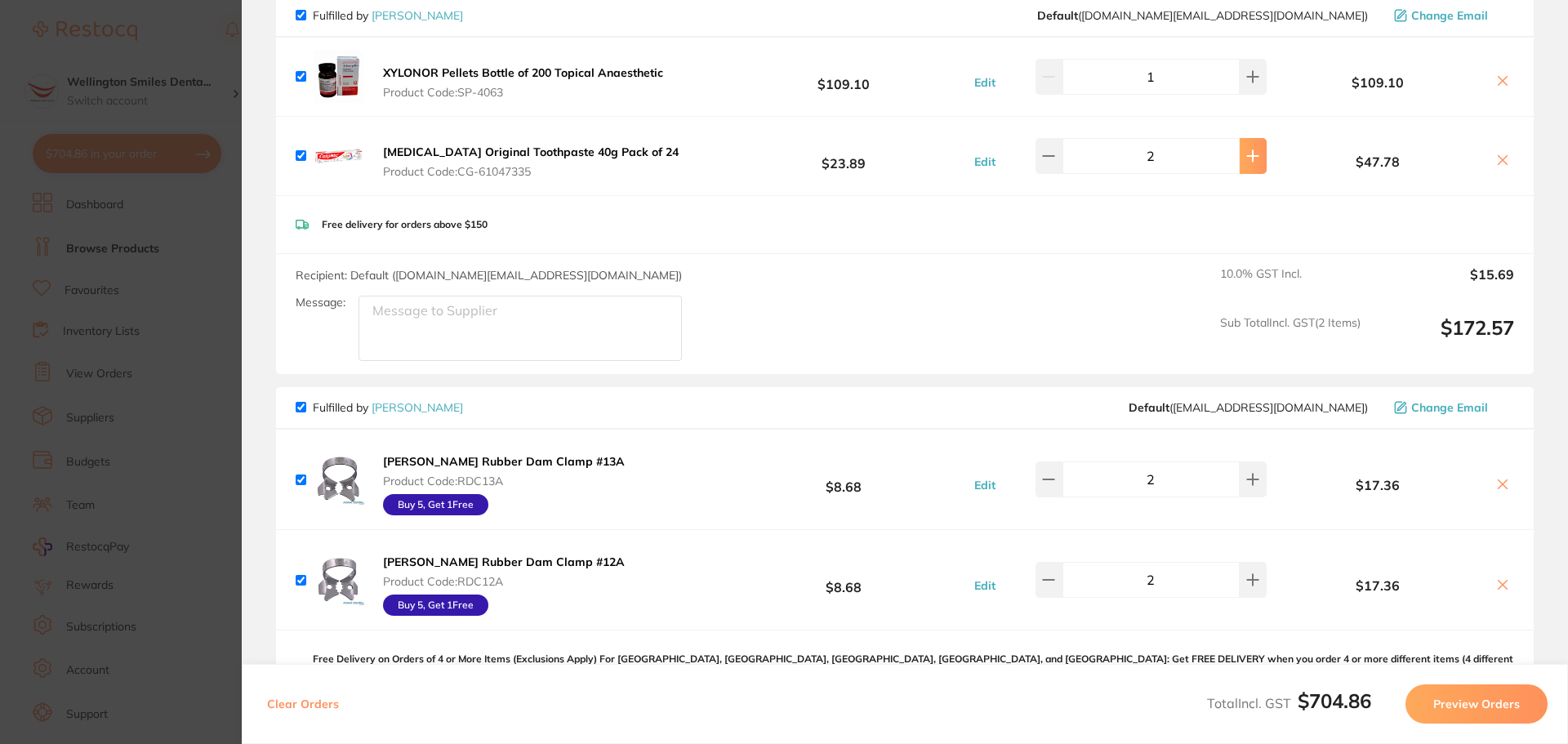
click at [1247, 83] on icon at bounding box center [1253, 77] width 13 height 13
type input "3"
click at [104, 80] on section "Update RRP Set your pre negotiated price for this item. Item Agreed RRP (excl. …" at bounding box center [784, 372] width 1568 height 744
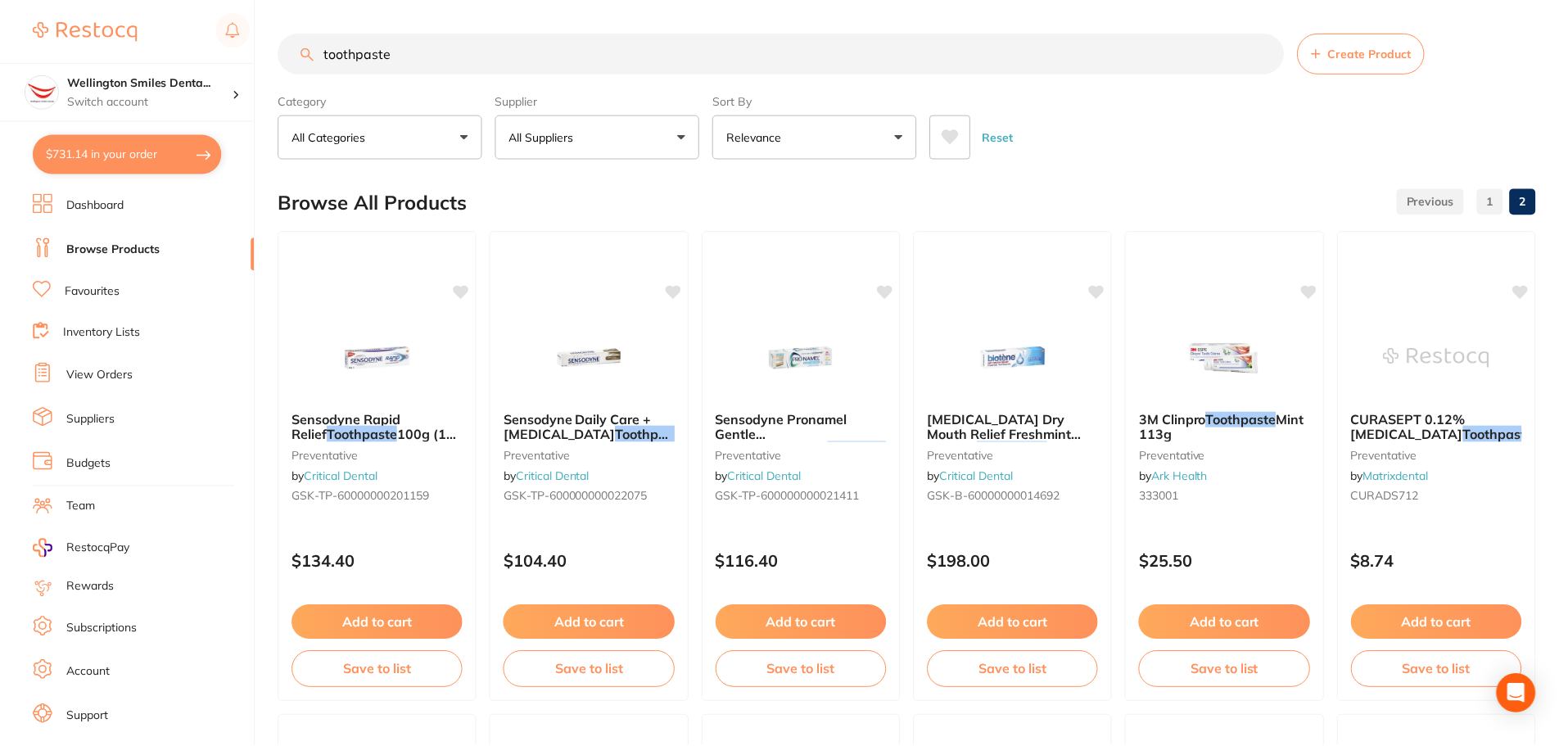
scroll to position [1, 0]
click at [210, 27] on div at bounding box center [142, 31] width 218 height 38
click at [319, 52] on input "toothpaste" at bounding box center [781, 52] width 1005 height 41
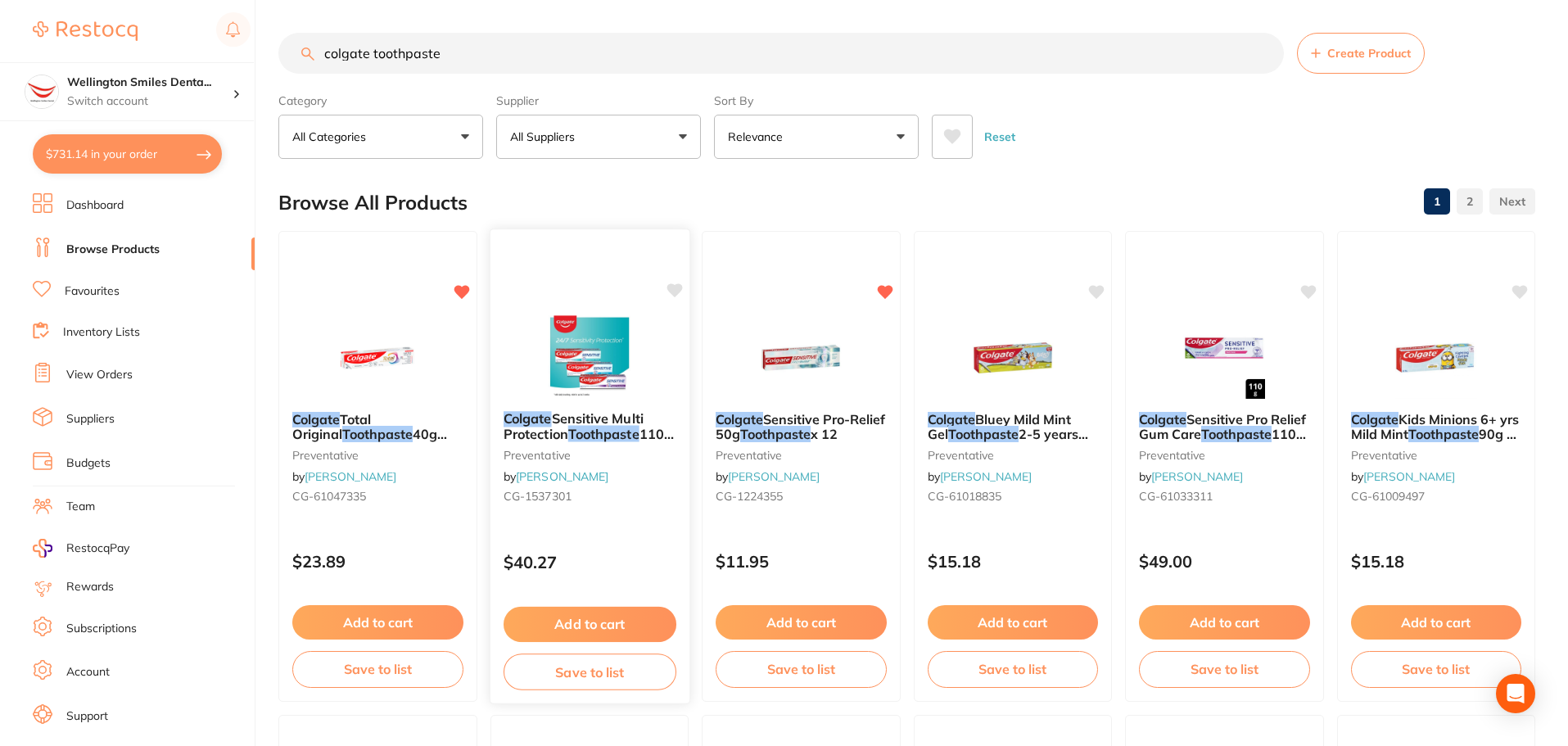
type input "colgate toothpaste"
click at [600, 339] on img at bounding box center [588, 356] width 107 height 83
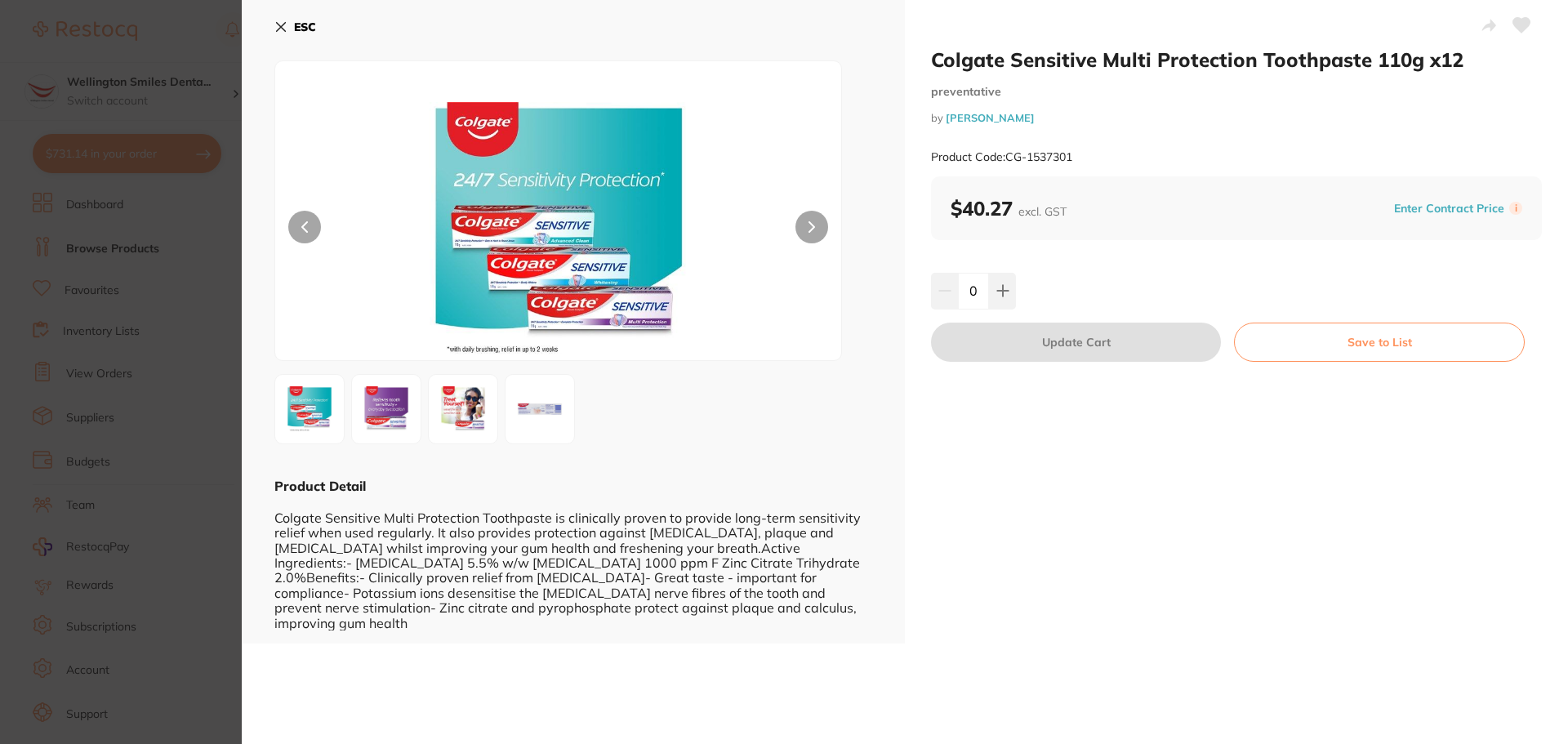
click at [288, 31] on button "ESC" at bounding box center [295, 27] width 42 height 27
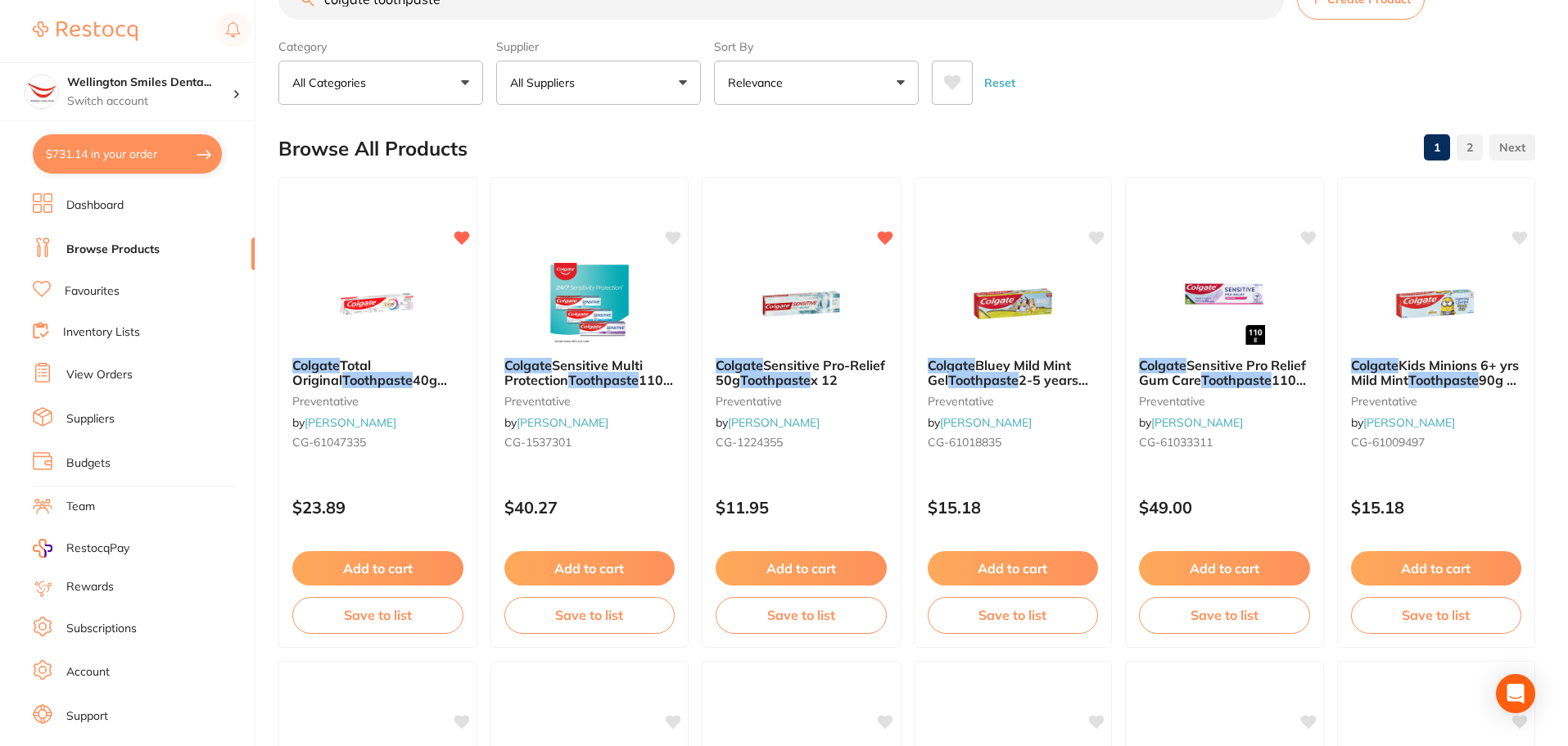
scroll to position [83, 0]
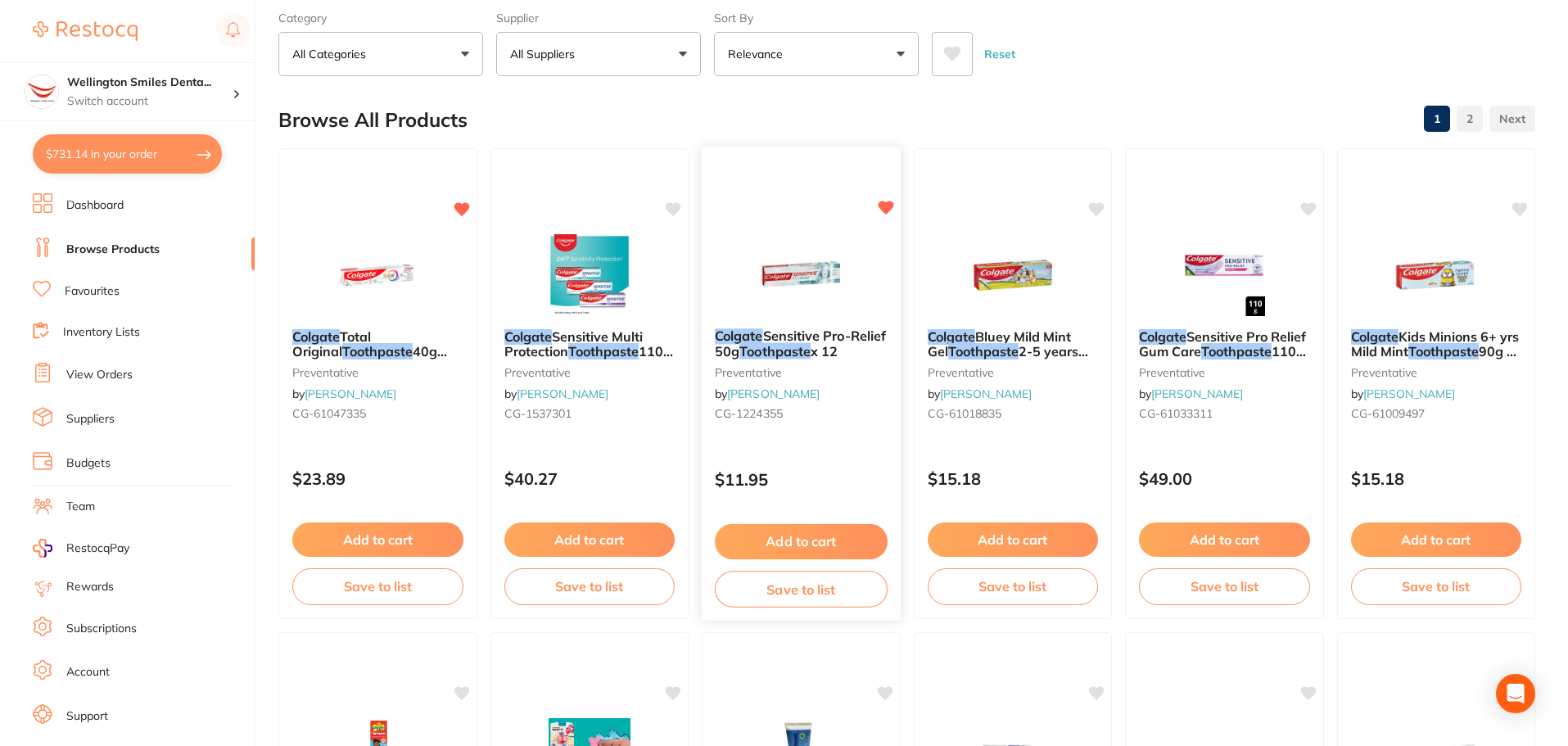
click at [794, 264] on img at bounding box center [801, 273] width 107 height 83
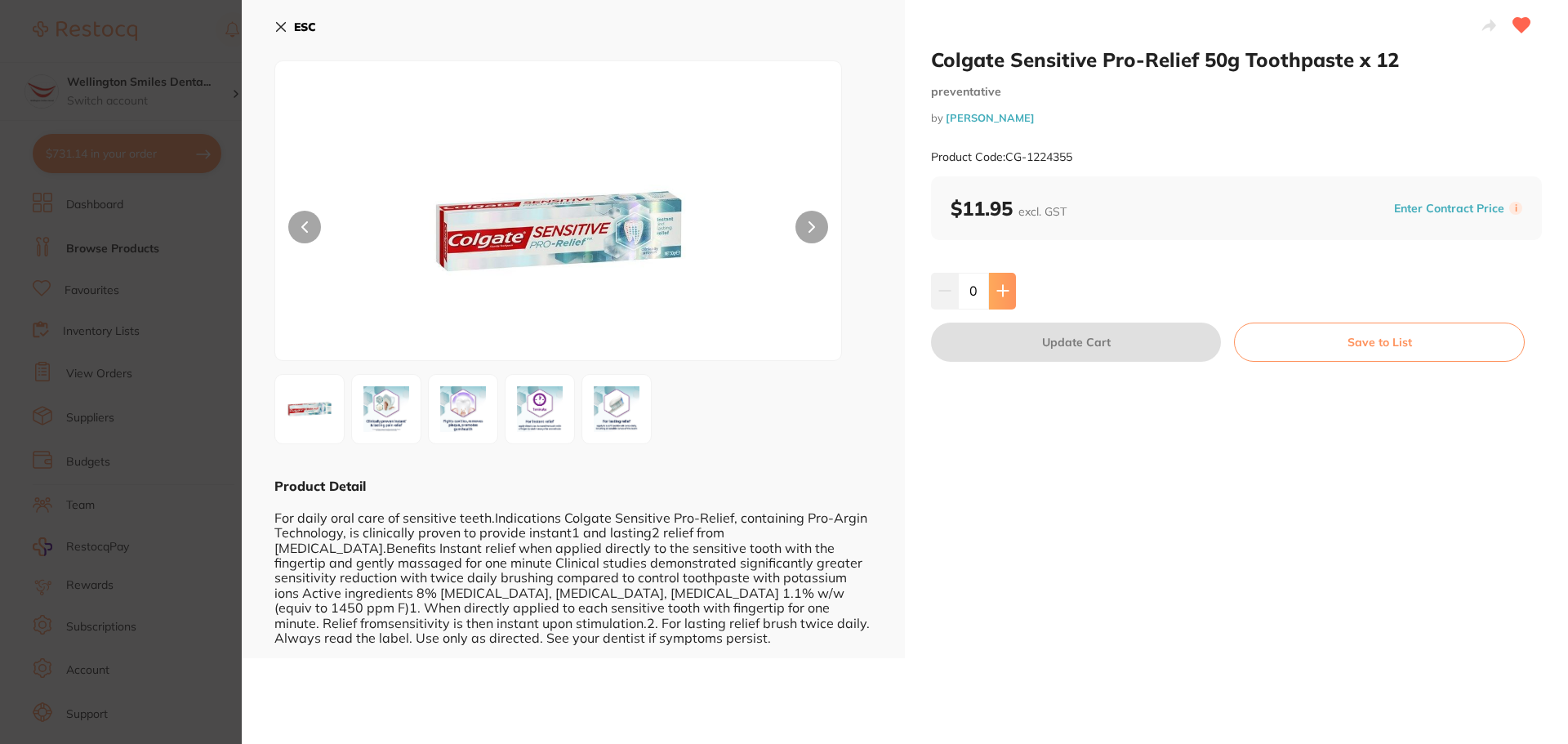
click at [1006, 302] on button at bounding box center [1002, 291] width 26 height 36
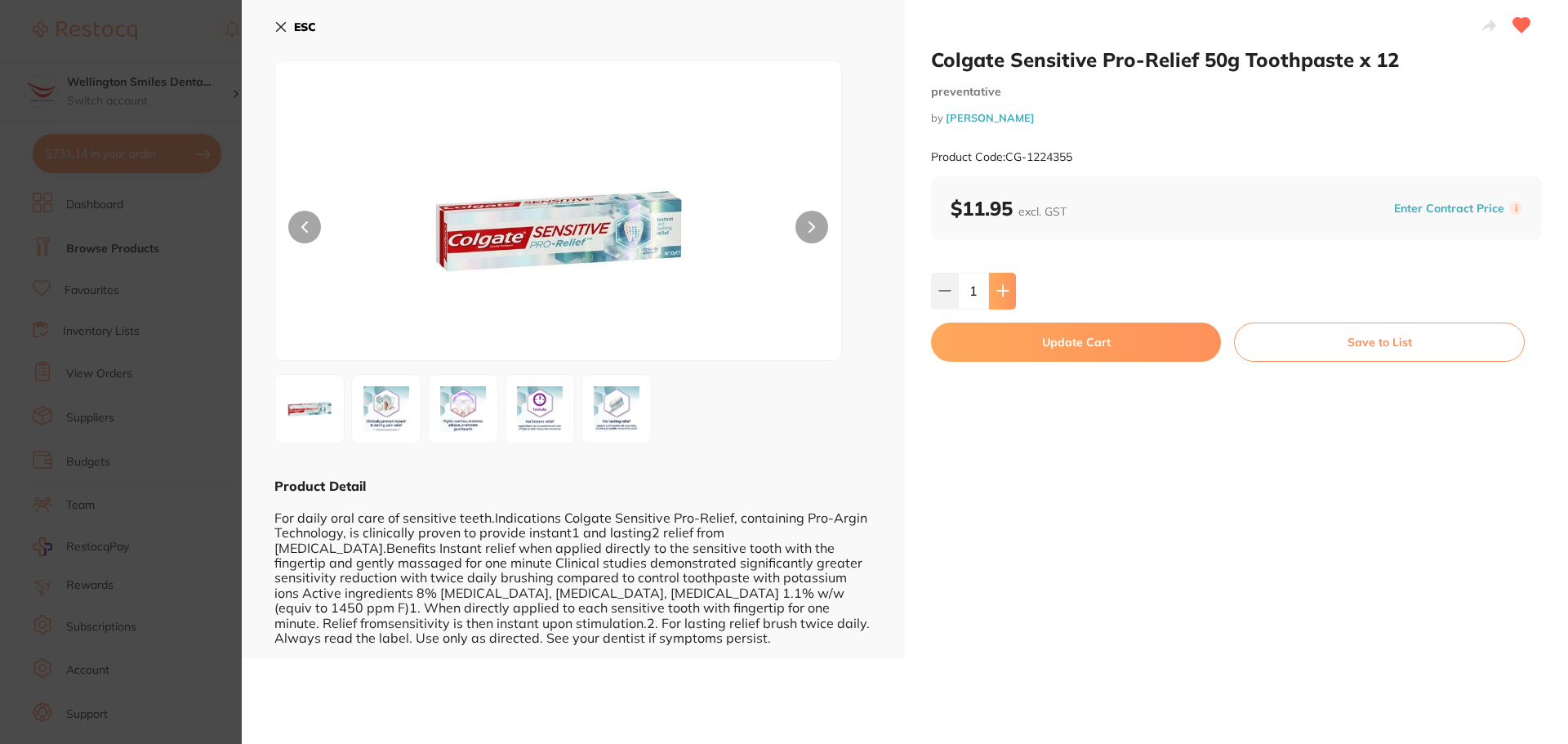
click at [1005, 302] on button at bounding box center [1002, 291] width 26 height 36
type input "4"
click at [1032, 361] on button "Update Cart" at bounding box center [1076, 342] width 290 height 39
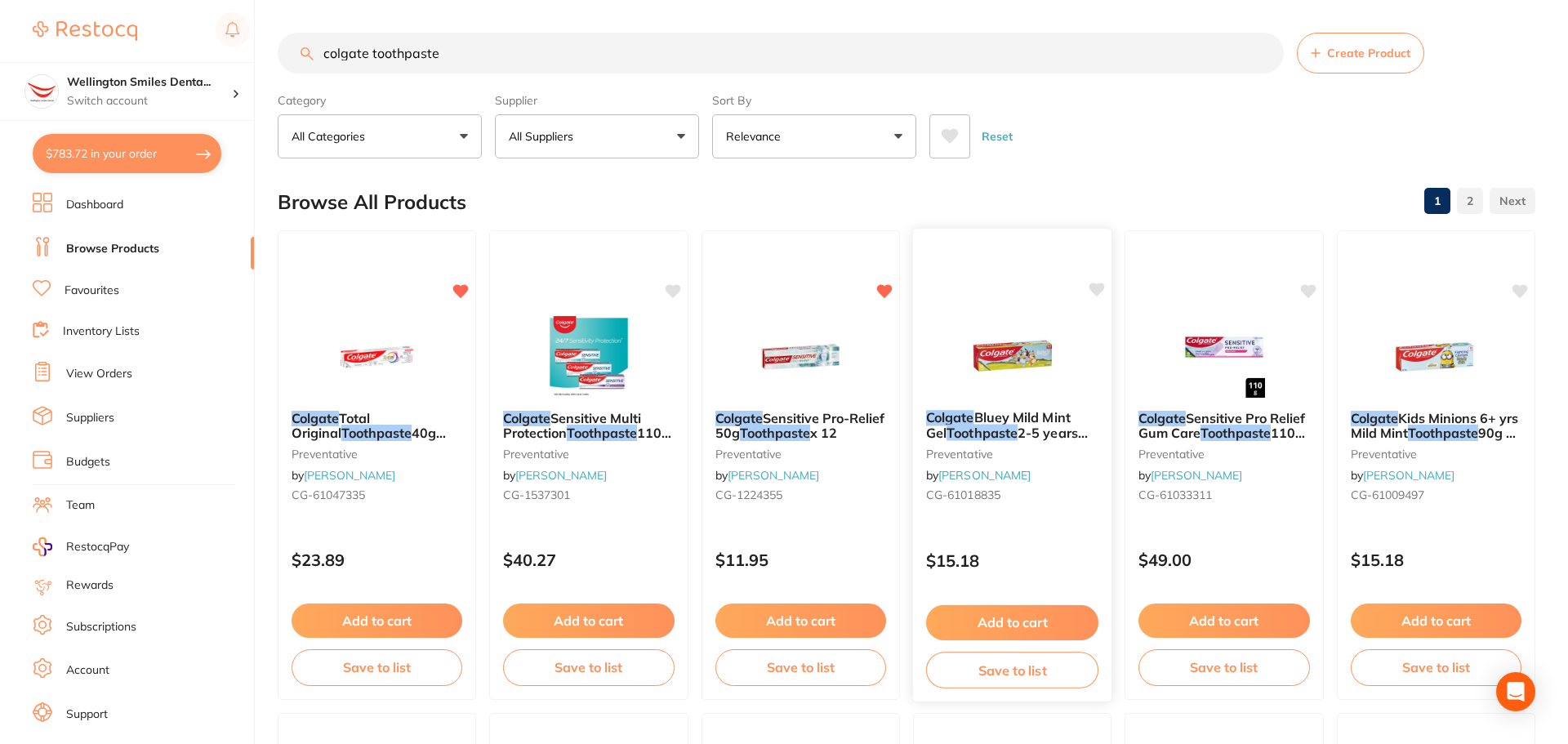
checkbox input "false"
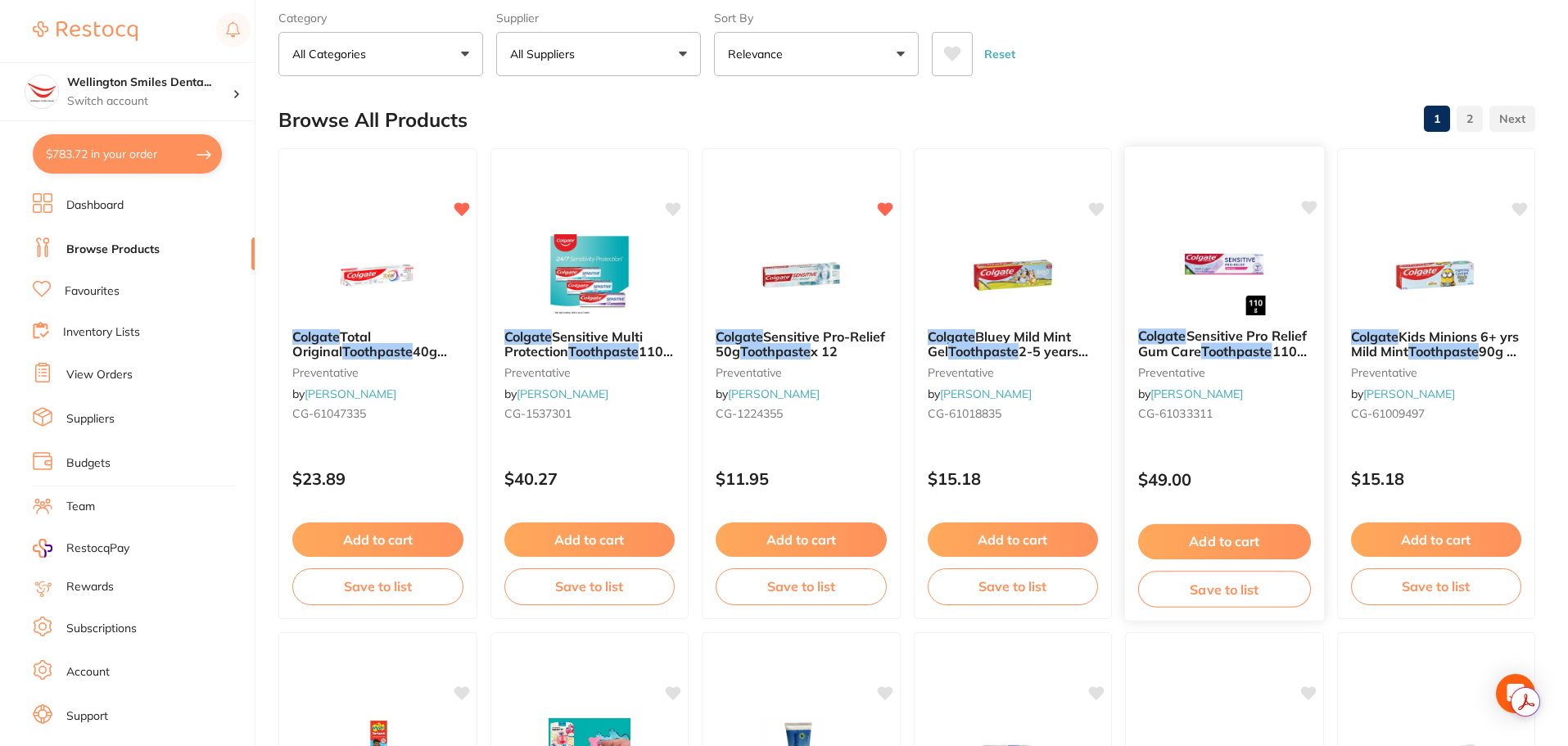
click at [1202, 295] on img at bounding box center [1224, 273] width 107 height 83
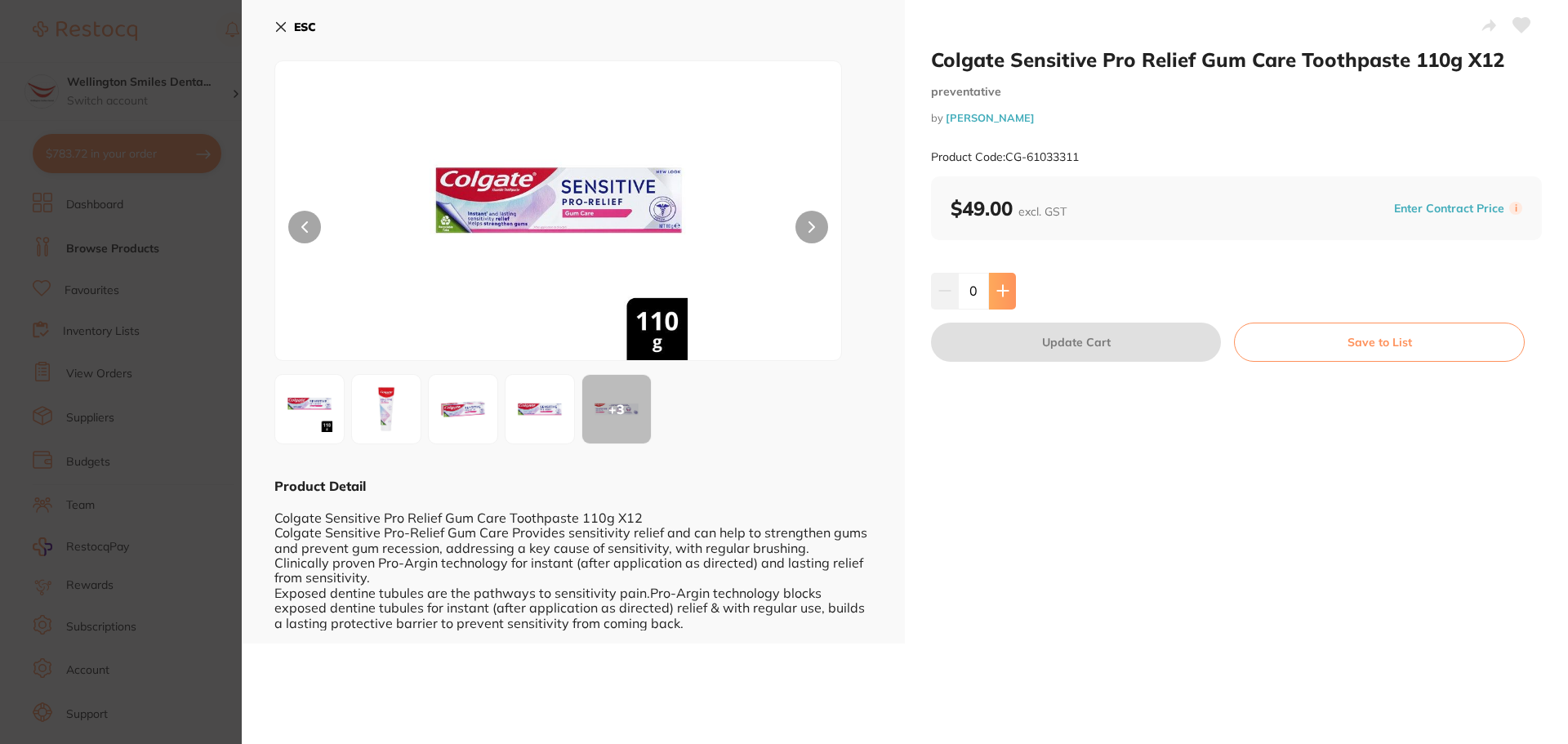
click at [1003, 292] on icon at bounding box center [1002, 291] width 10 height 10
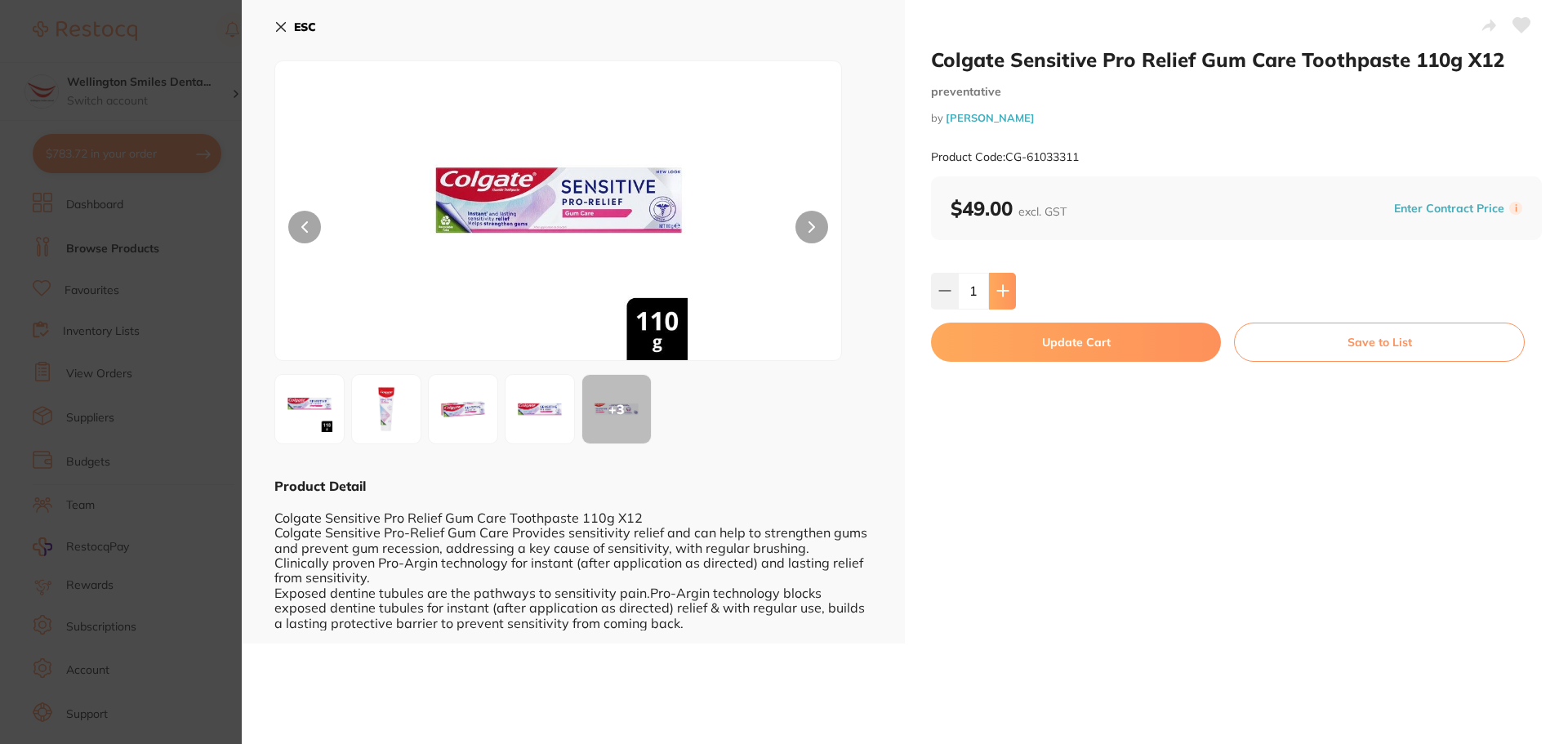
click at [1003, 292] on icon at bounding box center [1002, 291] width 10 height 10
type input "3"
click at [1045, 336] on button "Update Cart" at bounding box center [1076, 342] width 290 height 39
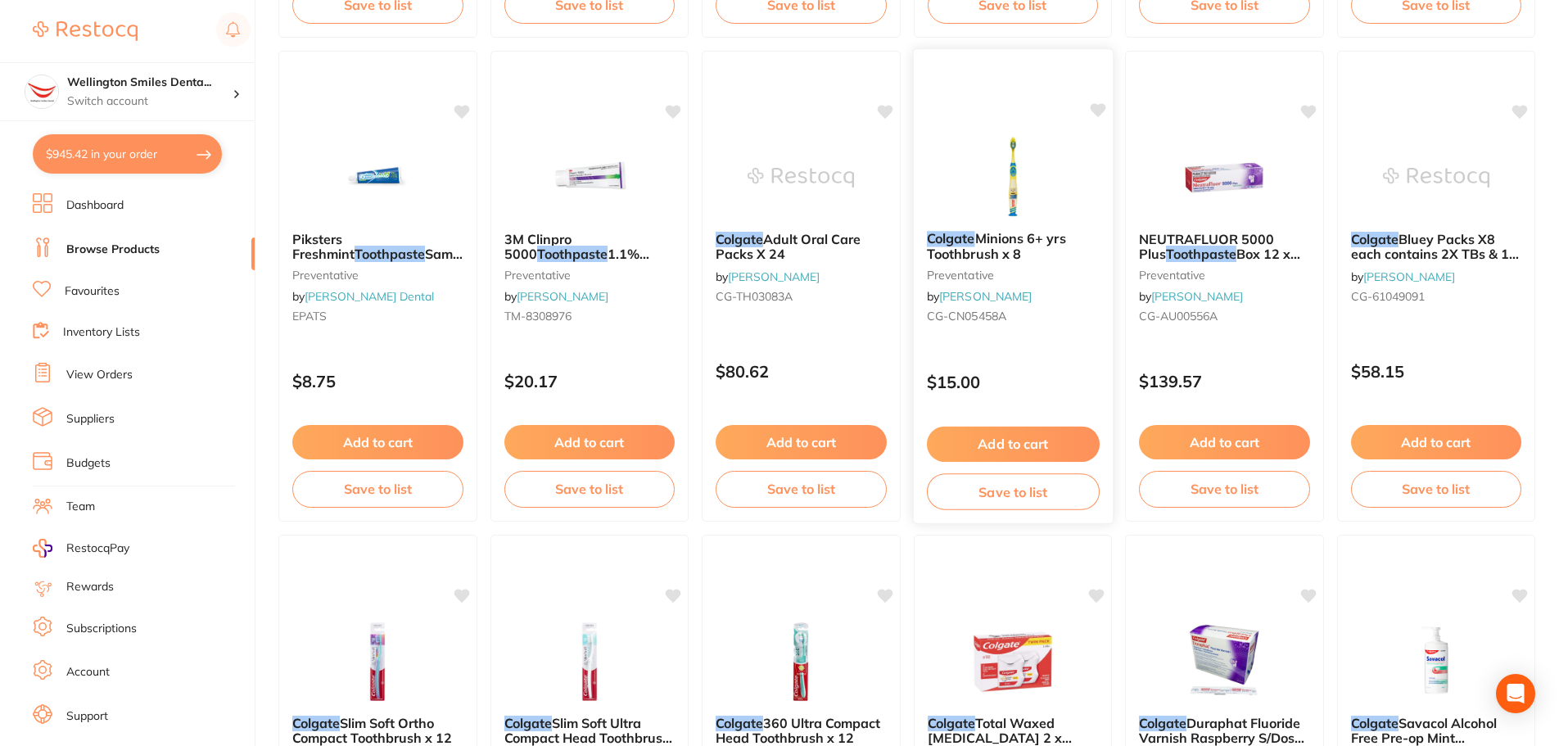
scroll to position [1147, 0]
click at [779, 196] on img at bounding box center [801, 177] width 107 height 83
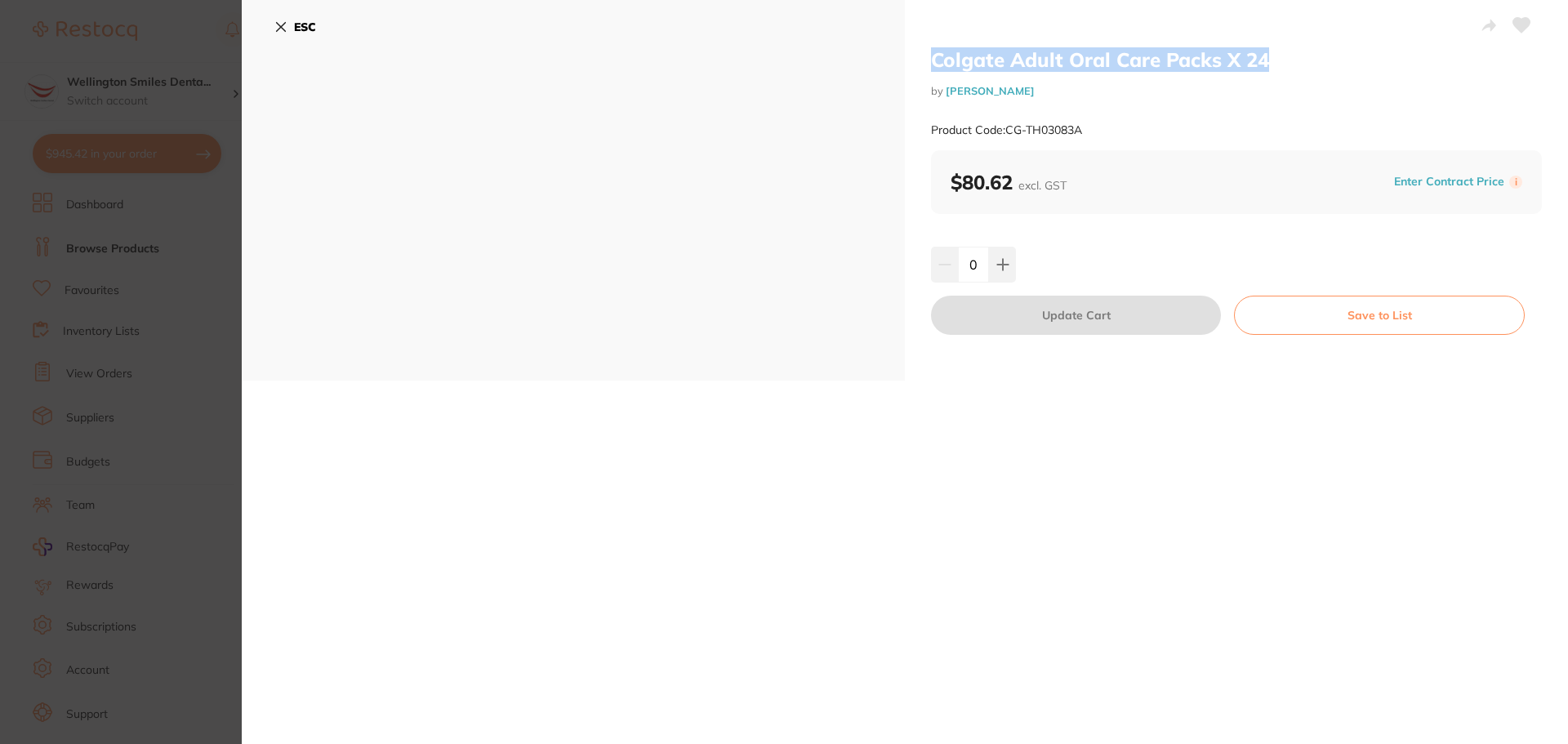
drag, startPoint x: 908, startPoint y: 57, endPoint x: 1275, endPoint y: 65, distance: 367.1
click at [1275, 65] on div "Colgate Adult Oral Care Packs X 24 by Henry Schein Halas Product Code: CG-TH030…" at bounding box center [1236, 190] width 663 height 381
copy h2 "Colgate Adult Oral Care Packs X 24"
click at [277, 29] on icon at bounding box center [281, 27] width 13 height 13
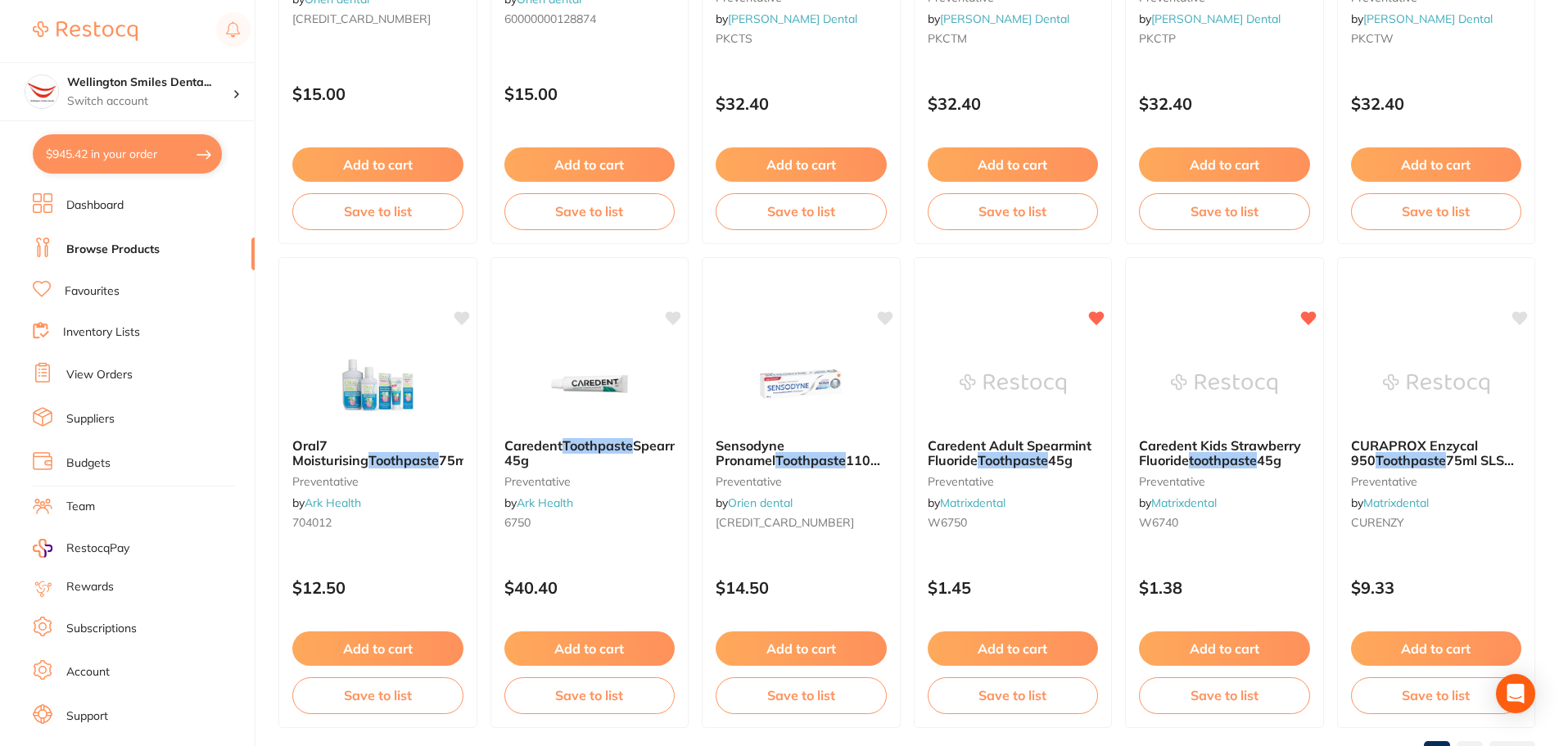
scroll to position [3913, 0]
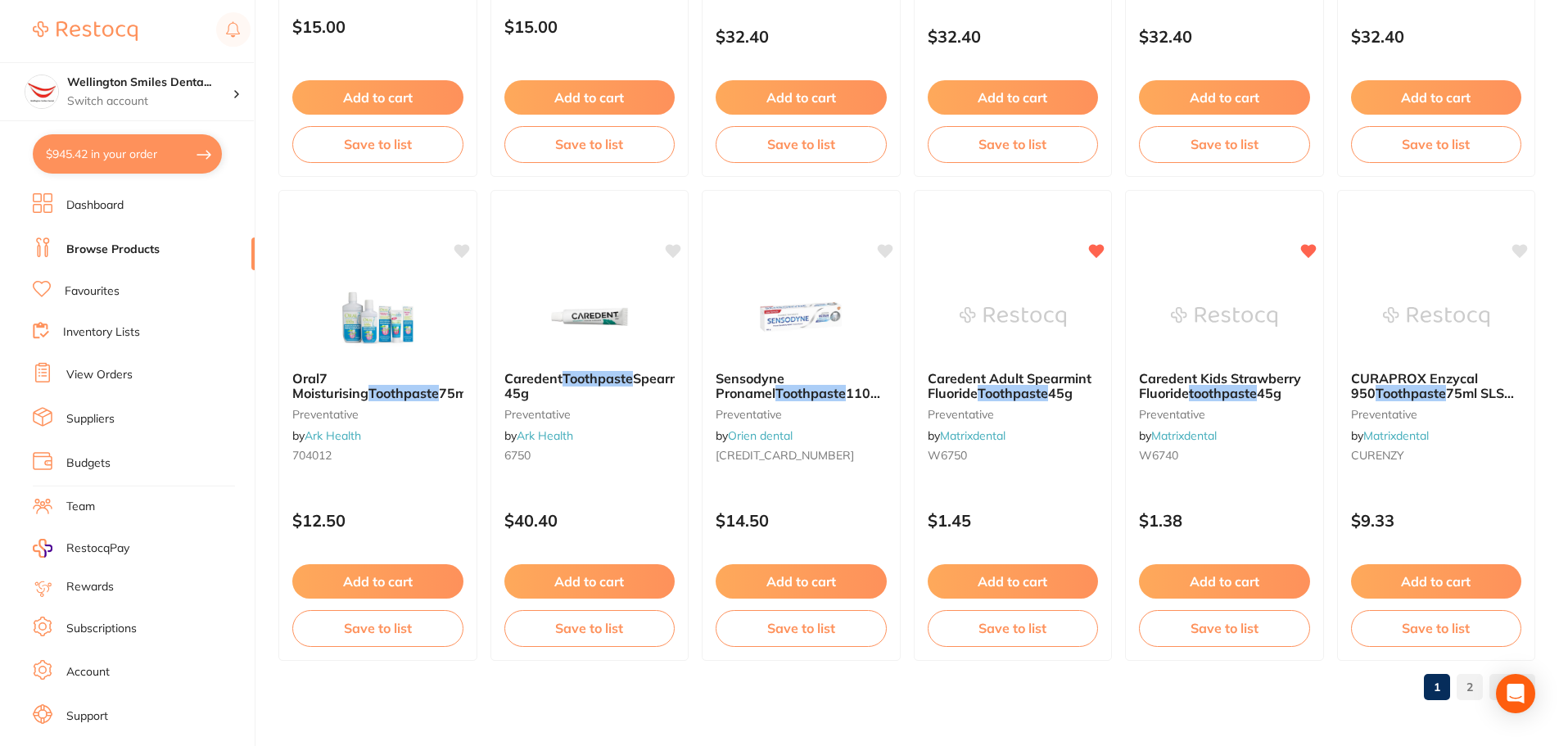
click at [821, 337] on img at bounding box center [801, 317] width 106 height 82
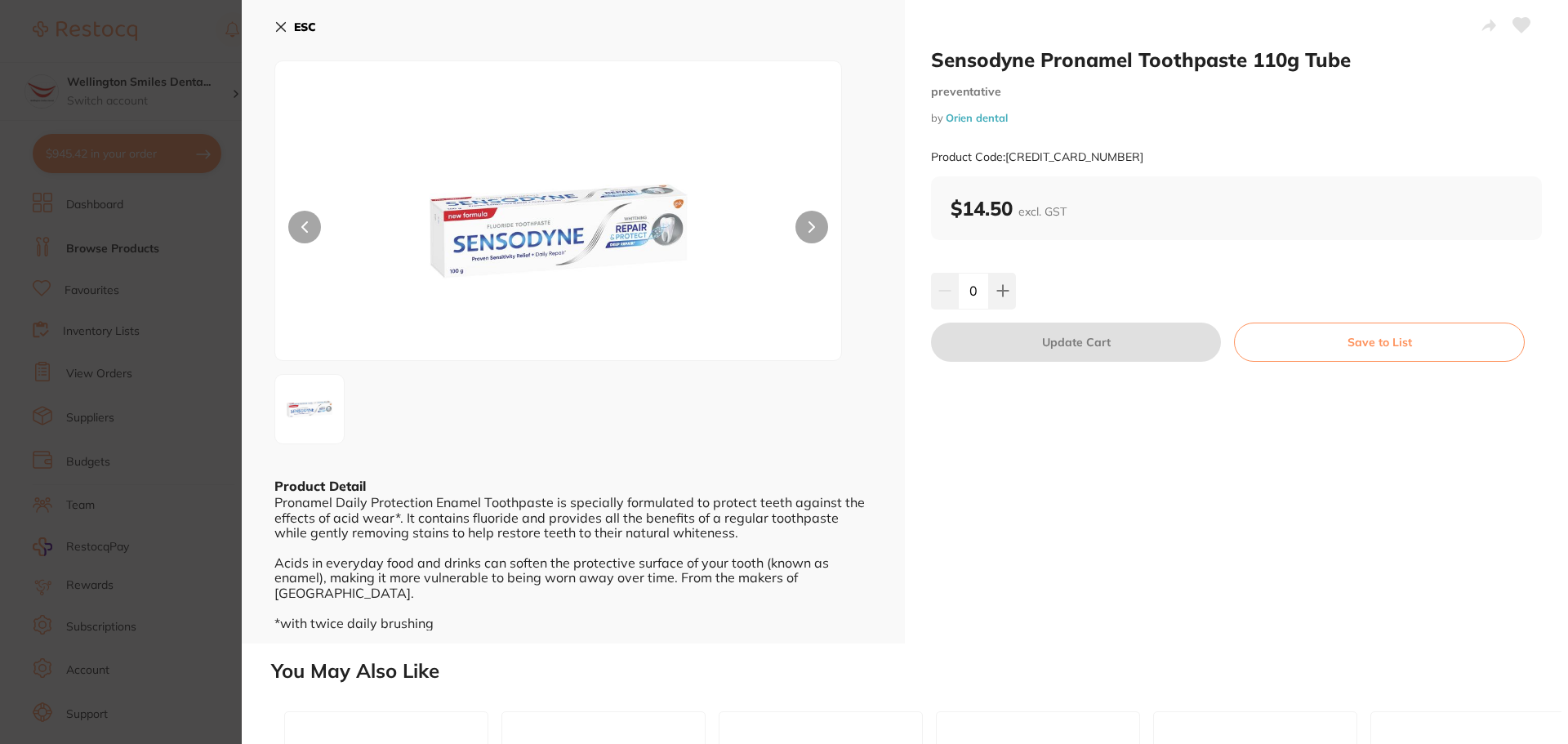
click at [287, 23] on icon at bounding box center [281, 27] width 13 height 13
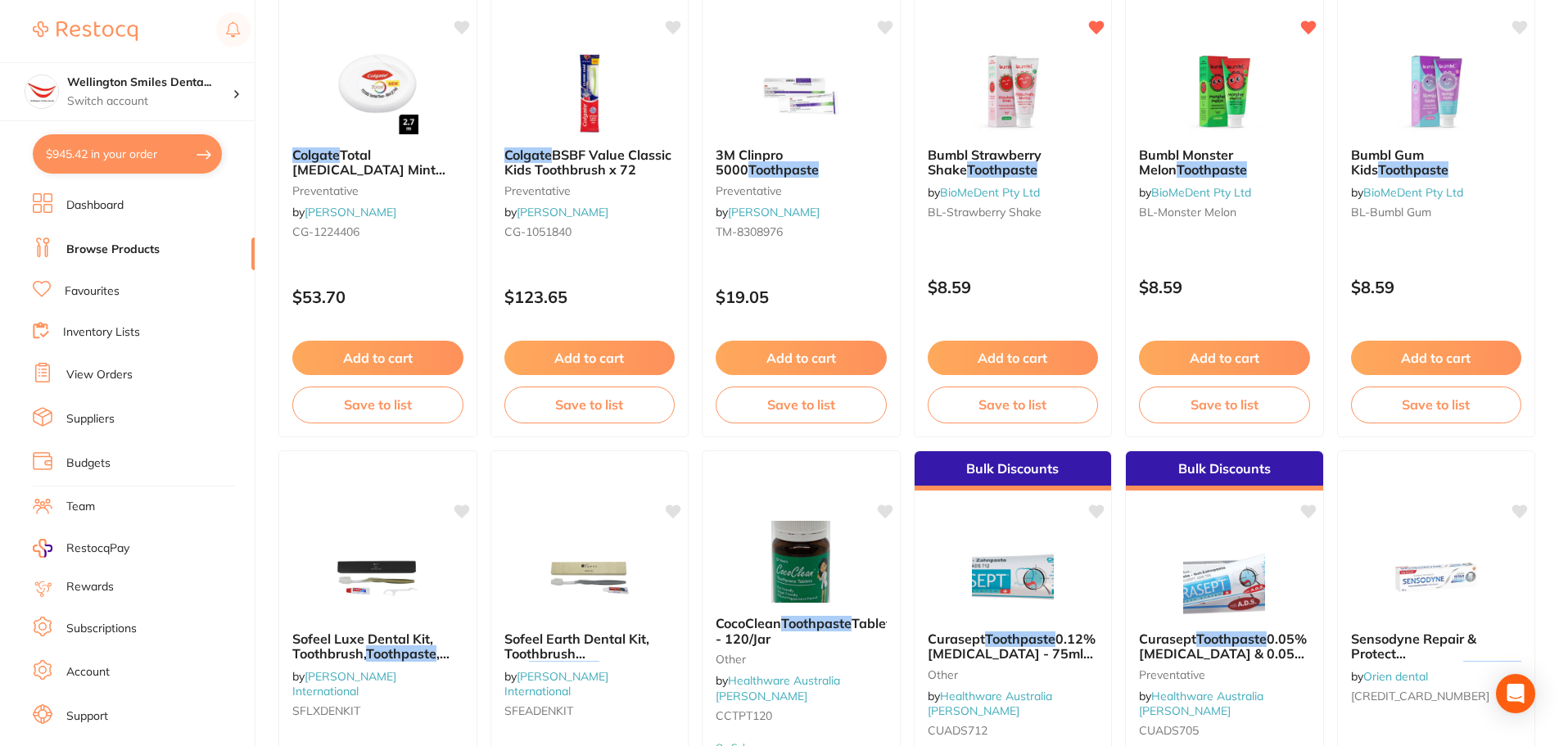
scroll to position [2848, 0]
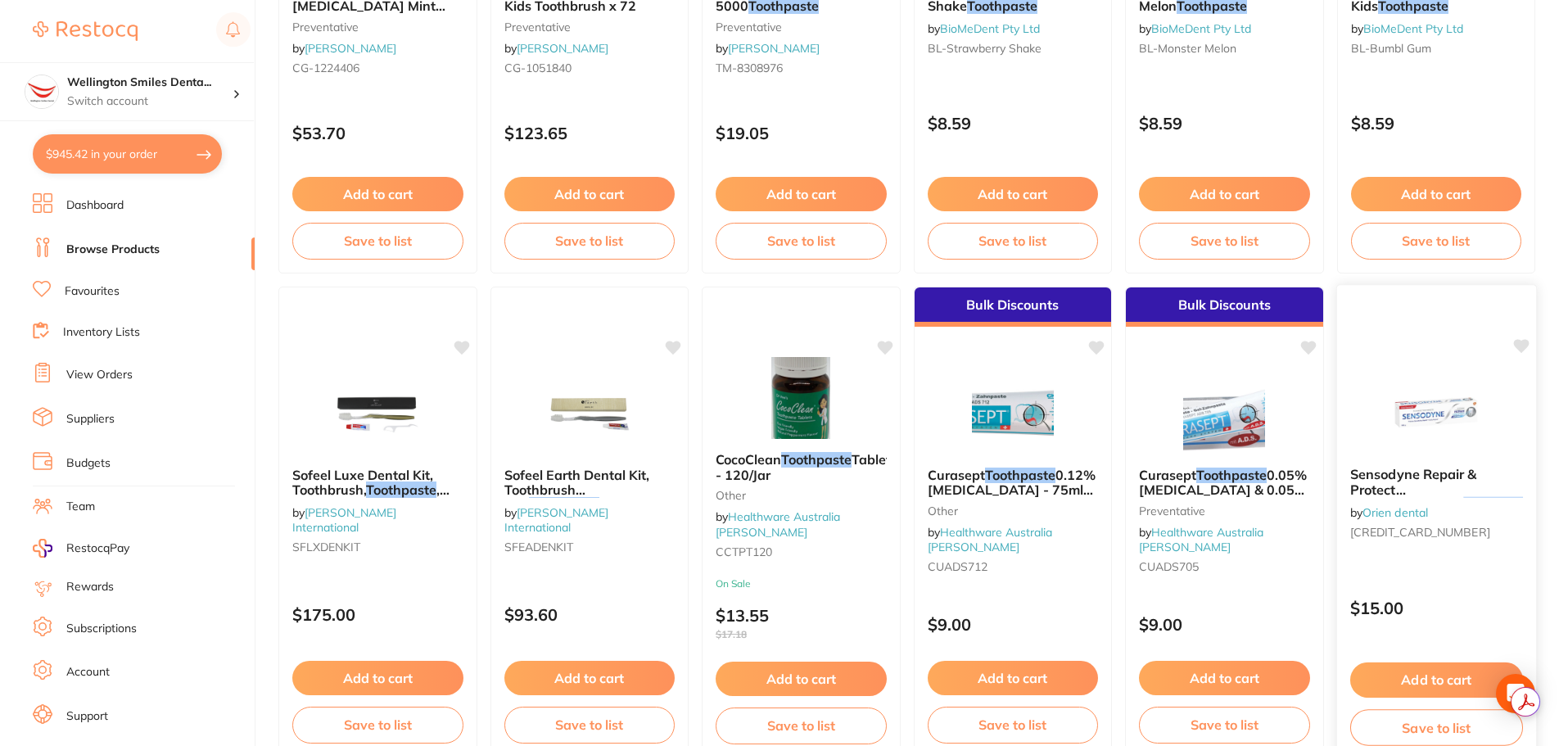
click at [1444, 439] on img at bounding box center [1435, 412] width 107 height 83
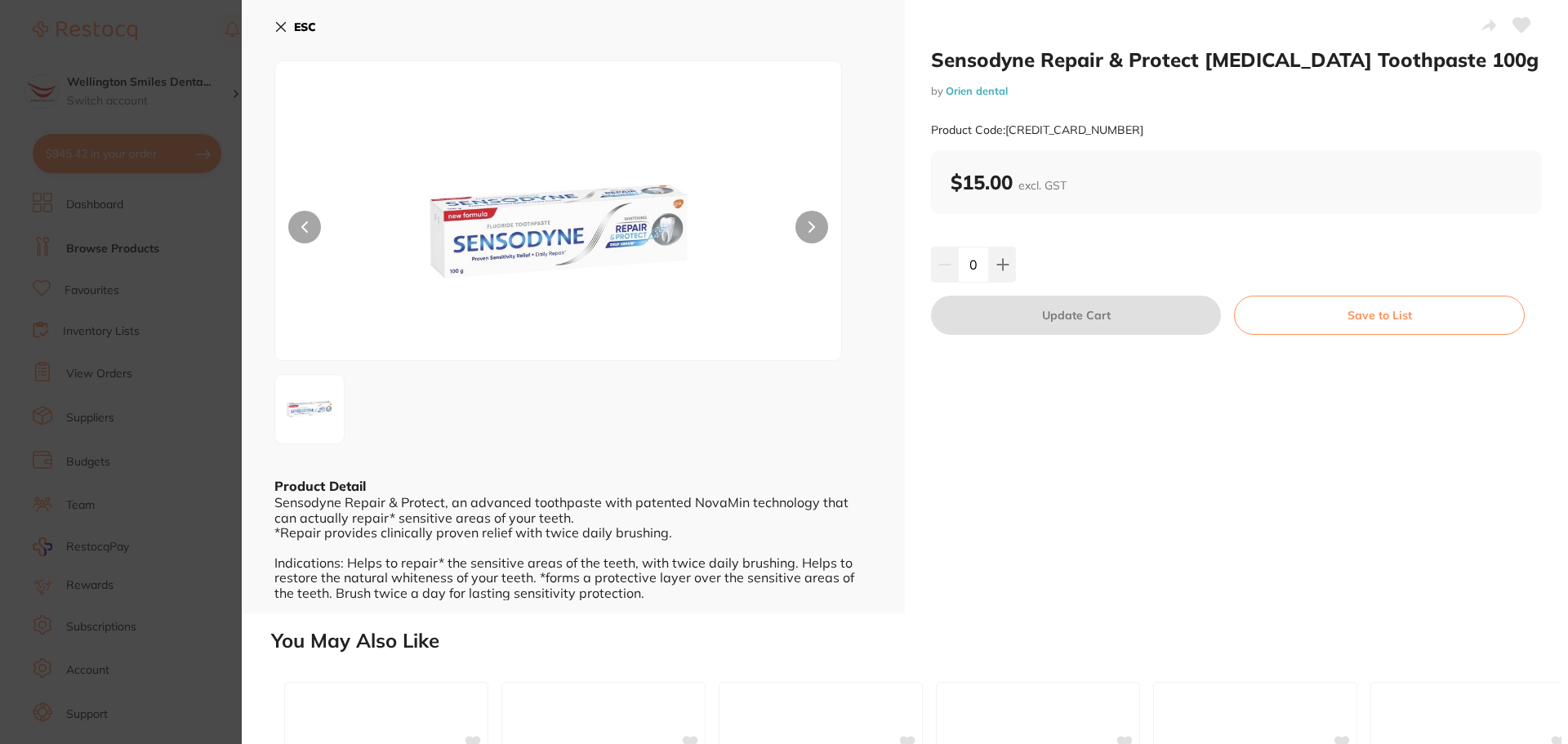
click at [281, 25] on icon at bounding box center [281, 27] width 13 height 13
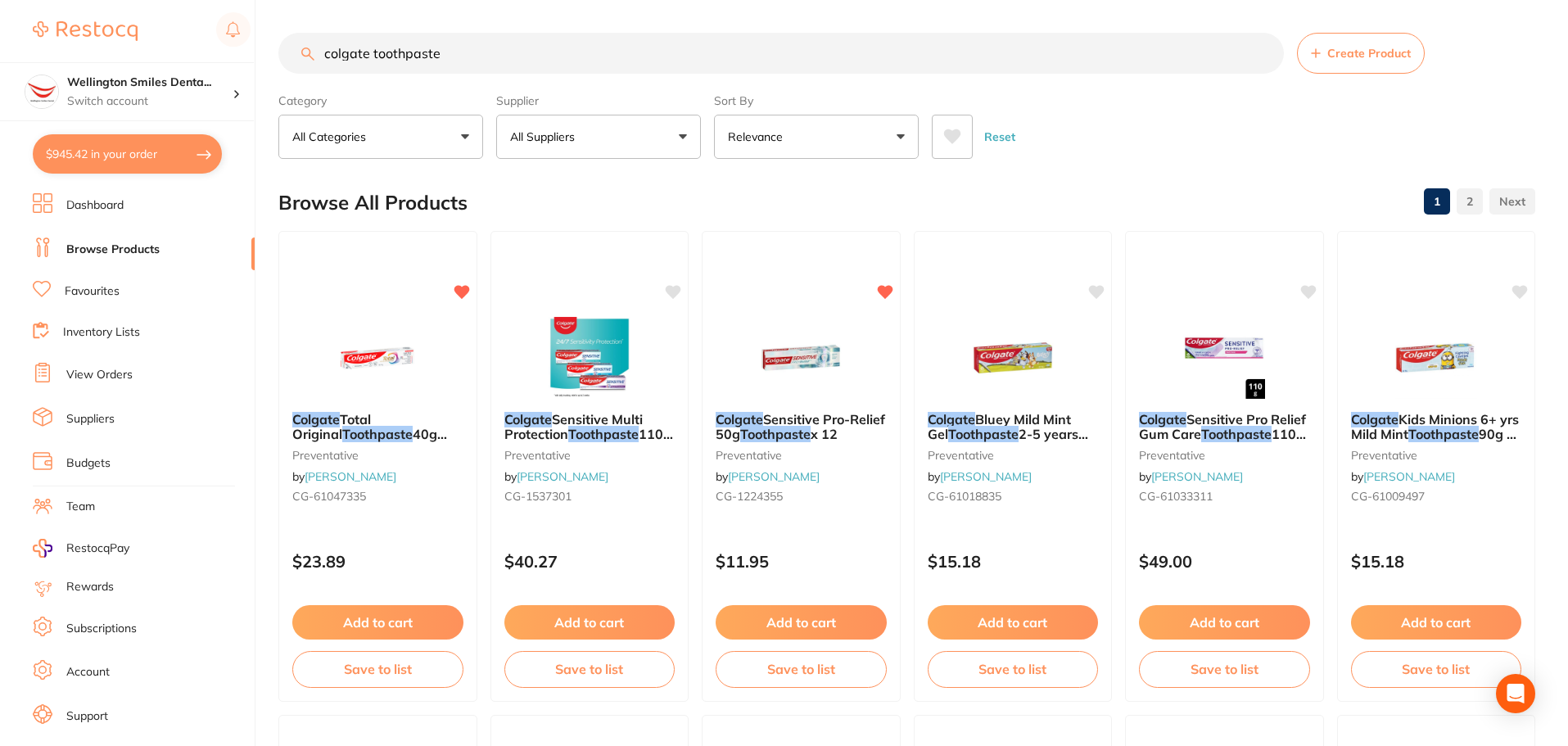
drag, startPoint x: 456, startPoint y: 46, endPoint x: 291, endPoint y: 56, distance: 165.3
click at [291, 56] on input "colgate toothpaste" at bounding box center [781, 53] width 1005 height 41
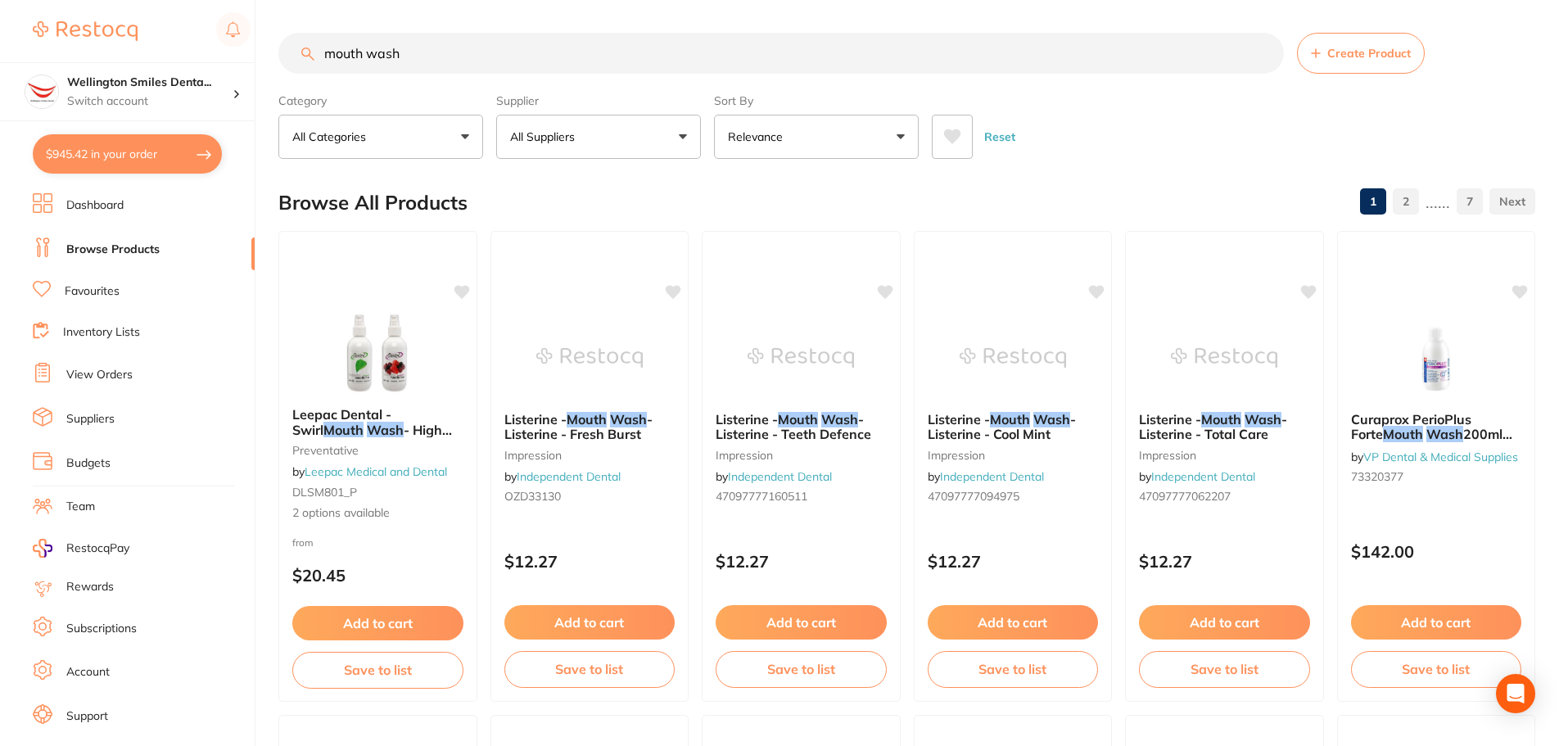
click at [325, 62] on input "mouth wash" at bounding box center [781, 53] width 1005 height 41
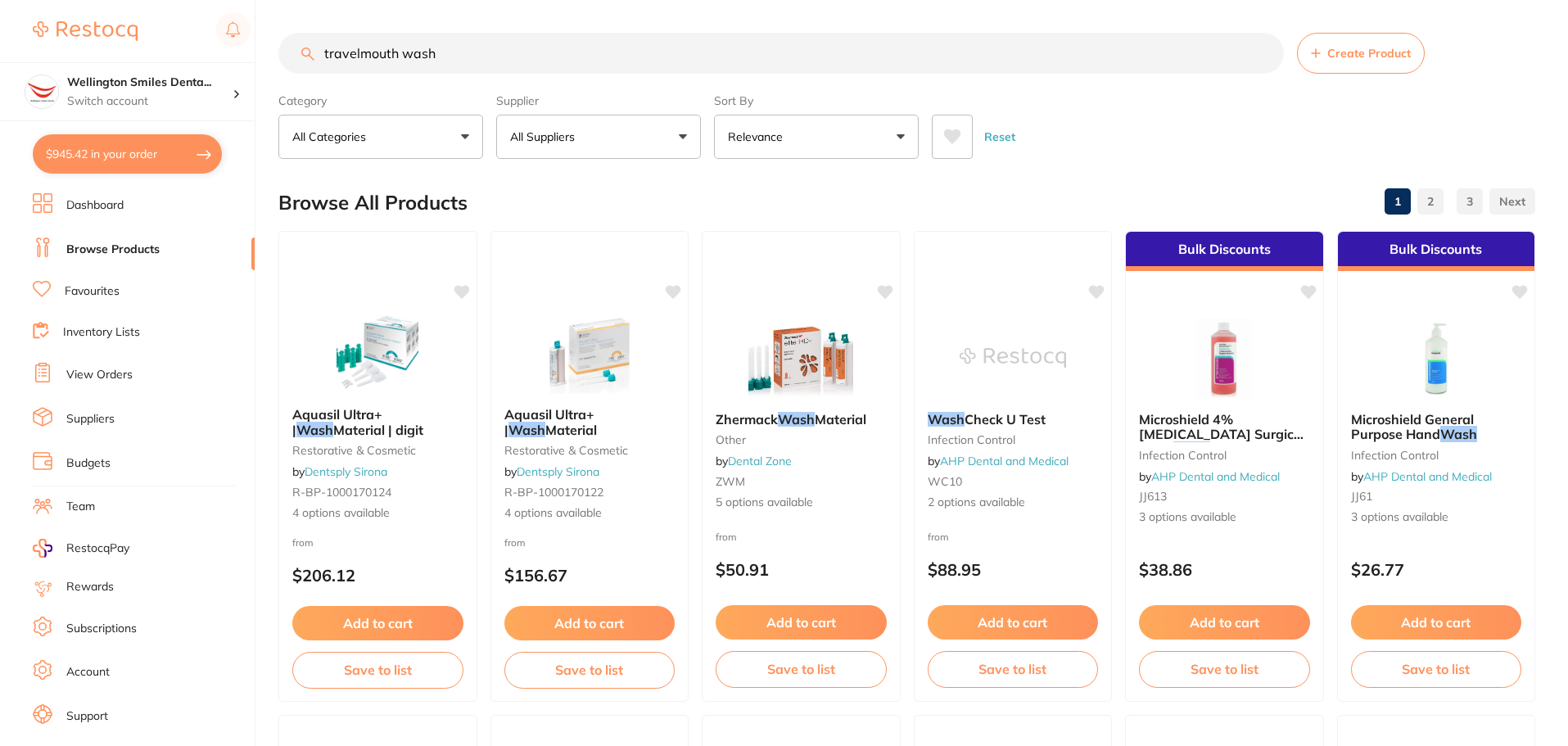
type input "travel mouth wash"
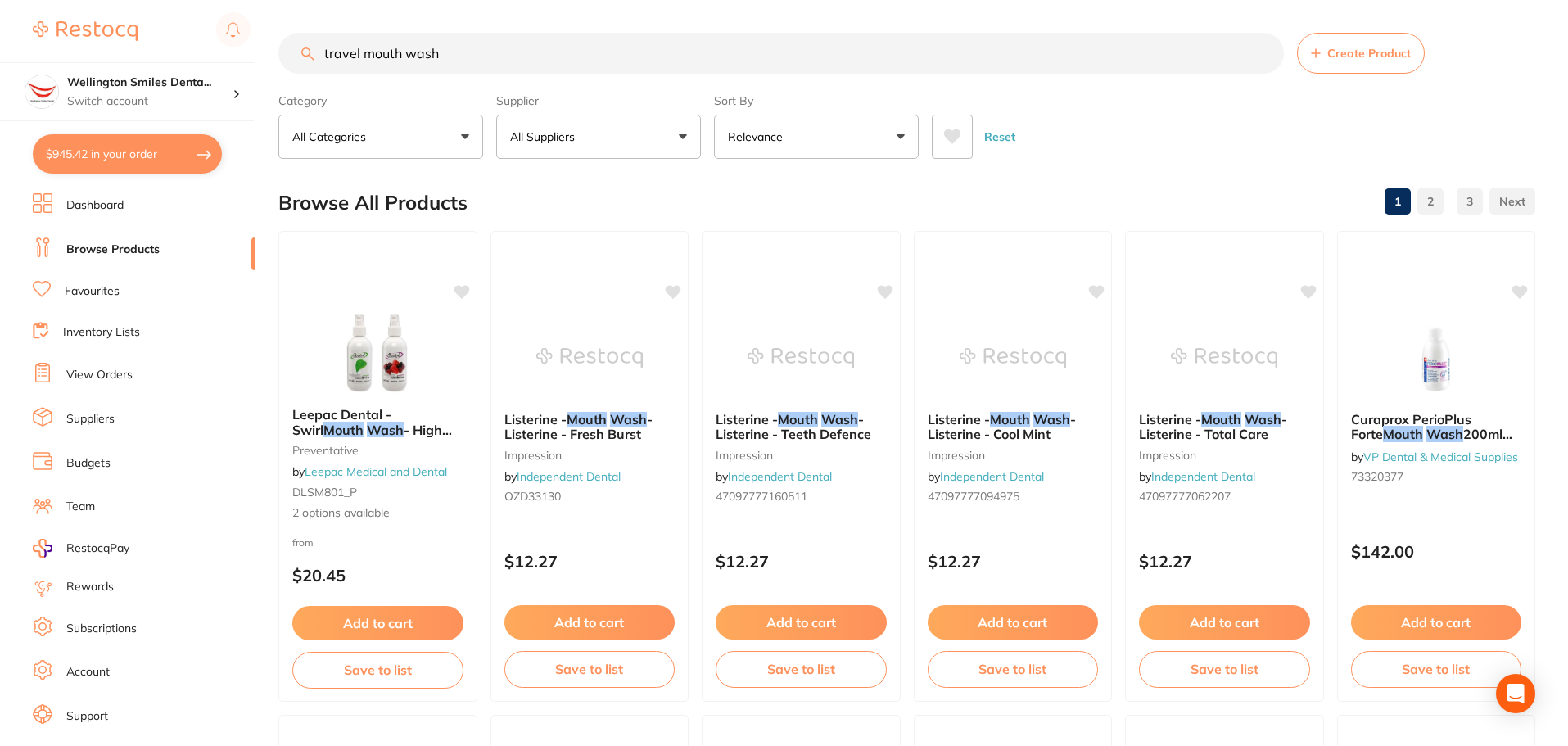
drag, startPoint x: 457, startPoint y: 59, endPoint x: 318, endPoint y: 85, distance: 141.4
click at [318, 85] on section "travel mouth wash Create Product Category All Categories All Categories anaesth…" at bounding box center [906, 96] width 1257 height 126
click at [135, 153] on button "$945.42 in your order" at bounding box center [127, 154] width 189 height 39
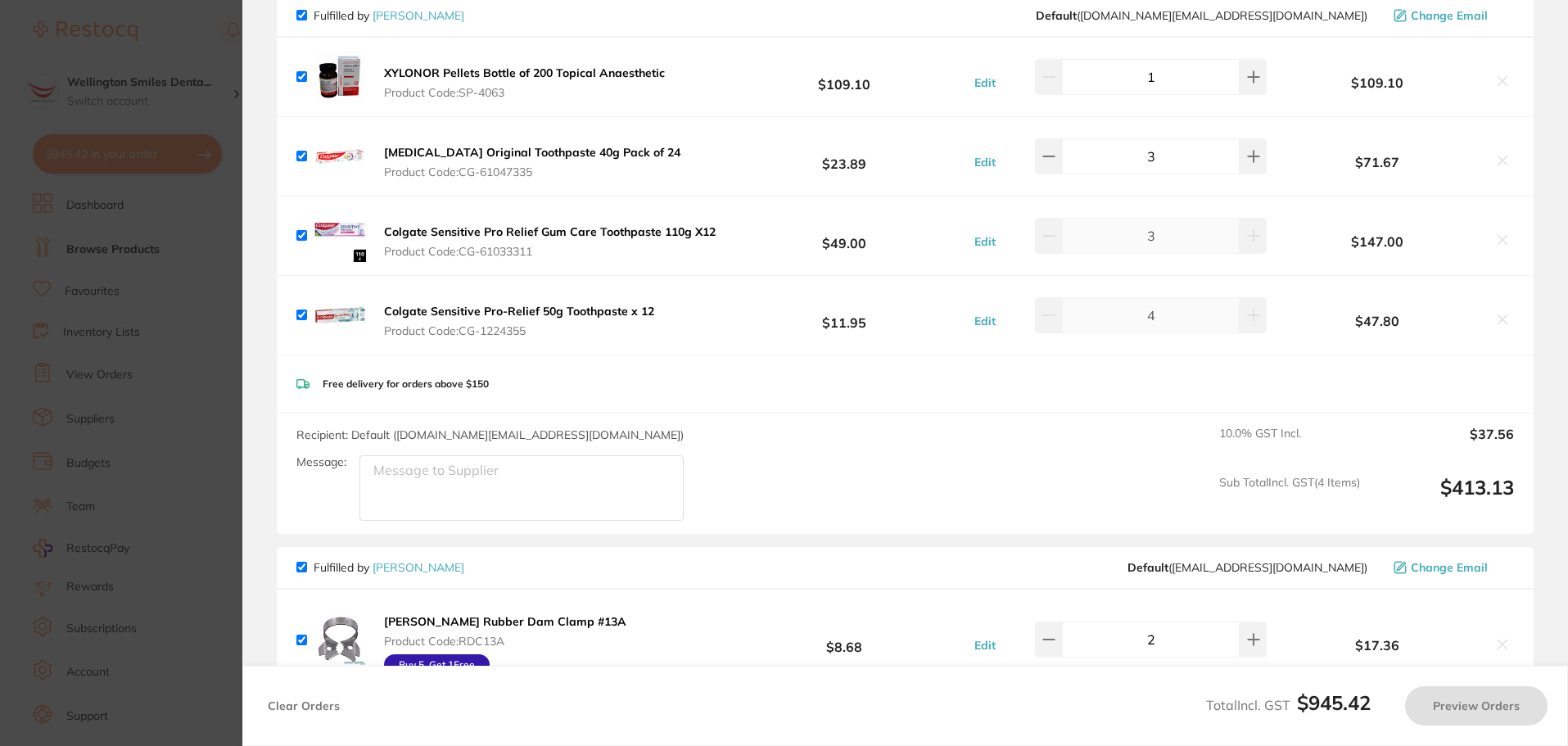
checkbox input "true"
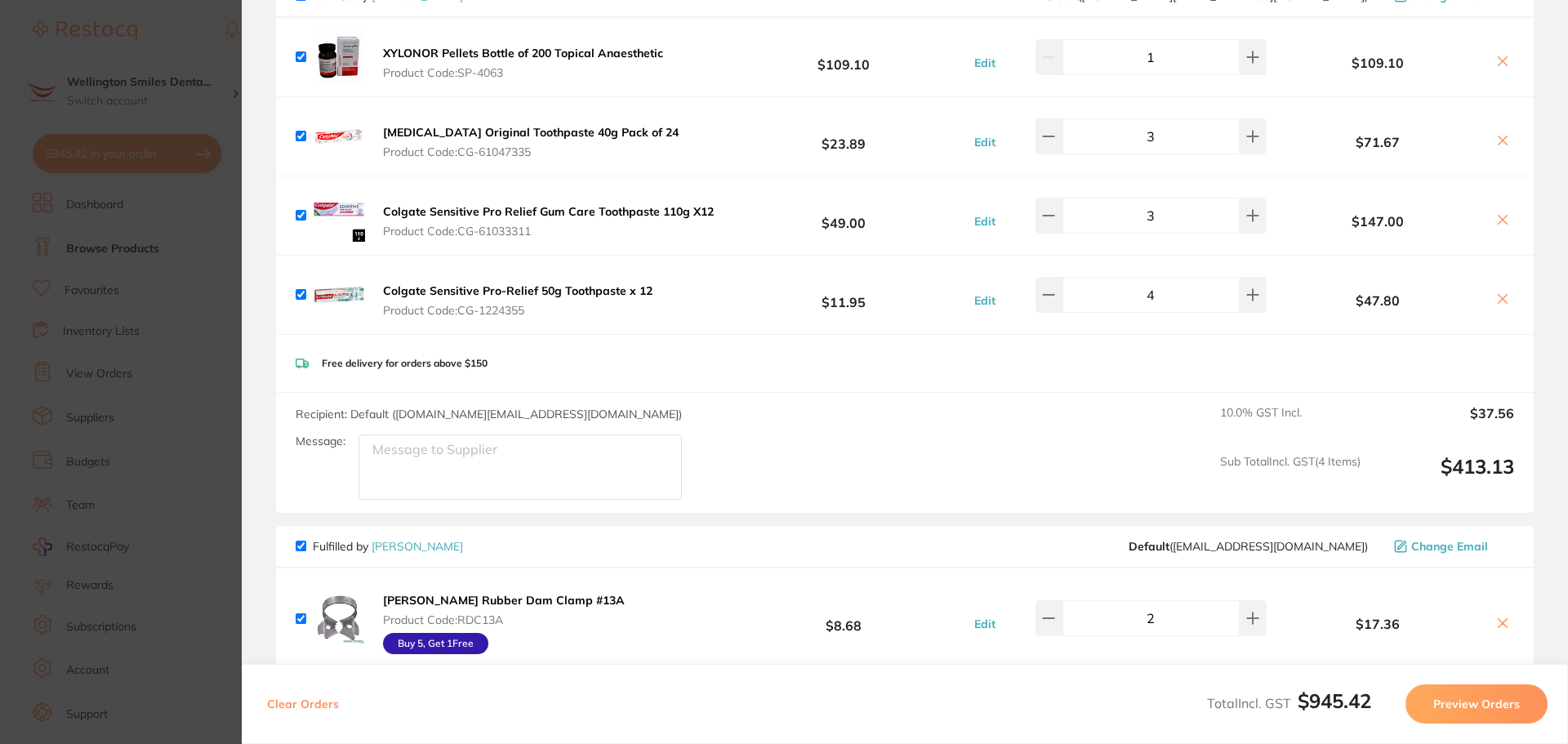
scroll to position [490, 0]
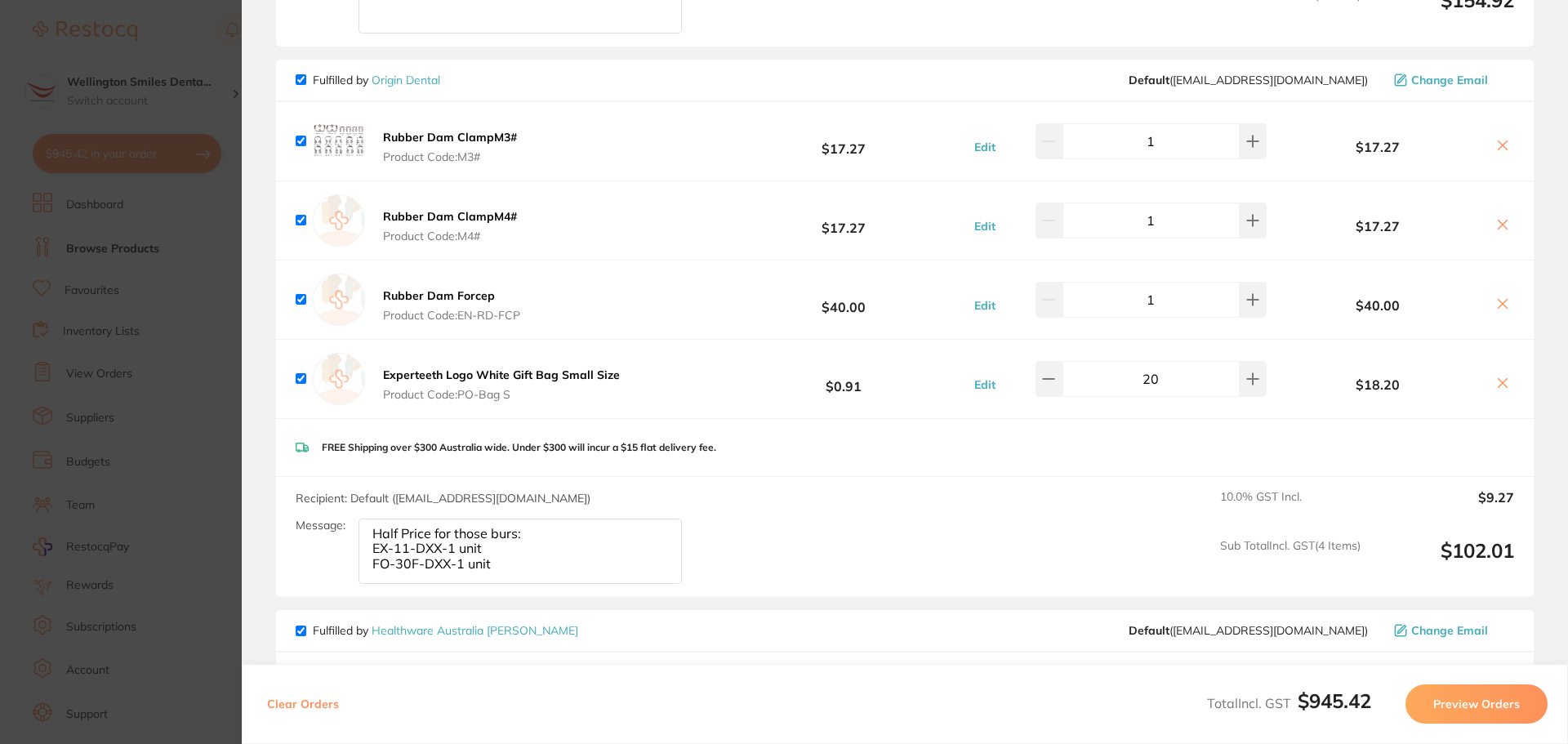
scroll to position [3022, 0]
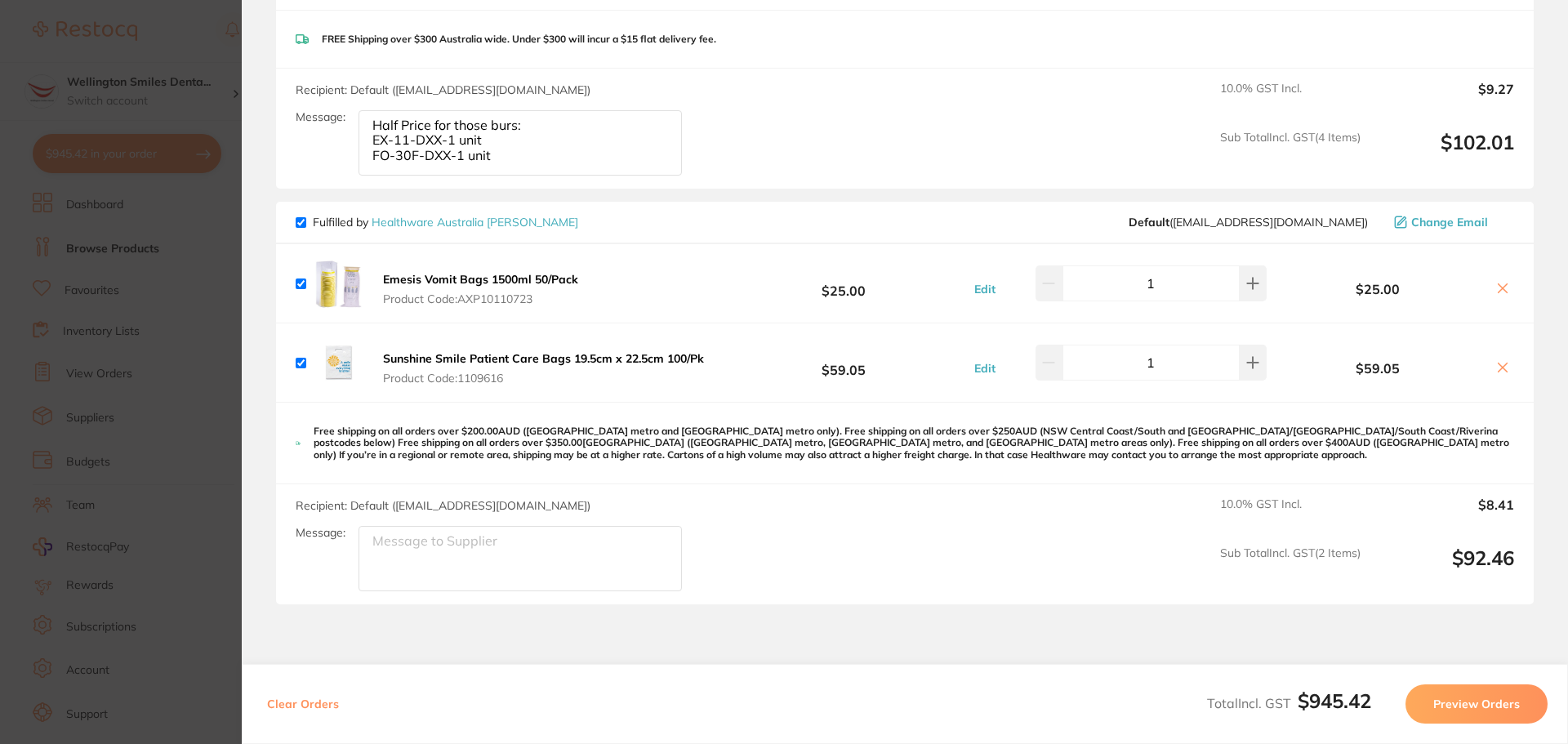
click at [231, 325] on section "Update RRP Set your pre negotiated price for this item. Item Agreed RRP (excl. …" at bounding box center [784, 372] width 1568 height 744
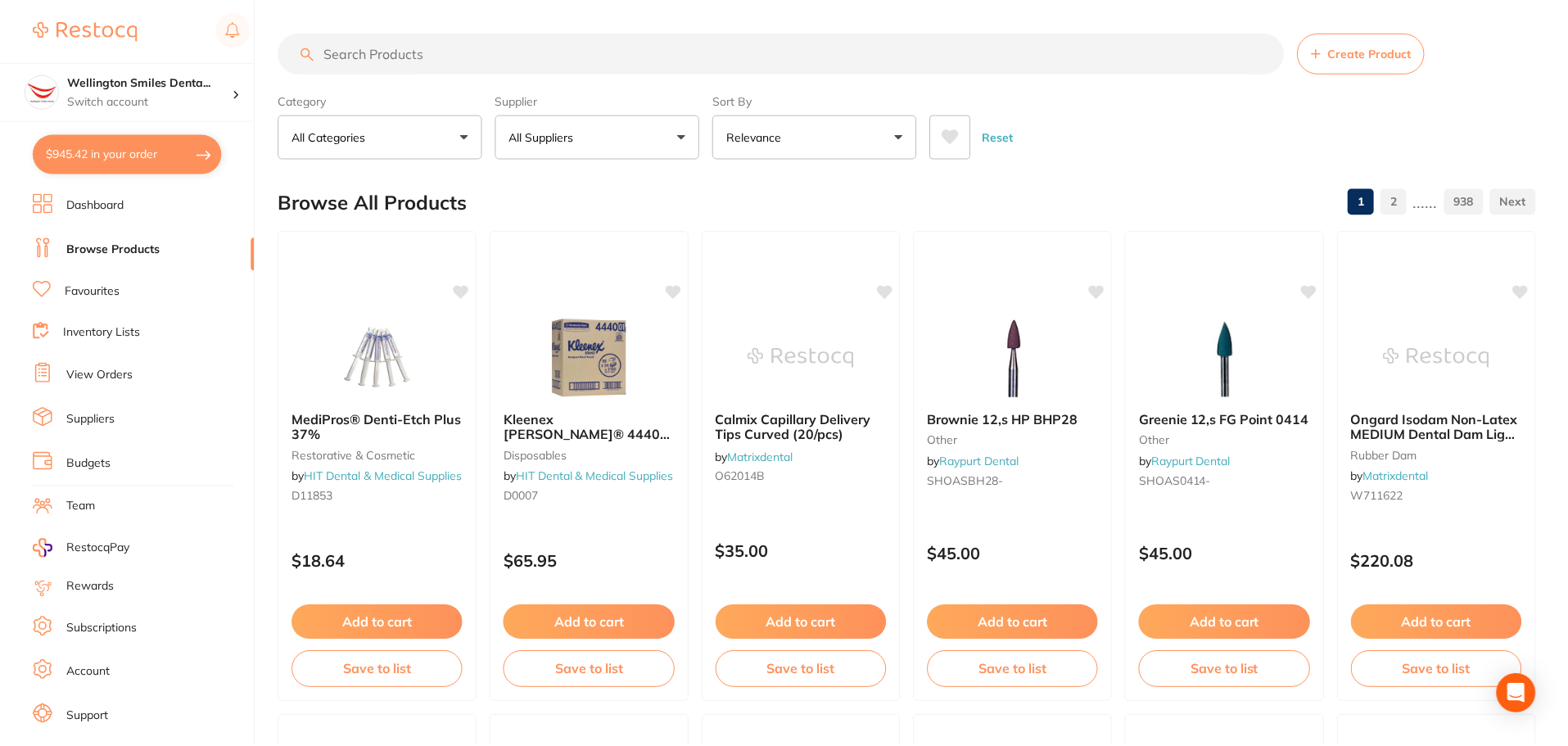
scroll to position [1, 0]
click at [218, 326] on li "Inventory Lists" at bounding box center [144, 332] width 222 height 22
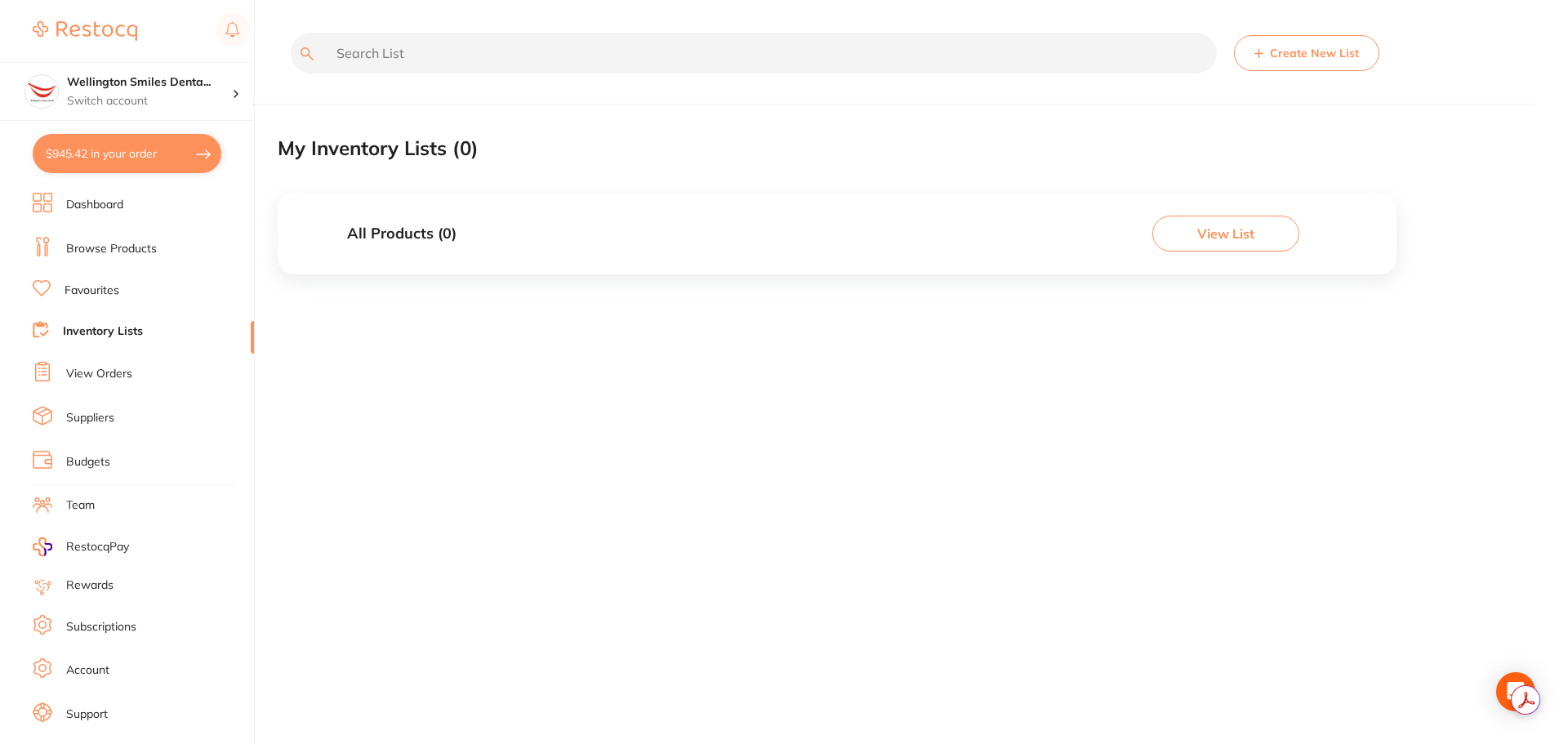
click at [121, 241] on link "Browse Products" at bounding box center [112, 249] width 91 height 16
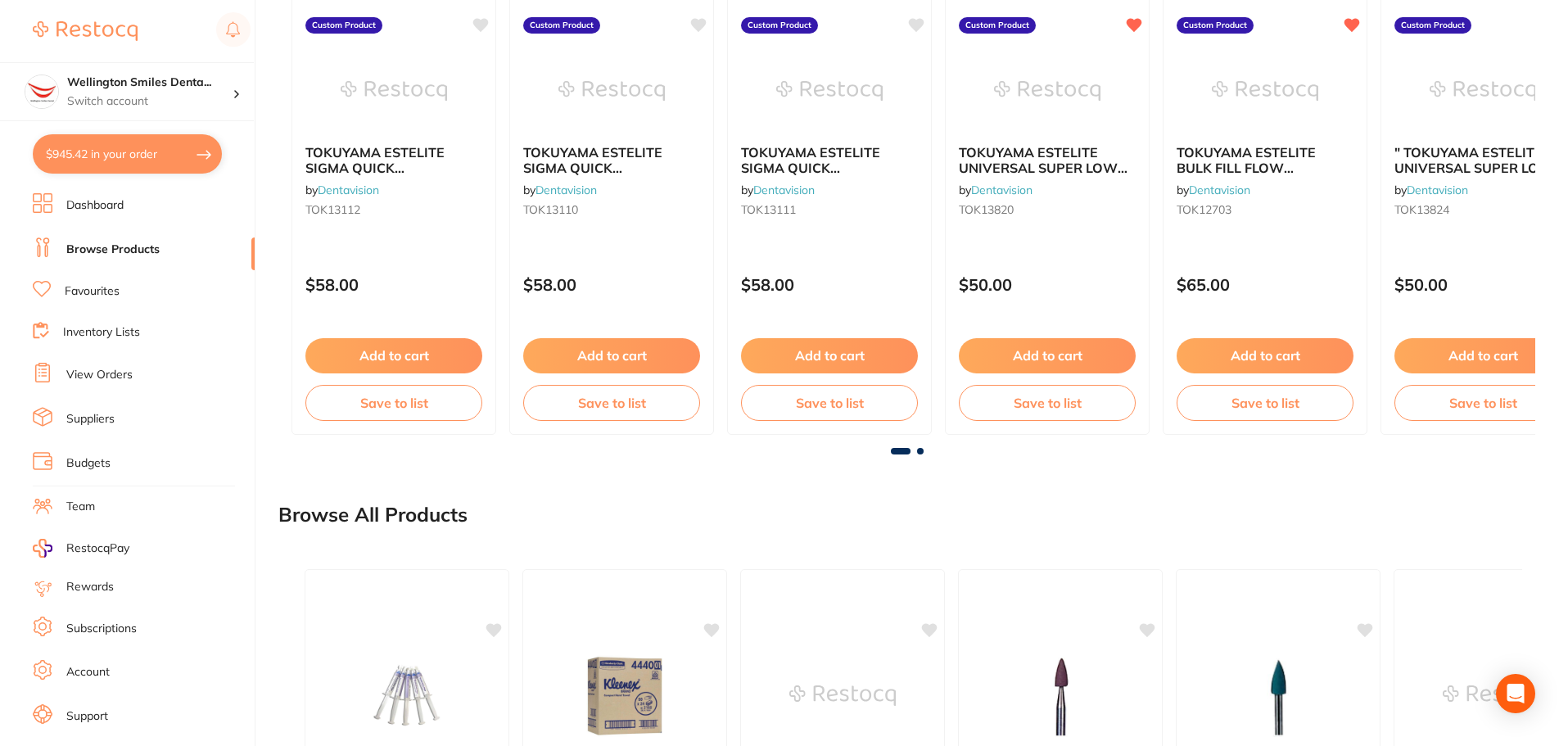
scroll to position [655, 0]
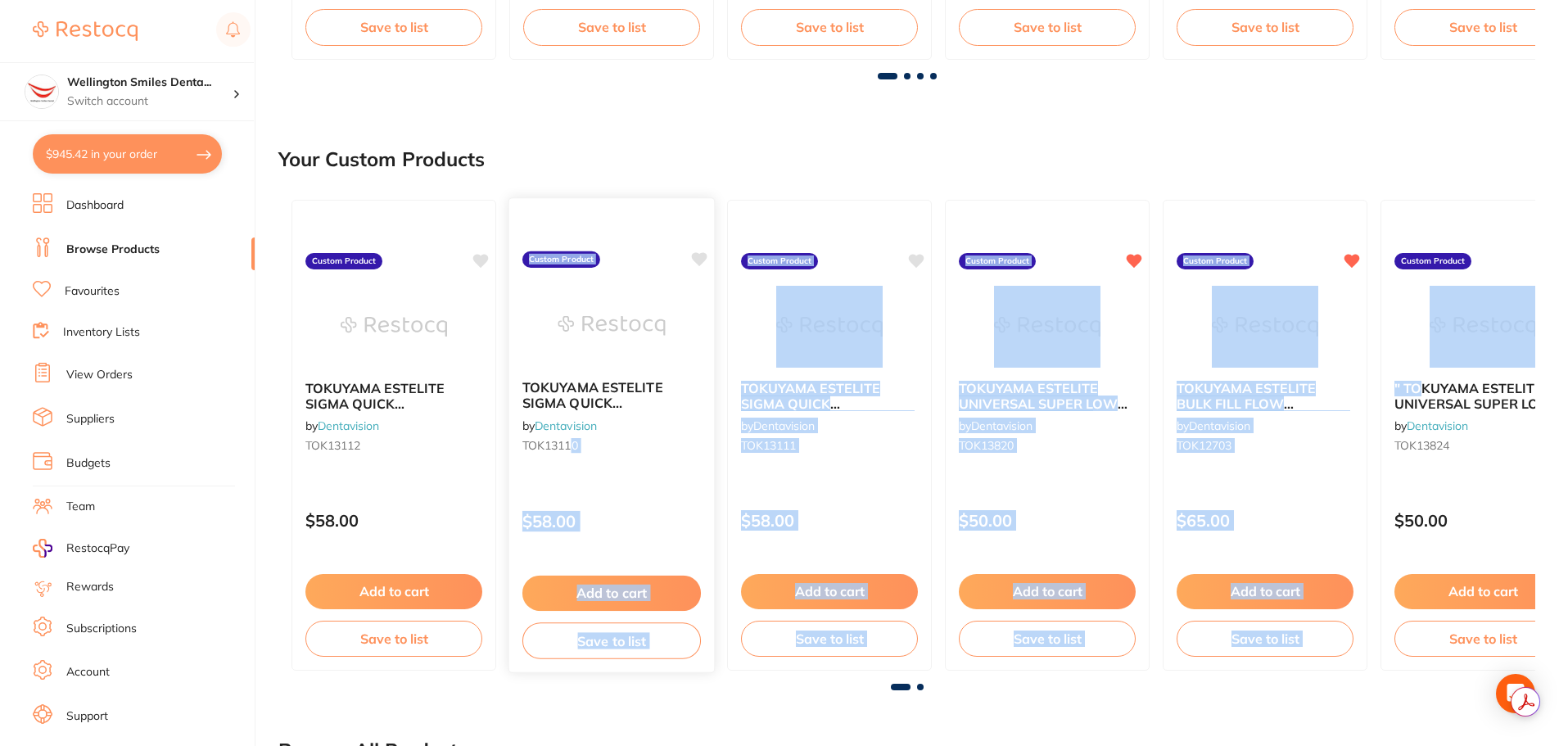
drag, startPoint x: 1415, startPoint y: 391, endPoint x: 576, endPoint y: 442, distance: 840.5
click at [576, 442] on div "TOKUYAMA ESTELITE SIGMA QUICK RESTORATIVE SYRINGE A3 3.8G by Dentavision TOK131…" at bounding box center [906, 436] width 1257 height 497
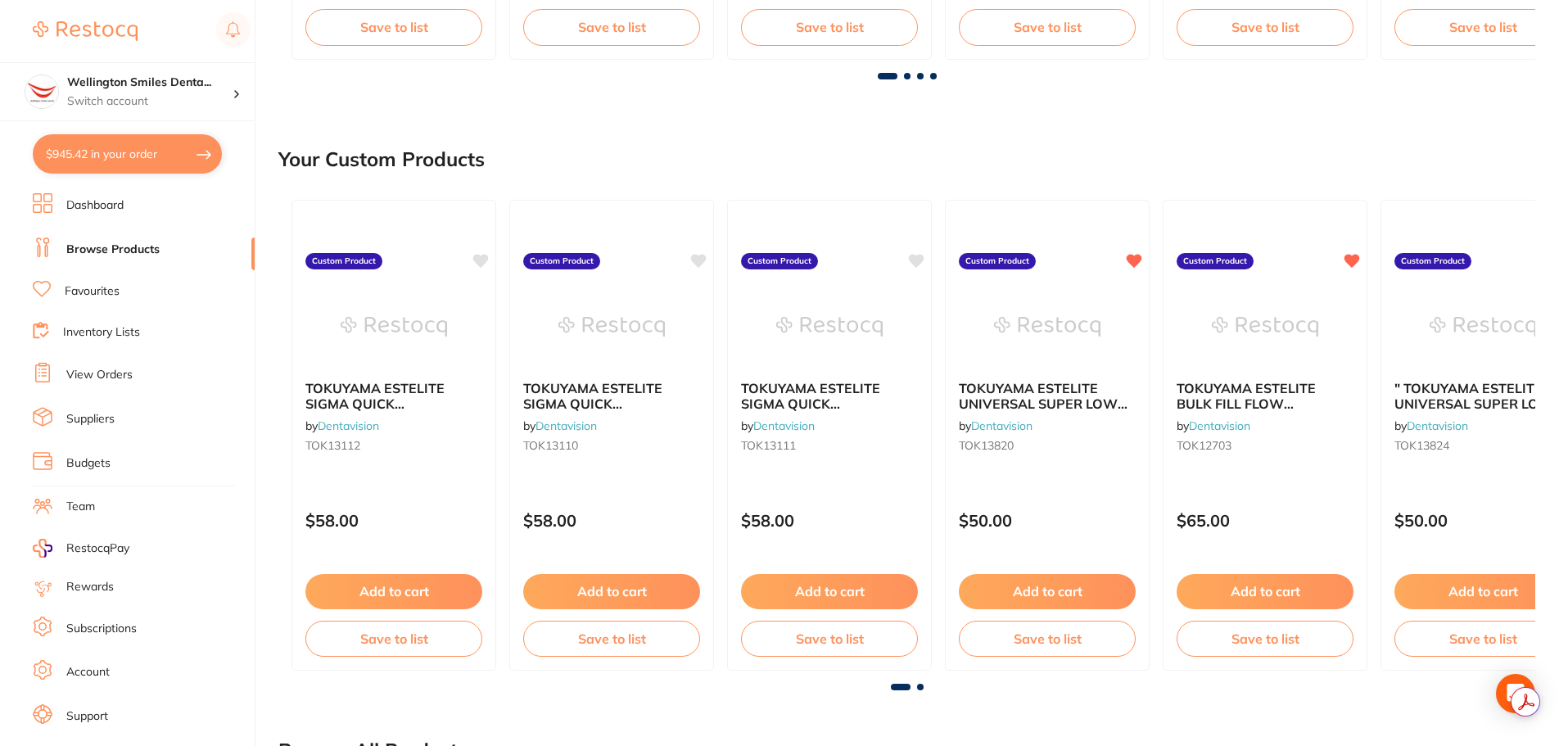
click at [577, 152] on div "Your Custom Products" at bounding box center [906, 159] width 1257 height 55
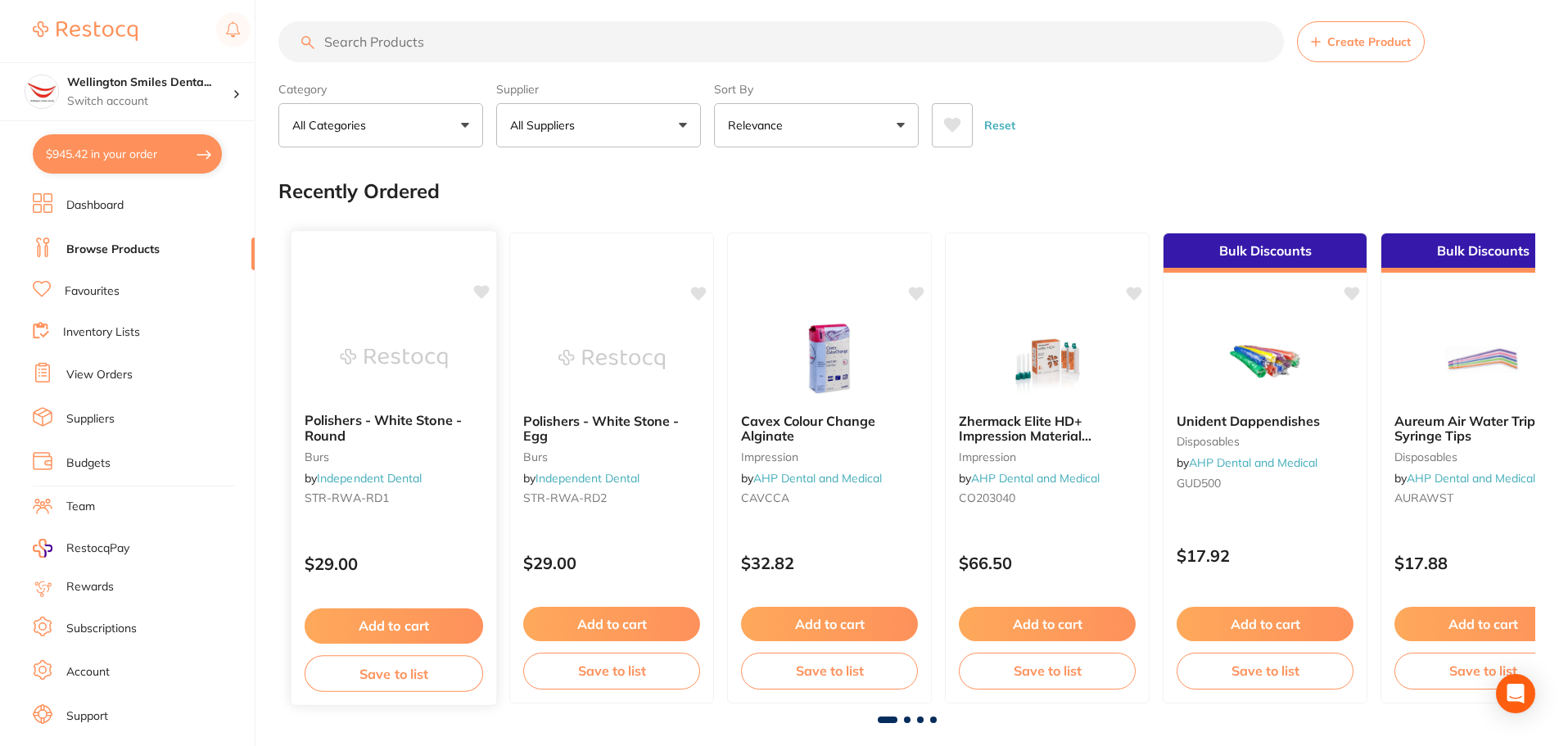
scroll to position [0, 0]
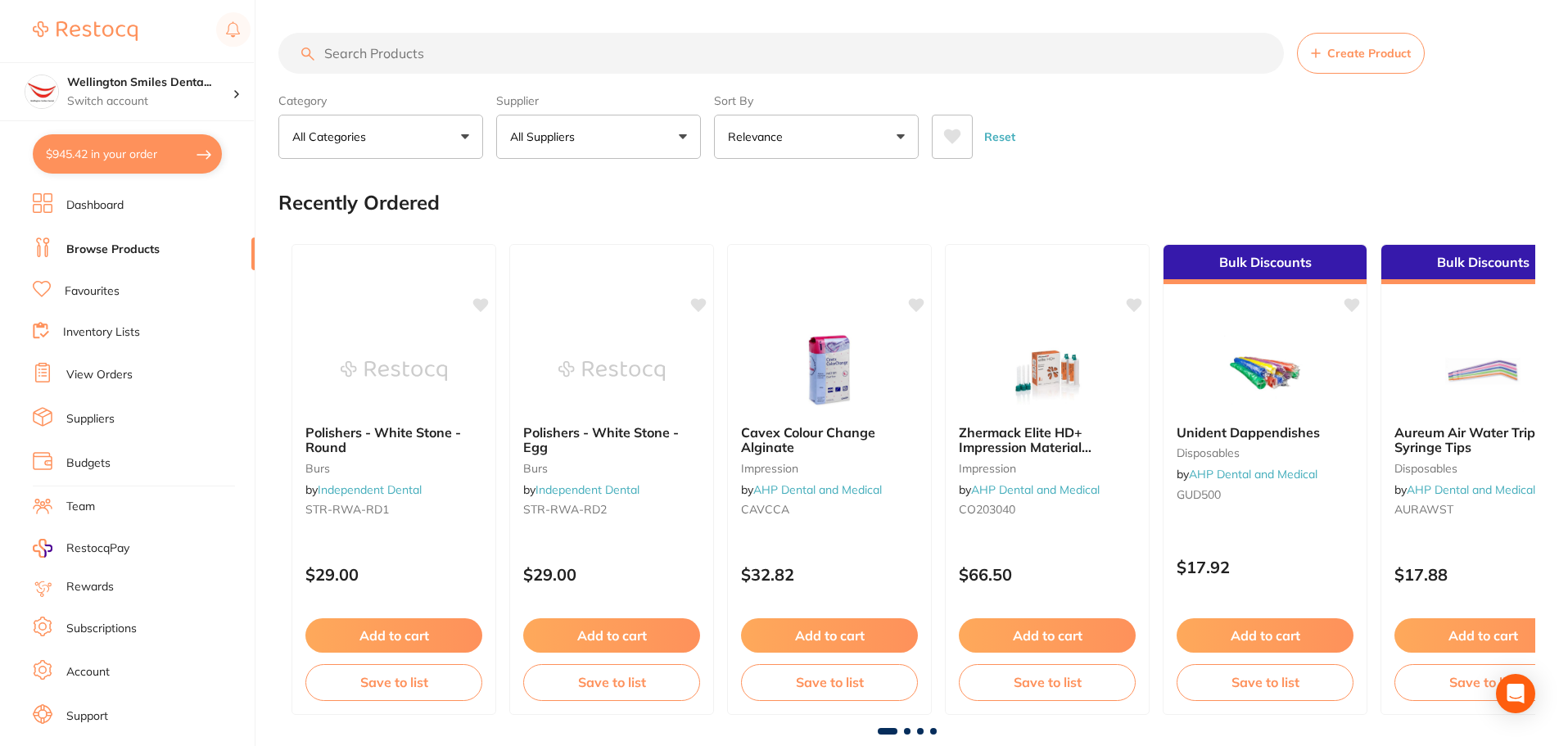
click at [410, 70] on input "search" at bounding box center [781, 53] width 1005 height 41
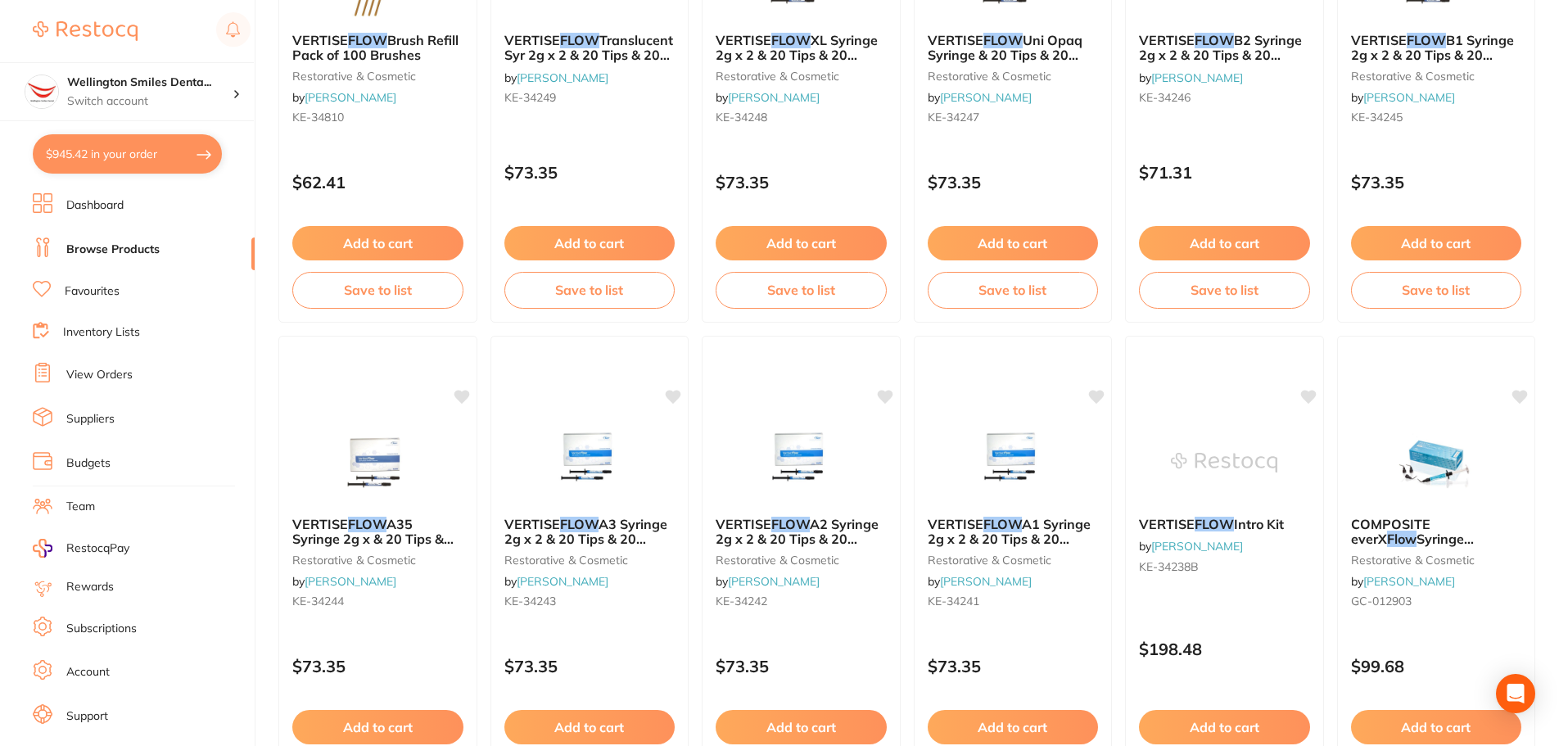
scroll to position [3913, 0]
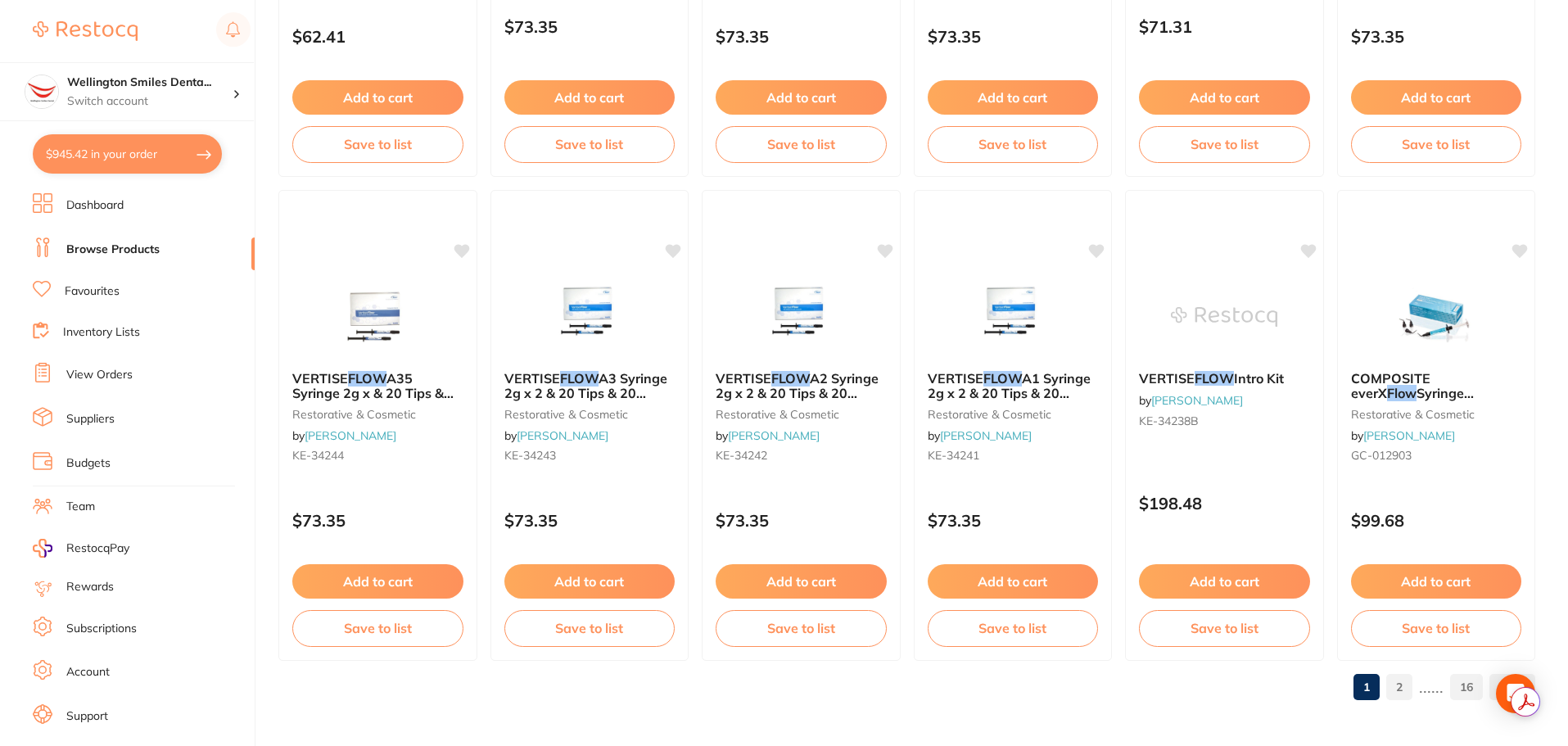
click at [1403, 690] on link "2" at bounding box center [1399, 687] width 27 height 33
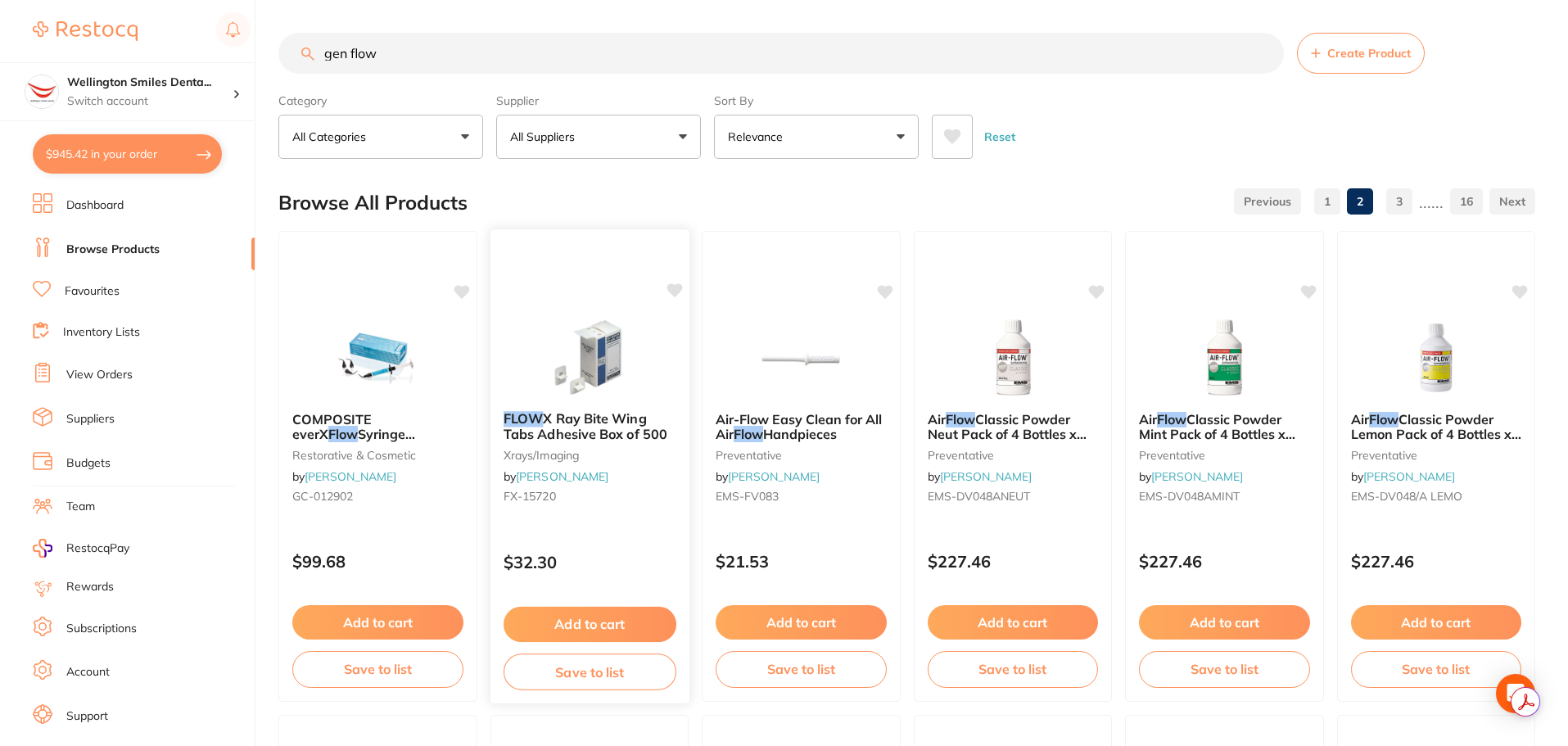
scroll to position [0, 0]
click at [342, 46] on input "gen flow" at bounding box center [781, 53] width 1005 height 41
click at [344, 46] on input "gen flow" at bounding box center [781, 53] width 1005 height 41
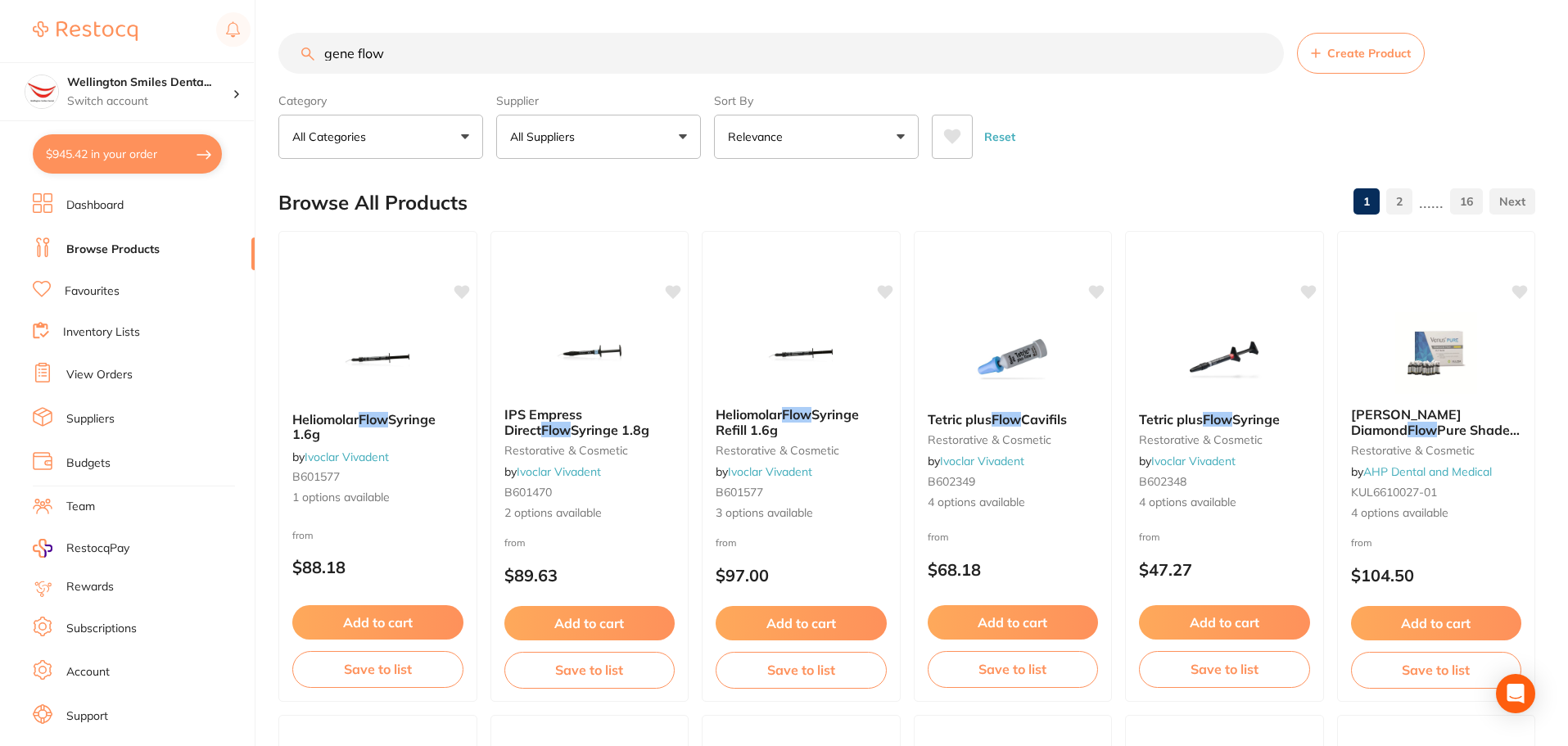
type input "gene flow"
click at [104, 380] on link "View Orders" at bounding box center [100, 375] width 66 height 16
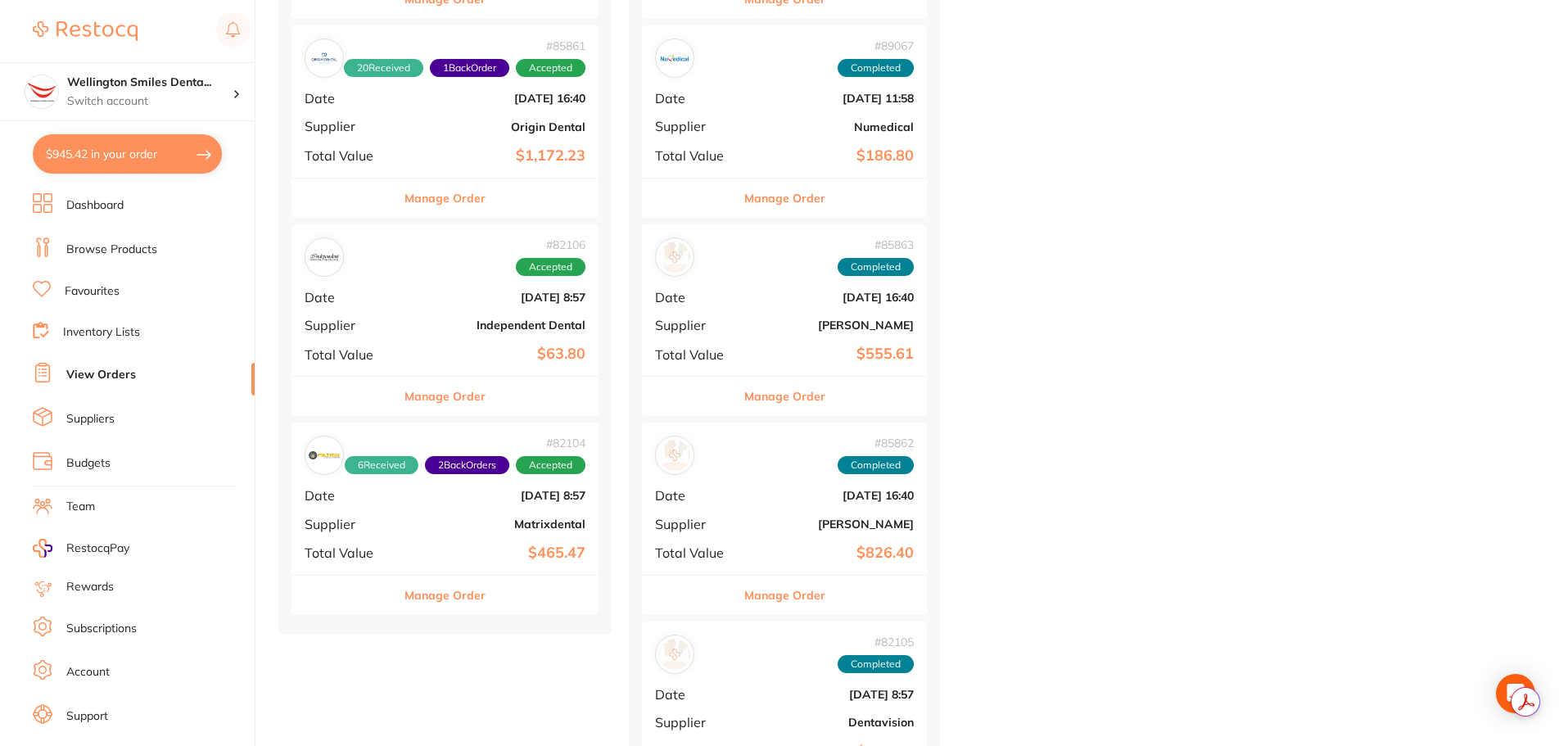
scroll to position [737, 0]
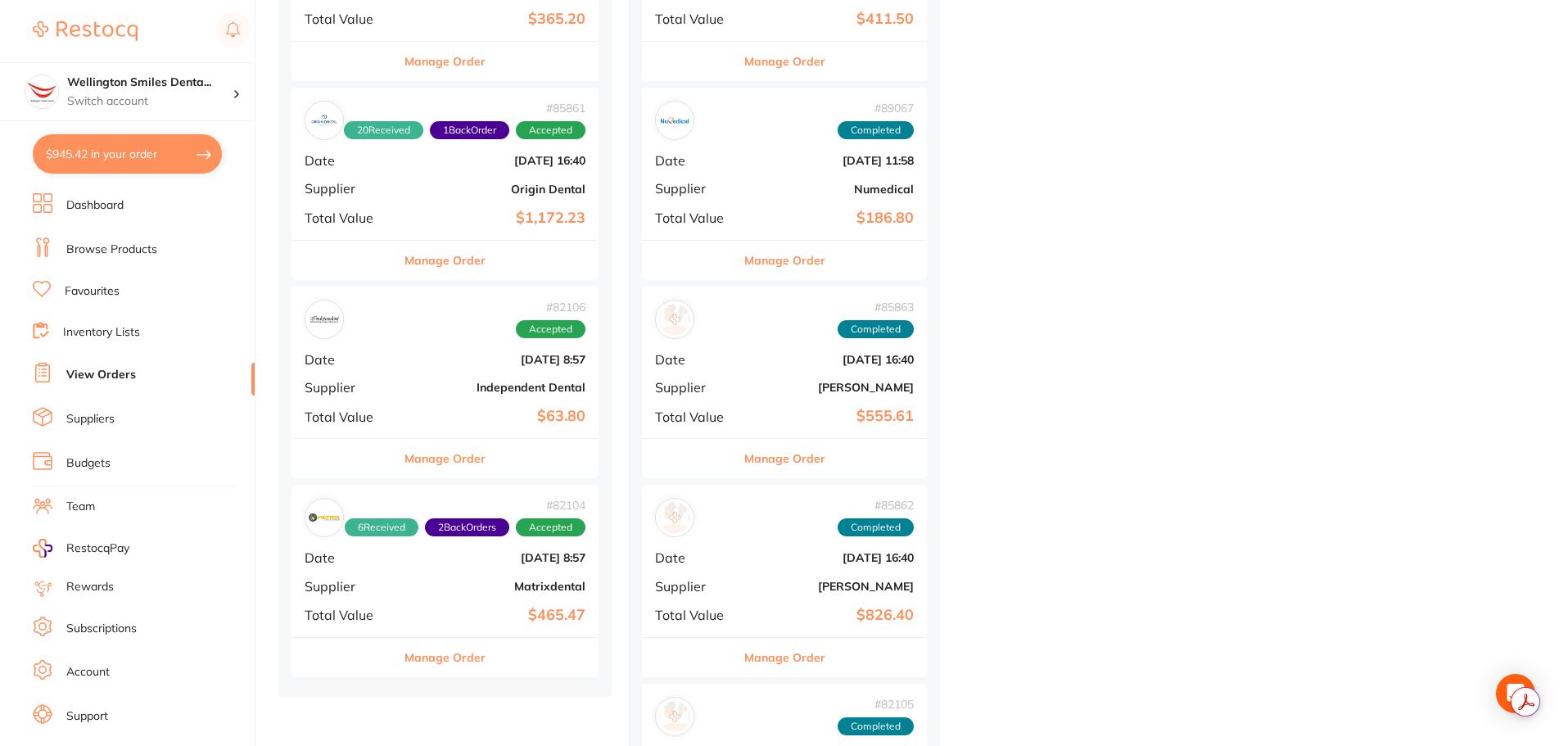
click at [519, 459] on div "Manage Order" at bounding box center [445, 458] width 307 height 40
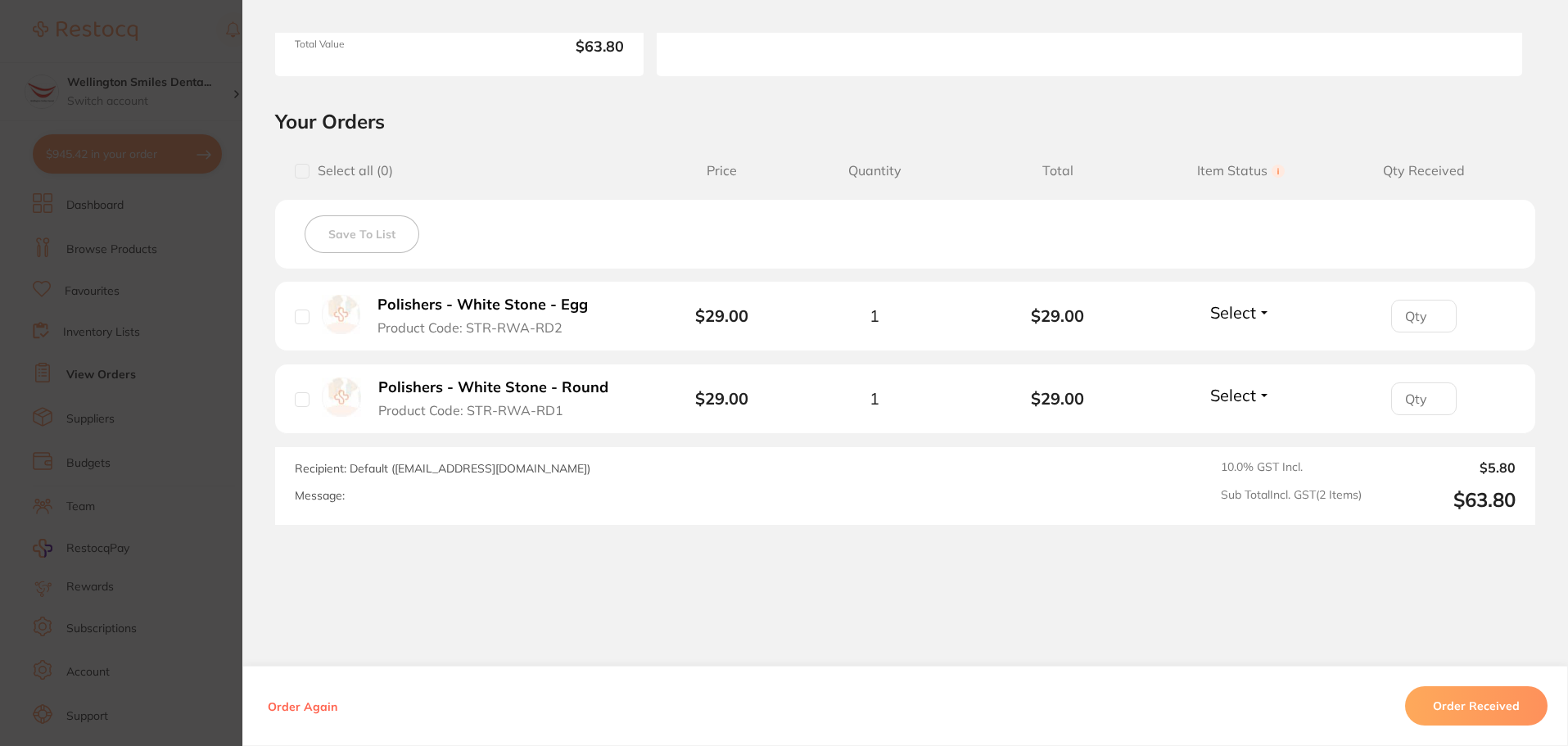
scroll to position [316, 0]
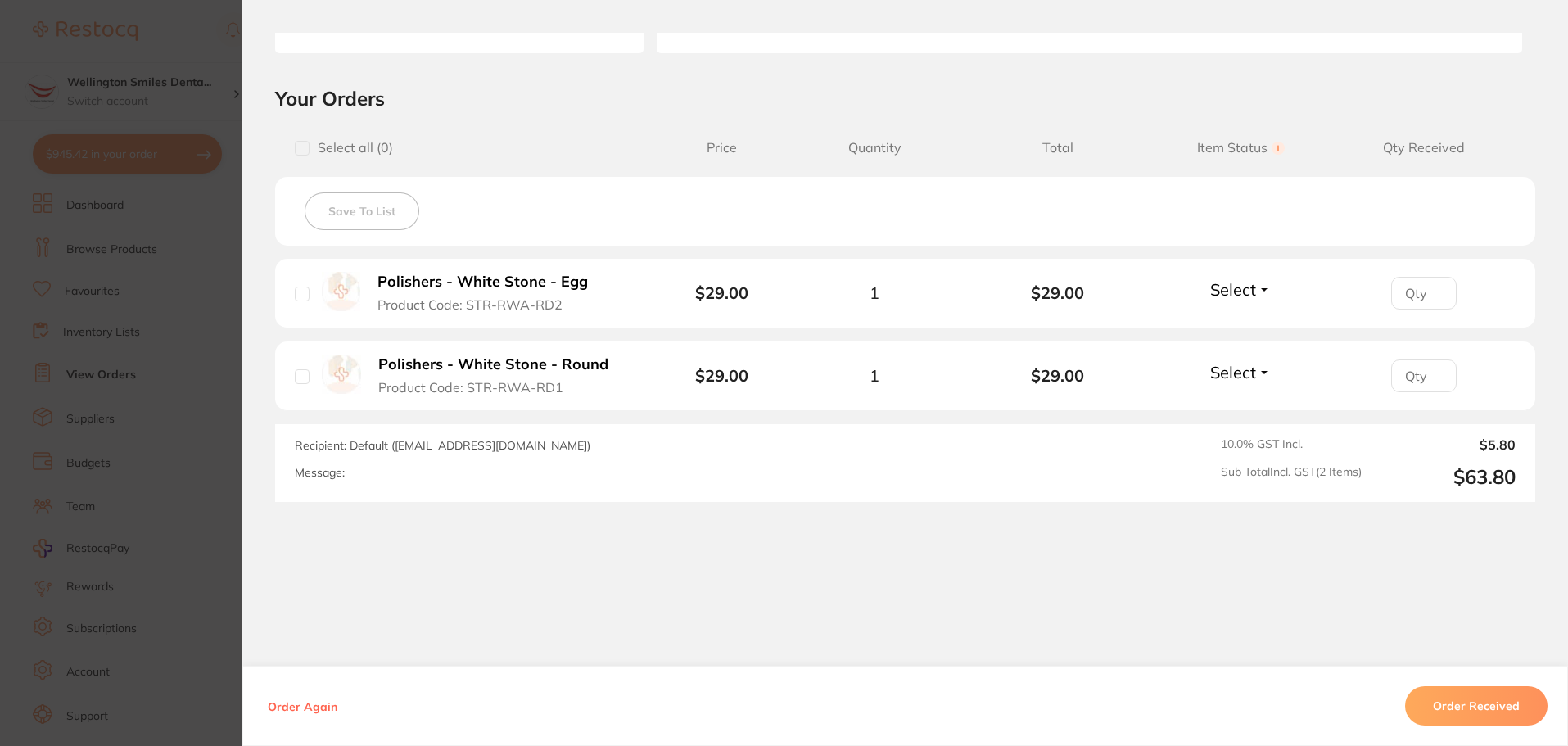
click at [236, 93] on section "Order ID: Restocq- 82106 Order Information Accepted Order Order Date Jun 4 2025…" at bounding box center [784, 373] width 1568 height 746
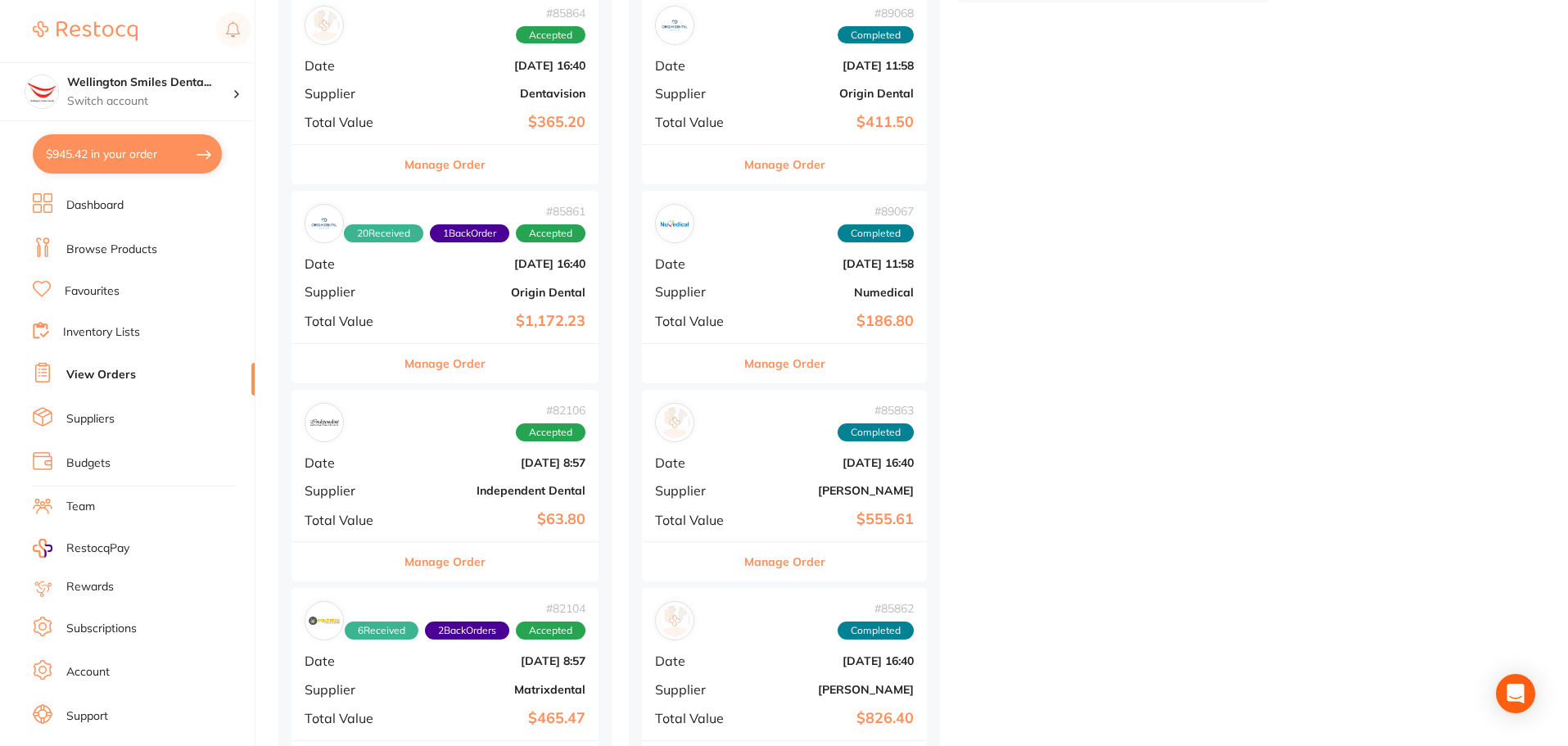
scroll to position [409, 0]
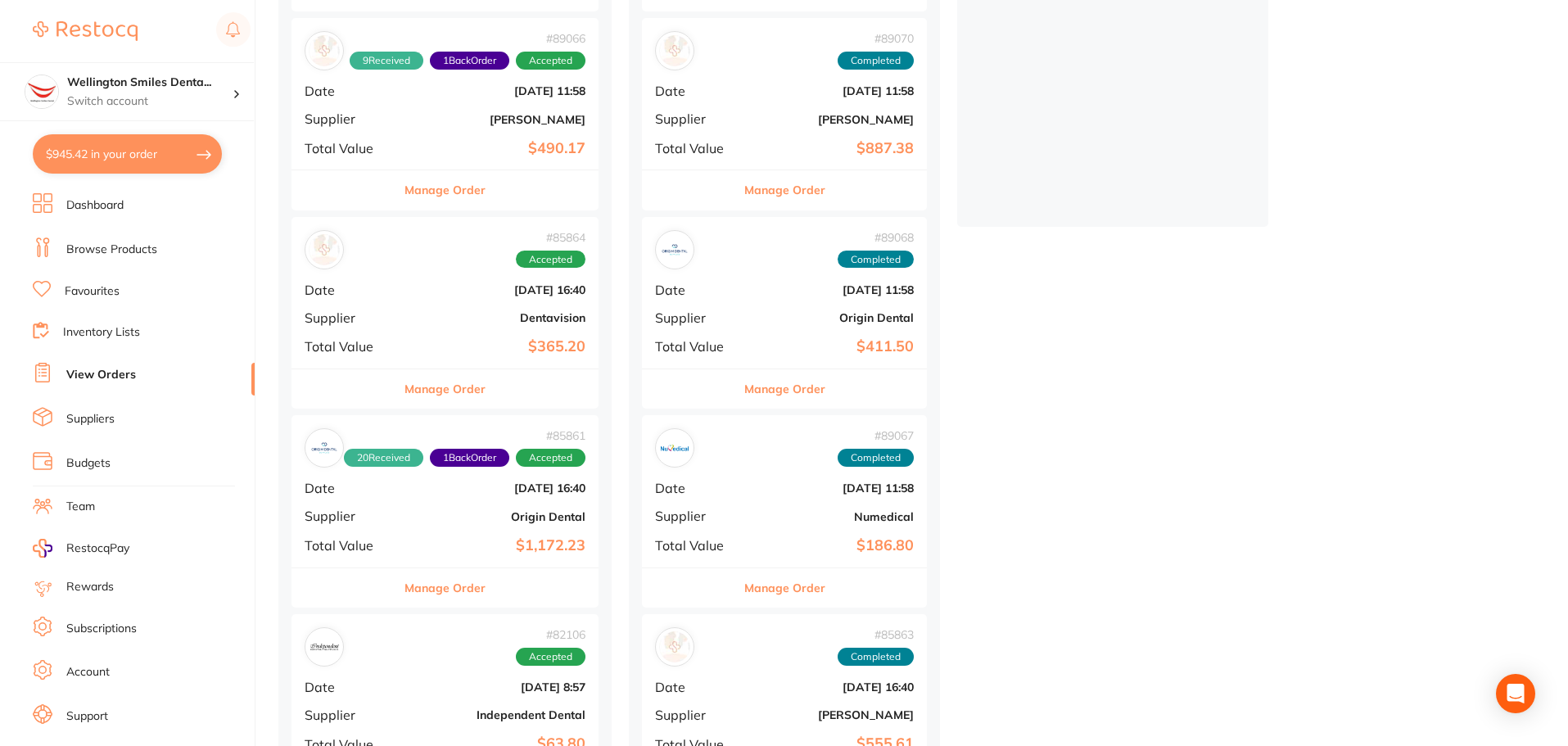
click at [486, 388] on button "Manage Order" at bounding box center [444, 388] width 81 height 39
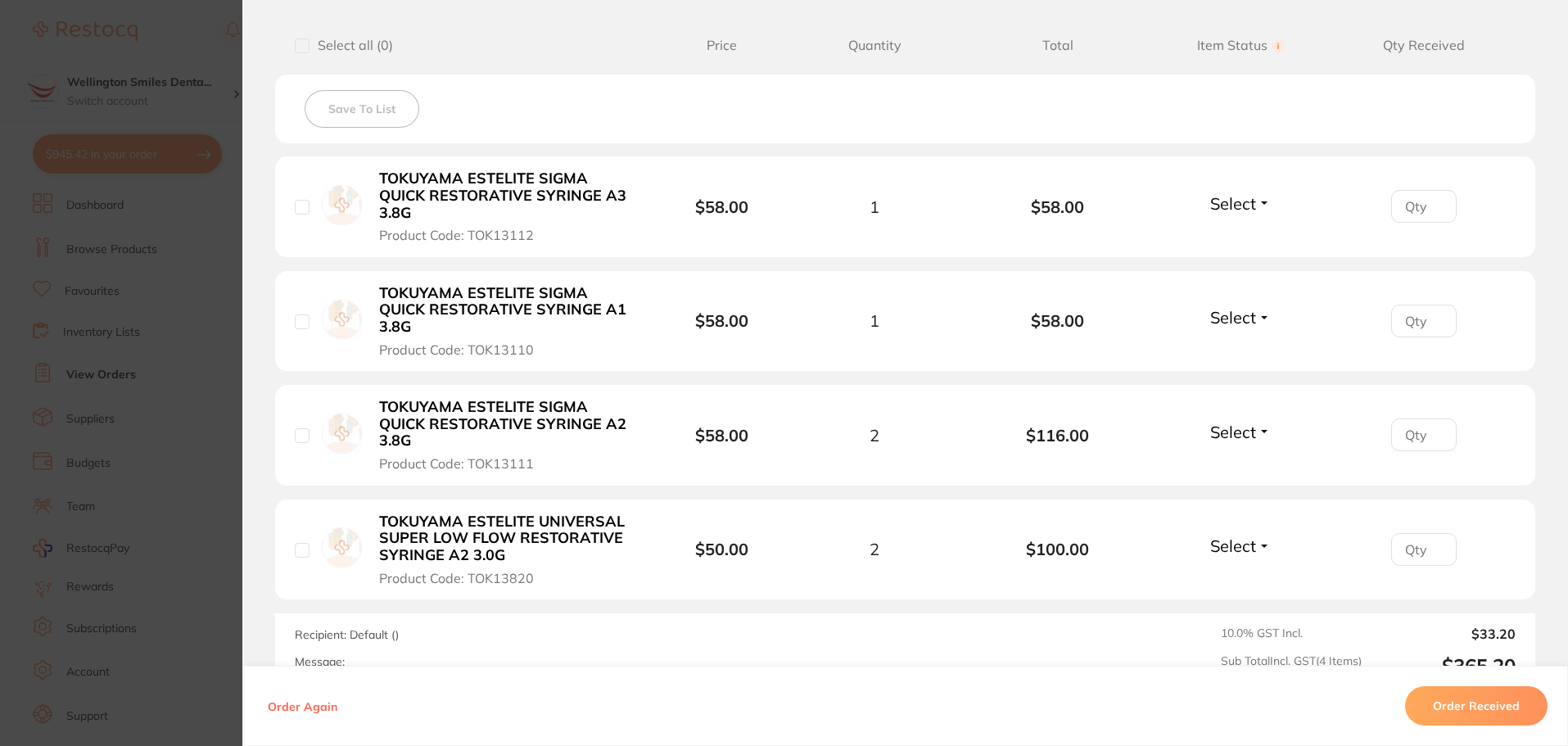
scroll to position [492, 0]
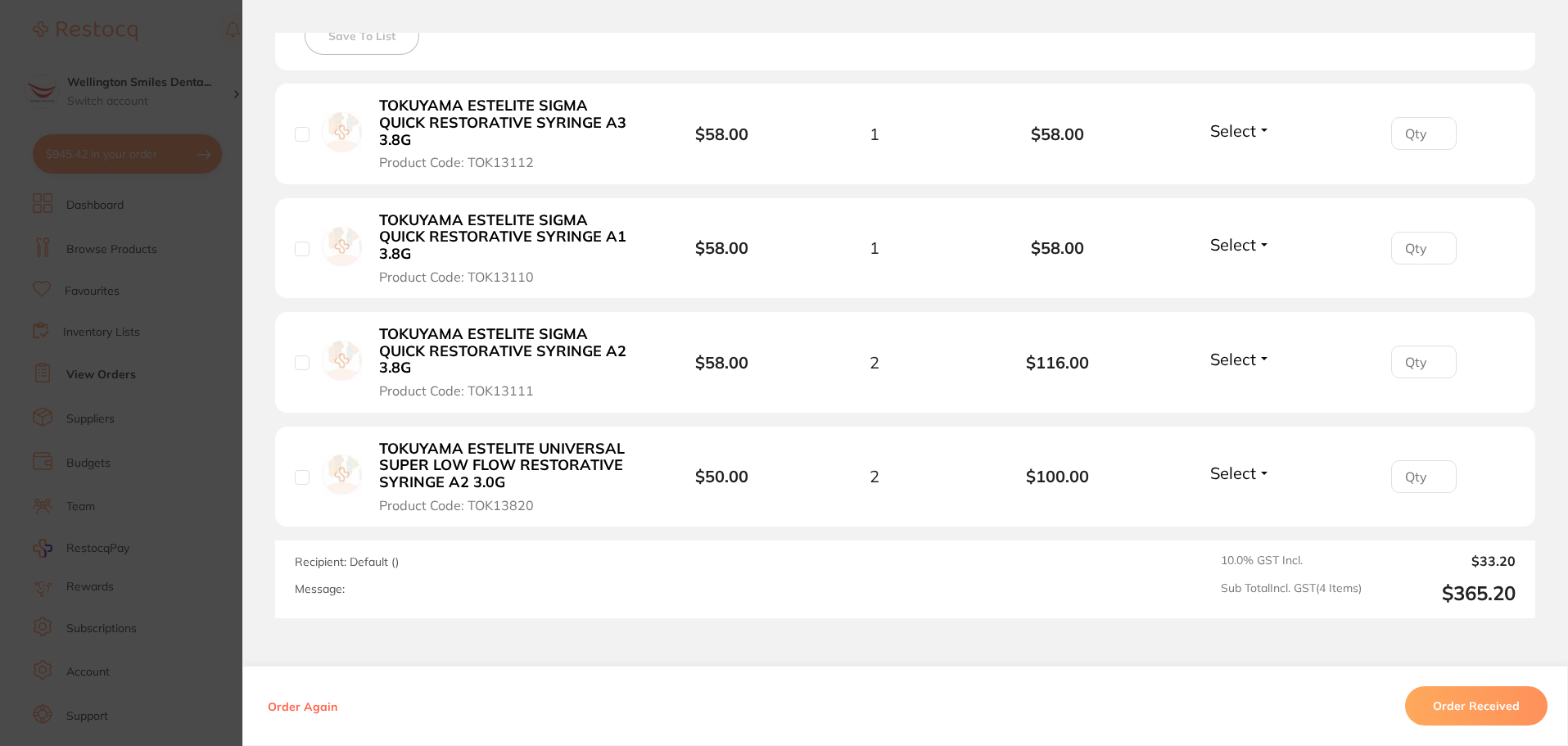
click at [205, 356] on section "Order ID: Restocq- 85864 Order Information Accepted Order Order Date Jul 7 2025…" at bounding box center [784, 373] width 1568 height 746
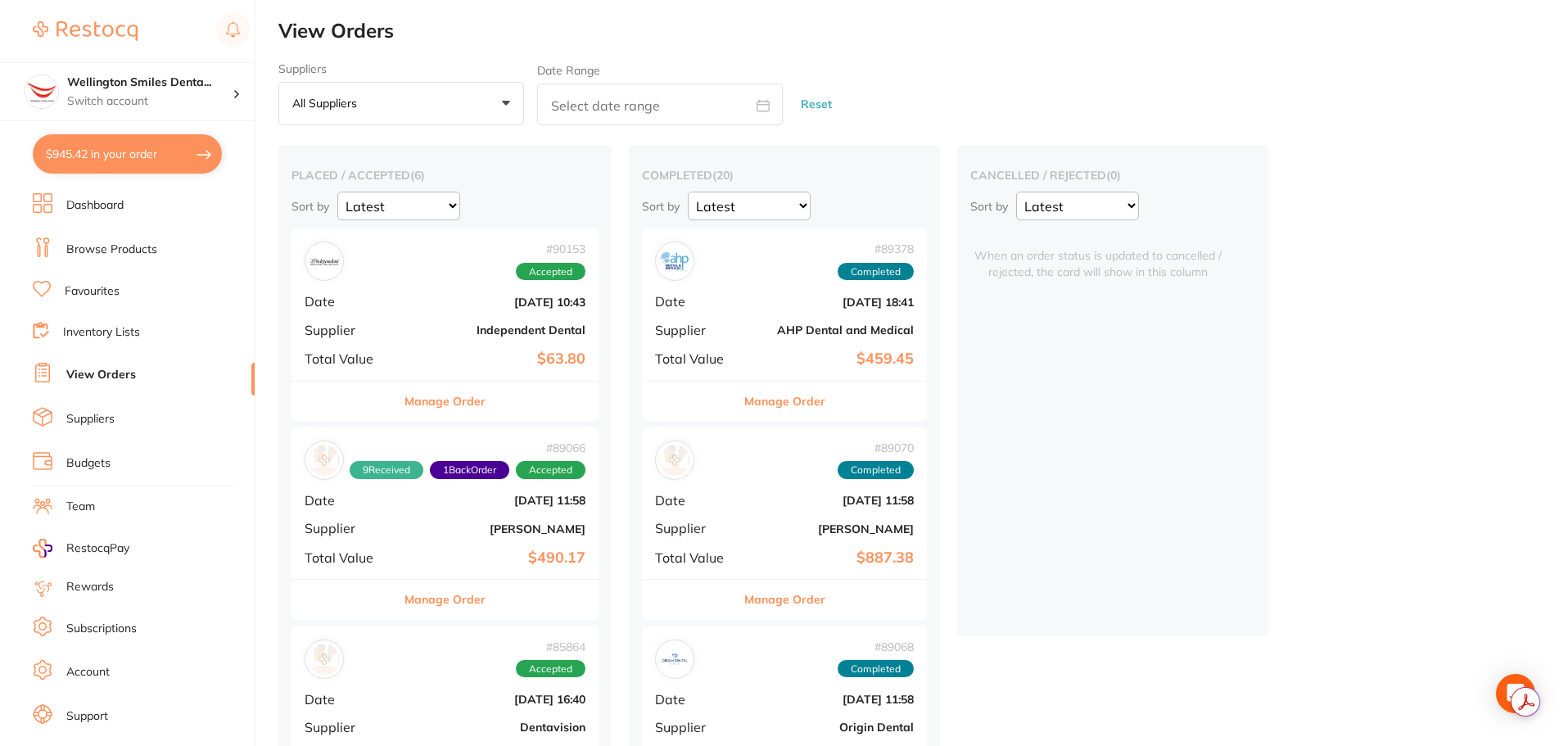
click at [128, 245] on link "Browse Products" at bounding box center [112, 250] width 91 height 16
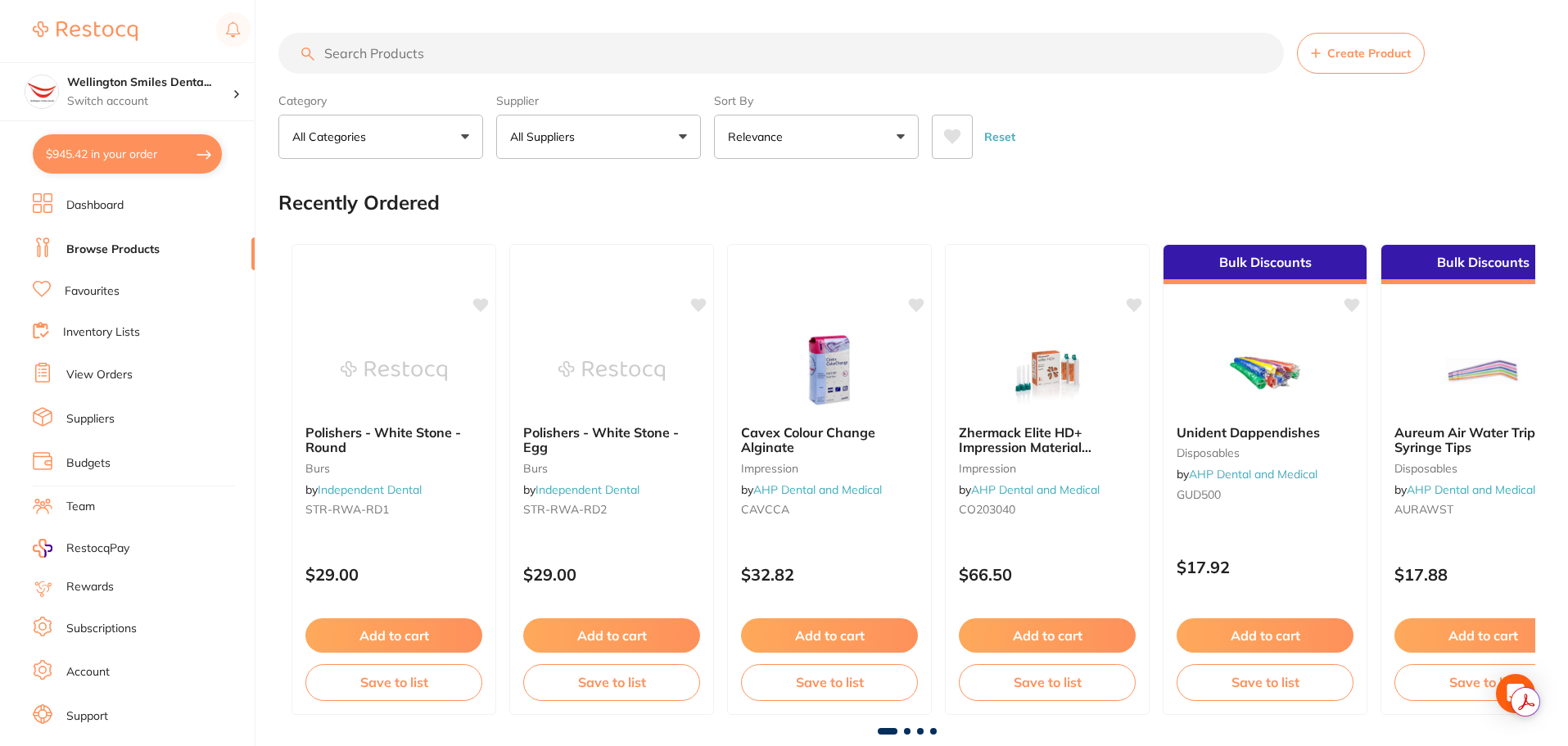
click at [451, 45] on input "search" at bounding box center [781, 53] width 1005 height 41
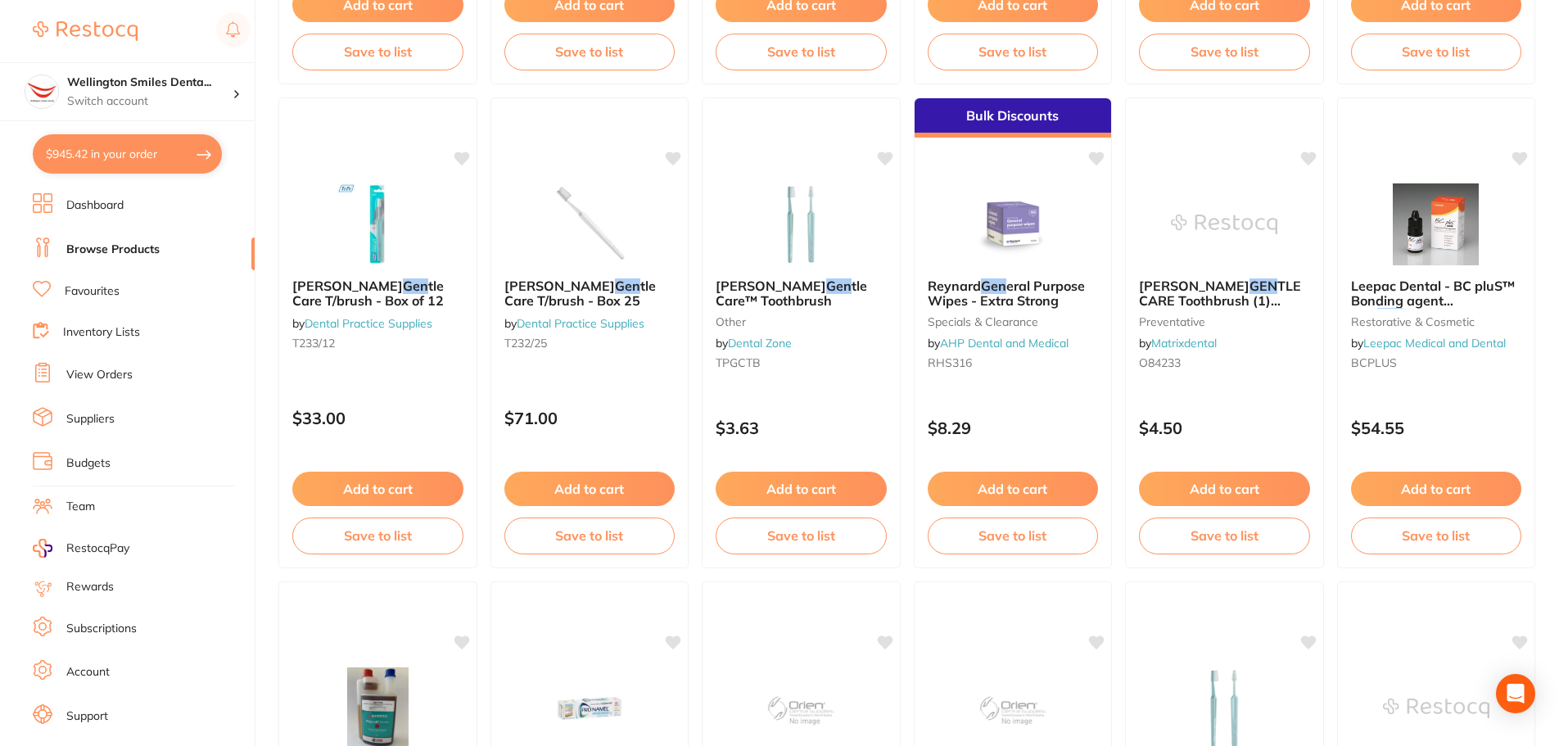
scroll to position [3913, 0]
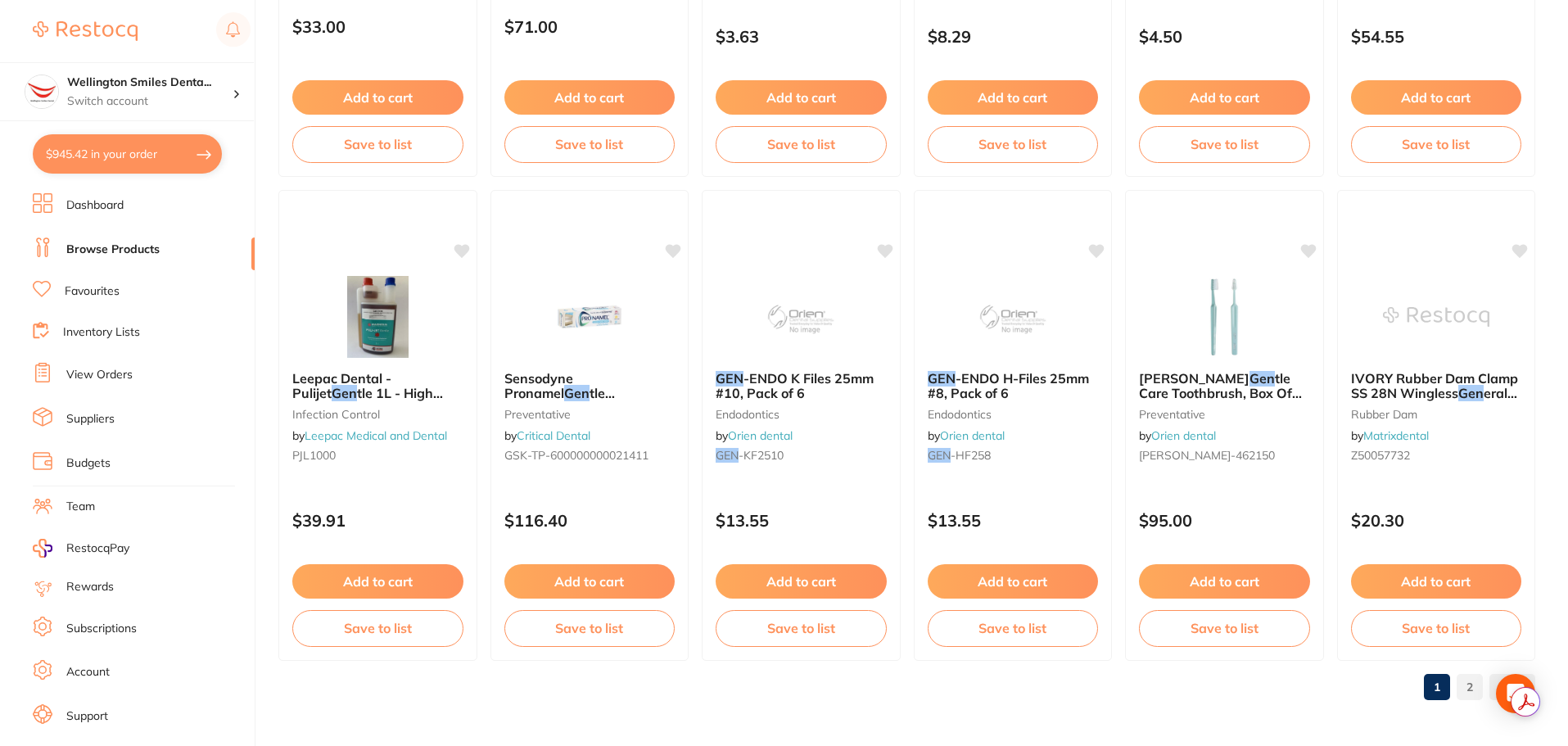
click at [1479, 688] on link "2" at bounding box center [1469, 687] width 27 height 33
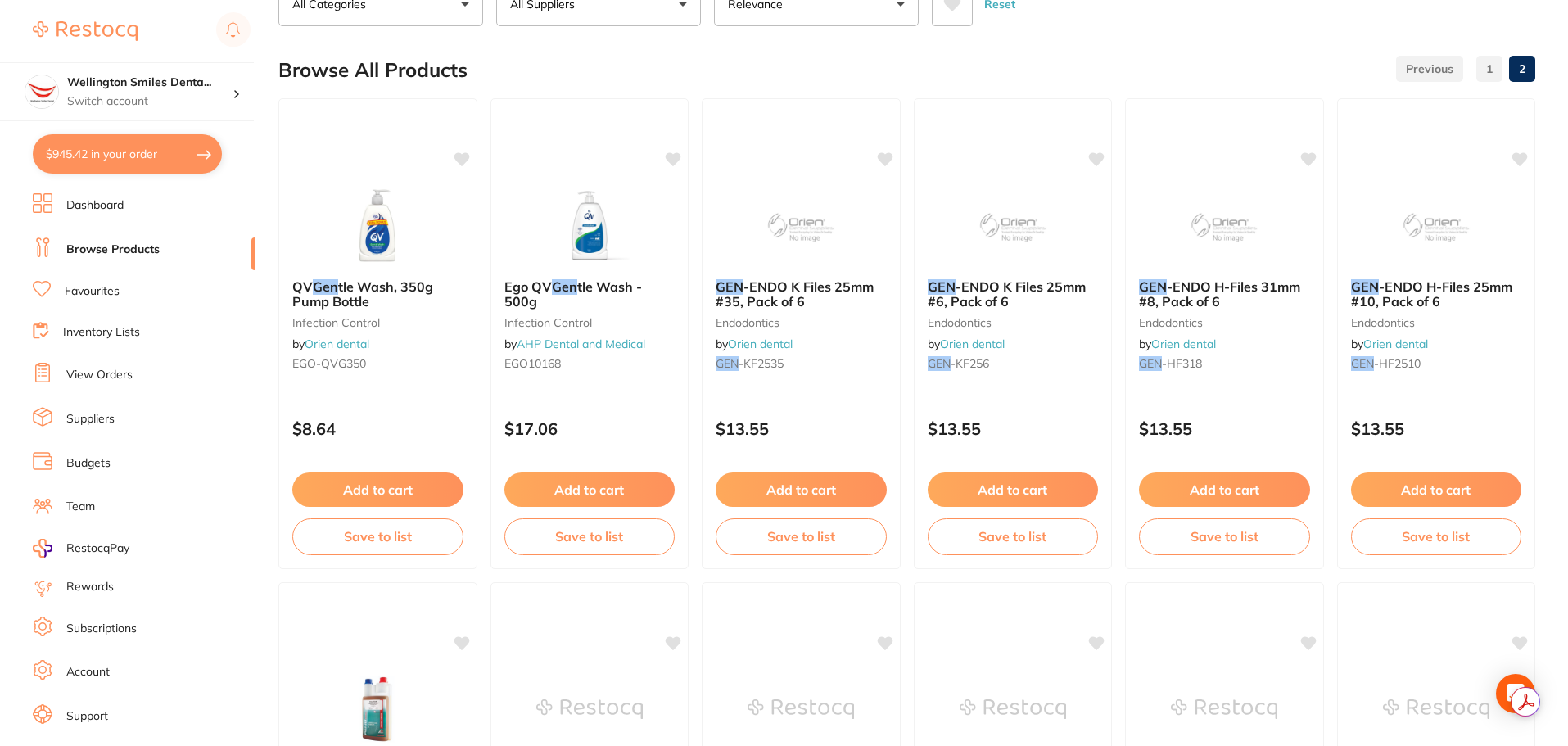
scroll to position [0, 0]
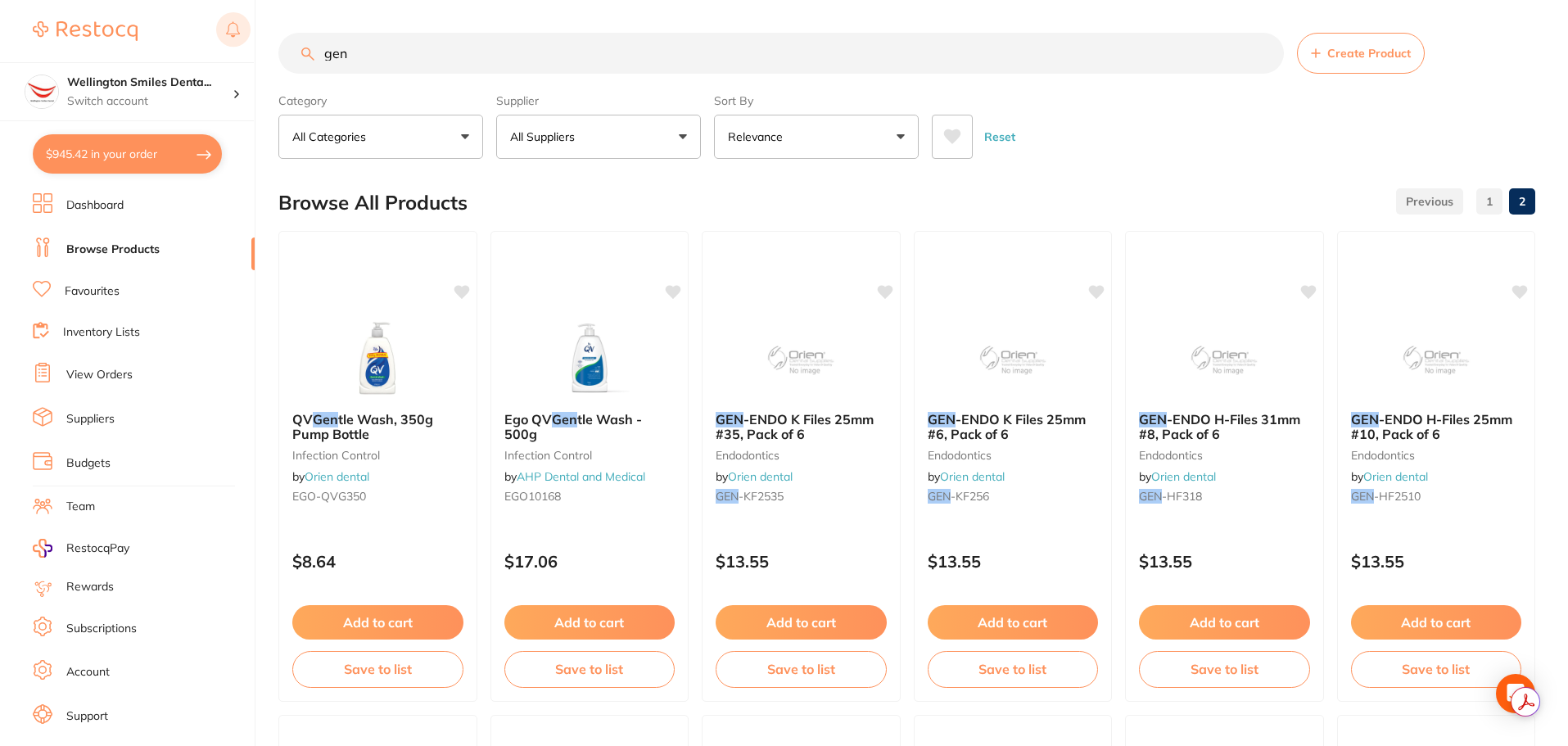
drag, startPoint x: 395, startPoint y: 68, endPoint x: 243, endPoint y: 45, distance: 153.7
click at [257, 39] on div "$945.42 Wellington Smiles Denta... Switch account Wellington Smiles Dental $945…" at bounding box center [784, 373] width 1568 height 746
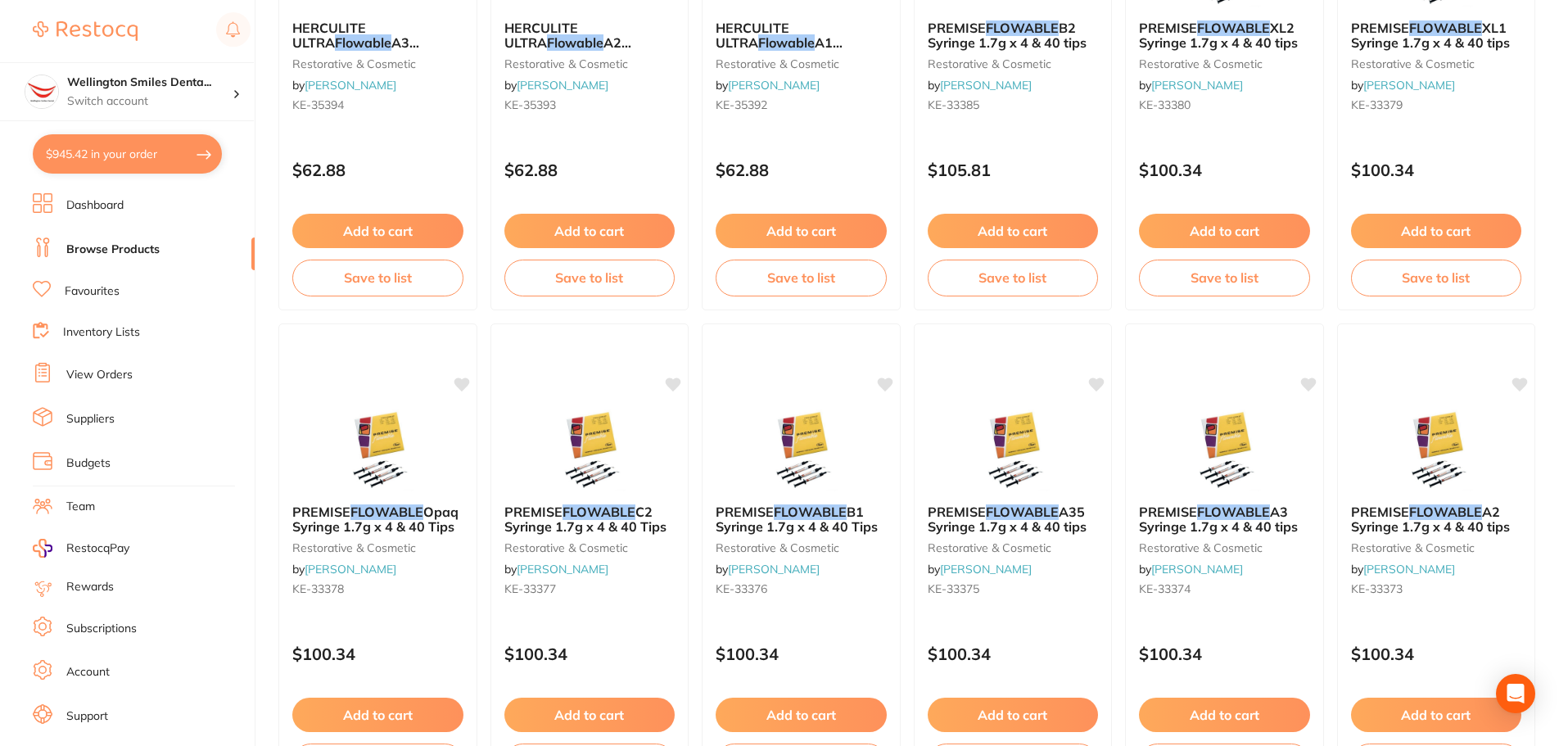
scroll to position [3913, 0]
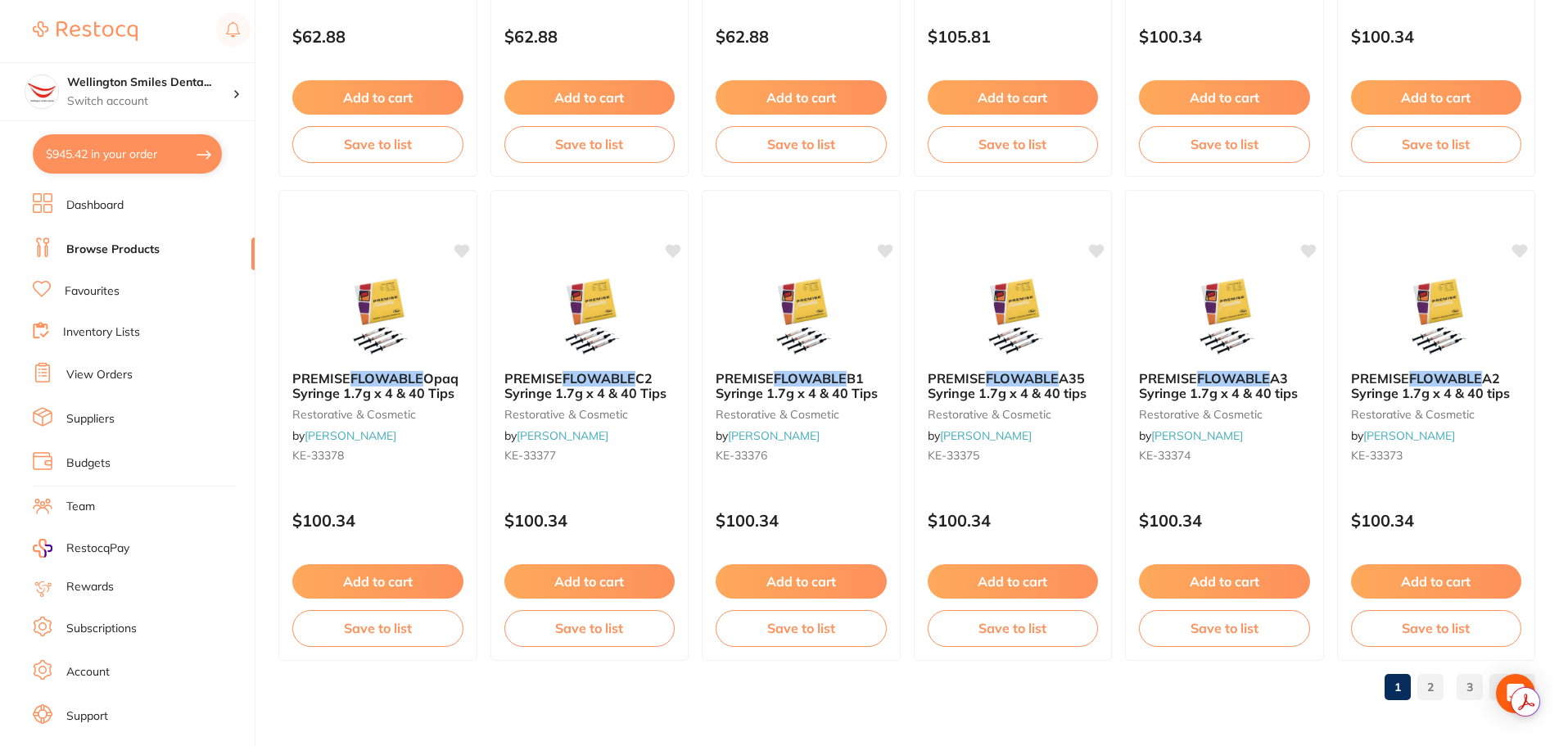
type input "flowable"
click at [1429, 683] on link "2" at bounding box center [1430, 687] width 27 height 33
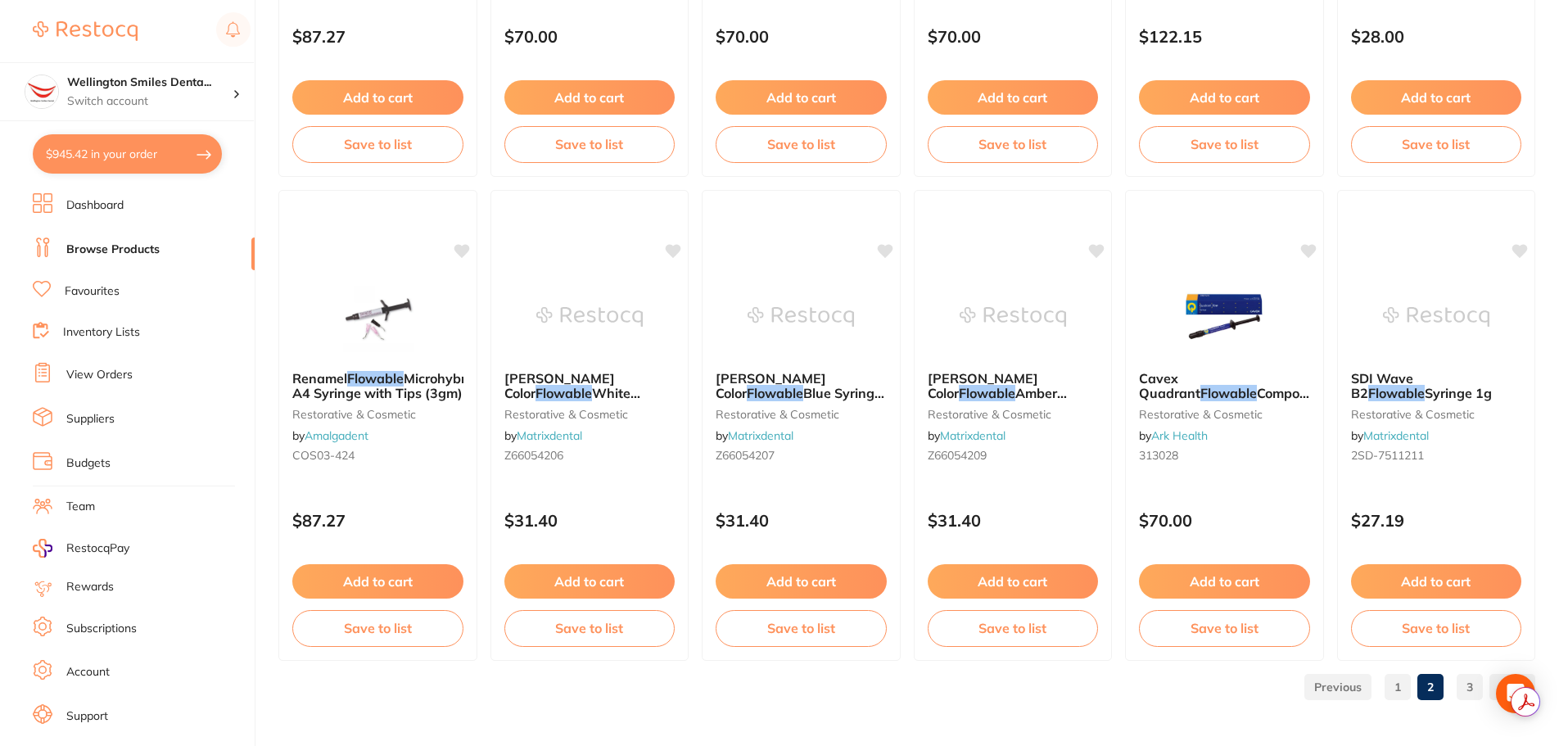
click at [1478, 680] on link "3" at bounding box center [1469, 687] width 27 height 33
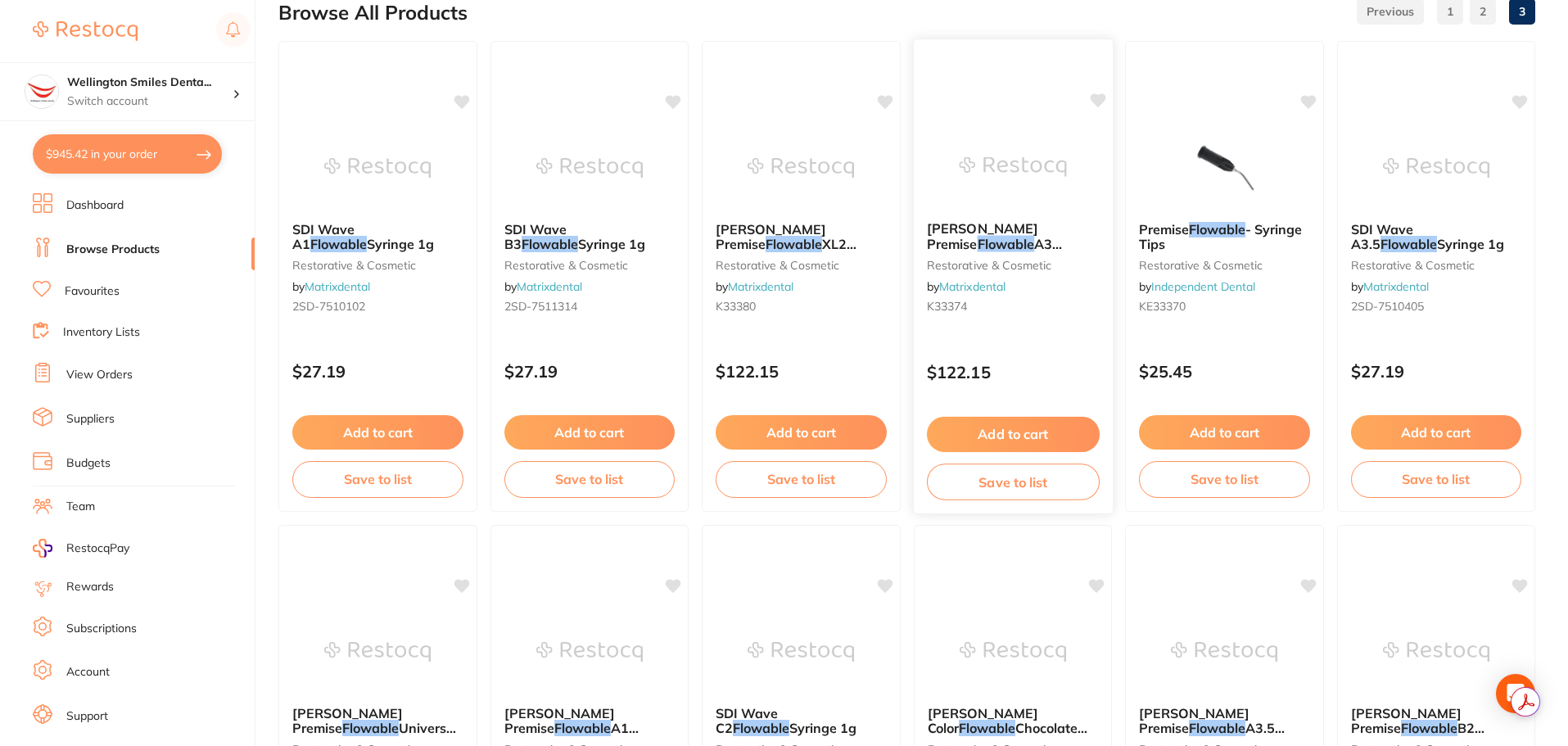
scroll to position [0, 0]
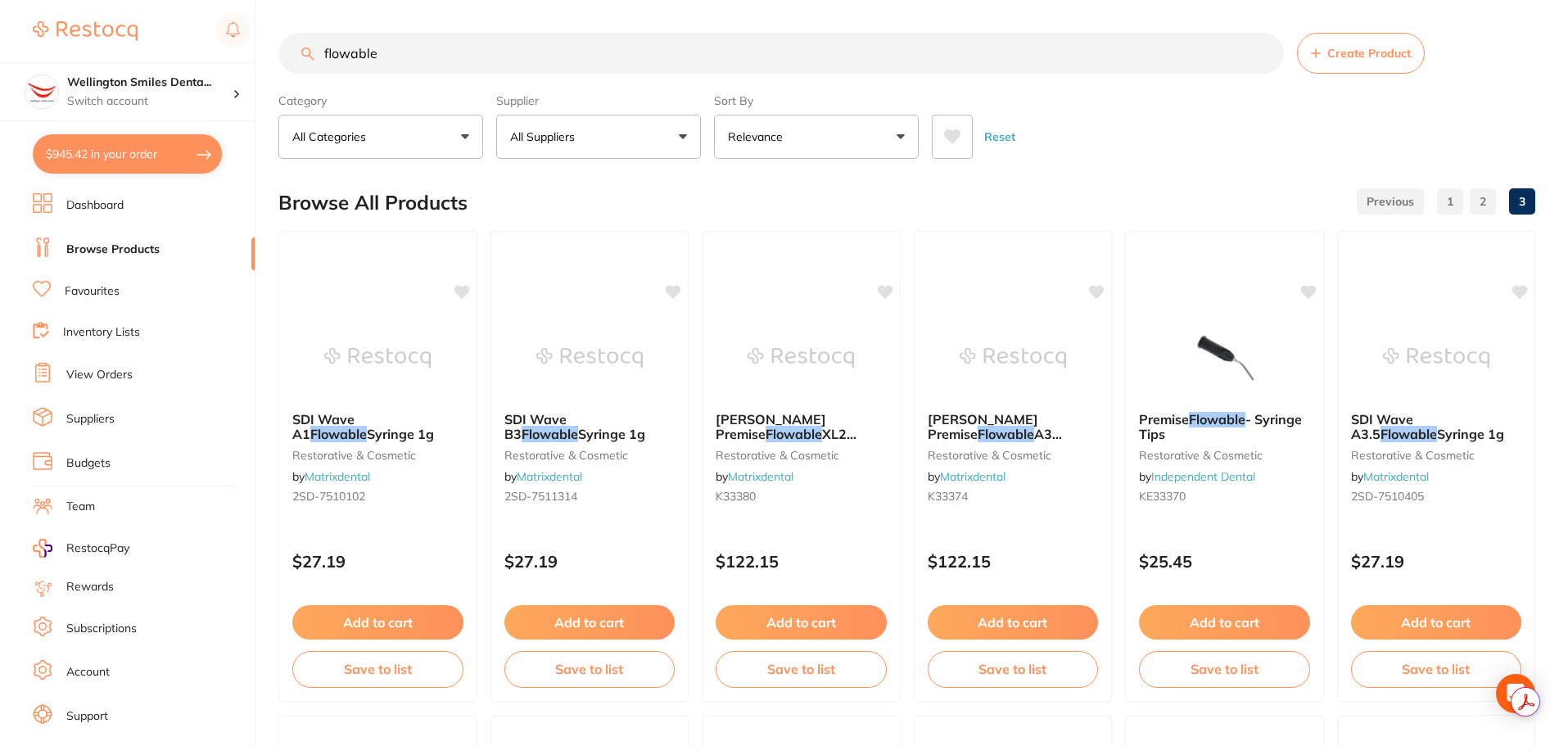
click at [90, 286] on link "Favourites" at bounding box center [92, 291] width 55 height 16
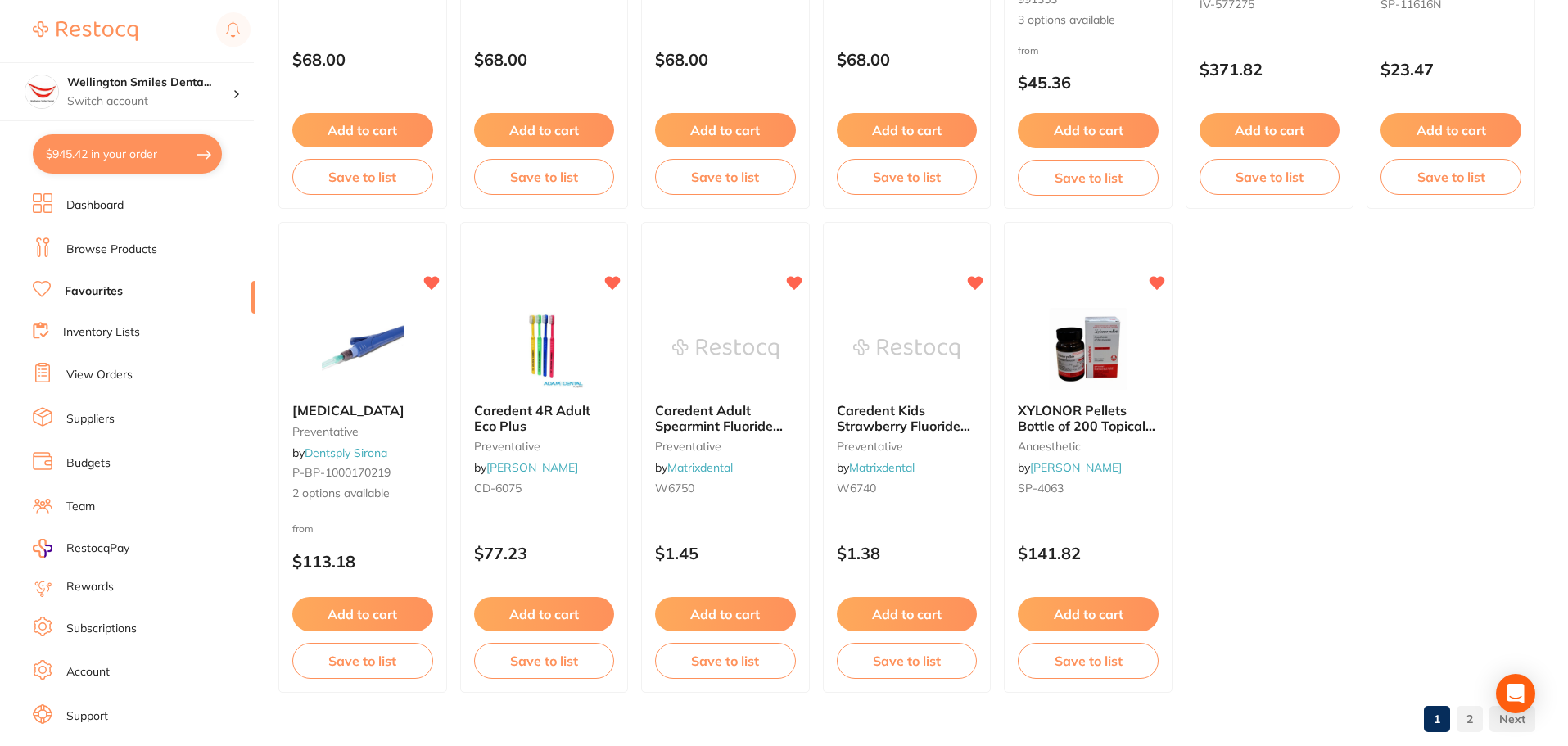
scroll to position [3390, 0]
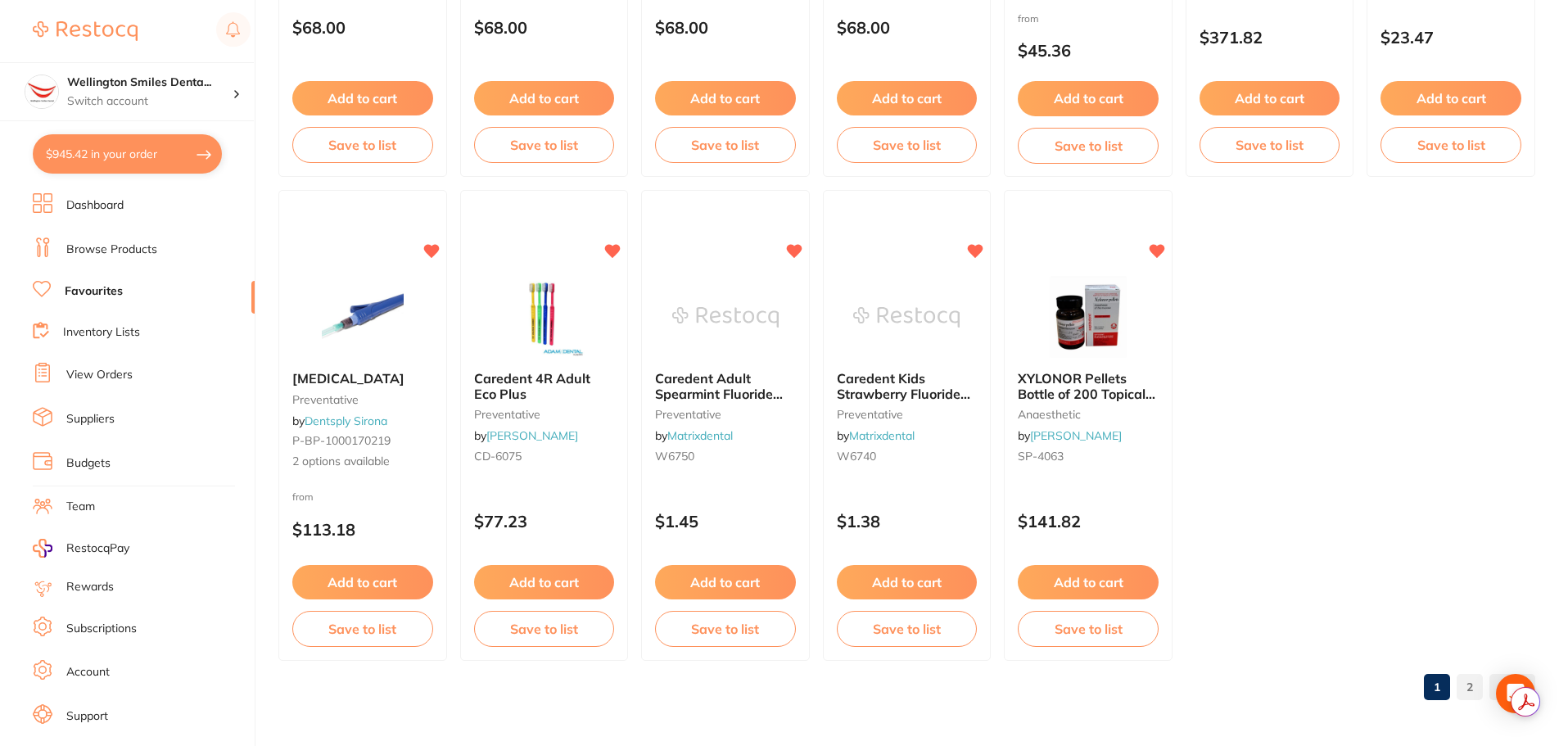
click at [1472, 690] on link "2" at bounding box center [1469, 687] width 27 height 33
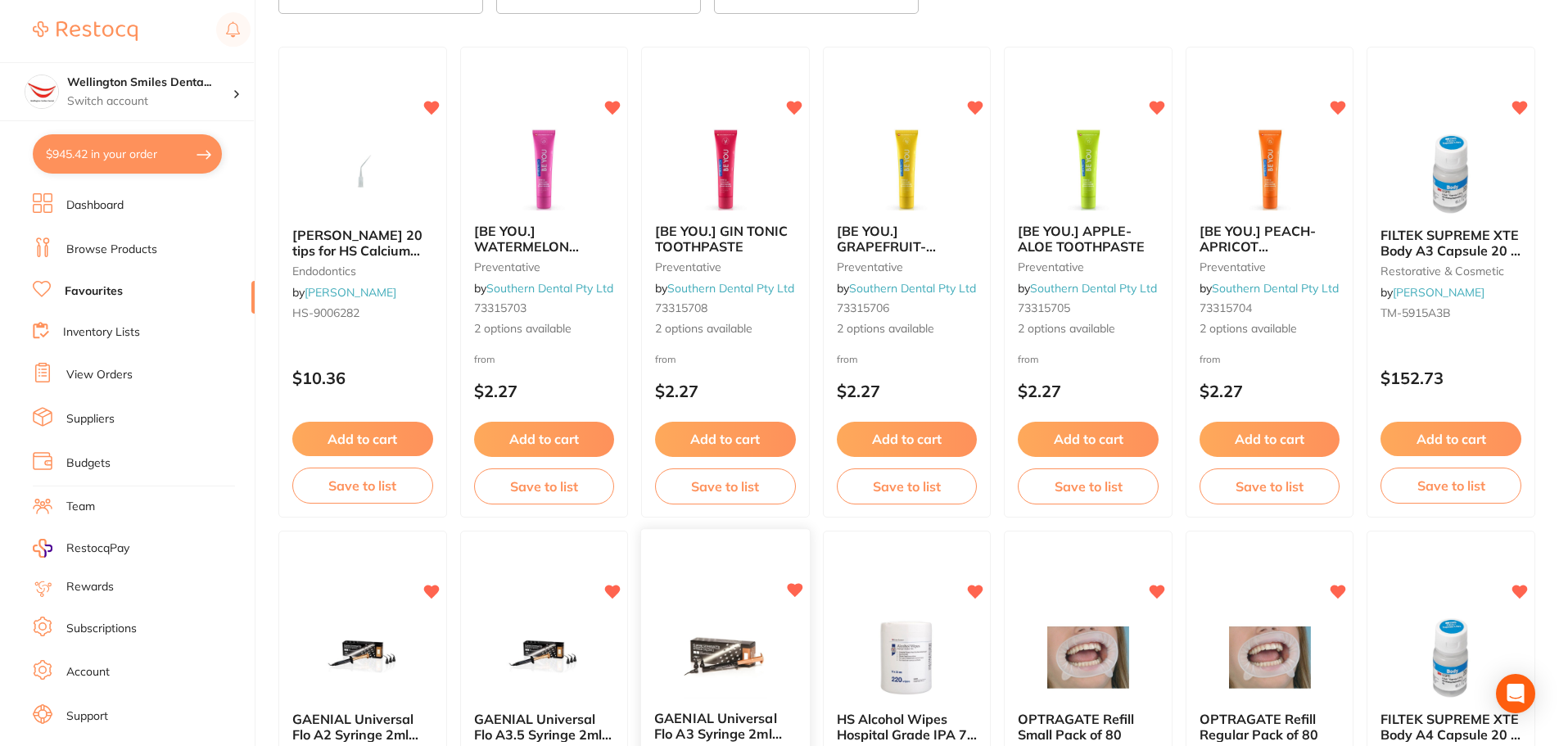
scroll to position [0, 0]
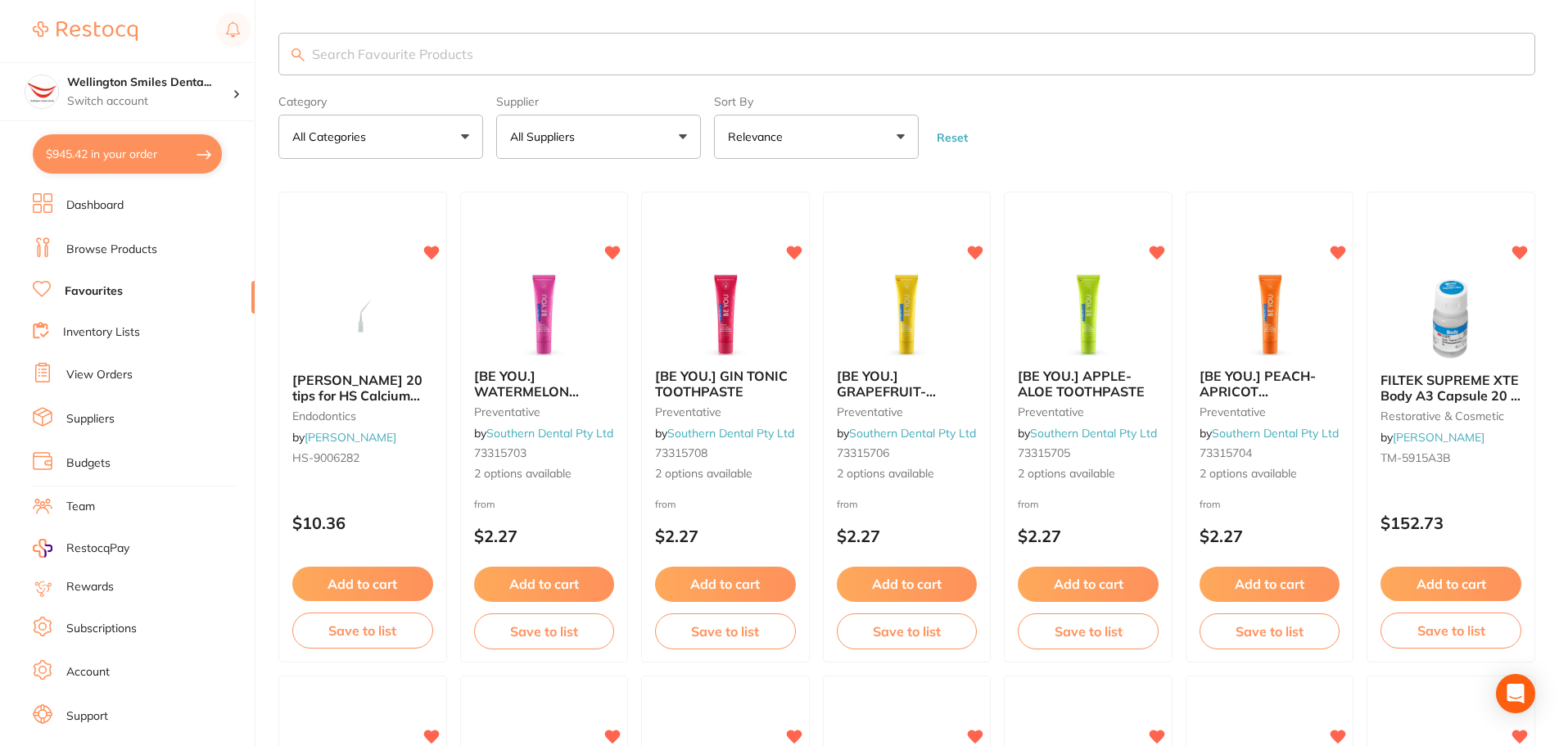
click at [115, 232] on ul "Dashboard Browse Products Favourites Inventory Lists View Orders Suppliers Budg…" at bounding box center [144, 476] width 222 height 565
click at [119, 242] on link "Browse Products" at bounding box center [112, 250] width 91 height 16
